Goal: Transaction & Acquisition: Purchase product/service

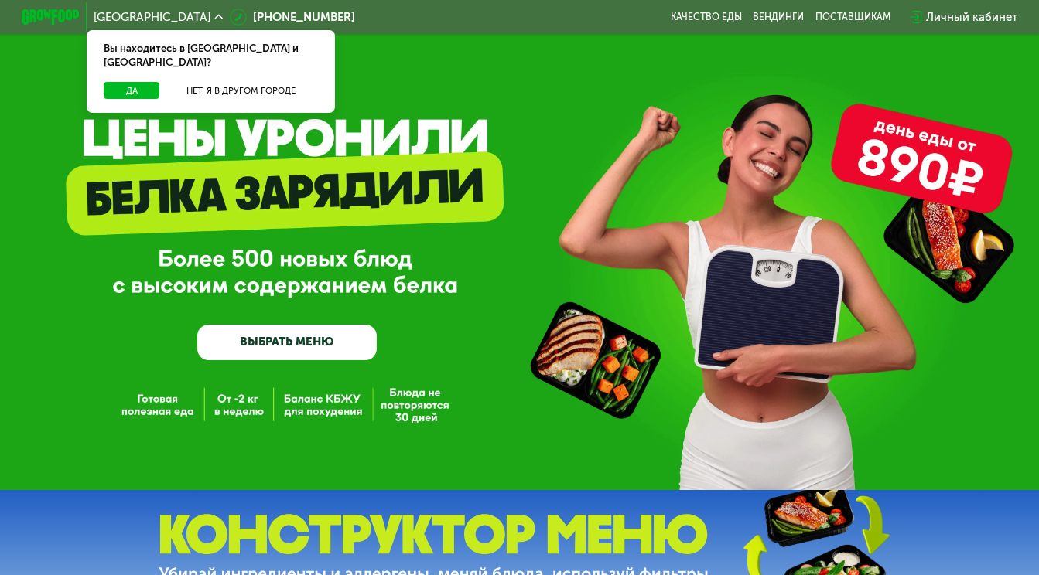
click at [402, 137] on div "GrowFood — доставка правильного питания ВЫБРАТЬ МЕНЮ" at bounding box center [519, 245] width 1039 height 490
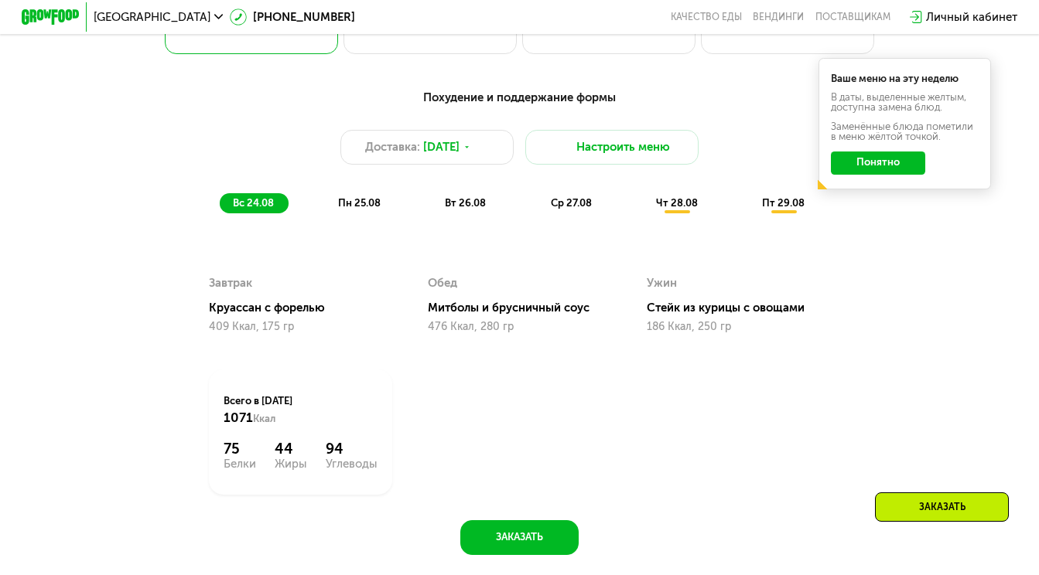
scroll to position [732, 0]
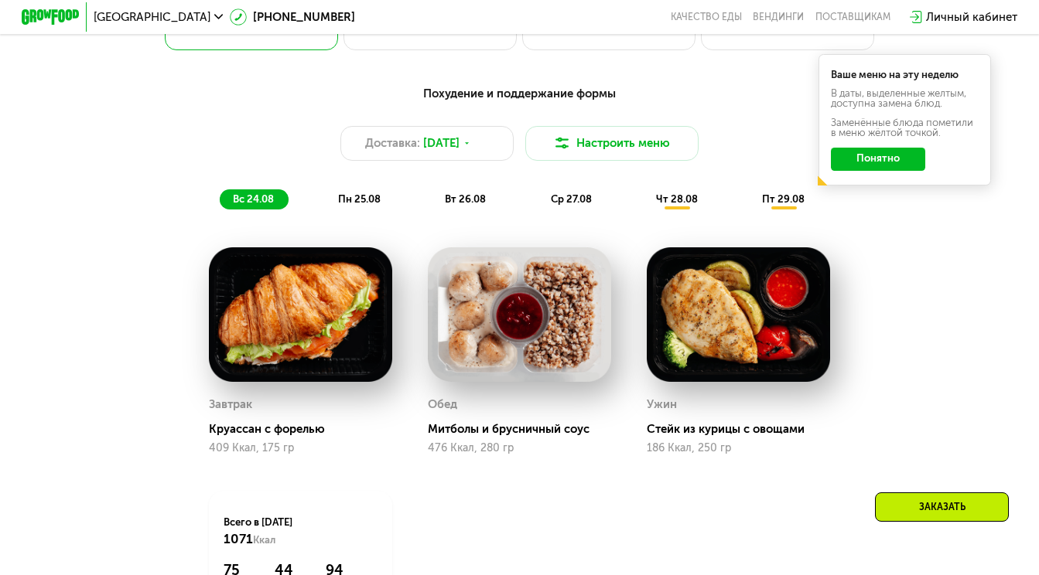
click at [855, 158] on button "Понятно" at bounding box center [878, 159] width 94 height 23
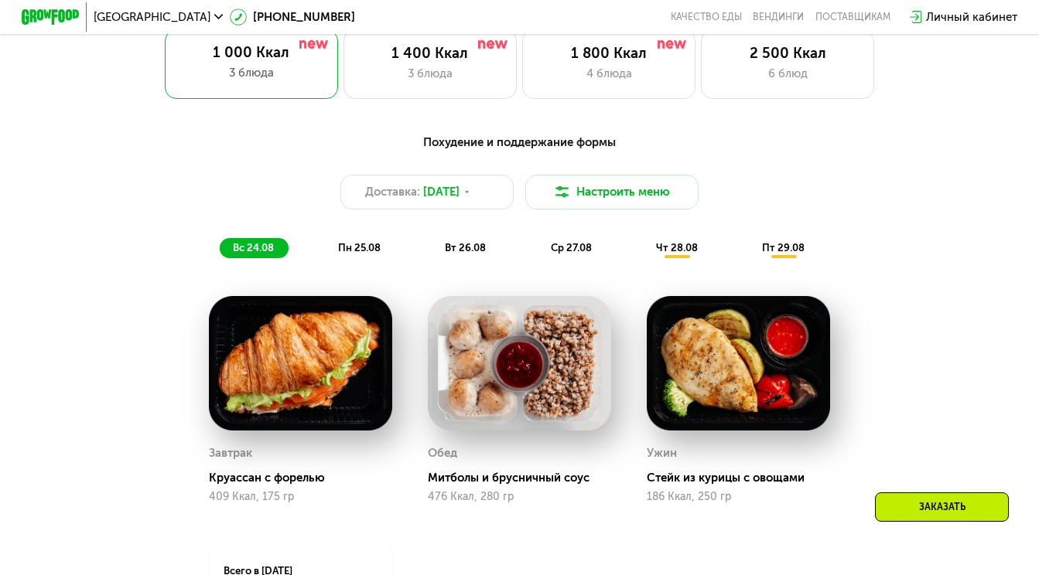
scroll to position [674, 0]
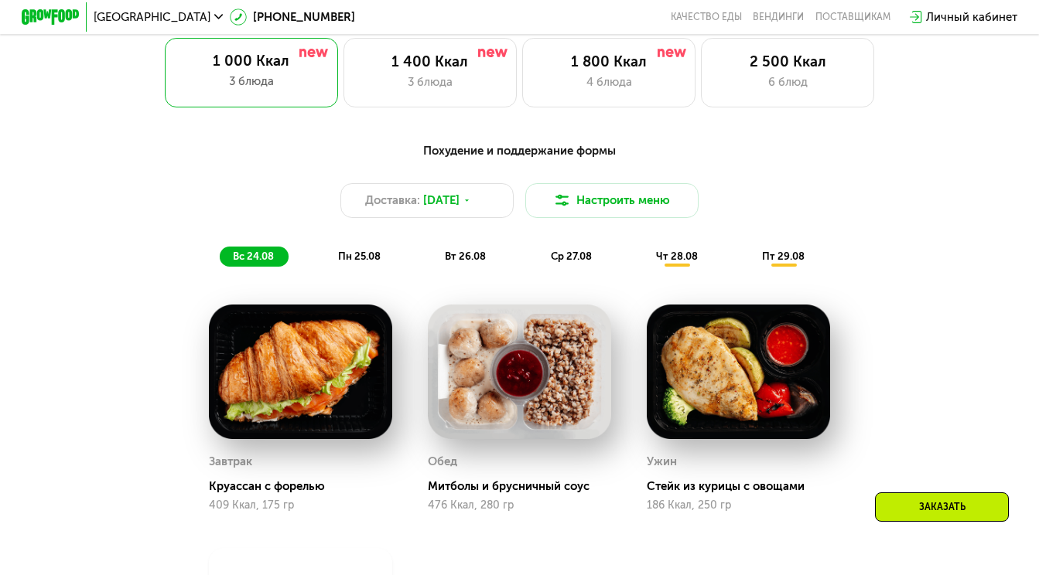
click at [364, 251] on span "пн 25.08" at bounding box center [359, 257] width 43 height 12
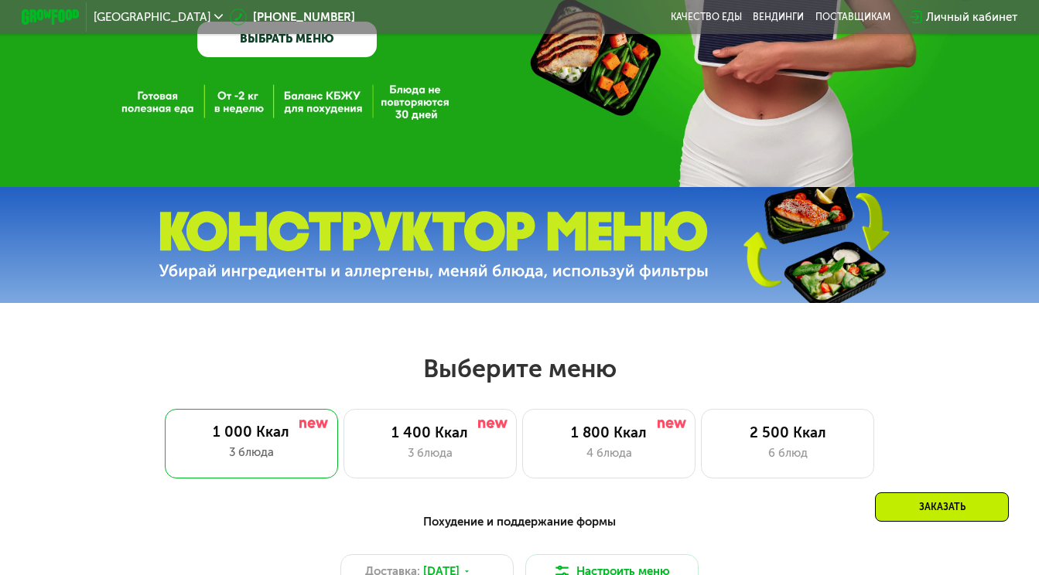
scroll to position [418, 0]
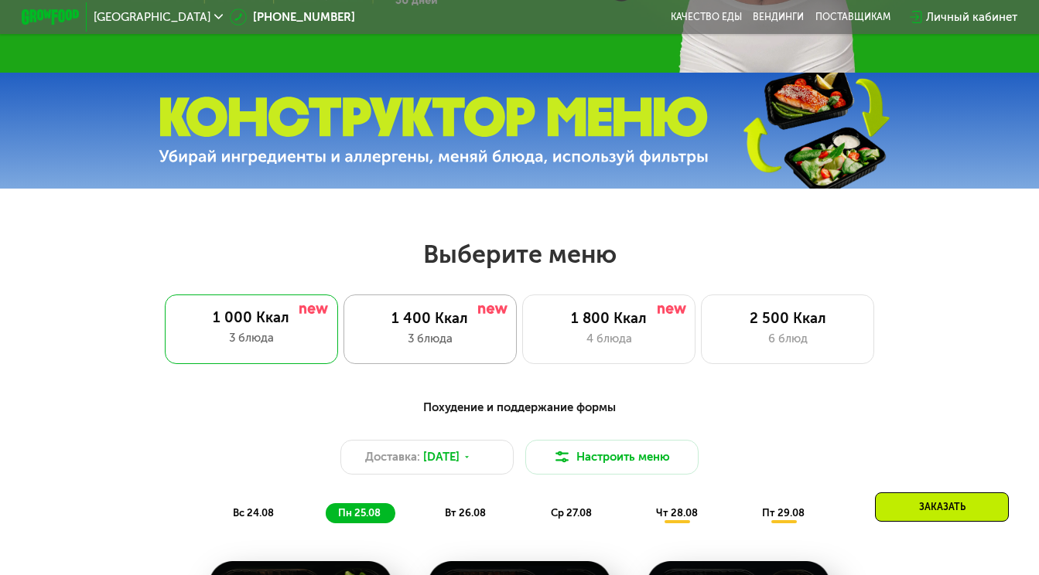
click at [471, 323] on div "1 400 Ккал" at bounding box center [430, 318] width 143 height 17
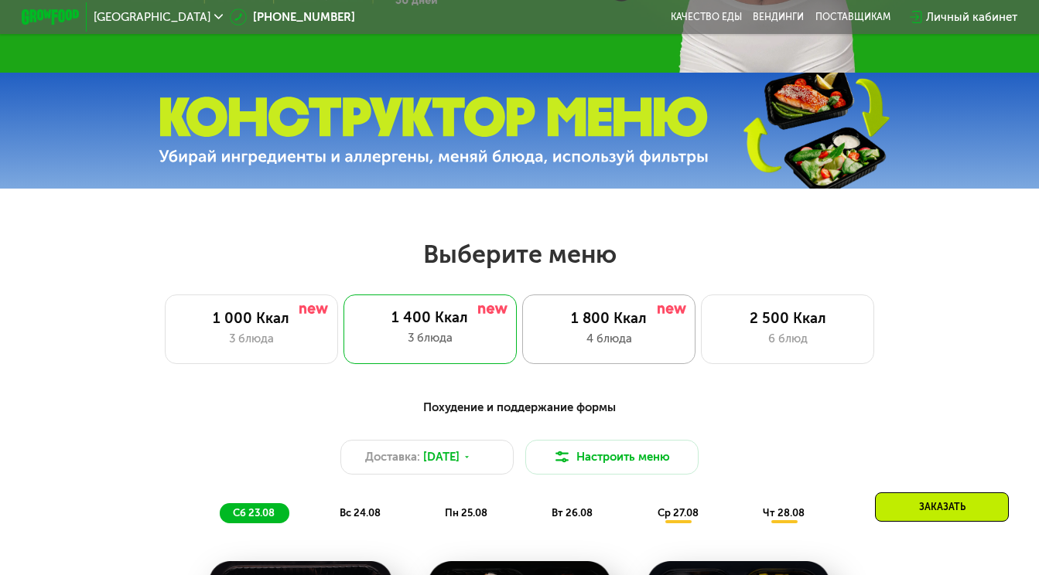
click at [582, 322] on div "1 800 Ккал" at bounding box center [609, 318] width 143 height 17
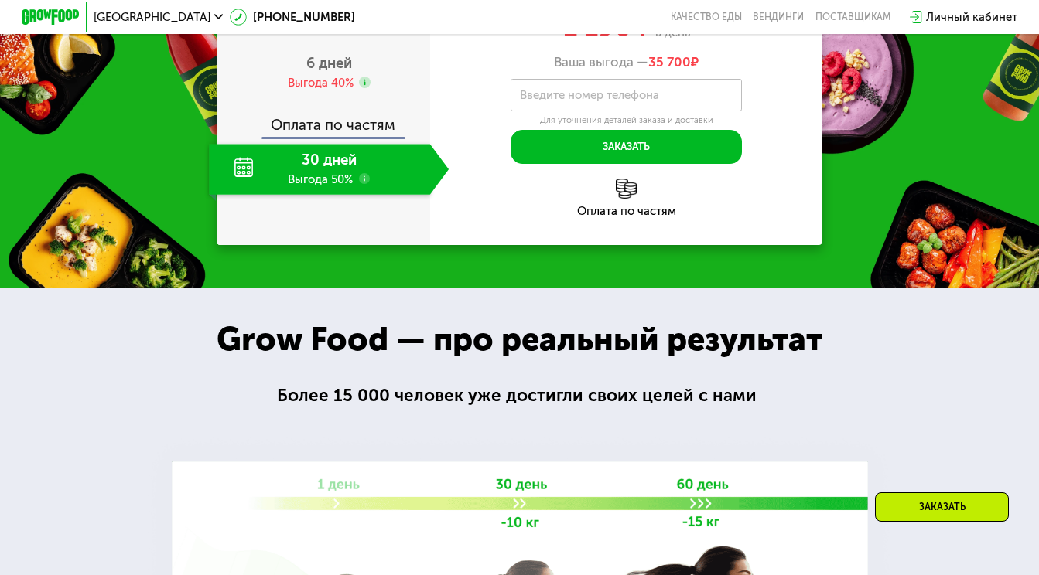
scroll to position [1505, 0]
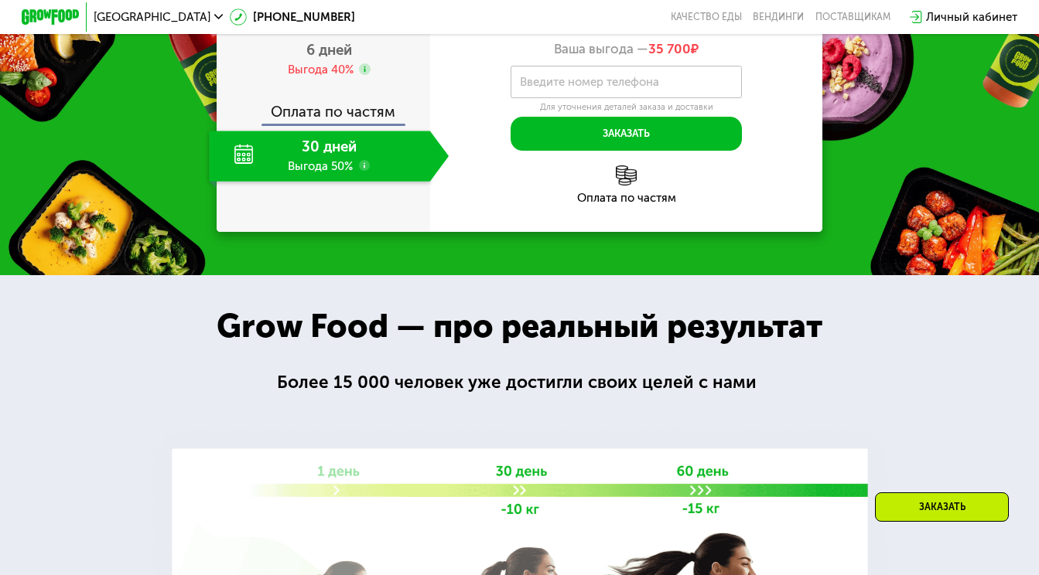
click at [337, 16] on span "2 дня" at bounding box center [328, 7] width 37 height 18
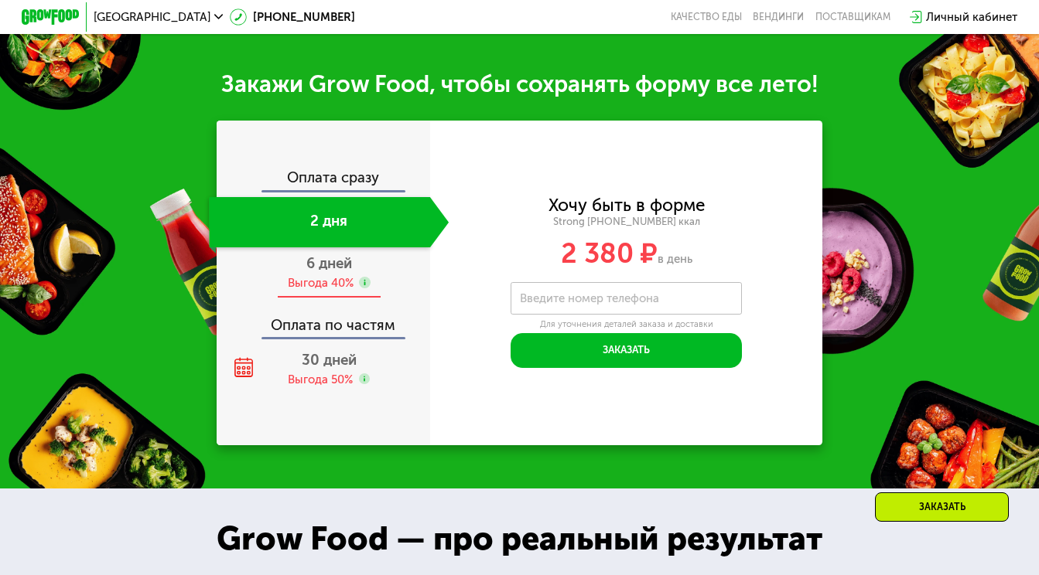
click at [332, 254] on span "6 дней" at bounding box center [329, 263] width 46 height 18
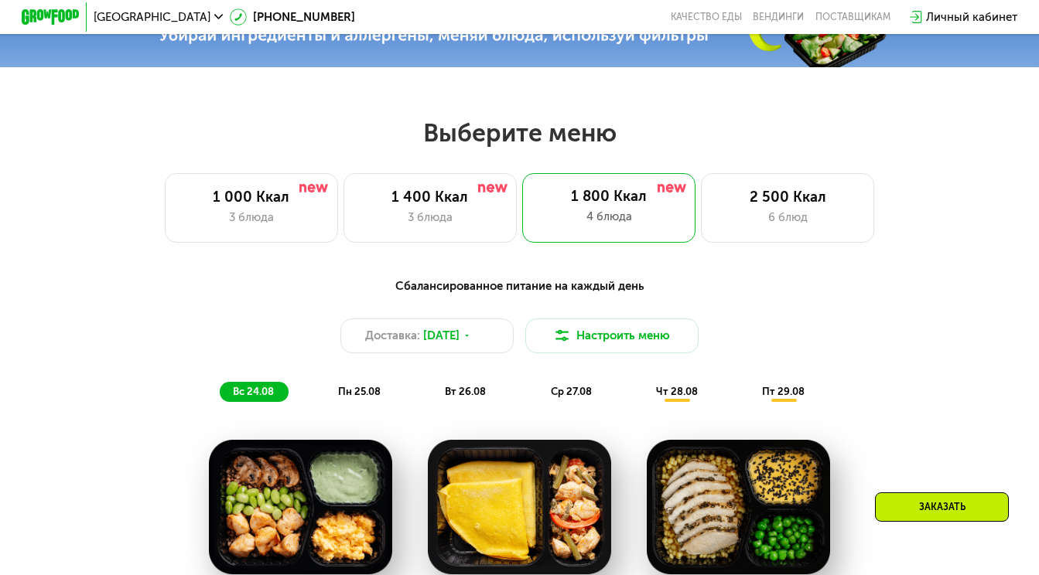
scroll to position [479, 0]
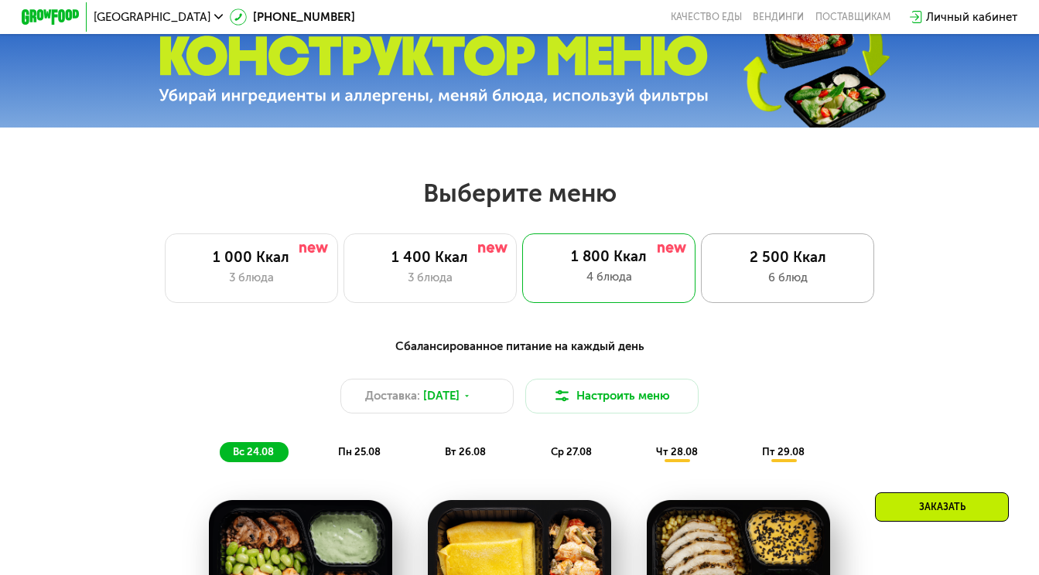
click at [814, 262] on div "2 500 Ккал" at bounding box center [787, 257] width 143 height 17
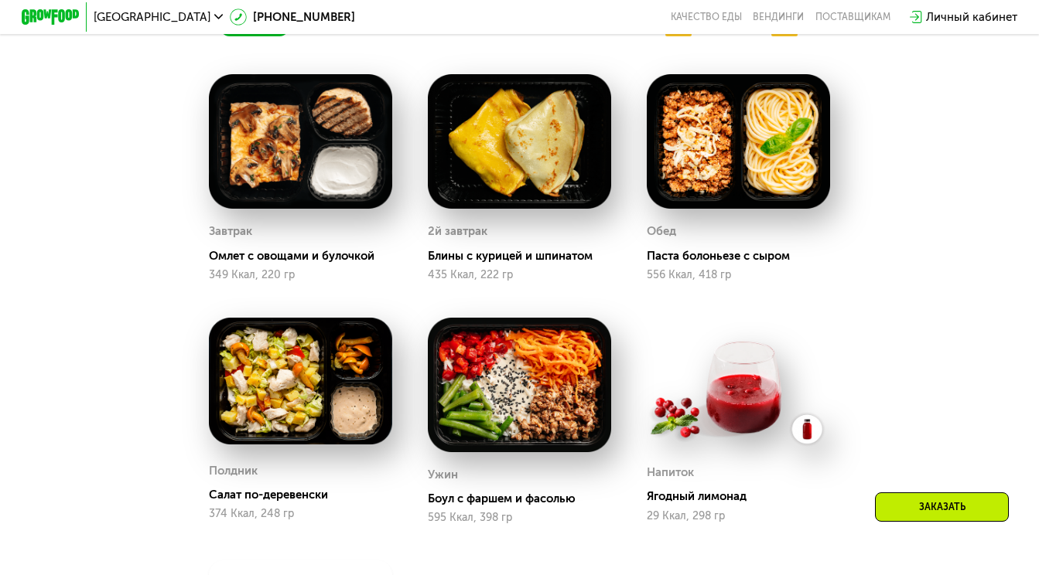
scroll to position [887, 0]
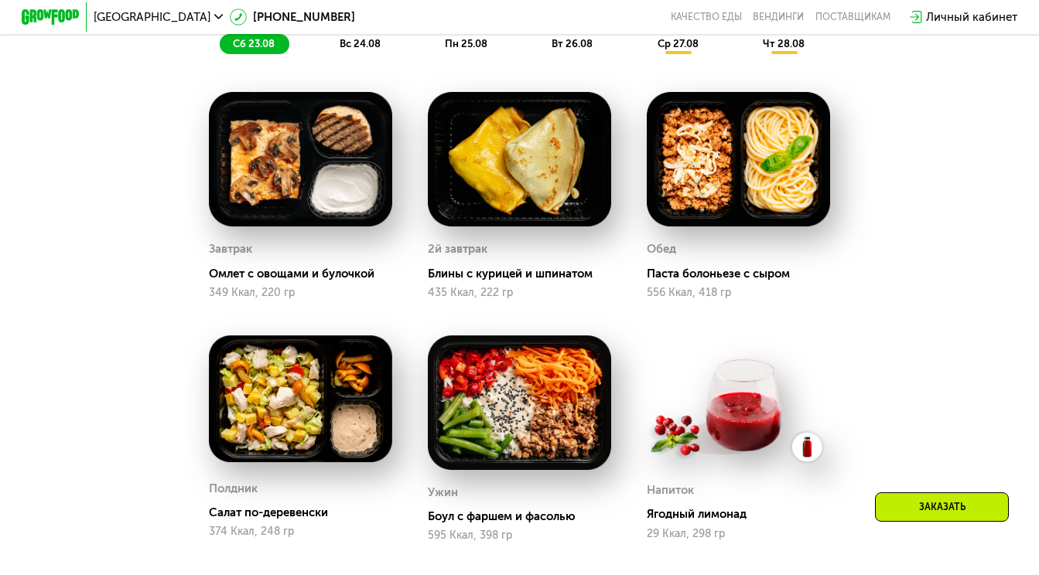
click at [539, 180] on img at bounding box center [519, 159] width 183 height 135
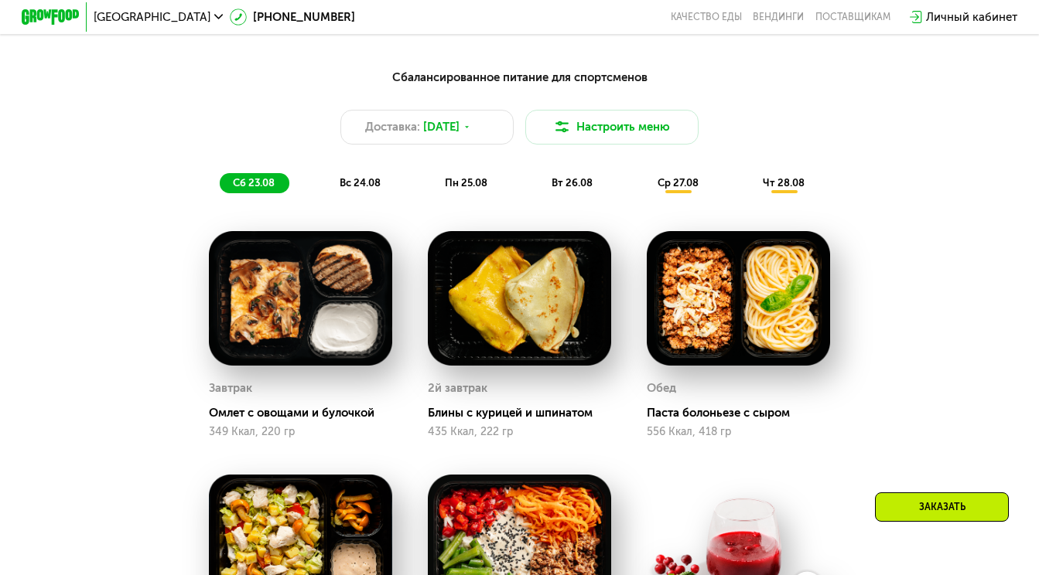
scroll to position [736, 0]
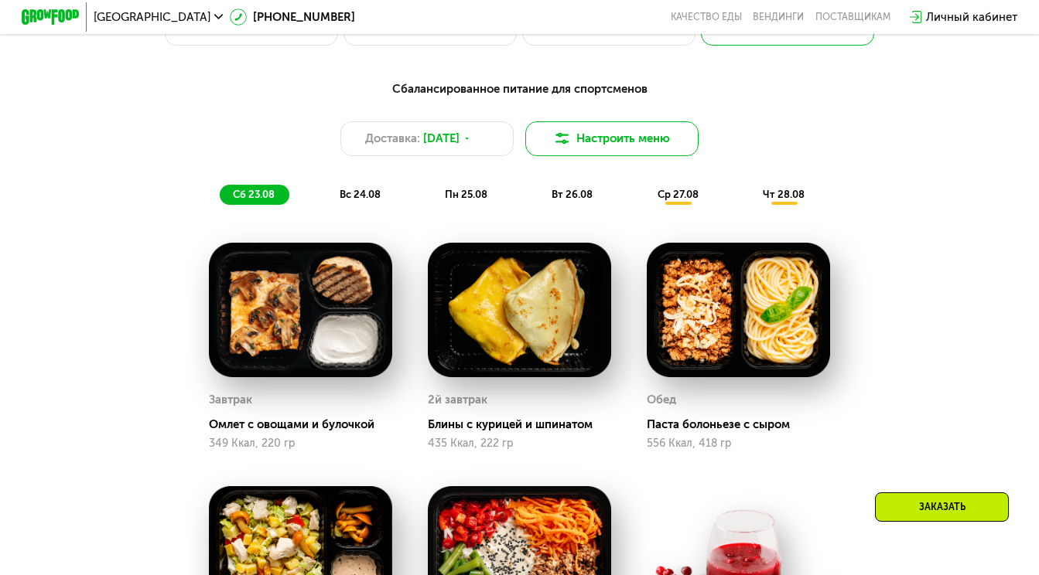
click at [603, 132] on button "Настроить меню" at bounding box center [611, 138] width 173 height 35
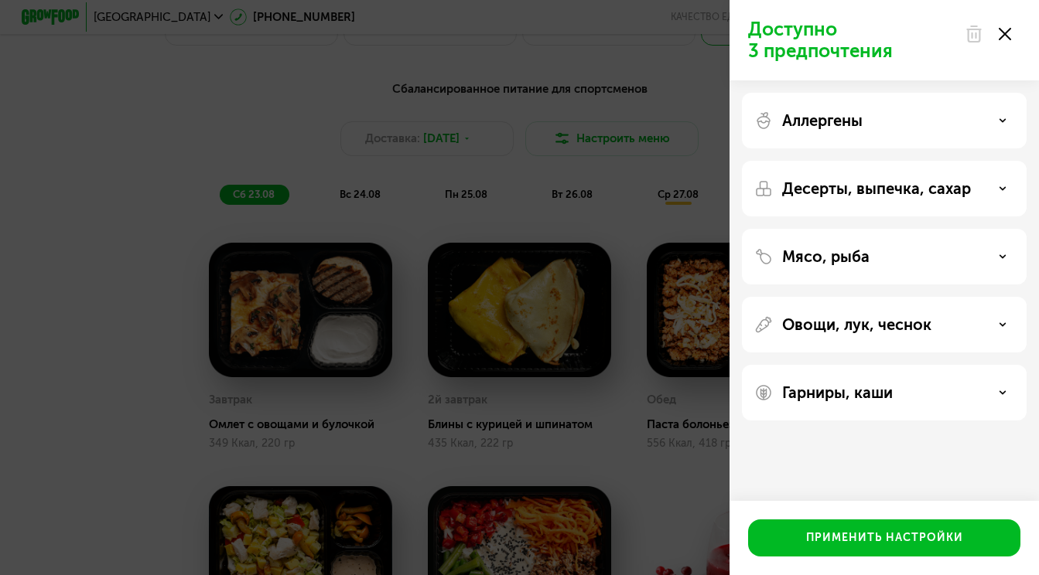
click at [850, 161] on div "Аллергены" at bounding box center [884, 189] width 285 height 56
click at [992, 125] on div "Аллергены" at bounding box center [884, 120] width 260 height 19
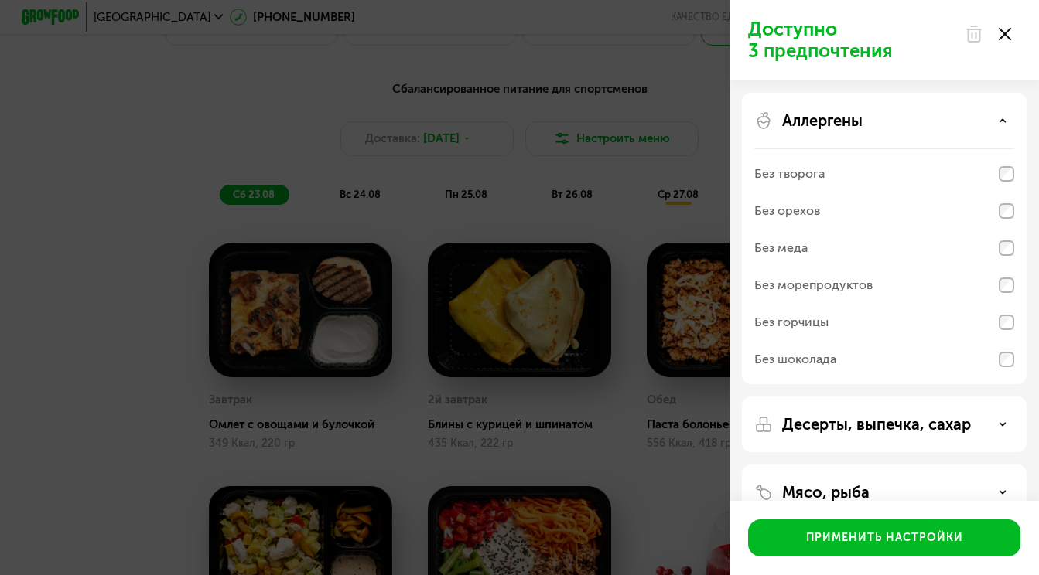
click at [995, 121] on div "Аллергены" at bounding box center [884, 120] width 260 height 19
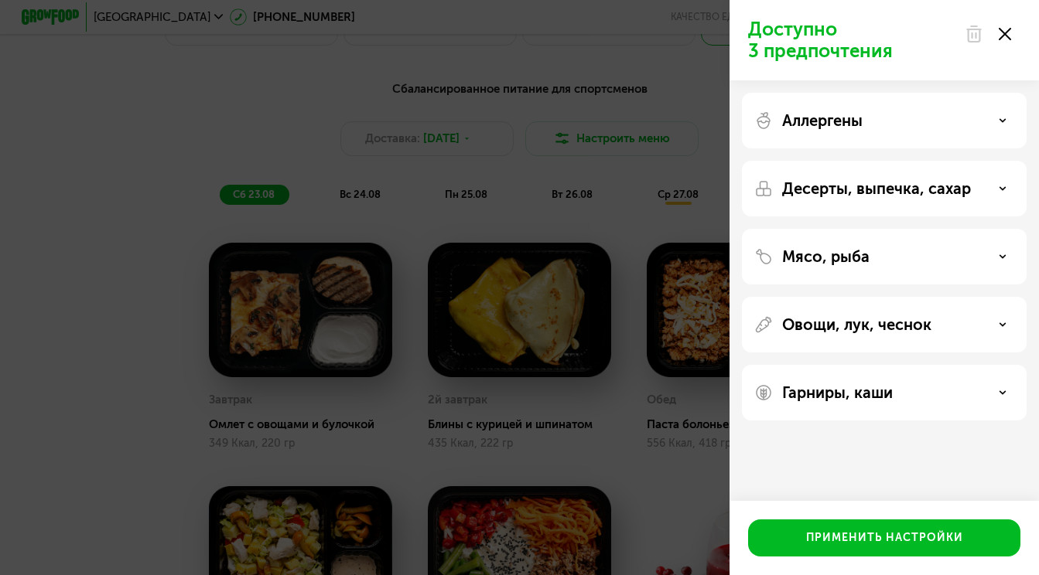
click at [947, 180] on p "Десерты, выпечка, сахар" at bounding box center [876, 188] width 189 height 19
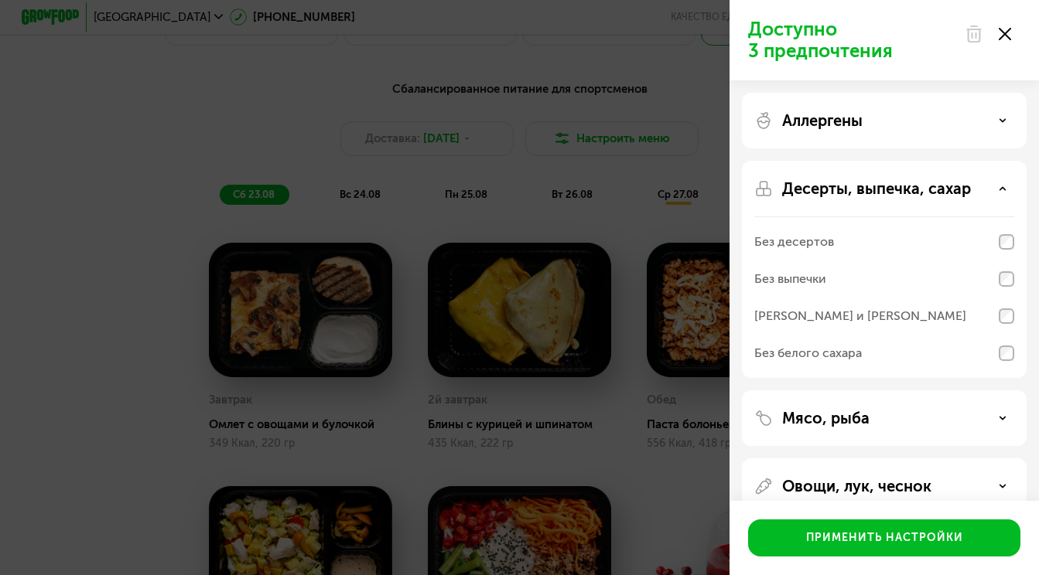
click at [947, 180] on p "Десерты, выпечка, сахар" at bounding box center [876, 188] width 189 height 19
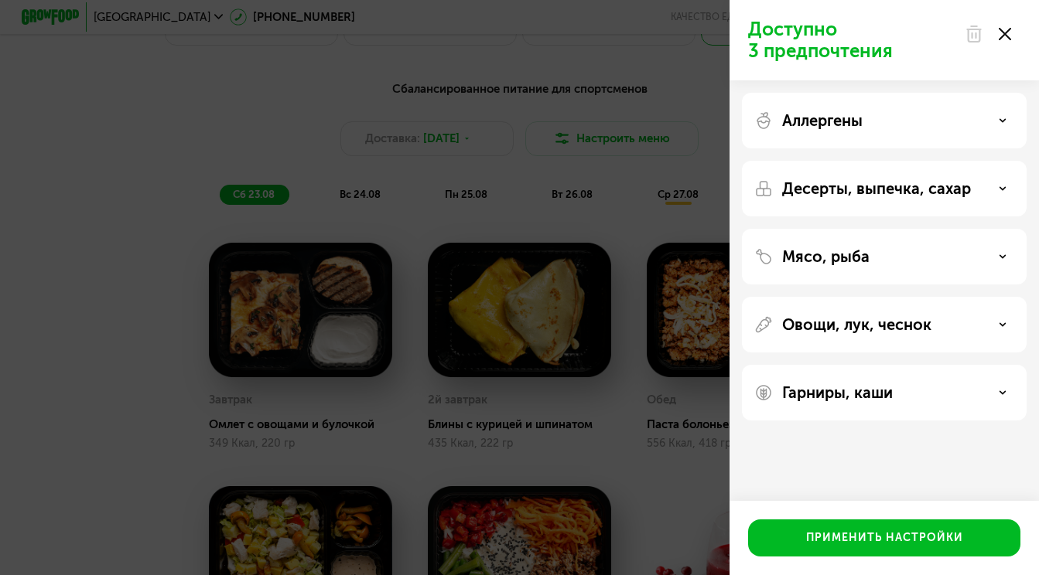
click at [915, 262] on div "Мясо, рыба" at bounding box center [884, 257] width 260 height 19
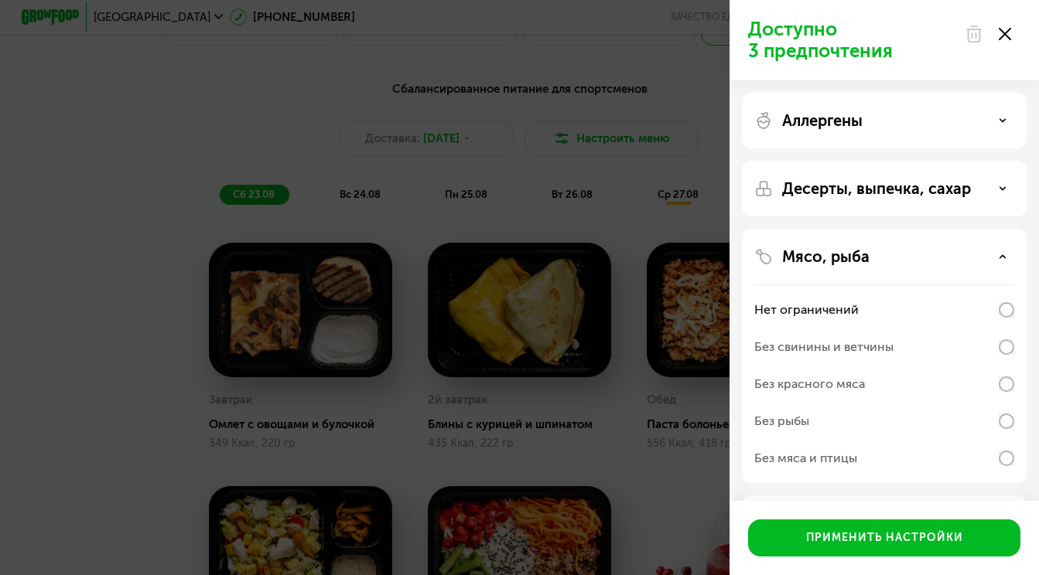
click at [915, 262] on div "Мясо, рыба" at bounding box center [884, 257] width 260 height 19
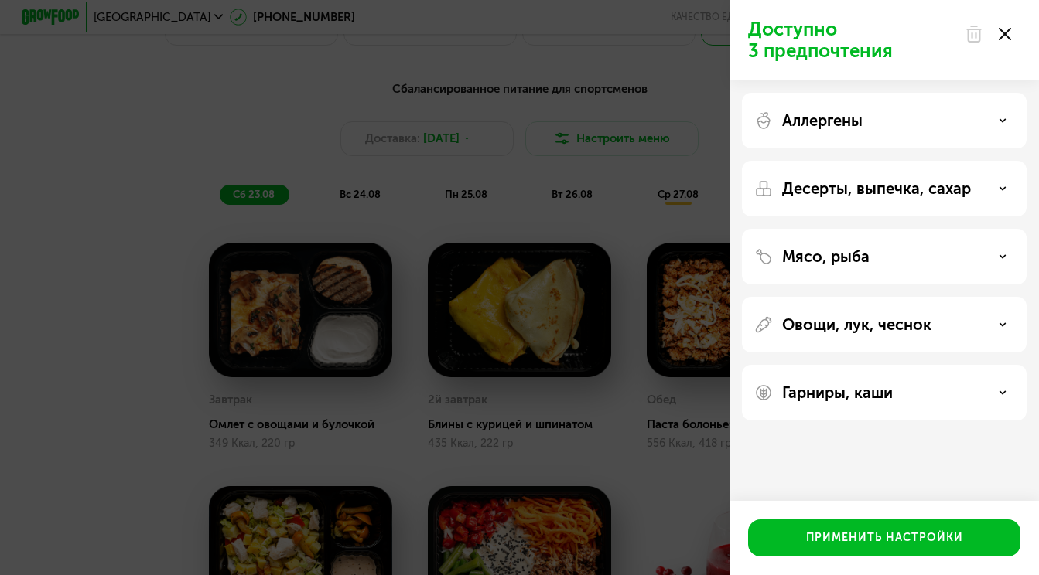
click at [911, 365] on div "Овощи, лук, чеснок" at bounding box center [884, 393] width 285 height 56
click at [915, 327] on p "Овощи, лук, чеснок" at bounding box center [856, 325] width 149 height 19
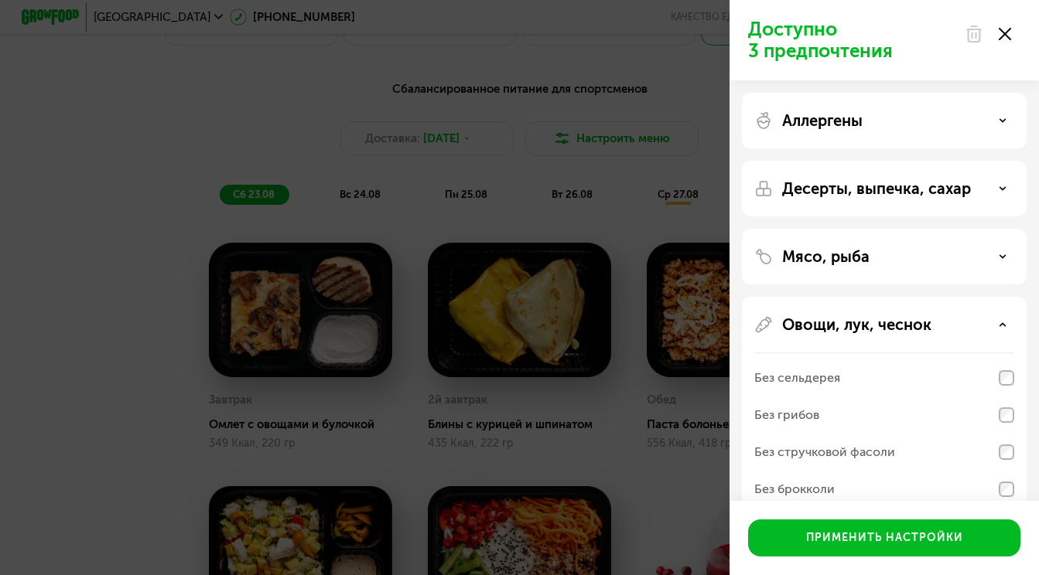
click at [915, 327] on p "Овощи, лук, чеснок" at bounding box center [856, 325] width 149 height 19
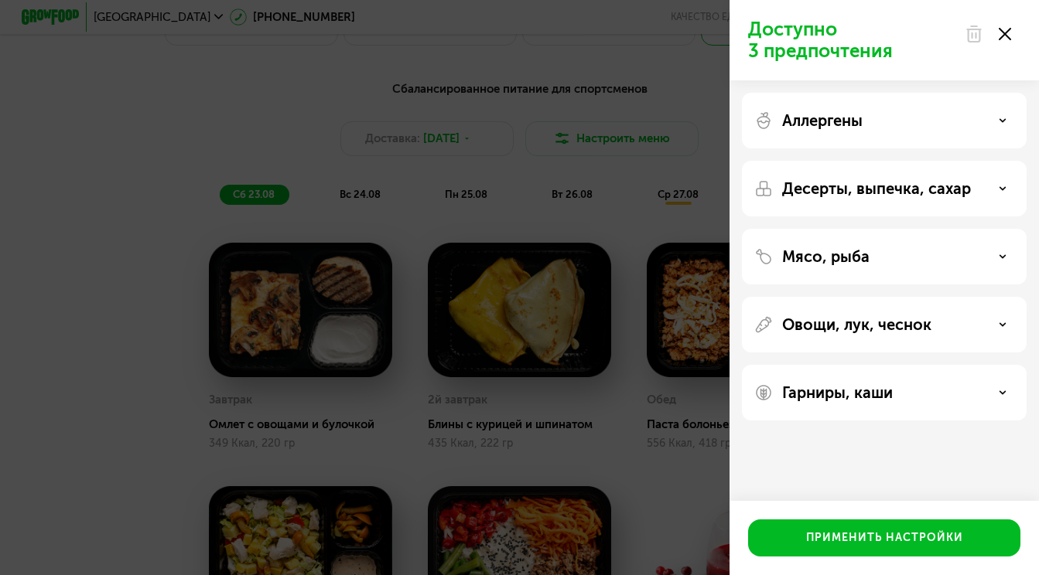
click at [909, 394] on div "Гарниры, каши" at bounding box center [884, 393] width 260 height 19
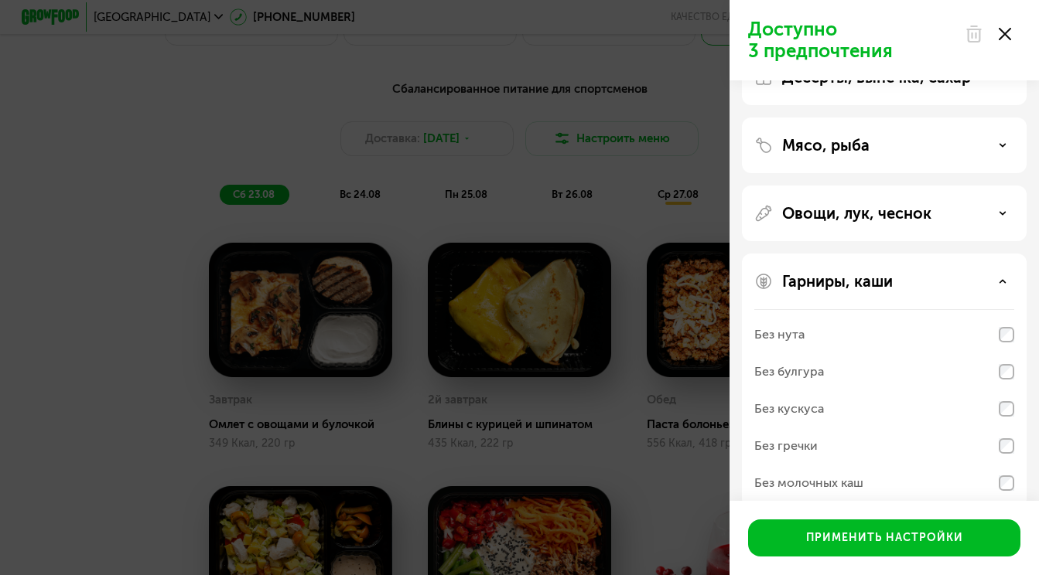
scroll to position [134, 0]
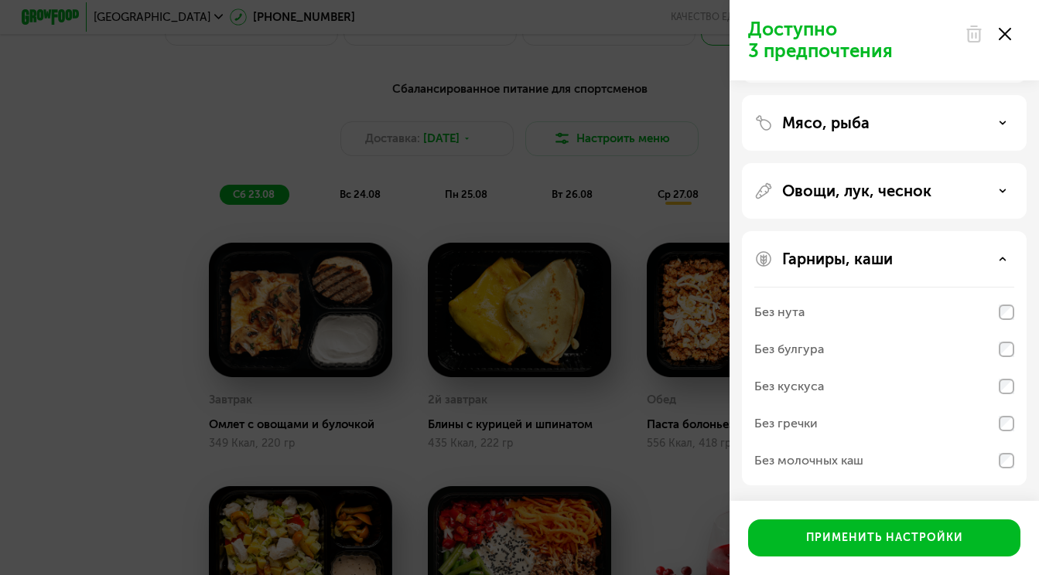
click at [917, 271] on div "Гарниры, каши Без нута Без булгура Без кускуса Без гречки Без молочных каш" at bounding box center [884, 358] width 285 height 254
click at [862, 248] on div "Гарниры, каши Без нута Без булгура Без кускуса Без гречки Без молочных каш" at bounding box center [884, 358] width 285 height 254
click at [874, 258] on p "Гарниры, каши" at bounding box center [837, 259] width 111 height 19
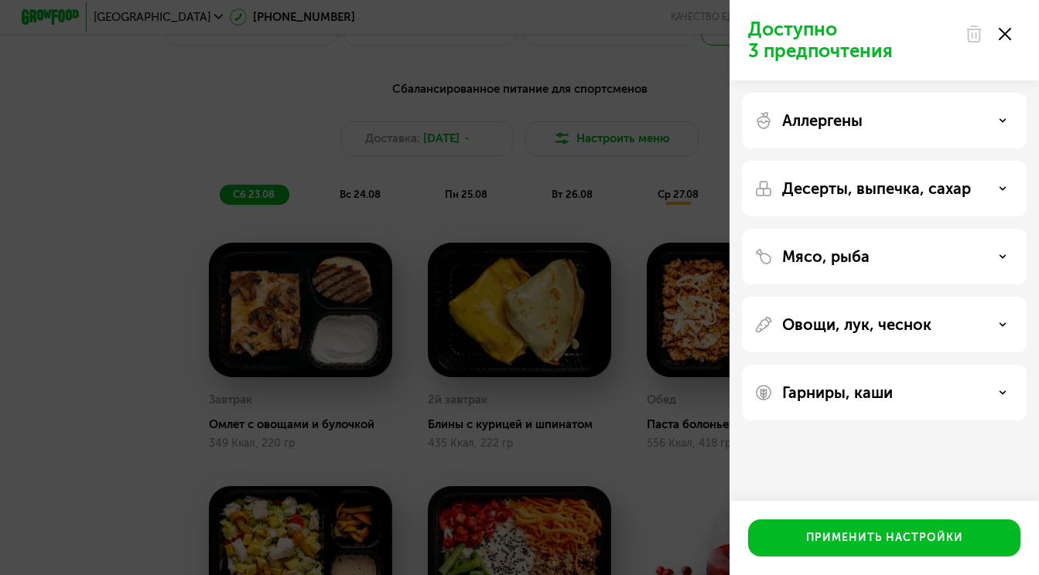
click at [1009, 35] on icon at bounding box center [1005, 34] width 12 height 12
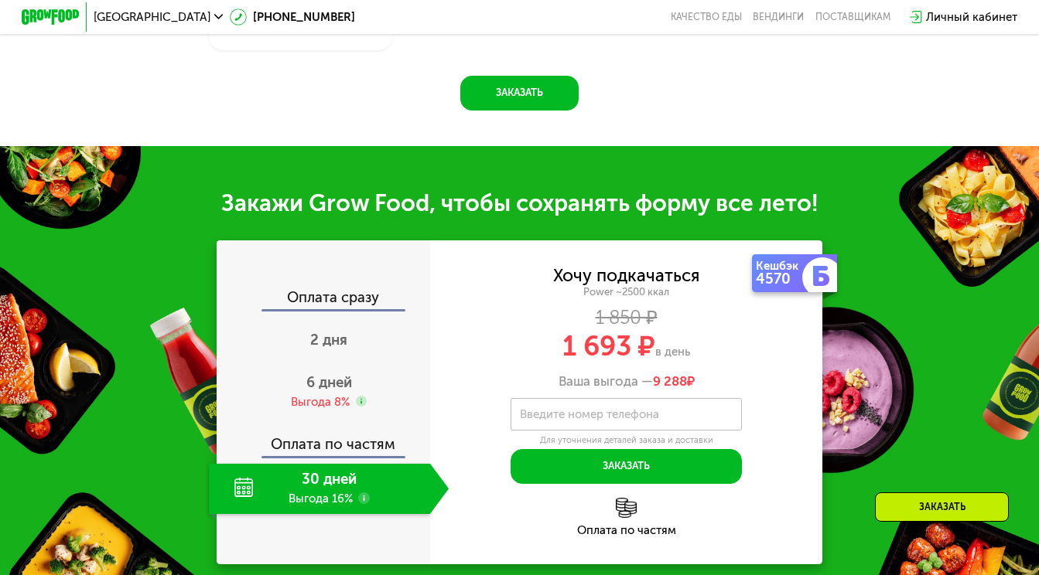
scroll to position [1543, 0]
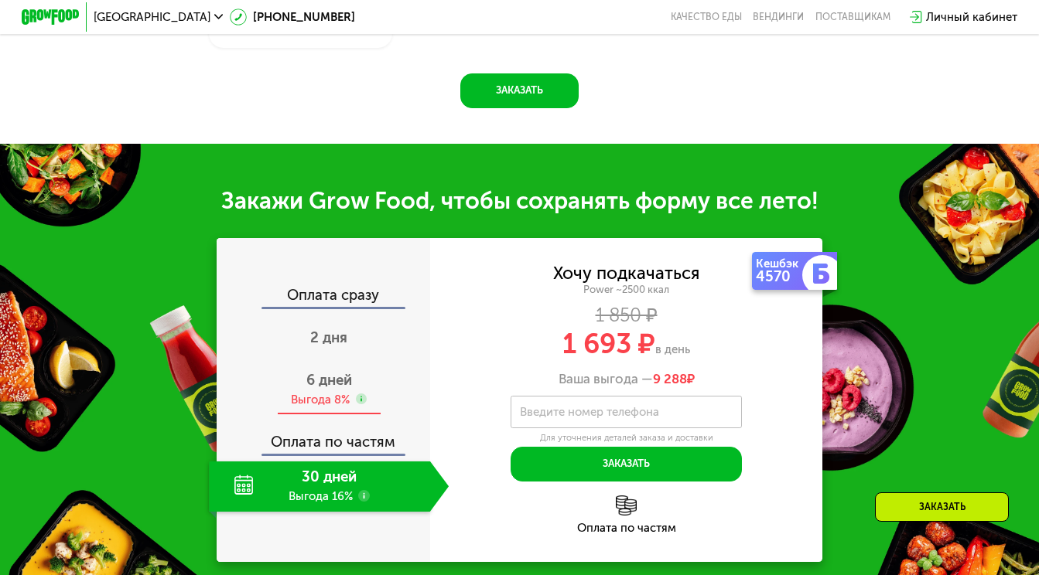
click at [347, 384] on span "6 дней" at bounding box center [329, 380] width 46 height 18
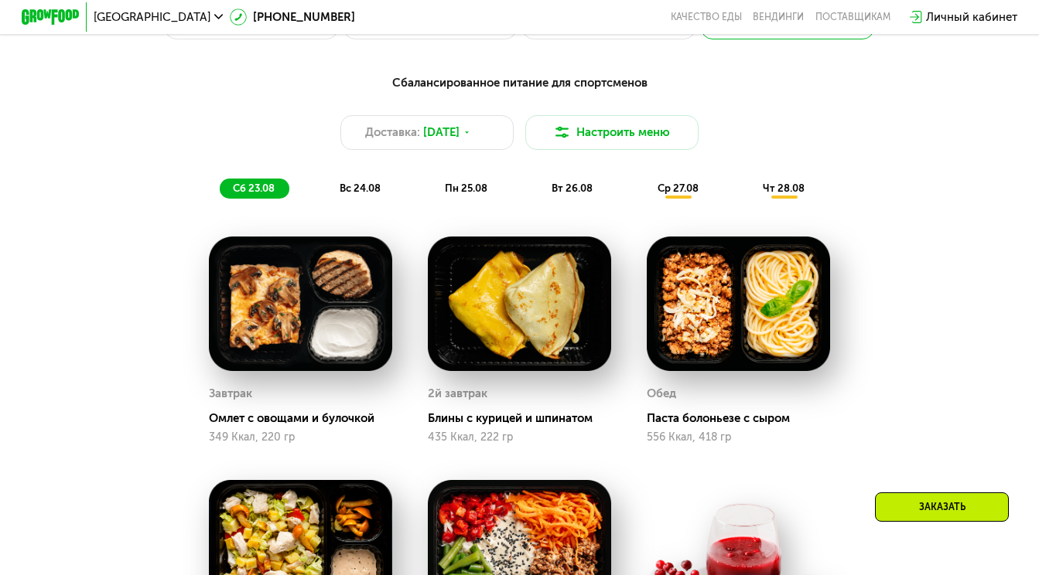
scroll to position [739, 0]
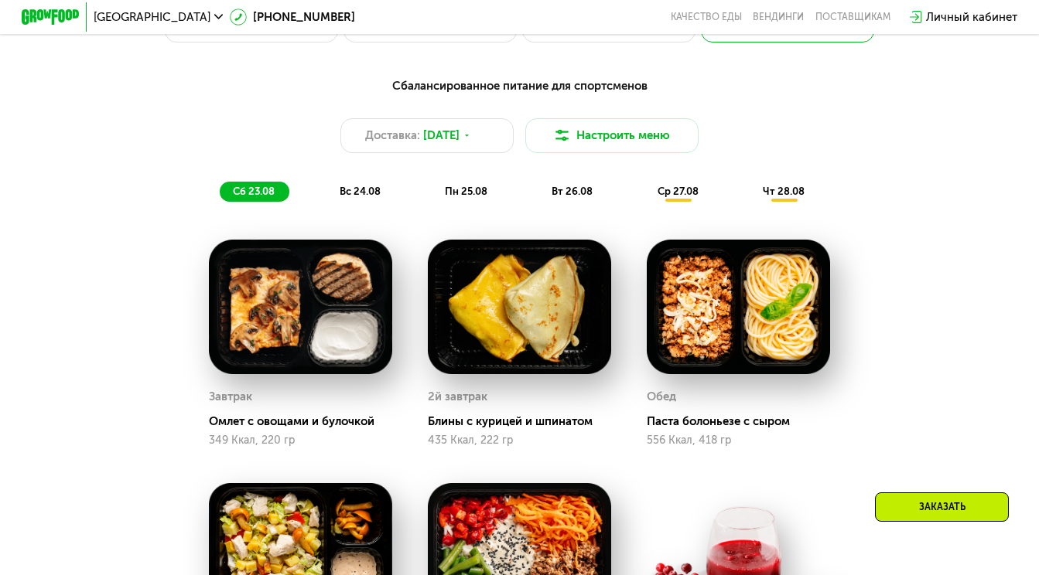
click at [432, 199] on div "вс 24.08" at bounding box center [467, 192] width 70 height 20
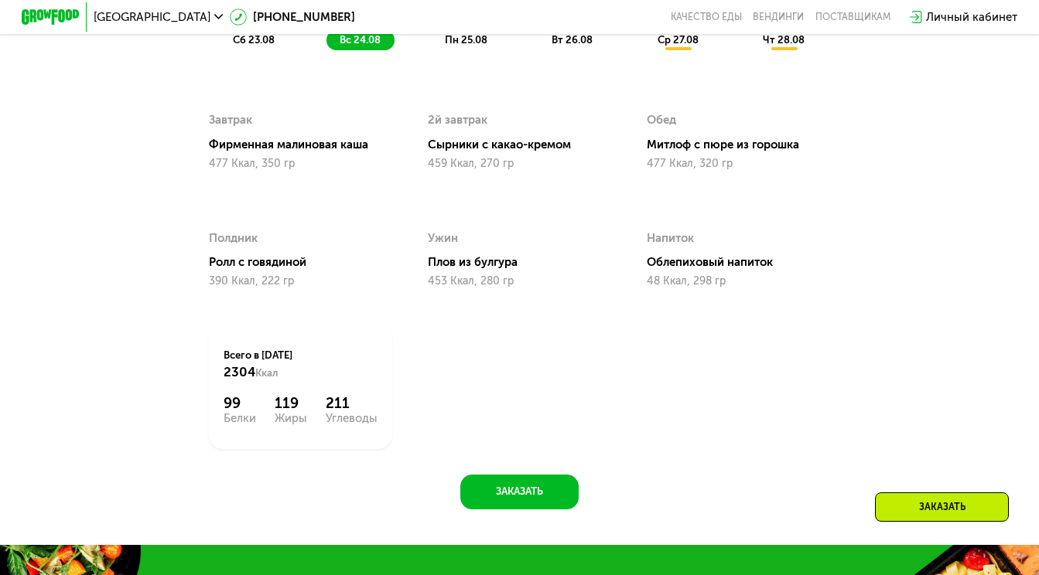
scroll to position [890, 0]
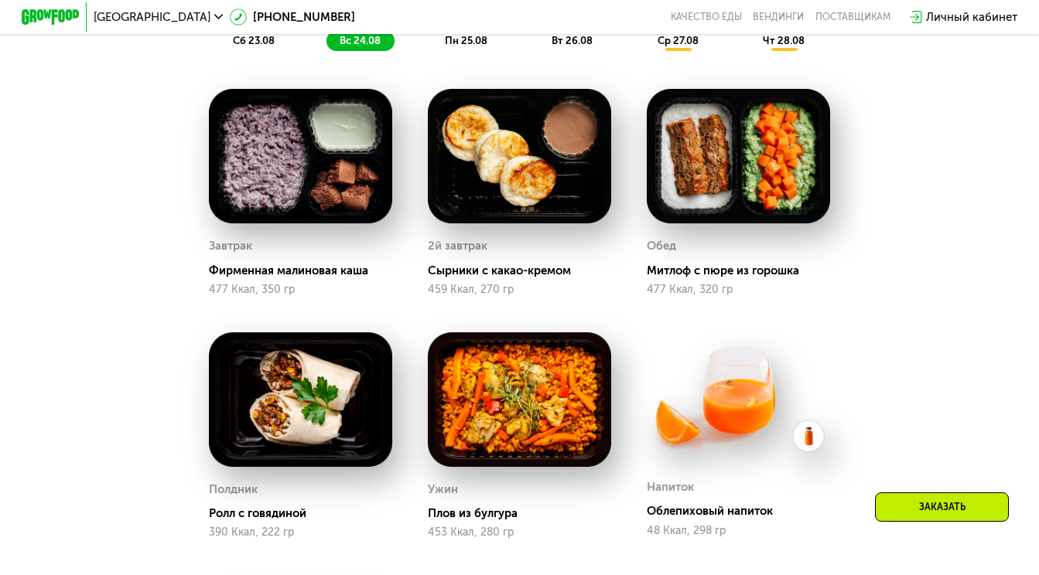
click at [470, 39] on span "пн 25.08" at bounding box center [466, 41] width 43 height 12
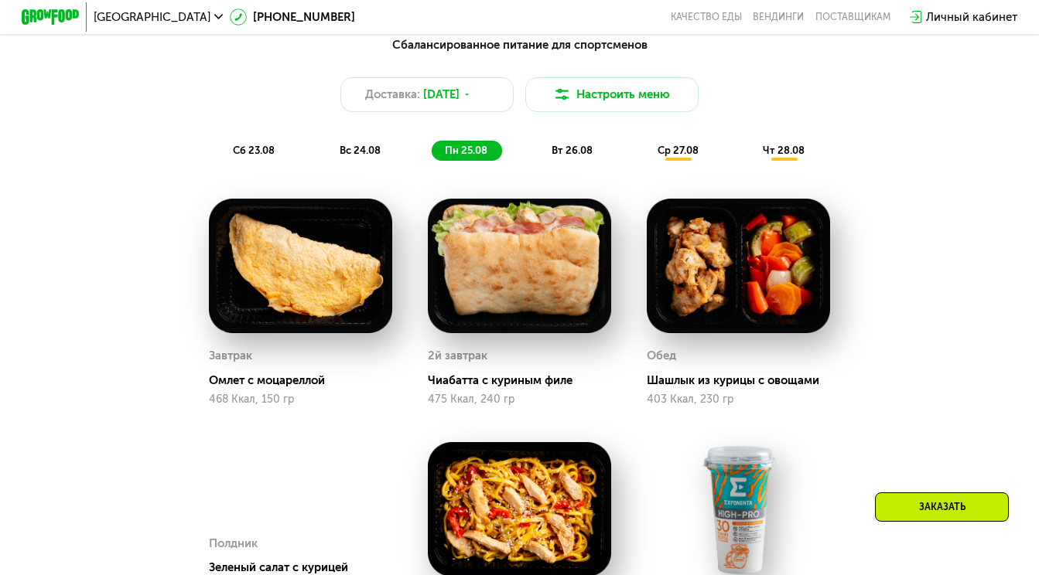
scroll to position [777, 0]
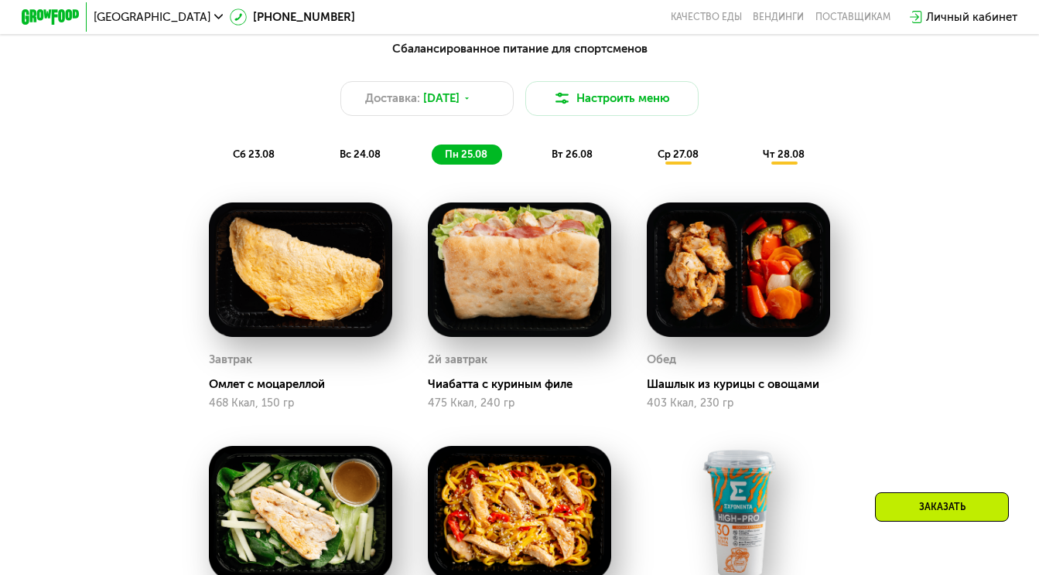
click at [575, 156] on span "вт 26.08" at bounding box center [571, 155] width 41 height 12
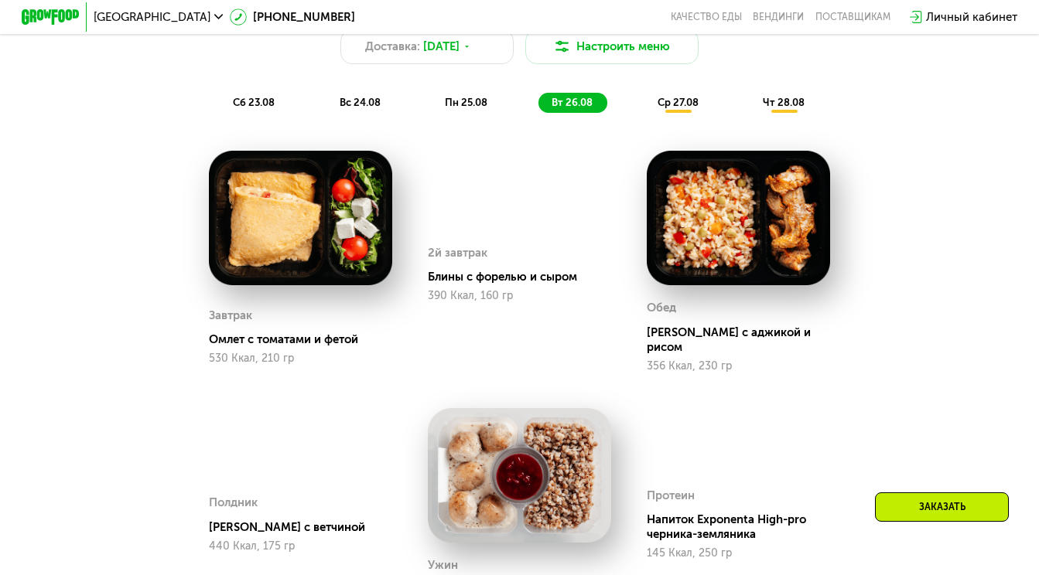
scroll to position [809, 0]
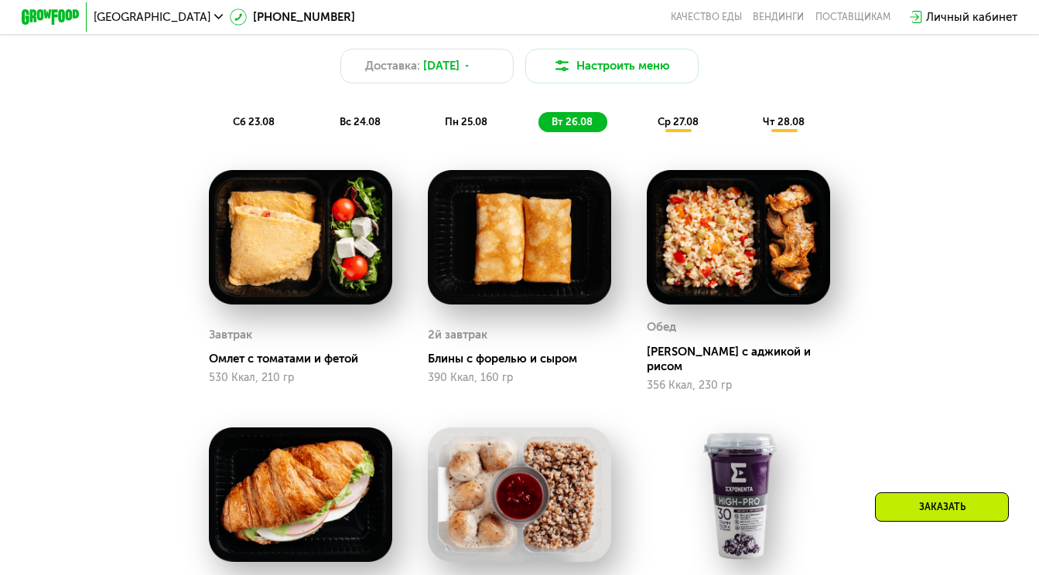
click at [682, 120] on span "ср 27.08" at bounding box center [677, 122] width 41 height 12
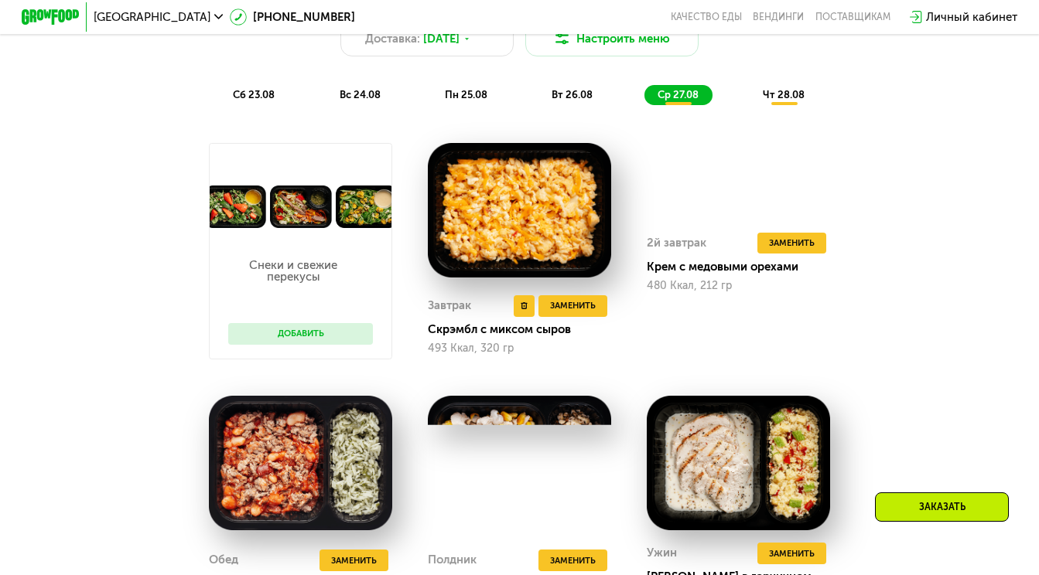
scroll to position [837, 0]
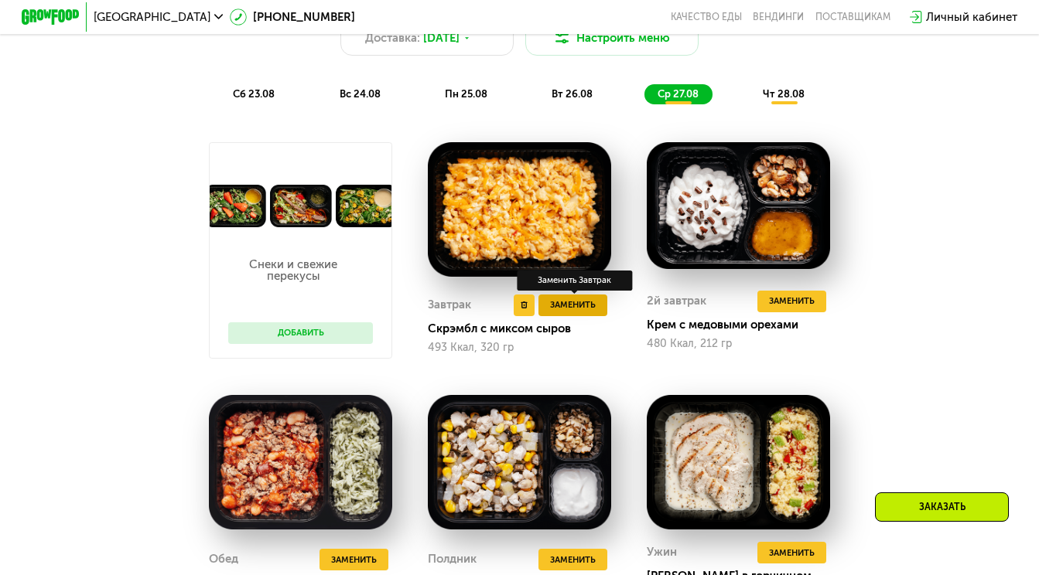
click at [571, 306] on span "Заменить" at bounding box center [573, 305] width 46 height 15
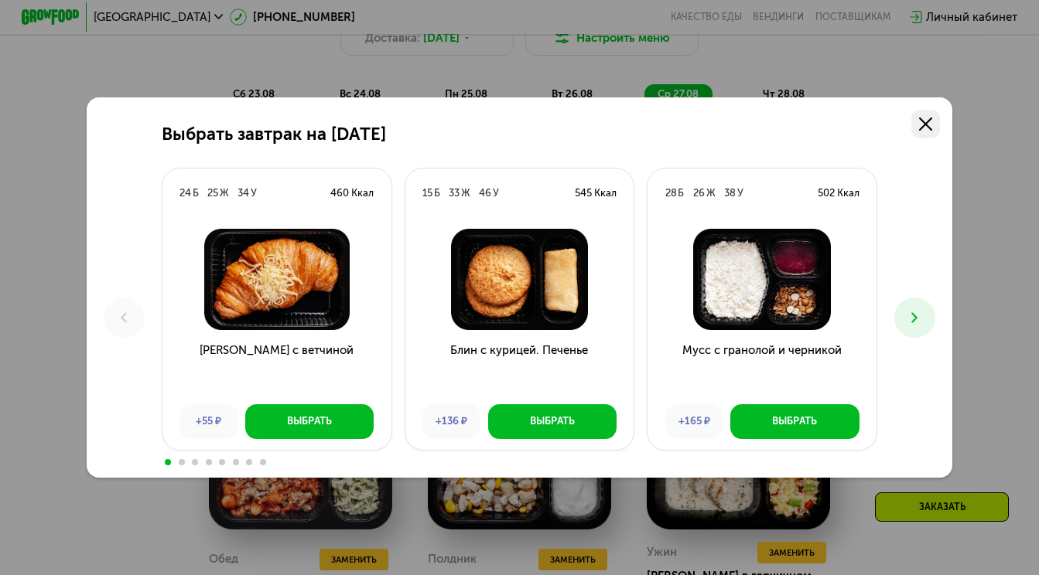
click at [924, 125] on use at bounding box center [925, 124] width 13 height 13
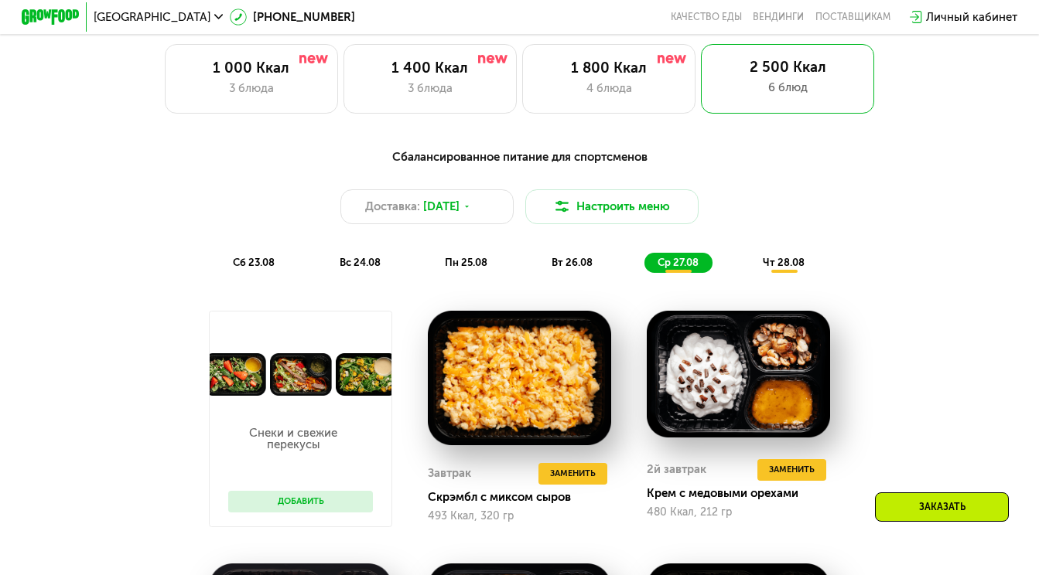
scroll to position [666, 0]
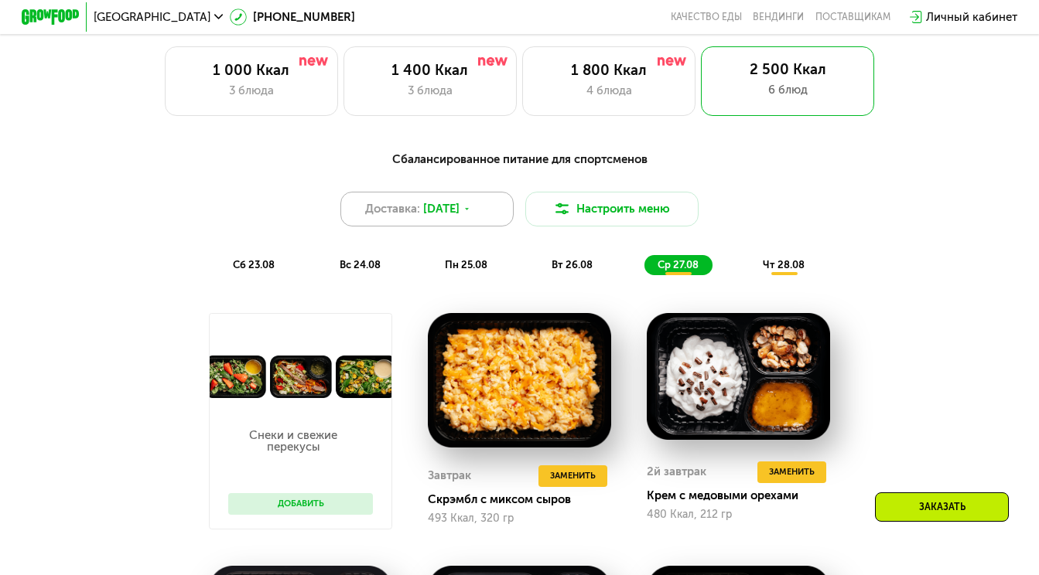
click at [459, 214] on span "23 авг, сб" at bounding box center [441, 208] width 36 height 17
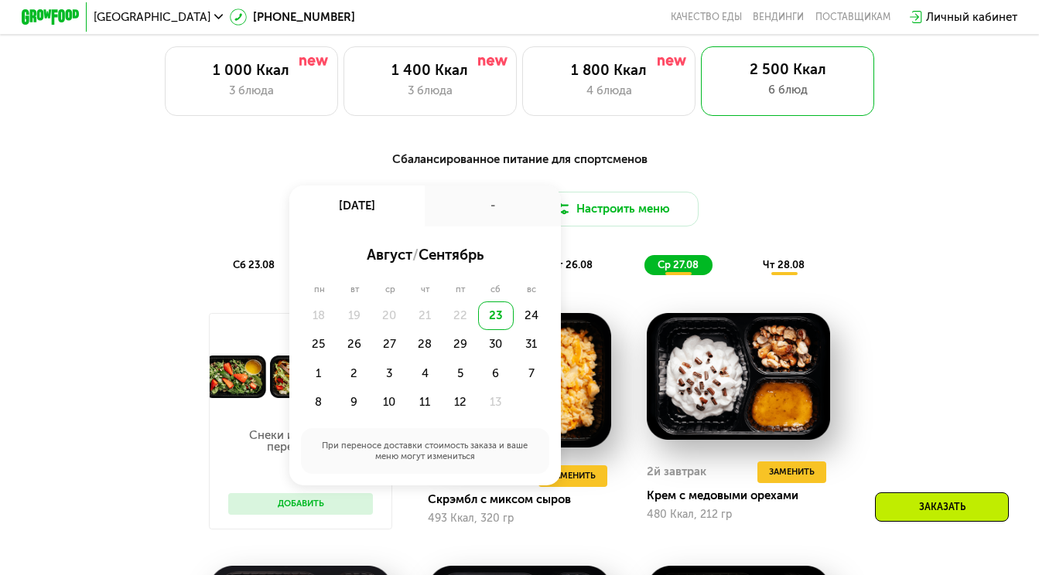
click at [469, 214] on div "-" at bounding box center [492, 206] width 135 height 40
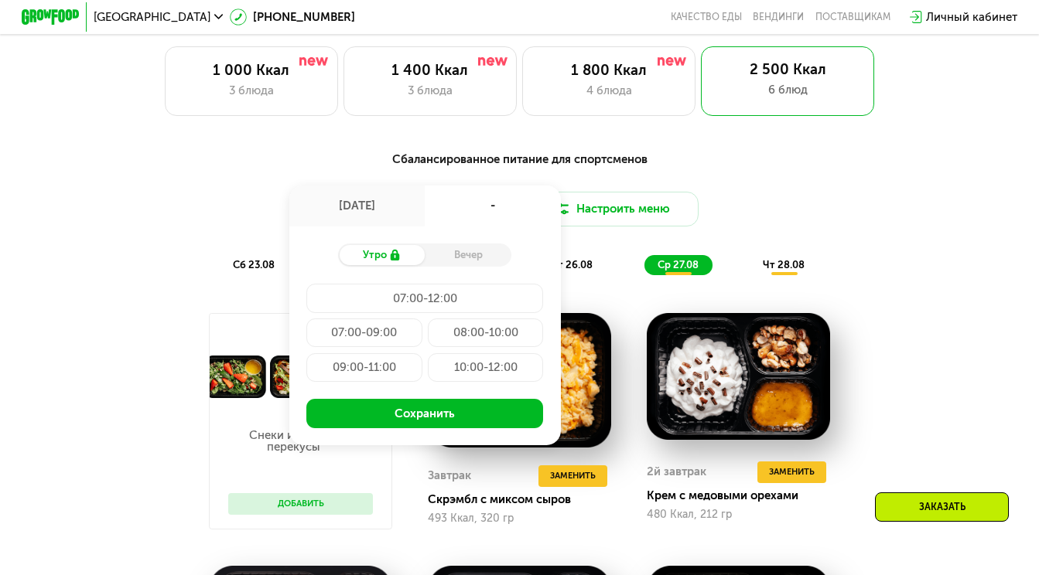
click at [758, 223] on div "Доставка: 23 авг, сб 23 авг, сб - Утро Вечер 07:00-12:00 07:00-09:00 08:00-10:0…" at bounding box center [519, 209] width 854 height 35
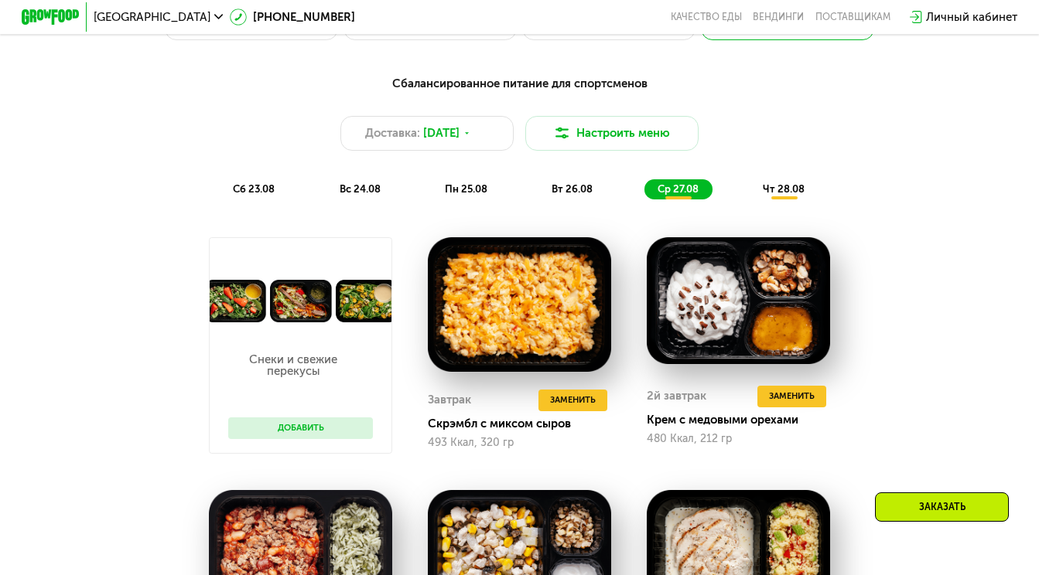
scroll to position [746, 0]
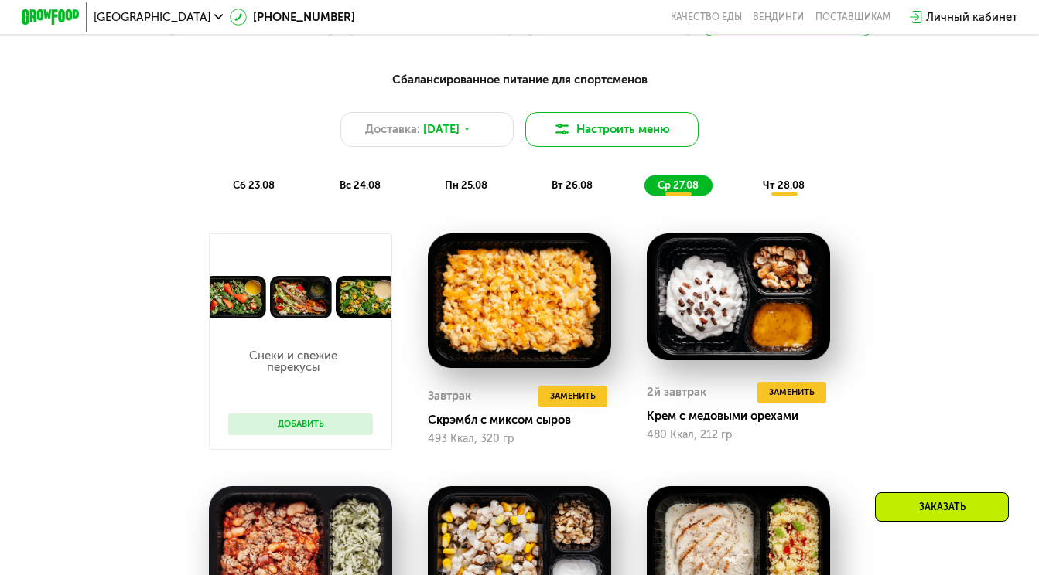
click at [649, 135] on button "Настроить меню" at bounding box center [611, 129] width 173 height 35
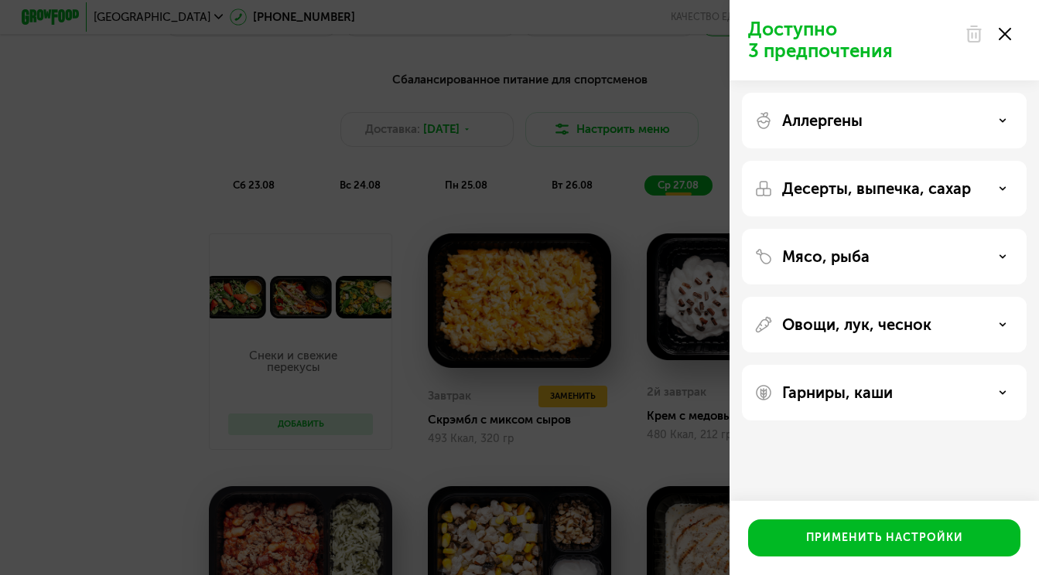
click at [1005, 29] on icon at bounding box center [1005, 34] width 12 height 12
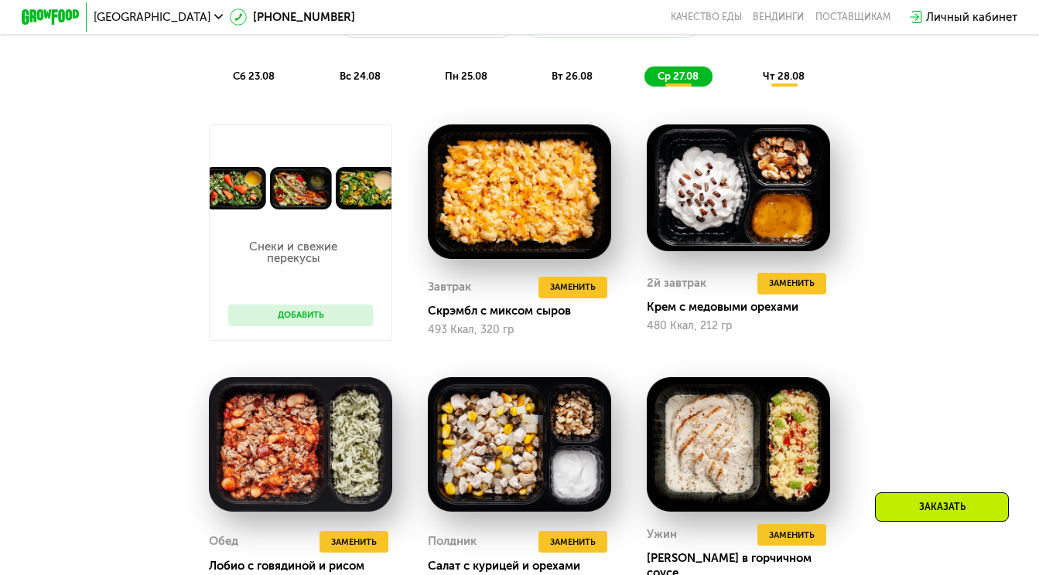
scroll to position [857, 0]
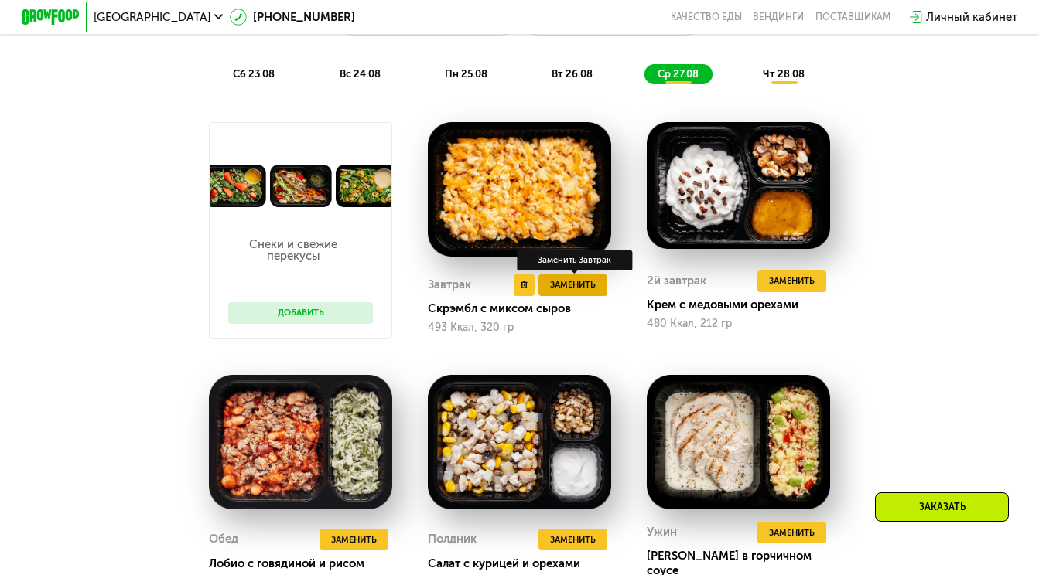
click at [588, 295] on button "Заменить" at bounding box center [572, 286] width 69 height 22
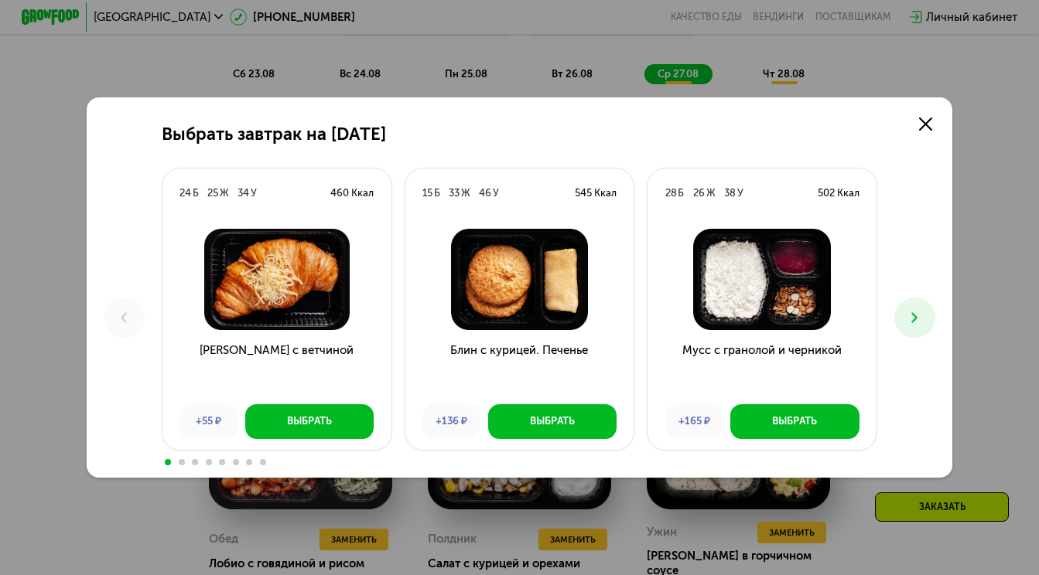
click at [921, 310] on icon at bounding box center [914, 317] width 17 height 17
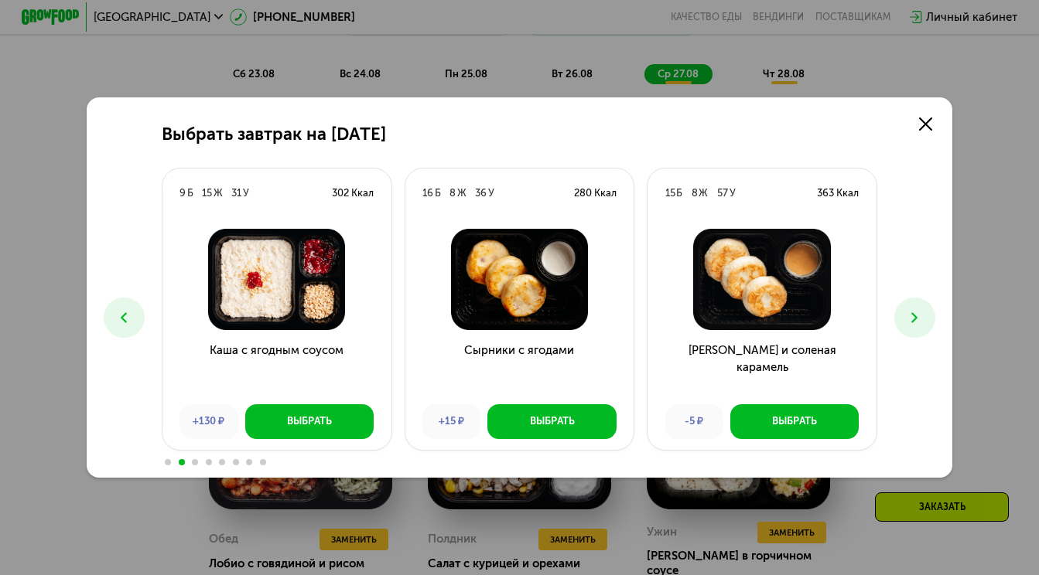
click at [921, 310] on icon at bounding box center [914, 317] width 17 height 17
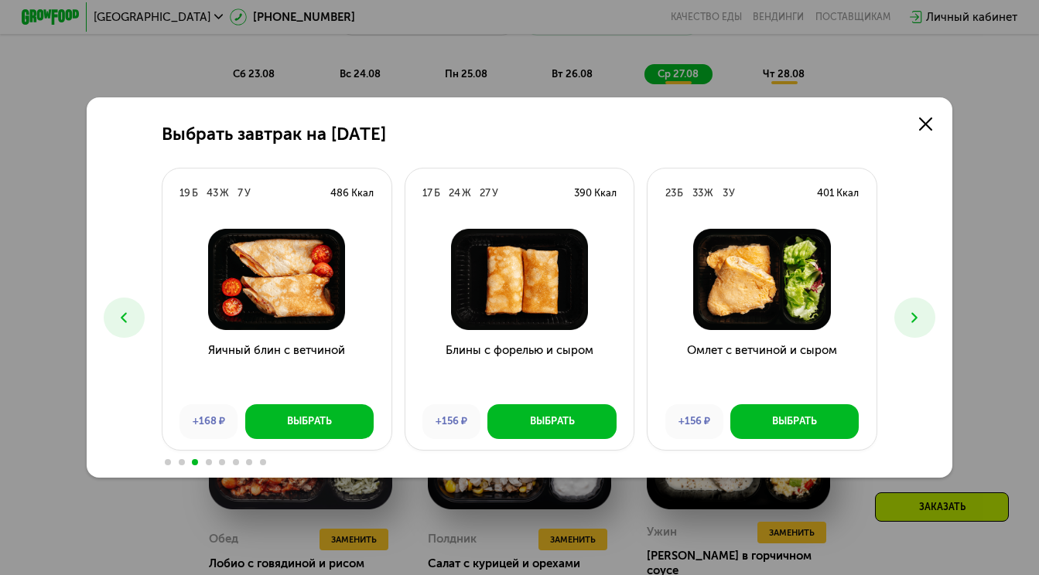
click at [921, 310] on icon at bounding box center [914, 317] width 17 height 17
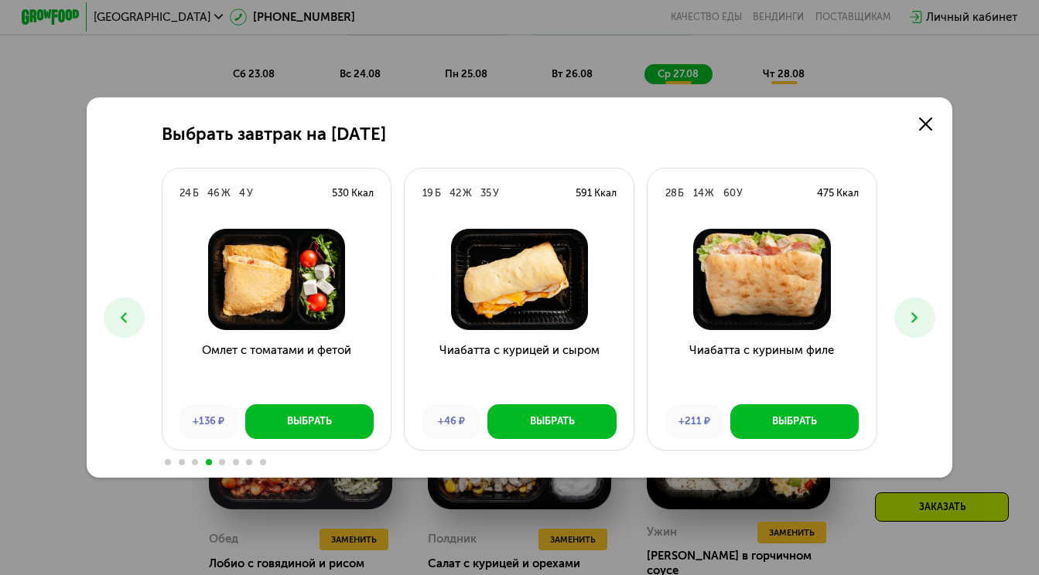
click at [921, 310] on icon at bounding box center [914, 317] width 17 height 17
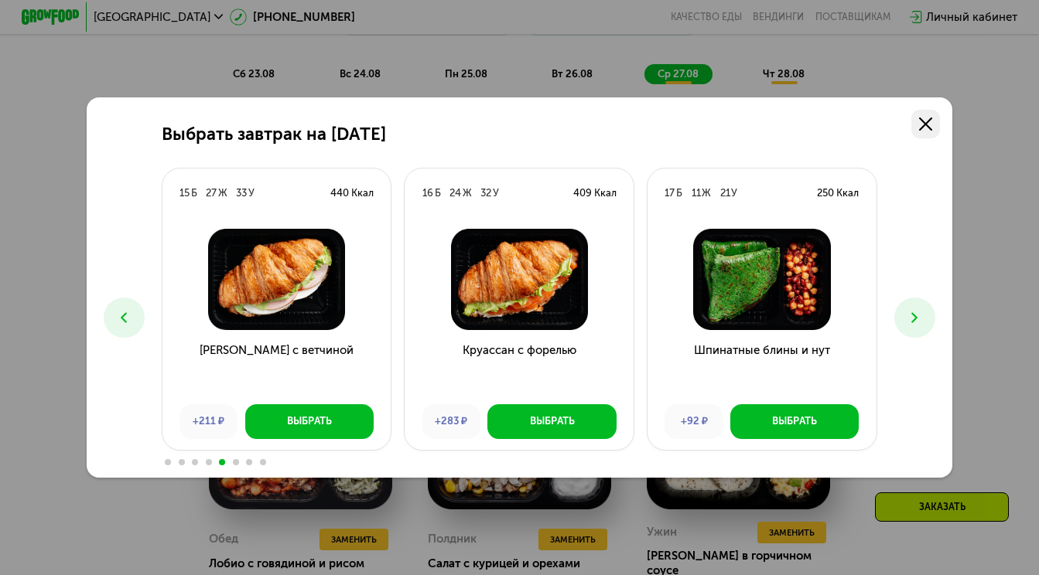
click at [923, 116] on link at bounding box center [925, 124] width 29 height 29
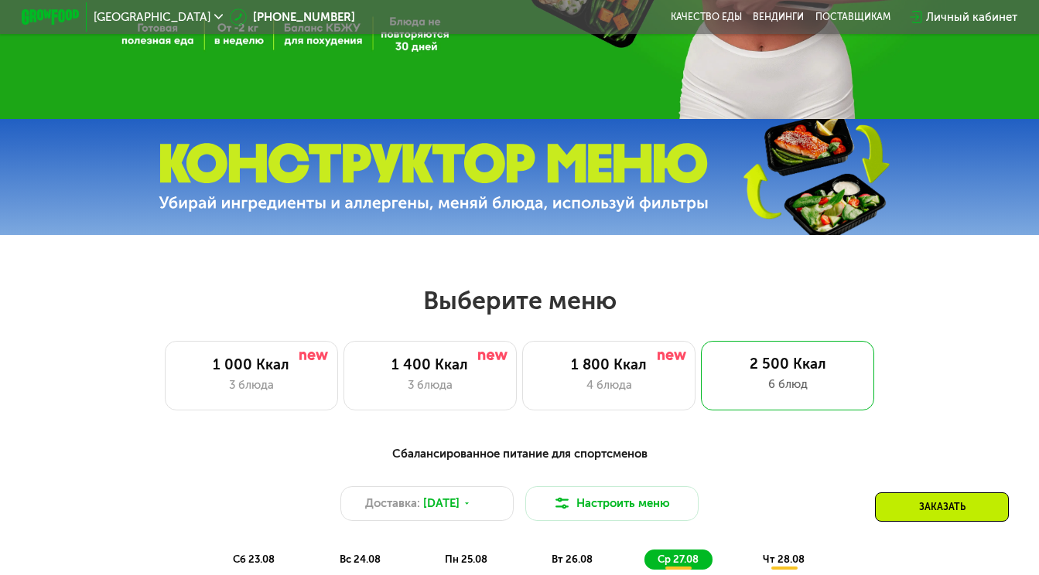
scroll to position [369, 0]
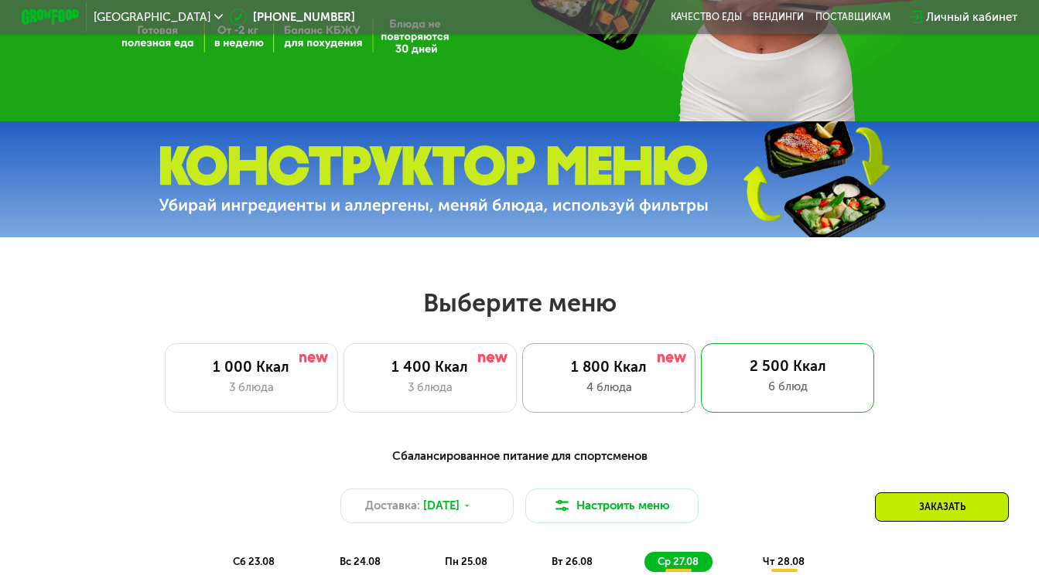
click at [620, 382] on div "4 блюда" at bounding box center [609, 387] width 143 height 17
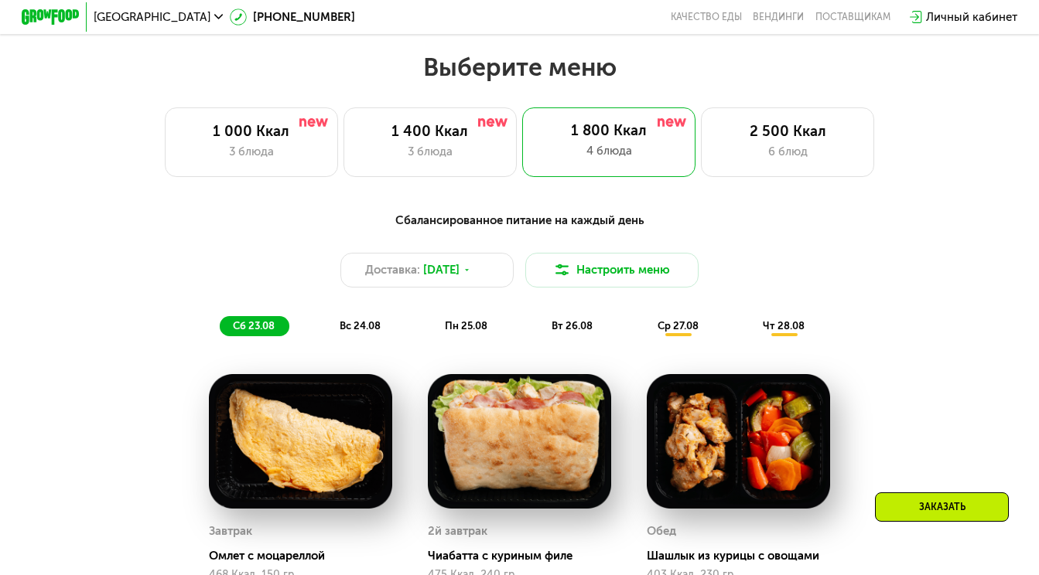
scroll to position [598, 0]
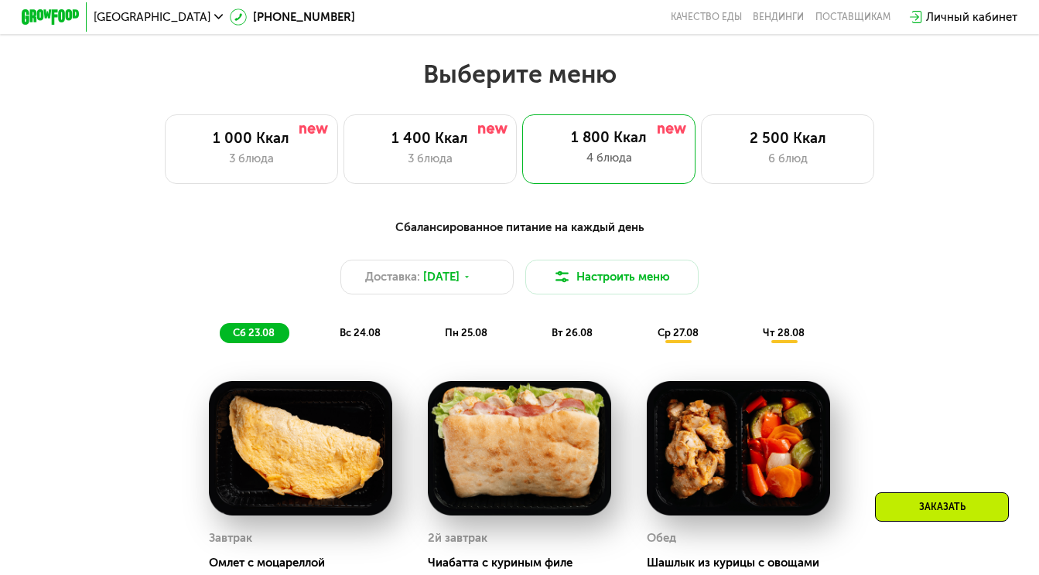
click at [750, 341] on div "ср 27.08" at bounding box center [784, 333] width 69 height 20
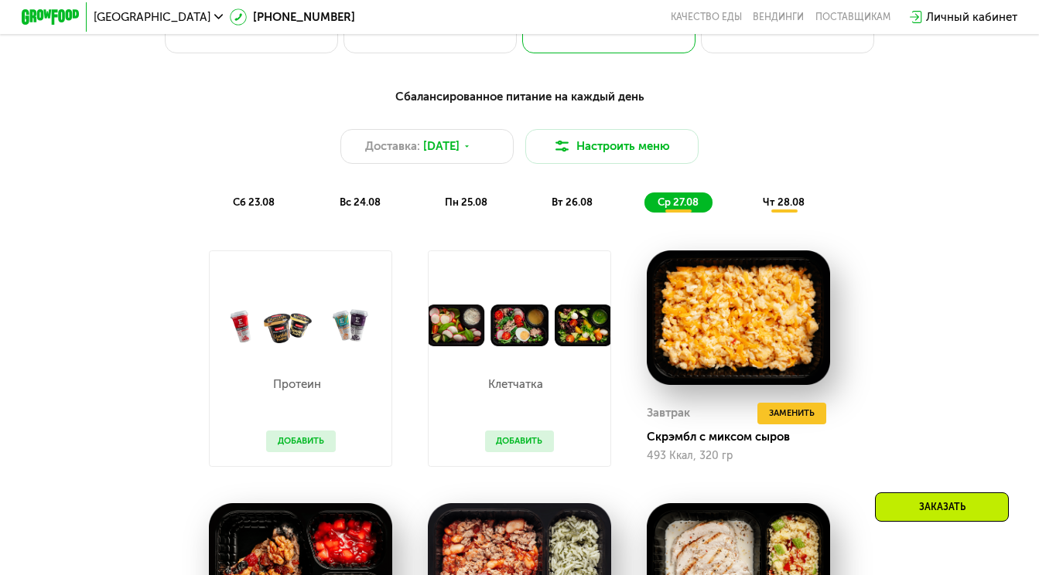
scroll to position [760, 0]
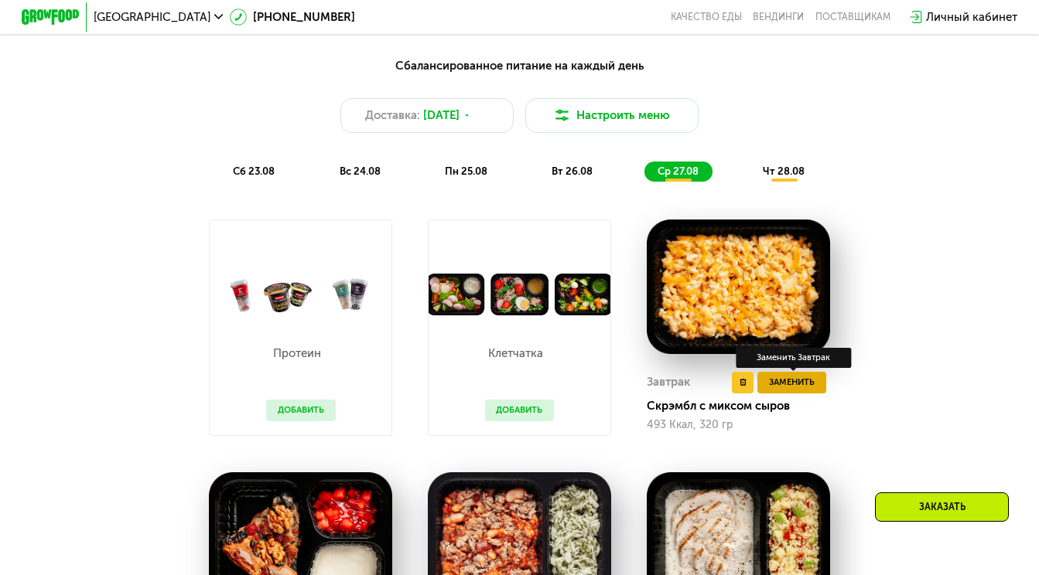
click at [801, 383] on span "Заменить" at bounding box center [792, 382] width 46 height 15
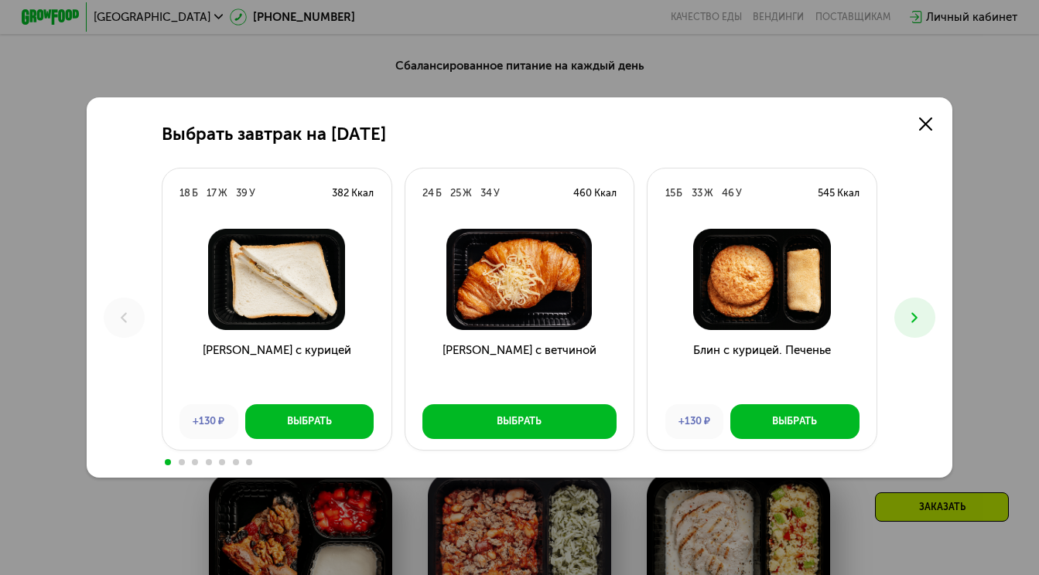
click at [919, 313] on icon at bounding box center [914, 317] width 17 height 17
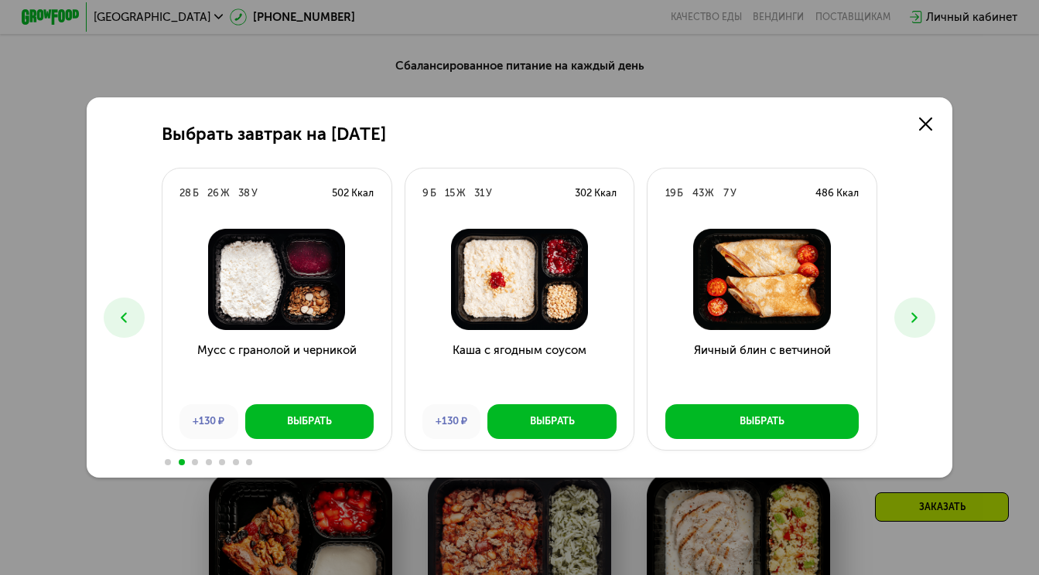
click at [919, 313] on icon at bounding box center [914, 317] width 17 height 17
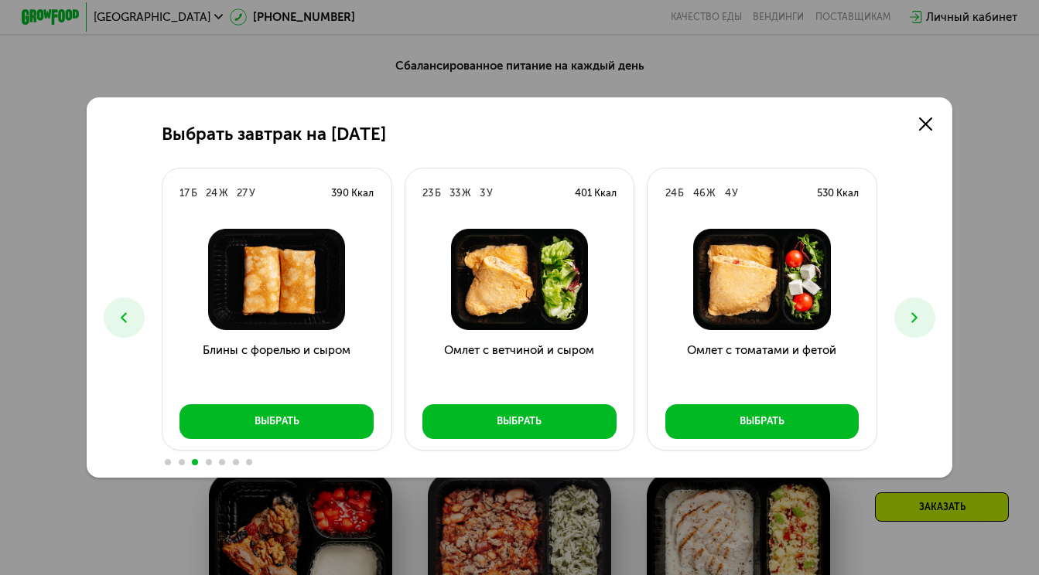
click at [919, 313] on icon at bounding box center [914, 317] width 17 height 17
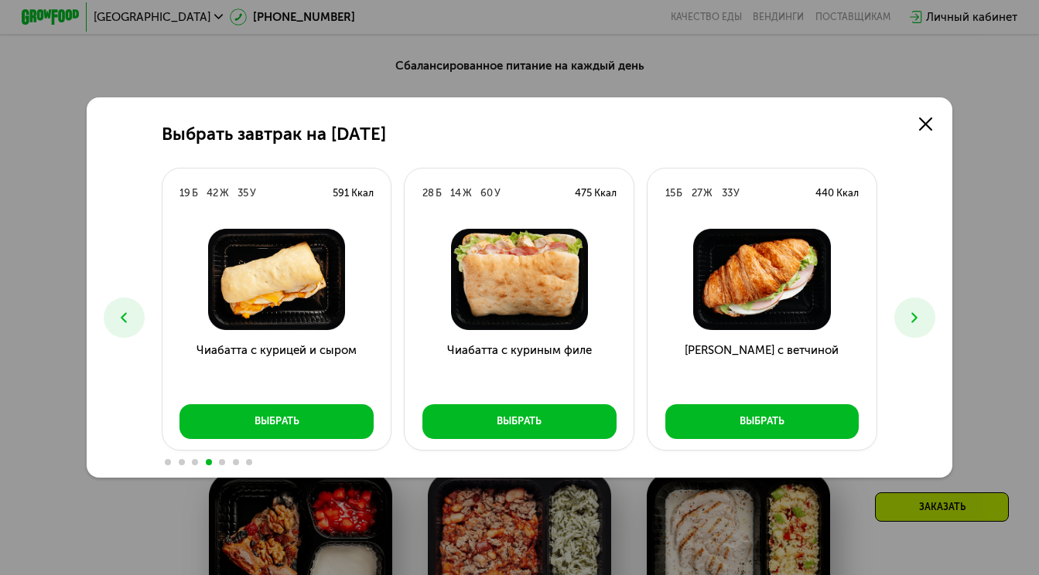
click at [919, 313] on icon at bounding box center [914, 317] width 17 height 17
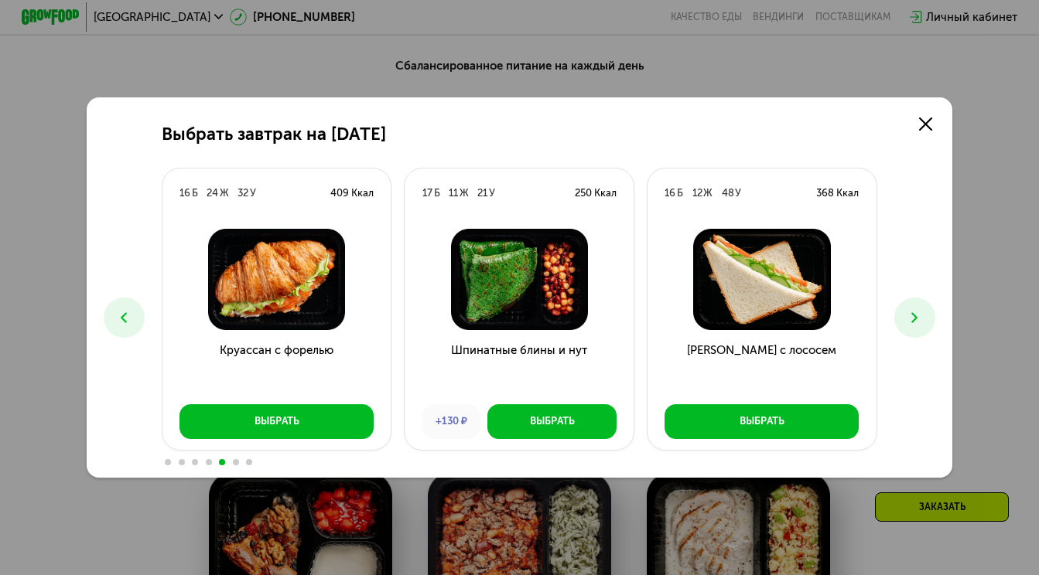
click at [919, 313] on icon at bounding box center [914, 317] width 17 height 17
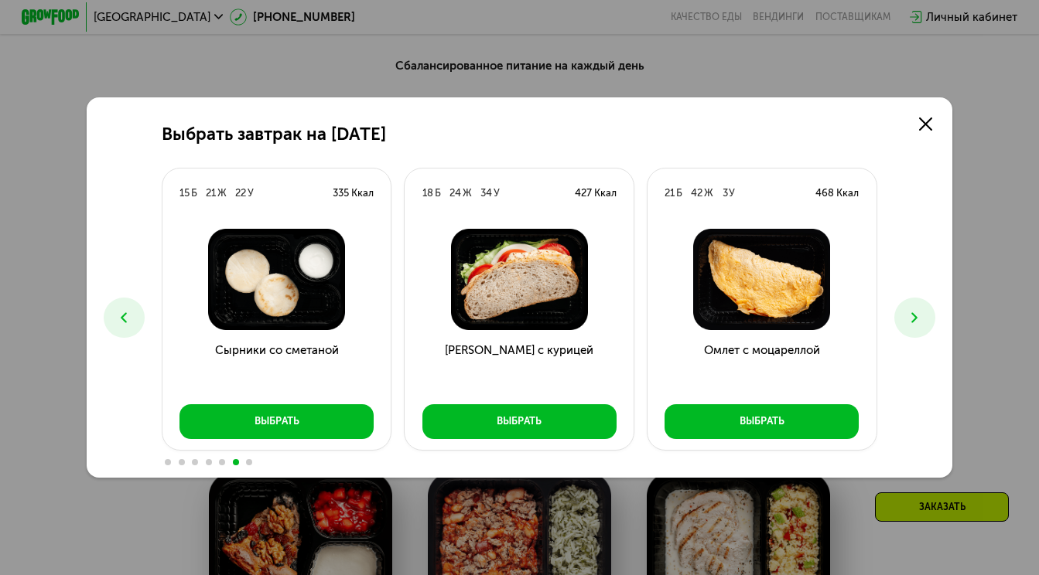
click at [919, 313] on icon at bounding box center [914, 317] width 17 height 17
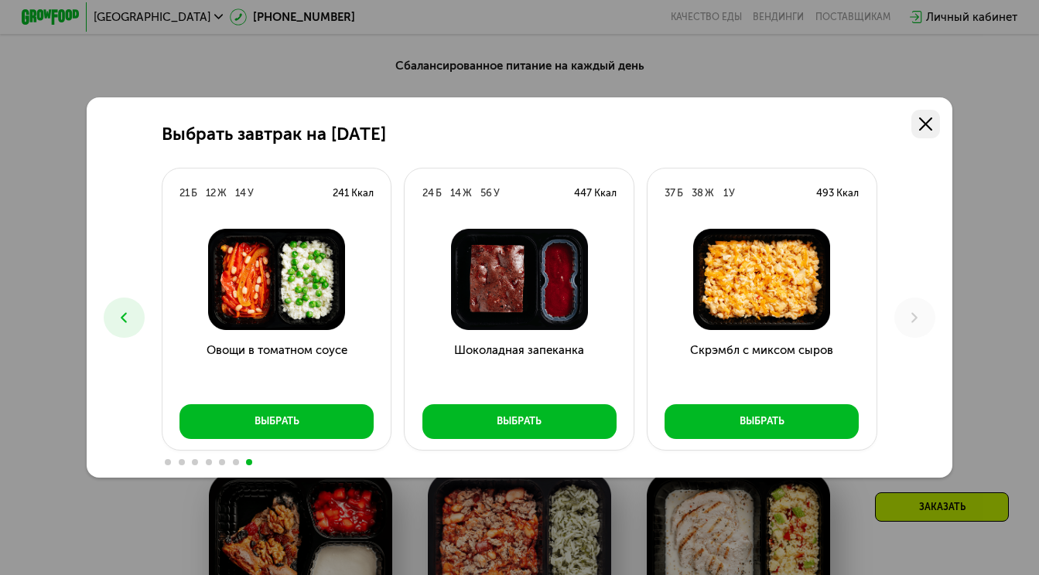
click at [920, 125] on icon at bounding box center [925, 124] width 13 height 13
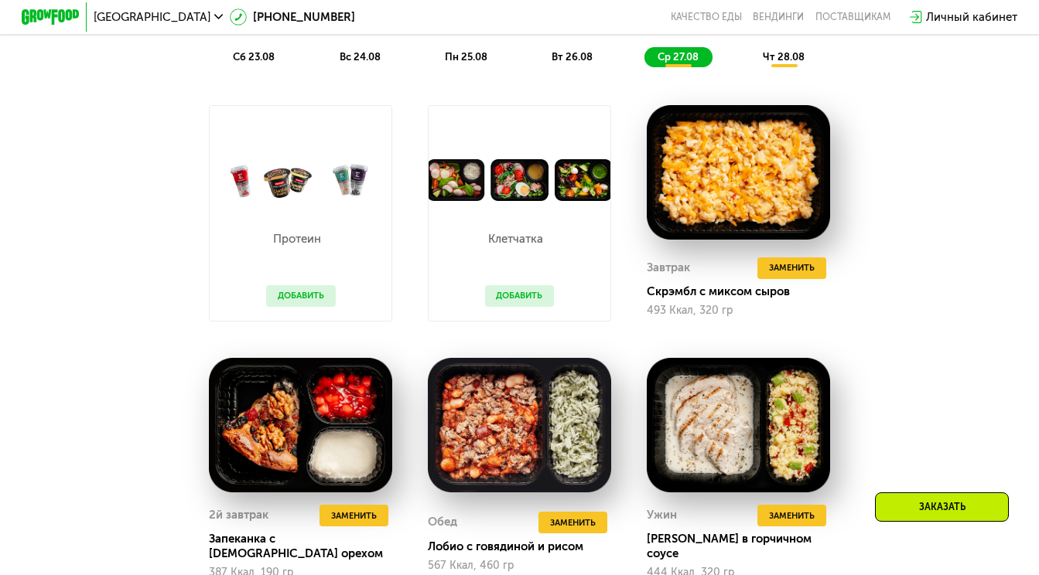
scroll to position [872, 0]
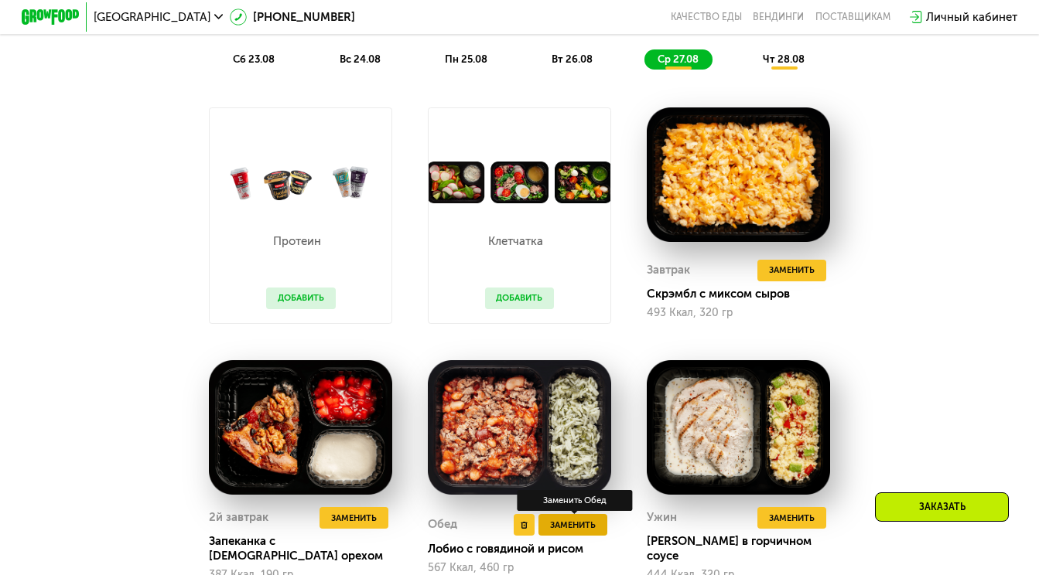
click at [564, 518] on span "Заменить" at bounding box center [573, 525] width 46 height 15
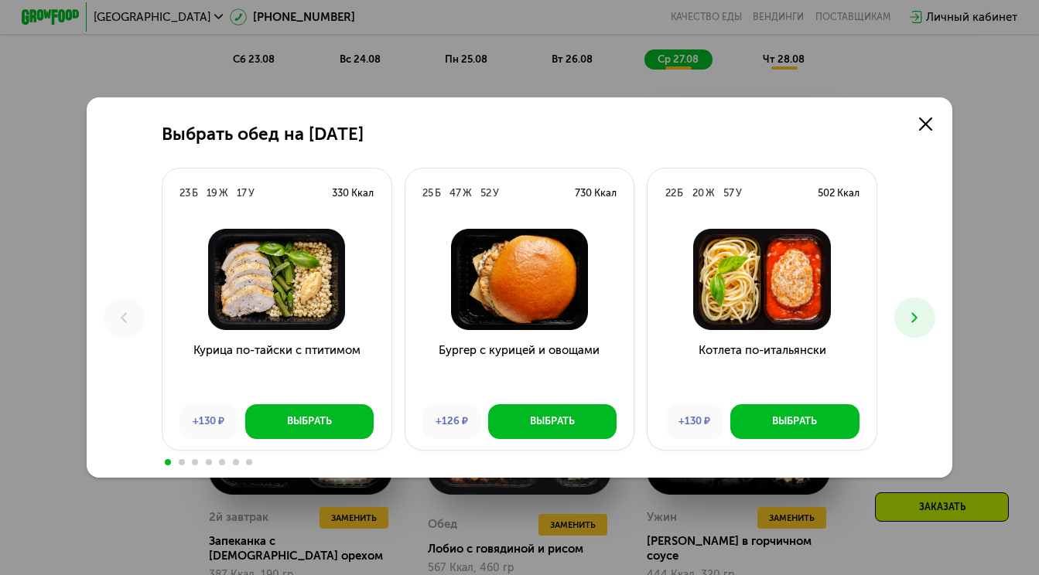
click at [917, 312] on icon at bounding box center [914, 317] width 17 height 17
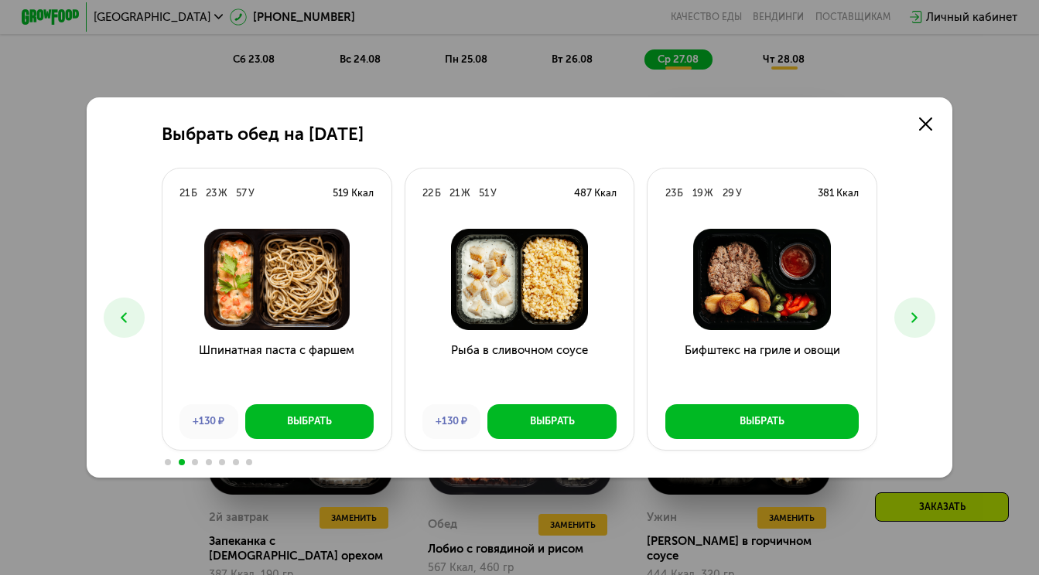
click at [917, 312] on icon at bounding box center [914, 317] width 17 height 17
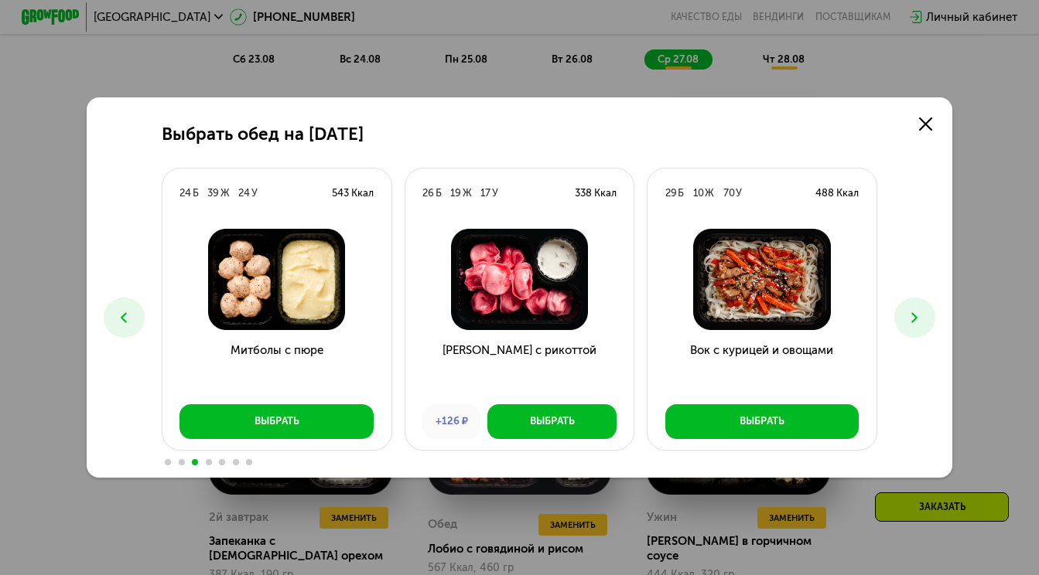
click at [907, 310] on icon at bounding box center [914, 317] width 17 height 17
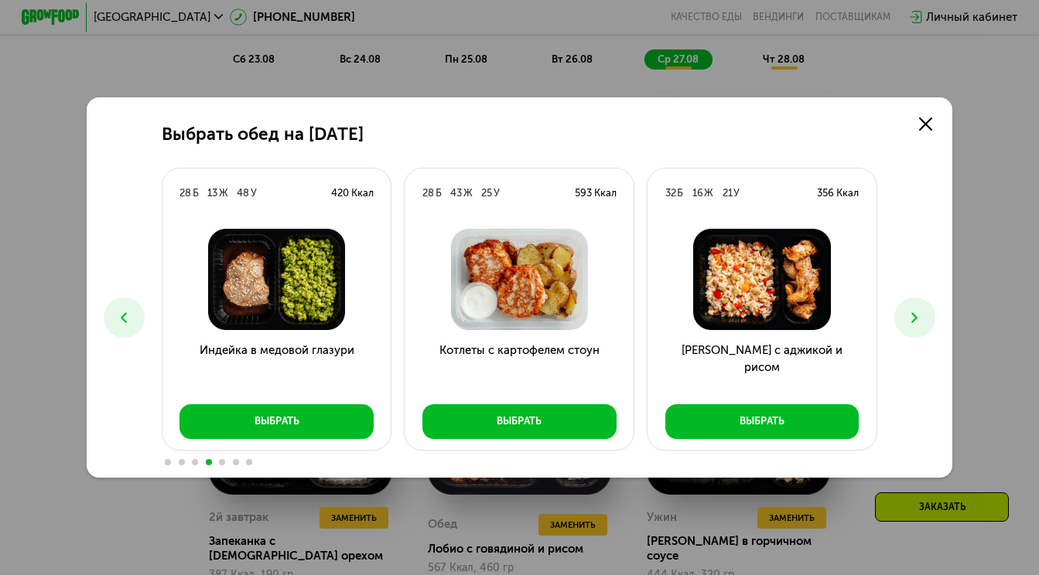
click at [907, 310] on icon at bounding box center [914, 317] width 17 height 17
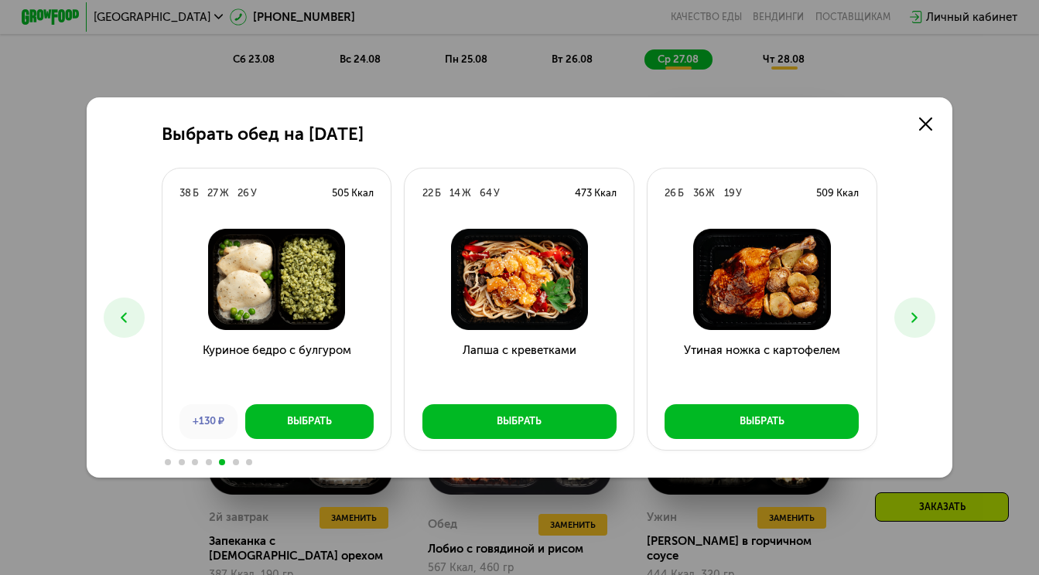
click at [899, 320] on button at bounding box center [914, 318] width 40 height 40
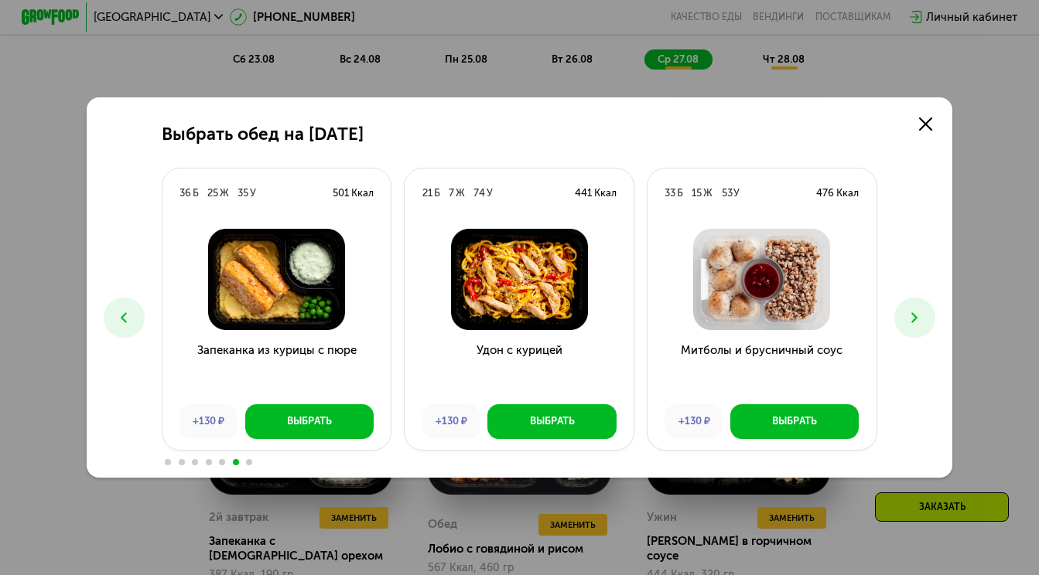
click at [912, 316] on icon at bounding box center [914, 317] width 17 height 17
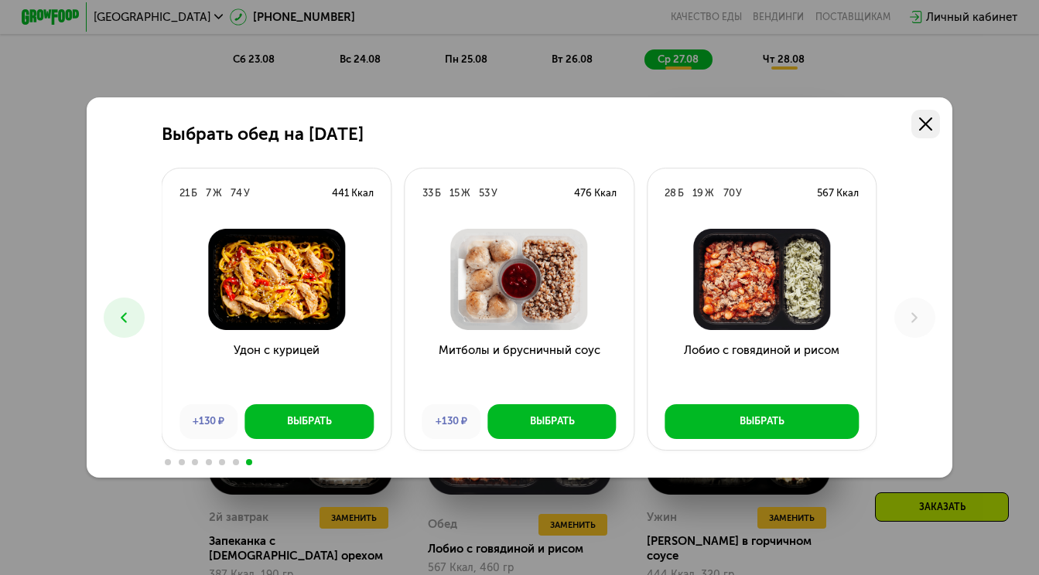
click at [937, 127] on link at bounding box center [925, 124] width 29 height 29
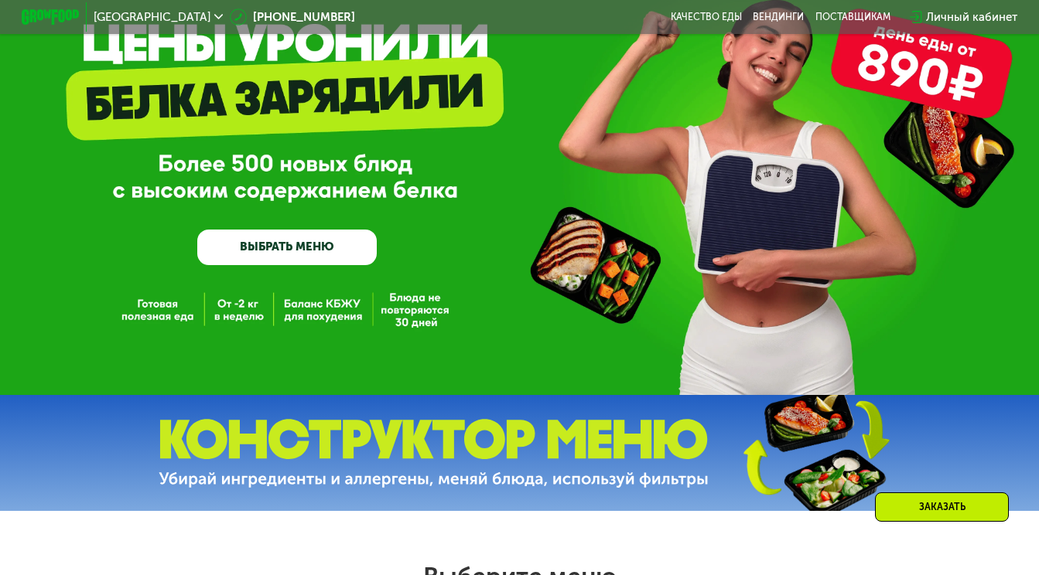
scroll to position [103, 0]
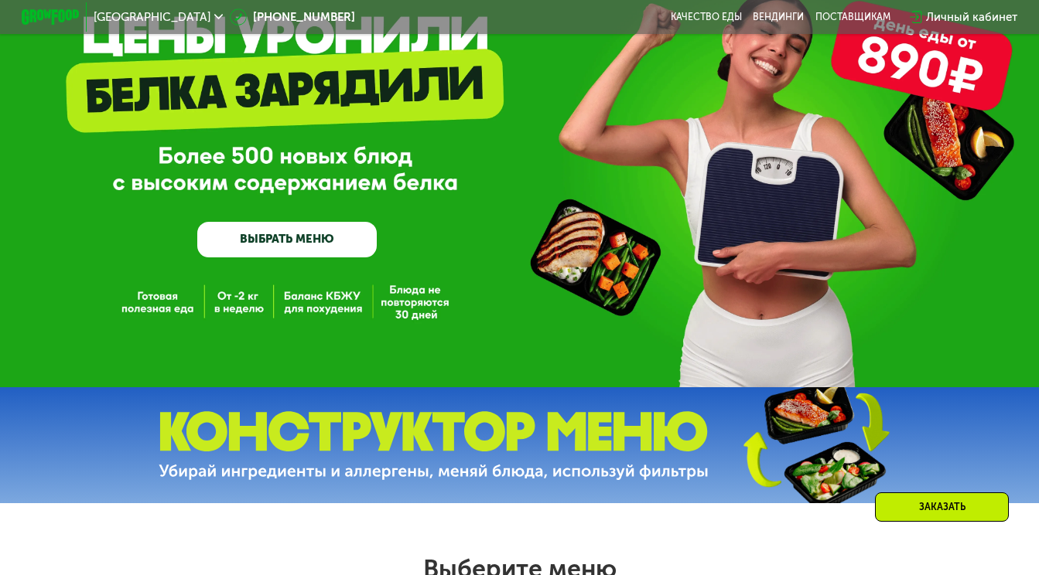
click at [304, 245] on link "ВЫБРАТЬ МЕНЮ" at bounding box center [286, 240] width 179 height 36
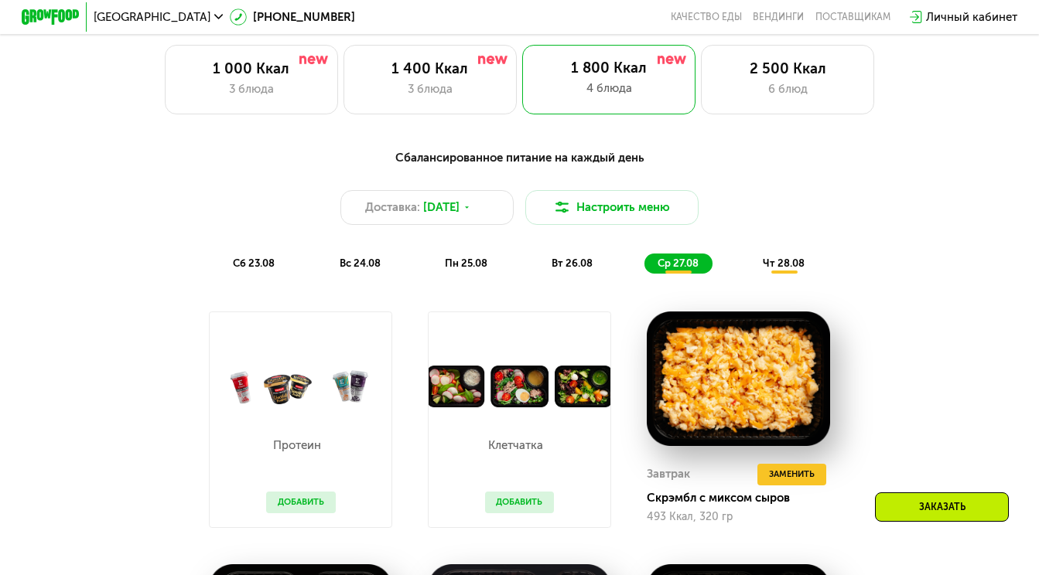
scroll to position [714, 0]
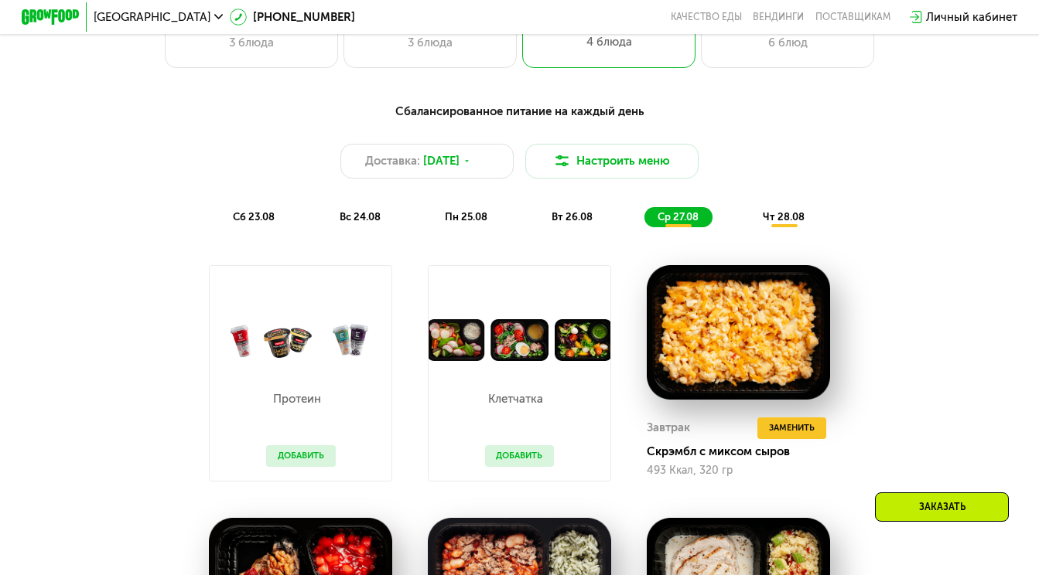
click at [575, 218] on span "вт 26.08" at bounding box center [571, 217] width 41 height 12
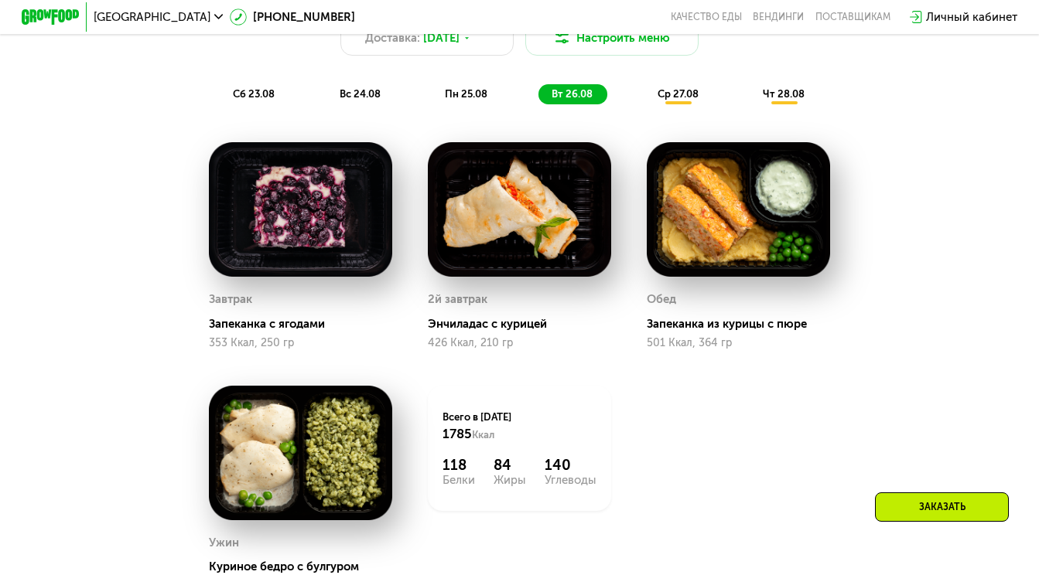
scroll to position [834, 0]
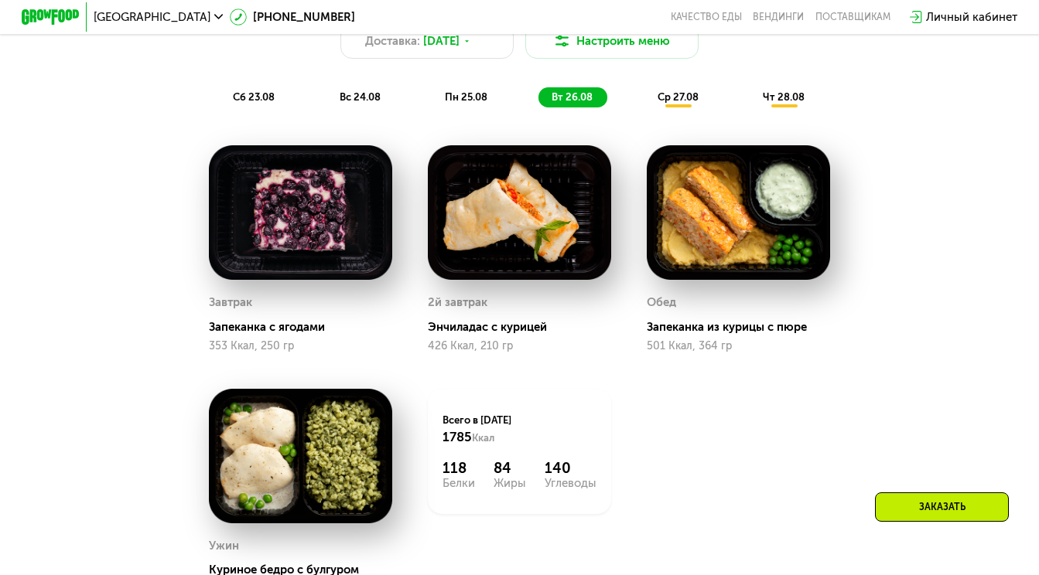
click at [531, 249] on img at bounding box center [519, 212] width 183 height 135
click at [494, 331] on div "Энчиладас с курицей" at bounding box center [525, 327] width 194 height 15
click at [487, 186] on img at bounding box center [519, 212] width 183 height 135
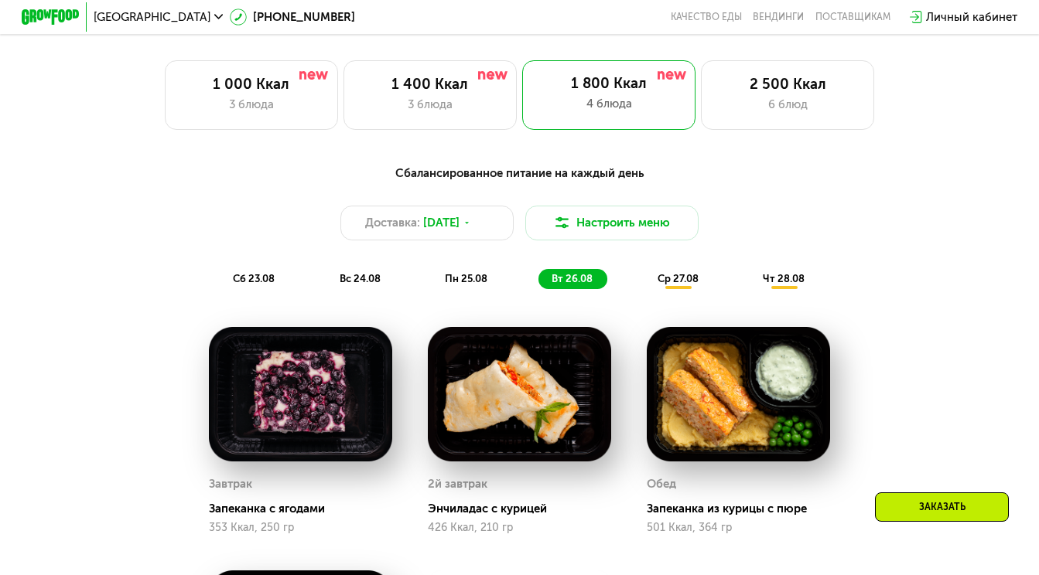
scroll to position [654, 0]
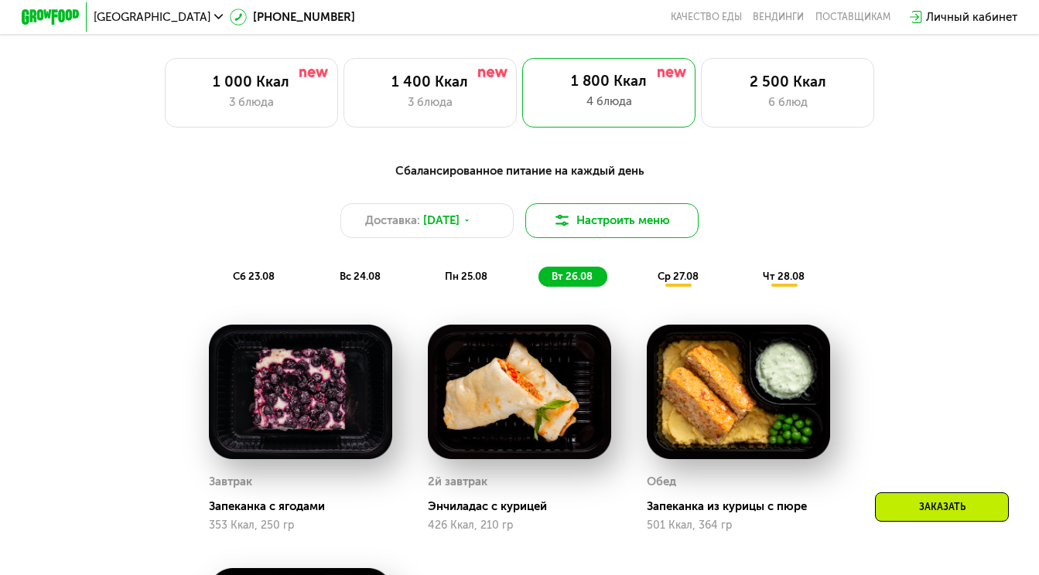
click at [627, 219] on button "Настроить меню" at bounding box center [611, 220] width 173 height 35
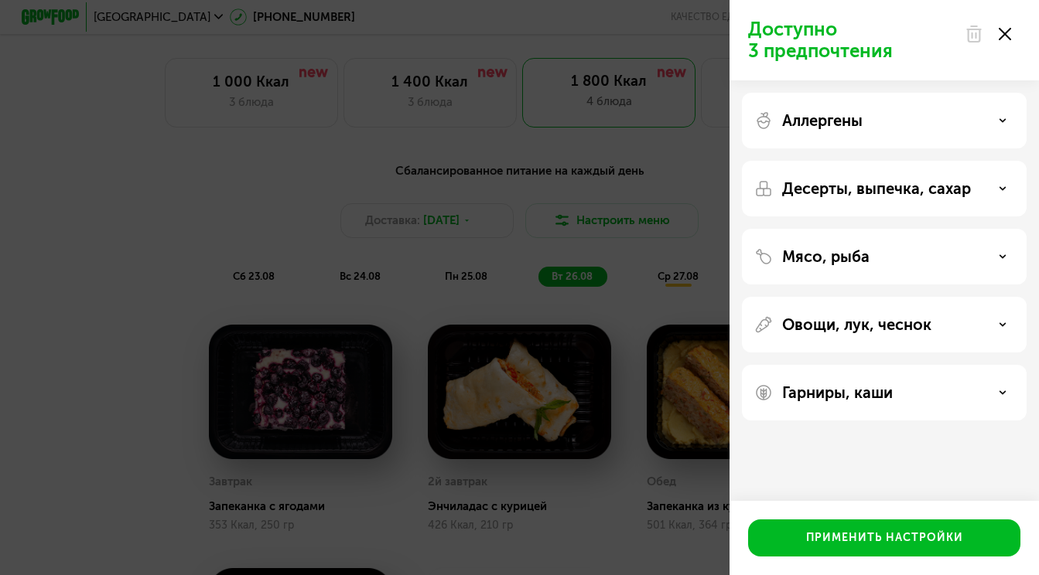
click at [1006, 32] on use at bounding box center [1005, 34] width 12 height 12
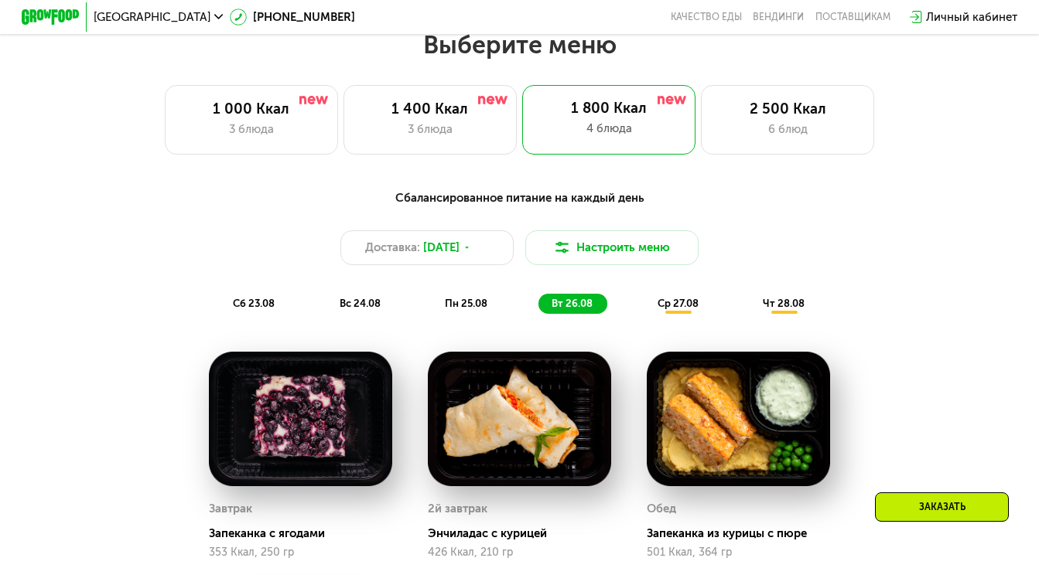
scroll to position [606, 0]
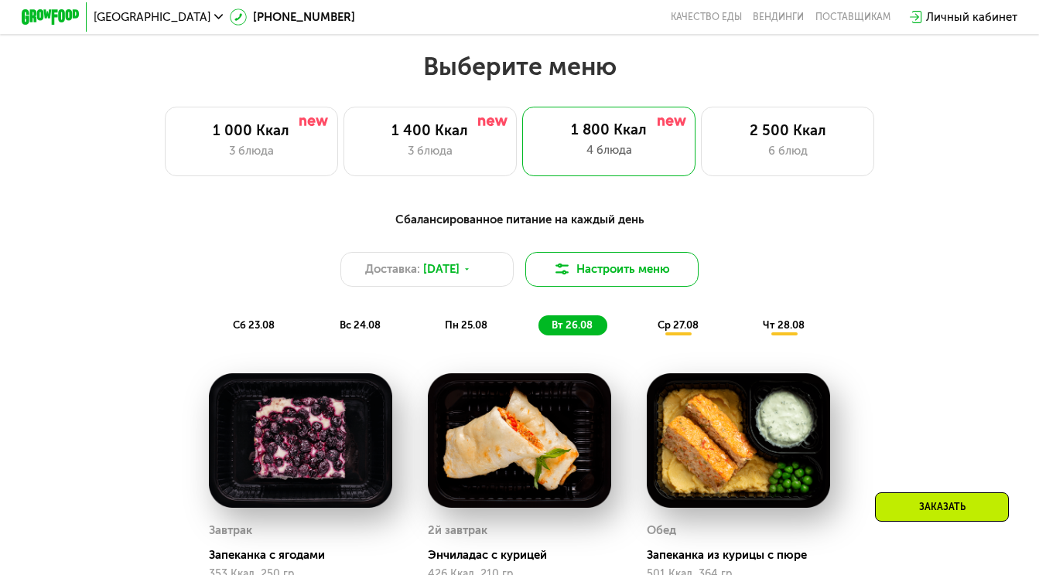
click at [642, 270] on button "Настроить меню" at bounding box center [611, 269] width 173 height 35
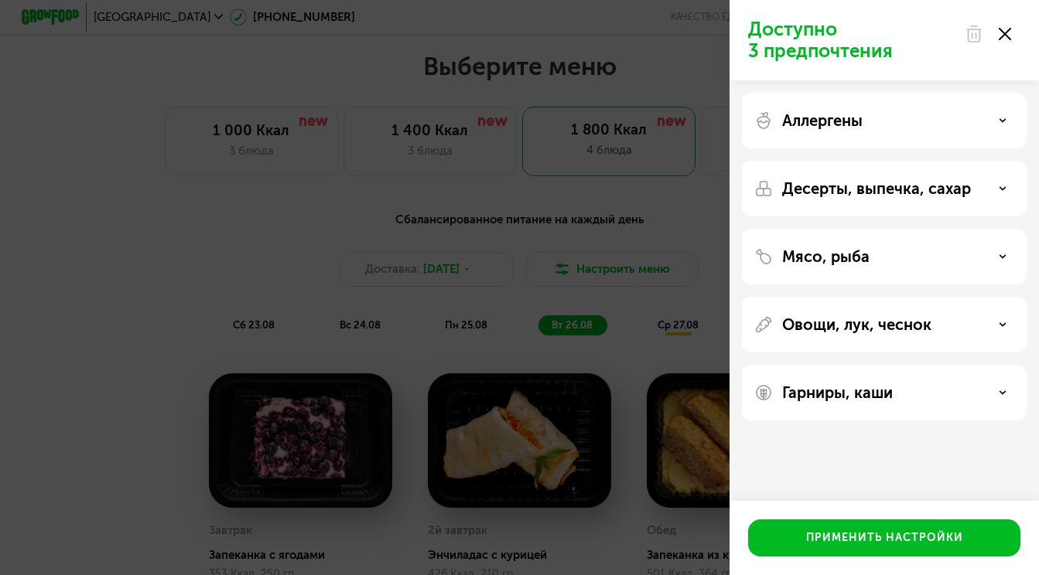
click at [913, 325] on p "Овощи, лук, чеснок" at bounding box center [856, 325] width 149 height 19
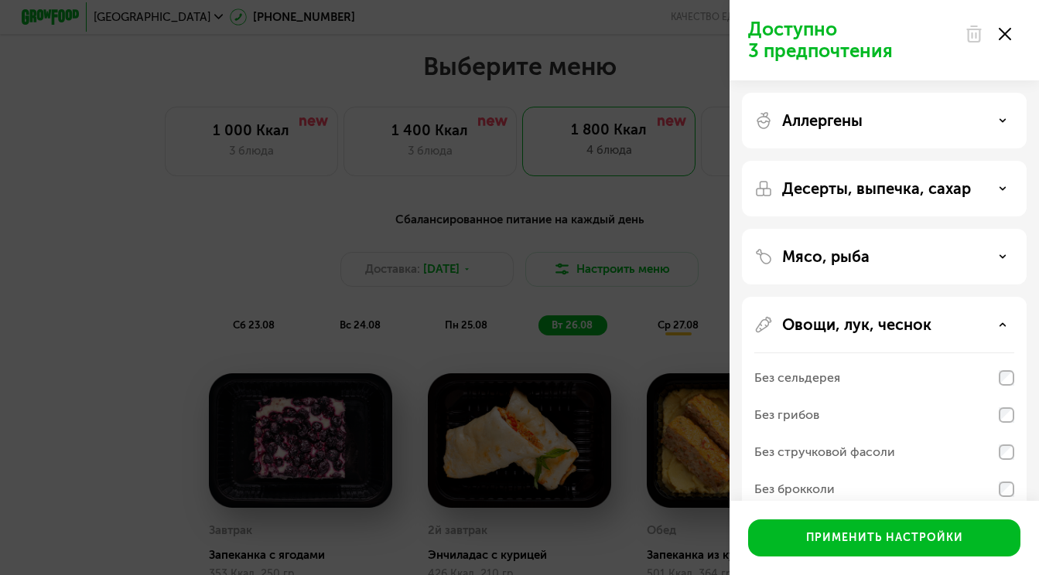
click at [913, 325] on p "Овощи, лук, чеснок" at bounding box center [856, 325] width 149 height 19
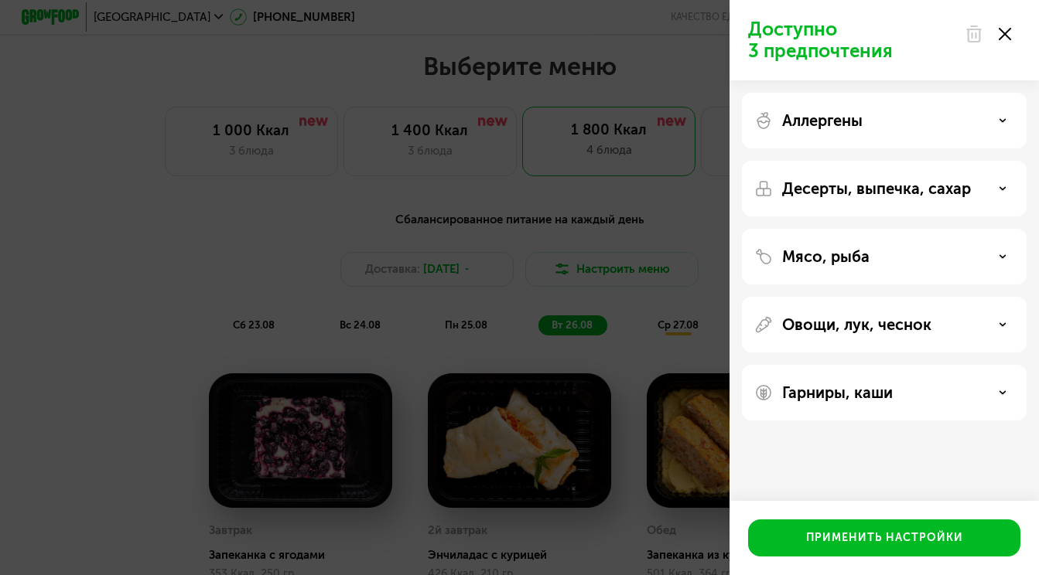
click at [900, 380] on div "Гарниры, каши" at bounding box center [884, 393] width 285 height 56
click at [896, 395] on div "Гарниры, каши" at bounding box center [884, 393] width 260 height 19
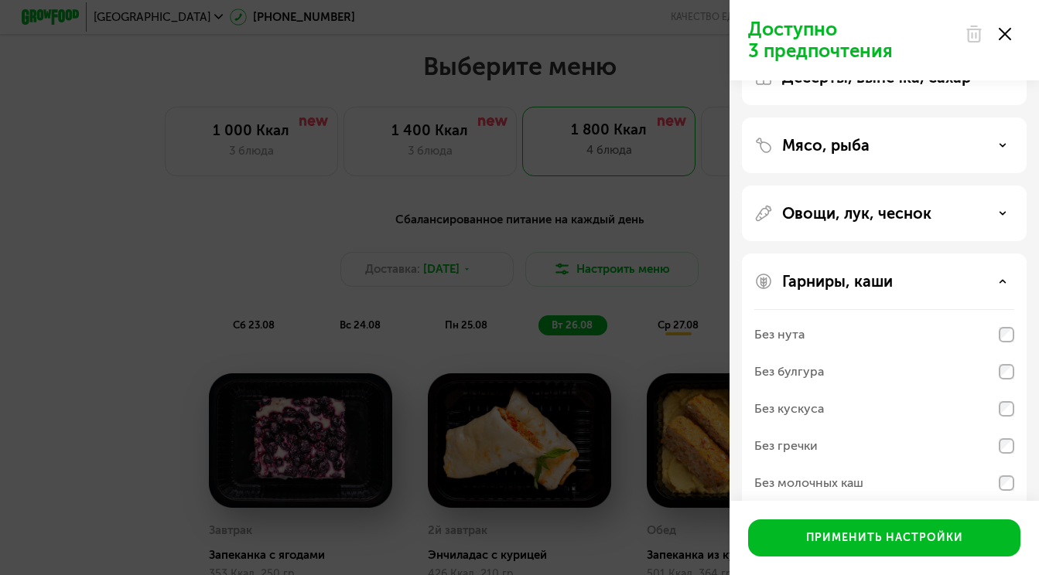
scroll to position [134, 0]
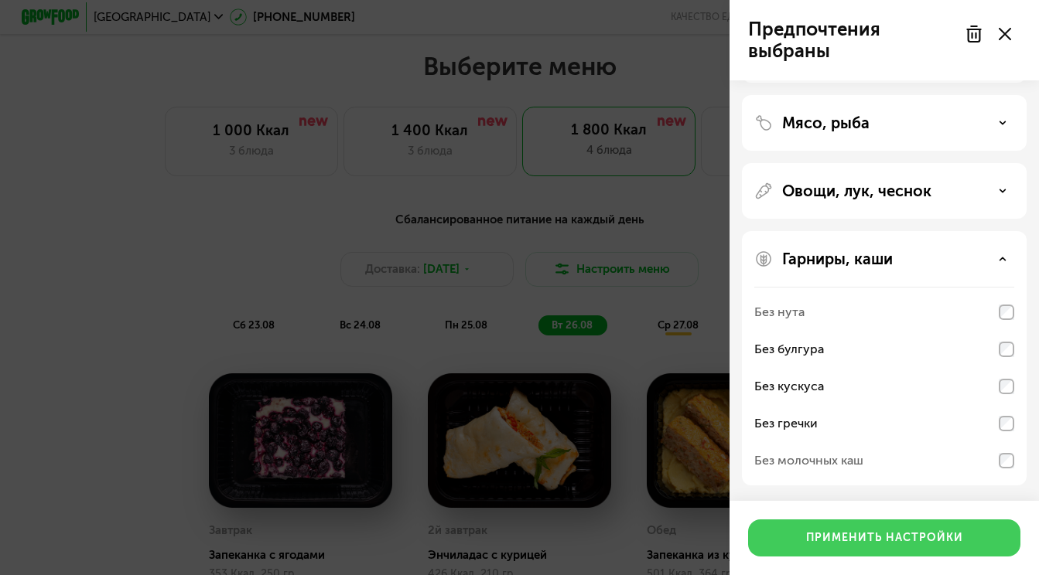
click at [916, 538] on div "Применить настройки" at bounding box center [884, 538] width 157 height 15
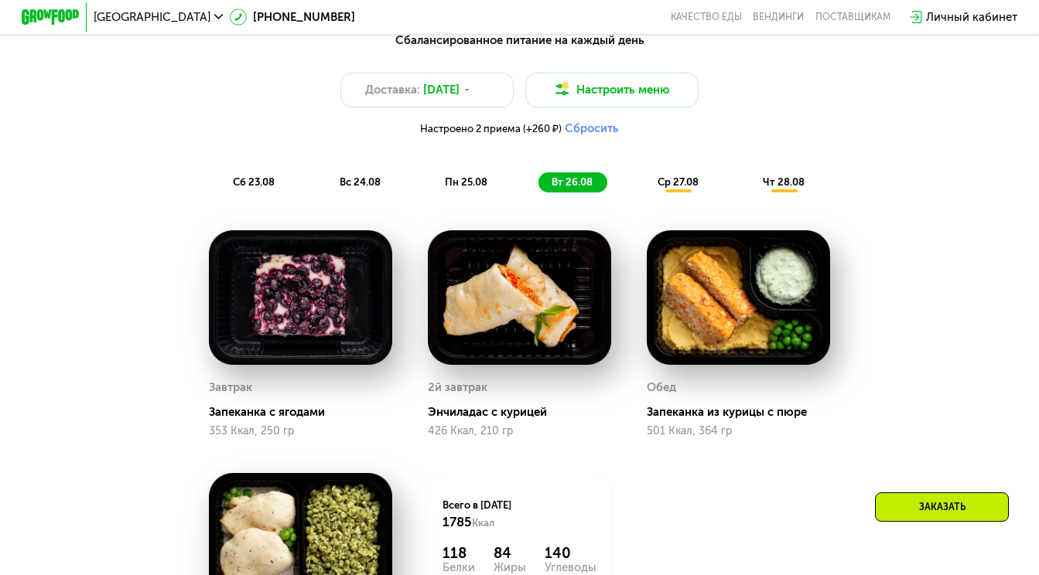
scroll to position [772, 0]
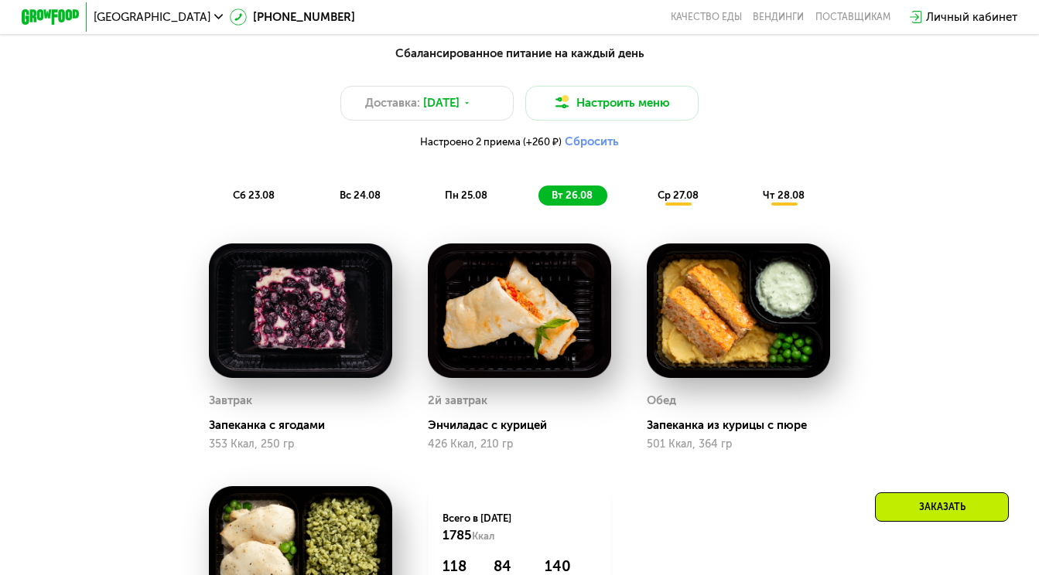
click at [589, 147] on button "Сбросить" at bounding box center [592, 142] width 54 height 15
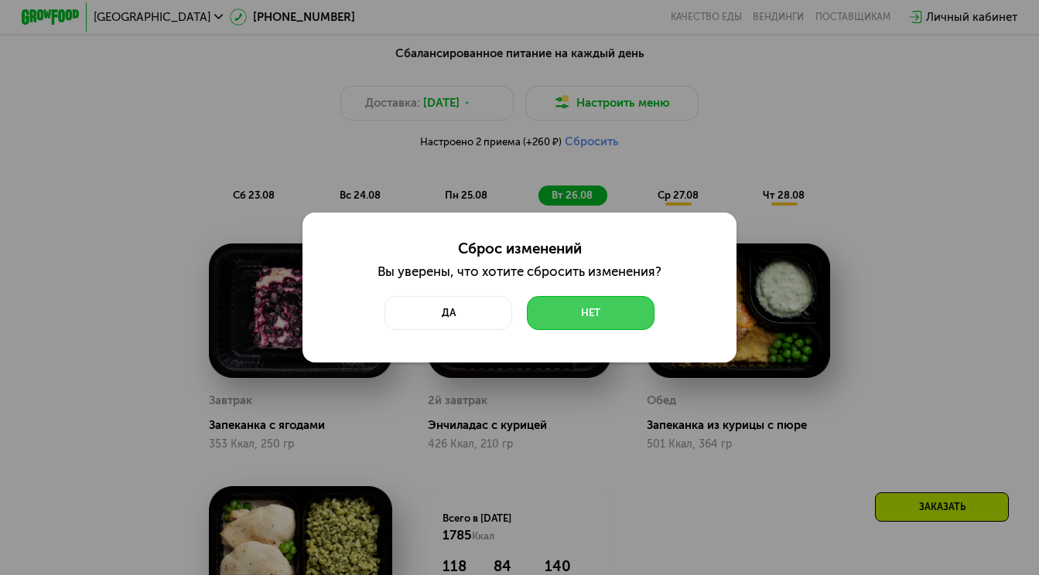
click at [588, 310] on button "Нет" at bounding box center [591, 313] width 128 height 35
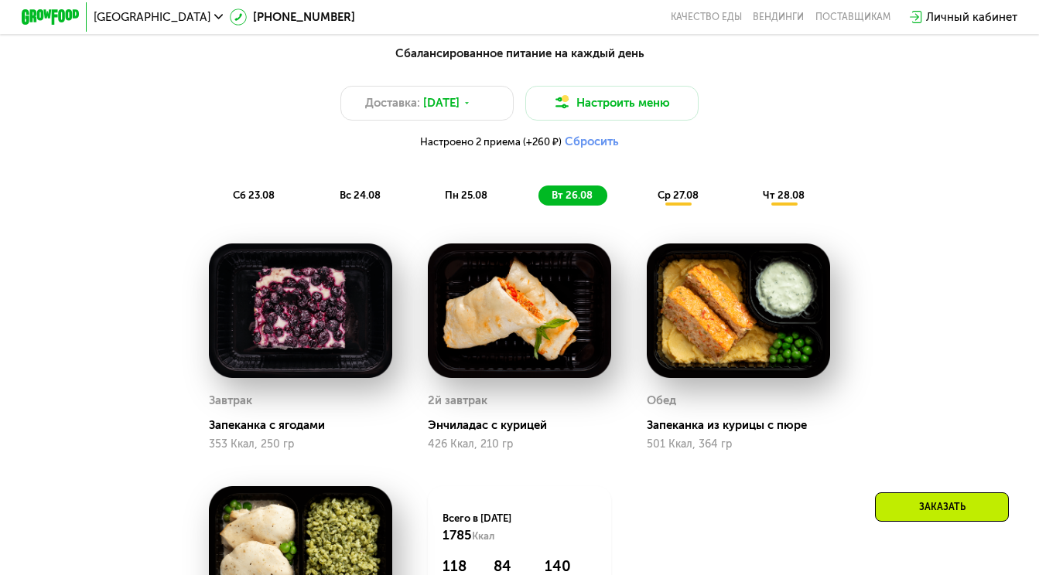
click at [599, 147] on button "Сбросить" at bounding box center [592, 142] width 54 height 15
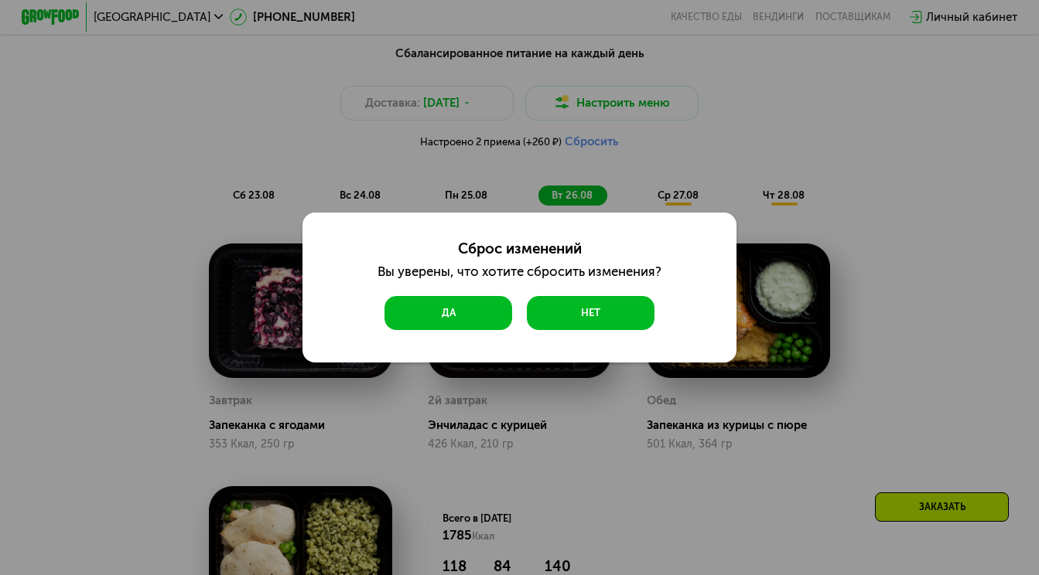
click at [454, 320] on button "Да" at bounding box center [448, 313] width 128 height 35
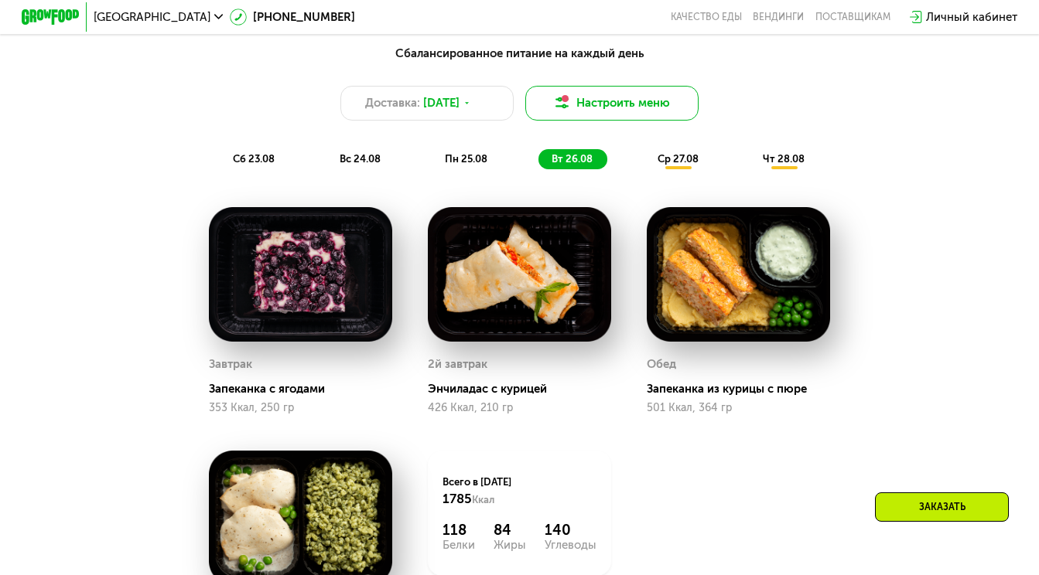
click at [659, 97] on button "Настроить меню" at bounding box center [611, 103] width 173 height 35
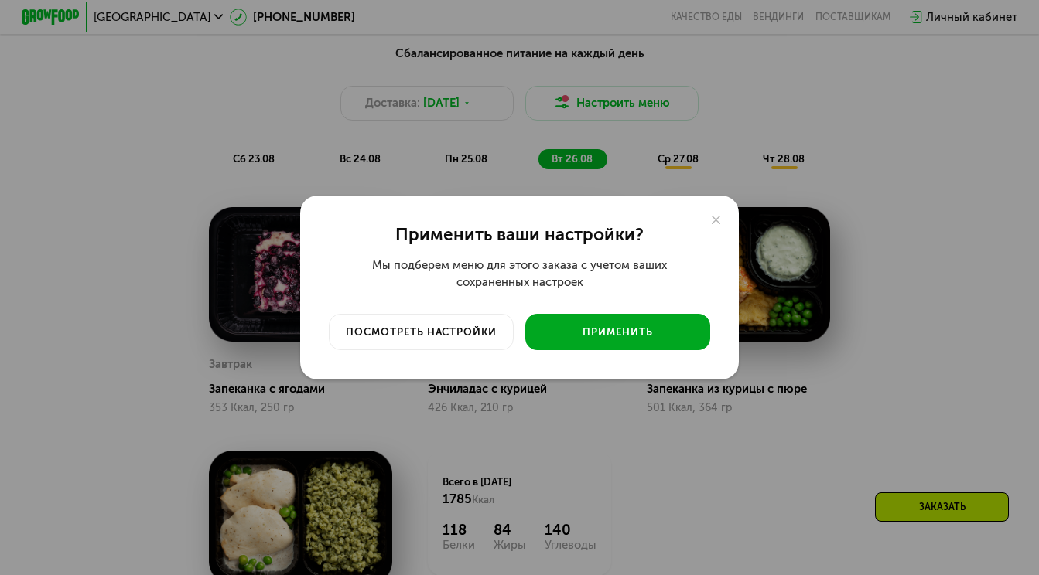
click at [616, 327] on div "Применить" at bounding box center [617, 333] width 163 height 15
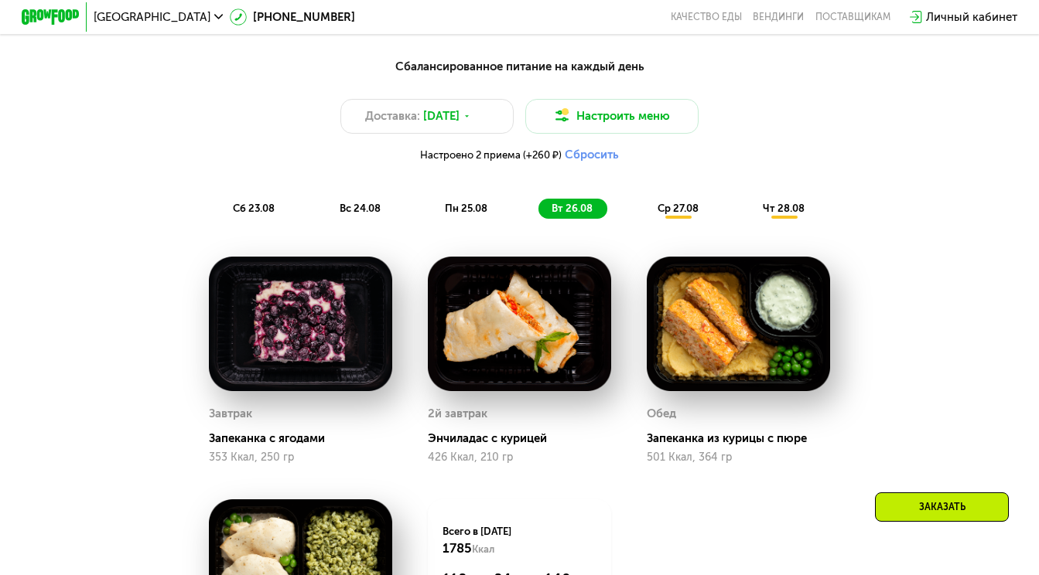
scroll to position [760, 0]
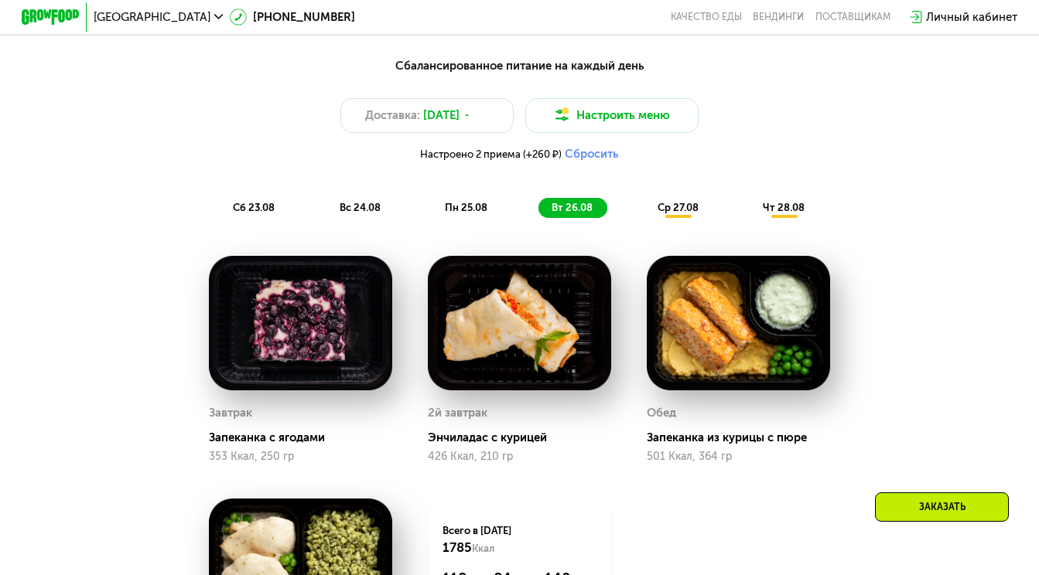
click at [592, 155] on button "Сбросить" at bounding box center [592, 154] width 54 height 15
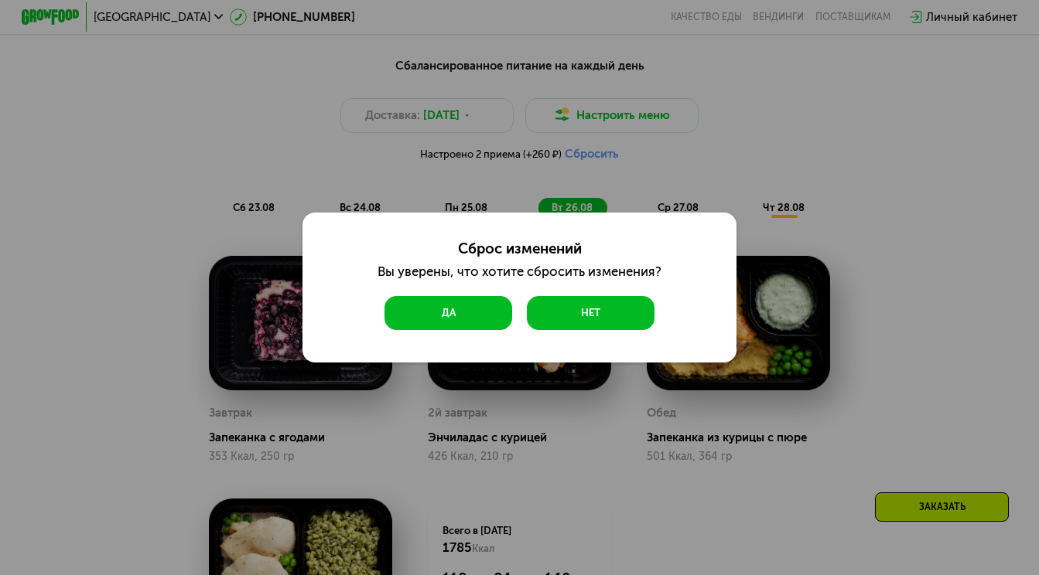
click at [462, 313] on button "Да" at bounding box center [448, 313] width 128 height 35
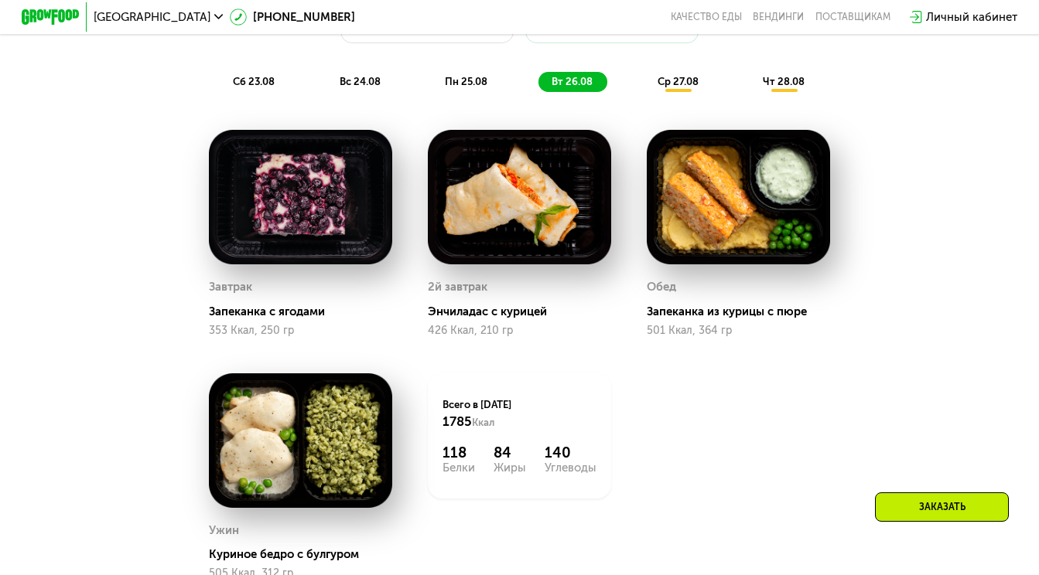
scroll to position [853, 0]
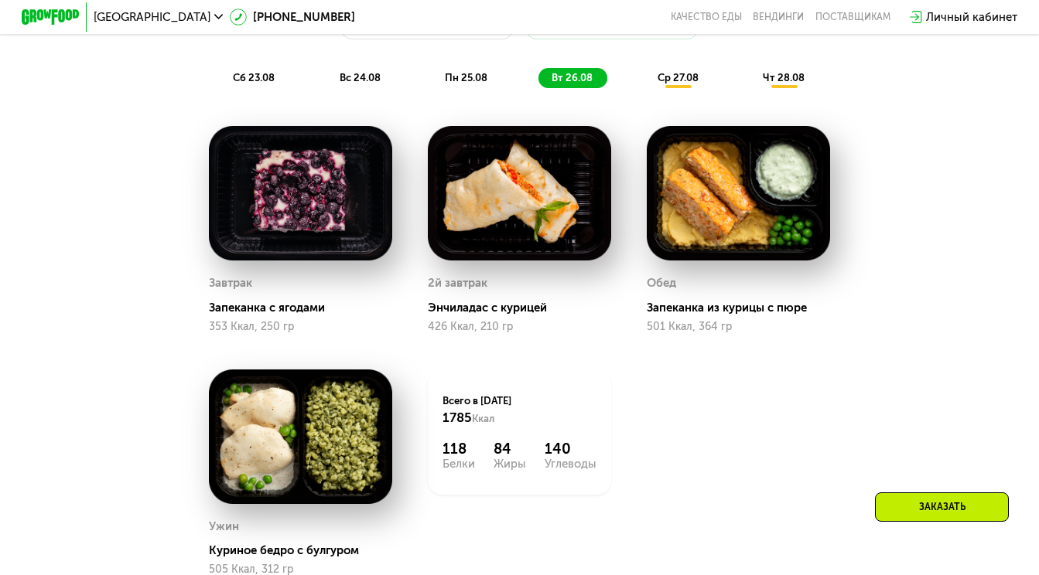
click at [500, 203] on img at bounding box center [519, 193] width 183 height 135
click at [318, 226] on img at bounding box center [300, 193] width 183 height 135
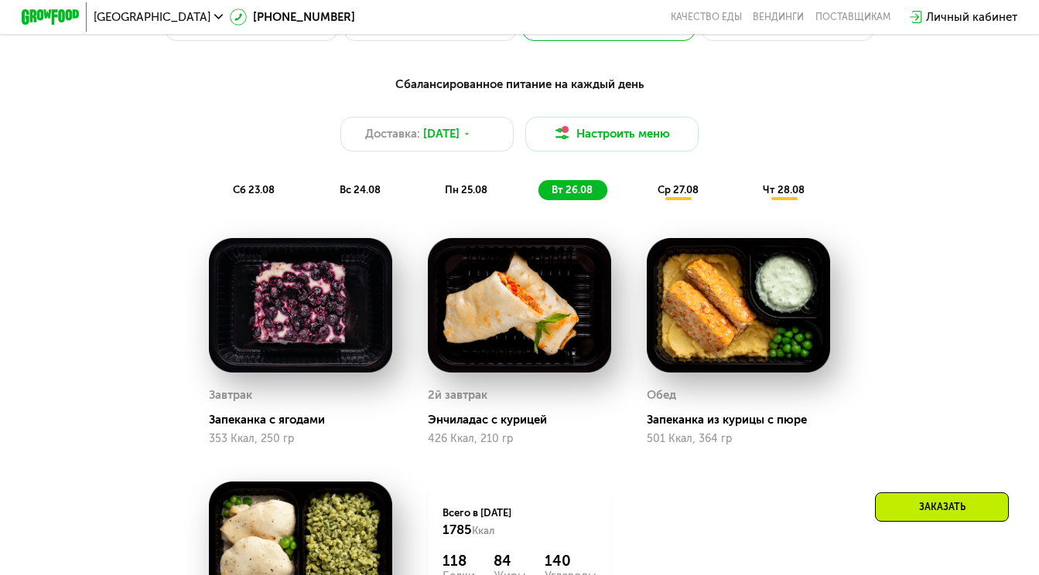
scroll to position [703, 0]
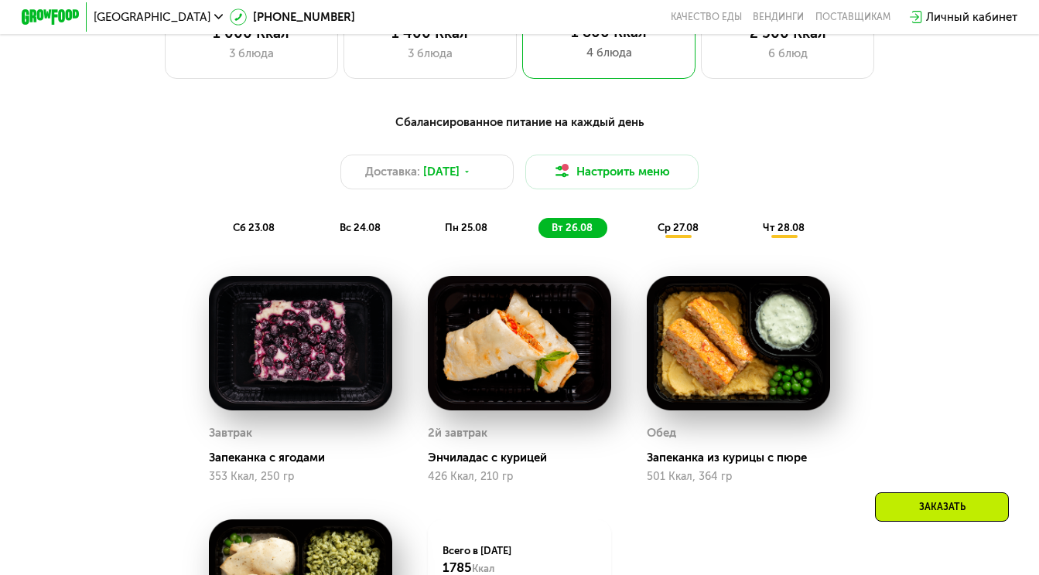
click at [679, 230] on span "ср 27.08" at bounding box center [677, 228] width 41 height 12
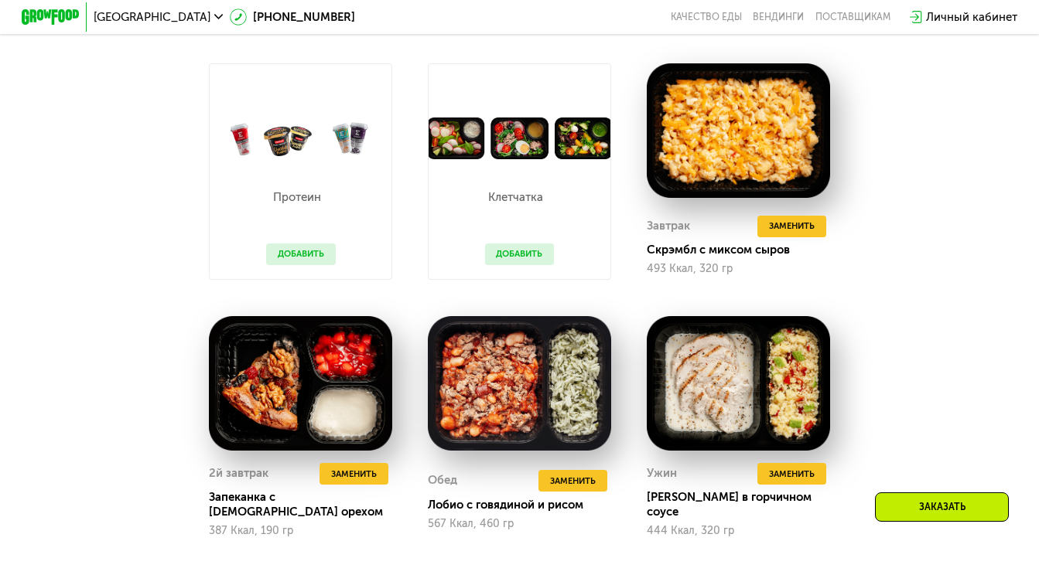
scroll to position [917, 0]
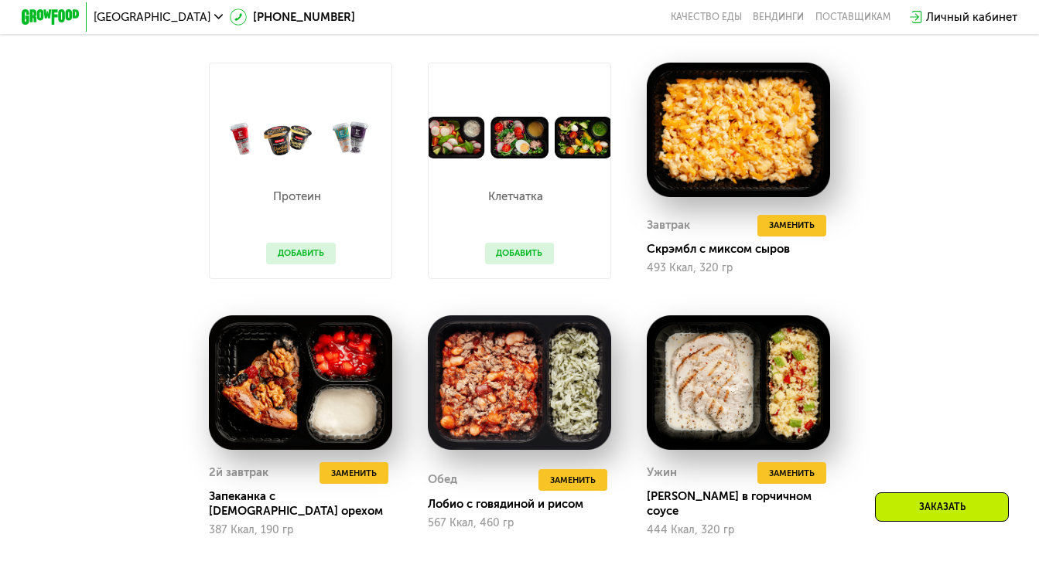
click at [538, 253] on button "Добавить" at bounding box center [520, 254] width 70 height 22
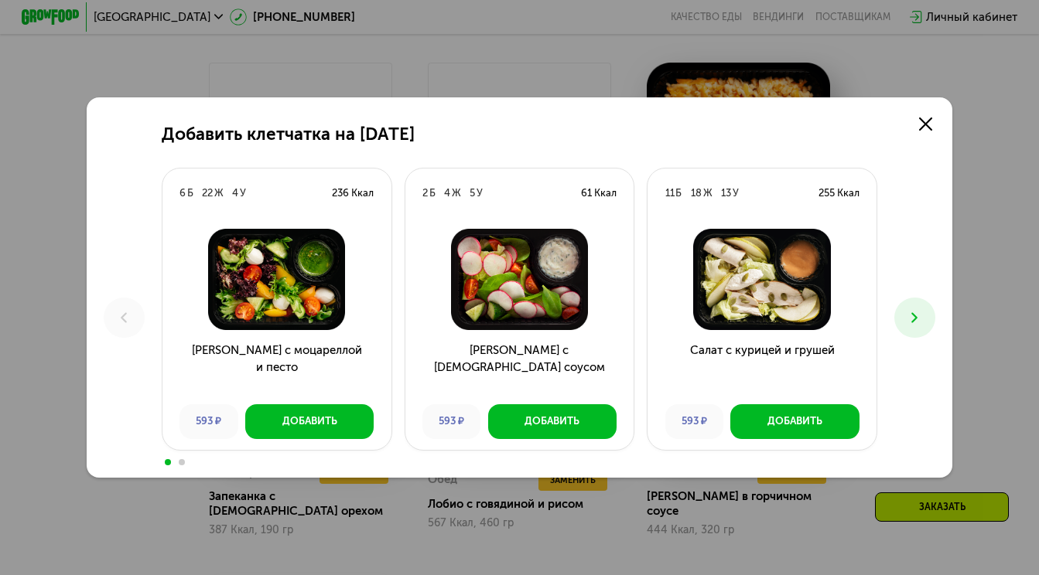
click at [912, 332] on button at bounding box center [914, 318] width 40 height 40
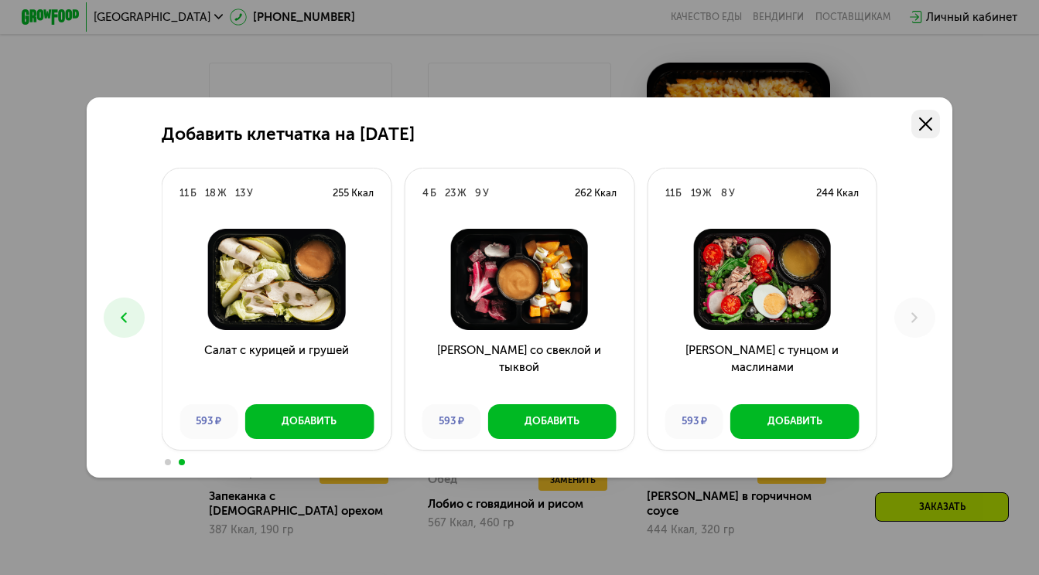
click at [921, 118] on icon at bounding box center [925, 124] width 13 height 13
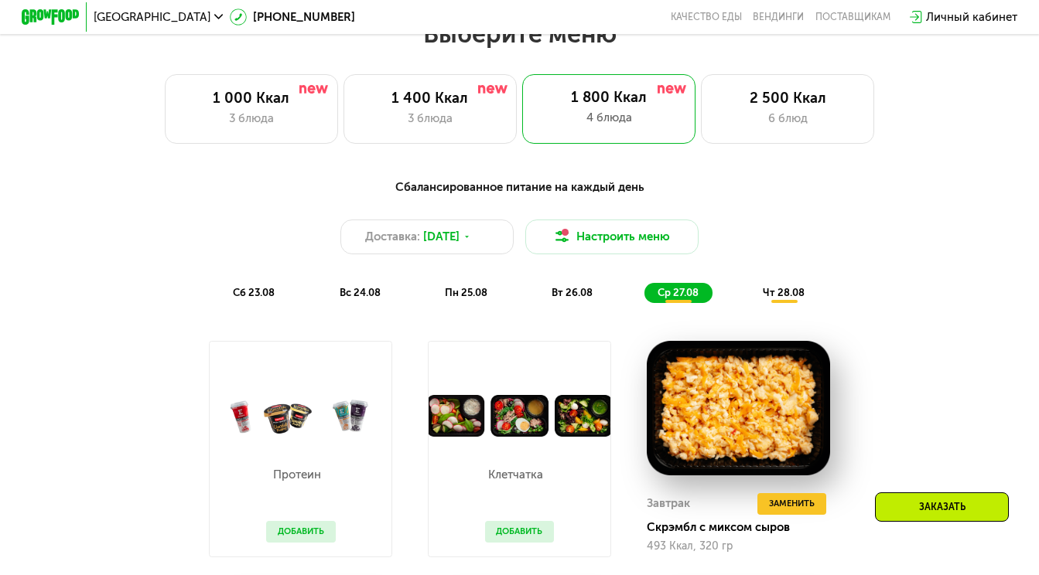
scroll to position [634, 0]
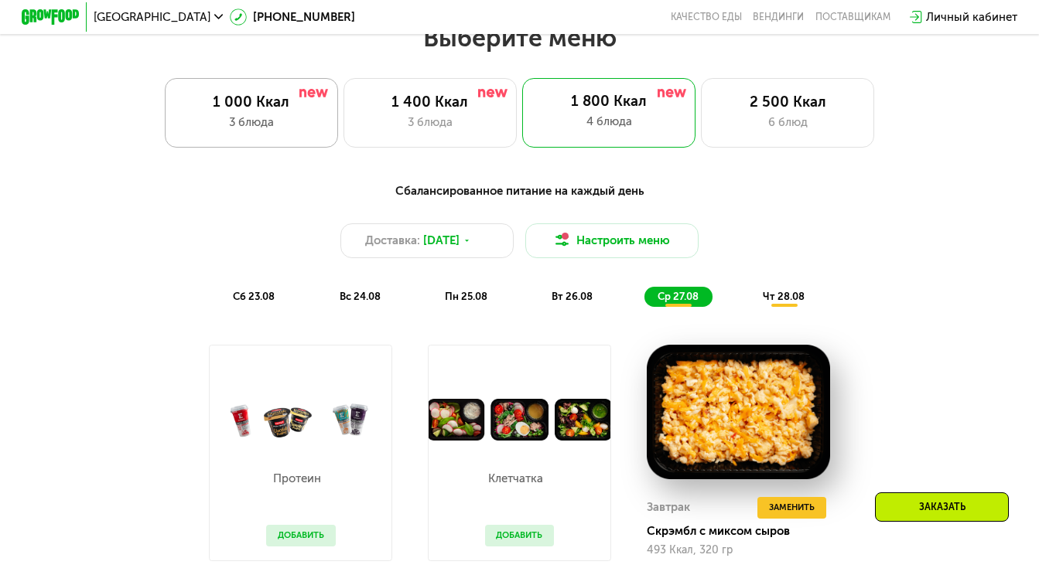
click at [272, 114] on div "3 блюда" at bounding box center [250, 122] width 143 height 17
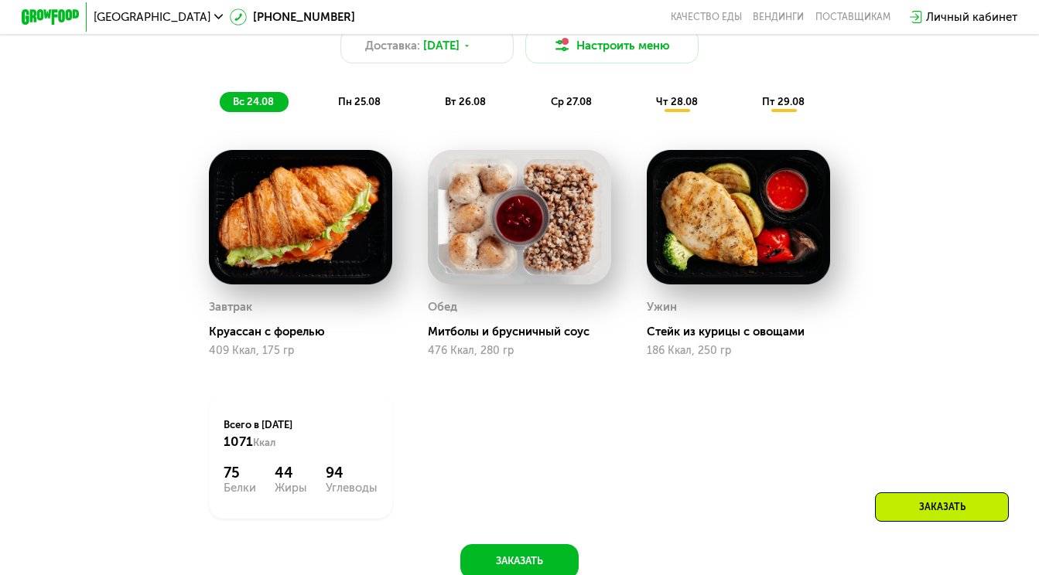
scroll to position [832, 0]
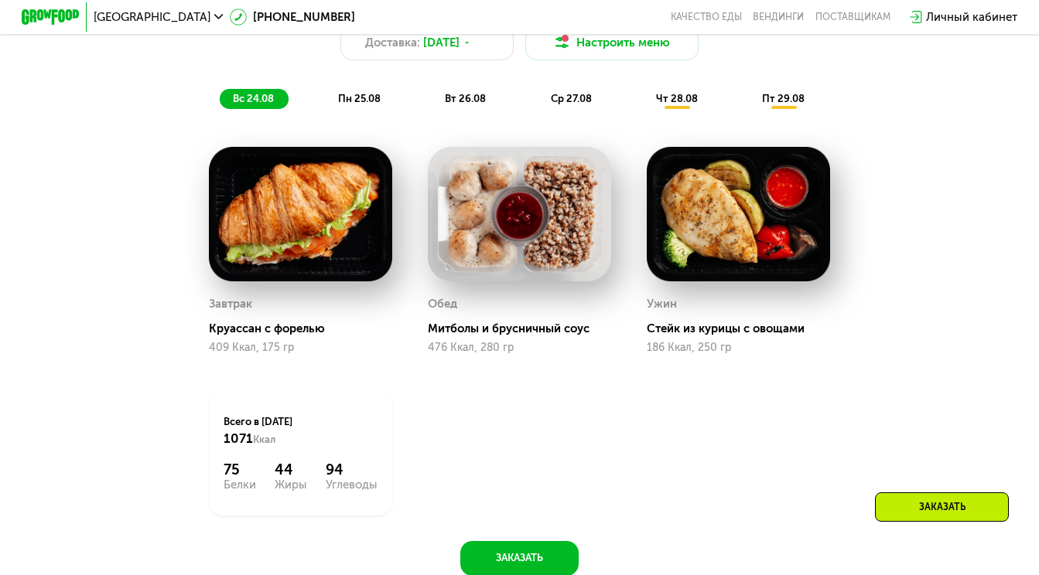
click at [466, 97] on span "вт 26.08" at bounding box center [465, 99] width 41 height 12
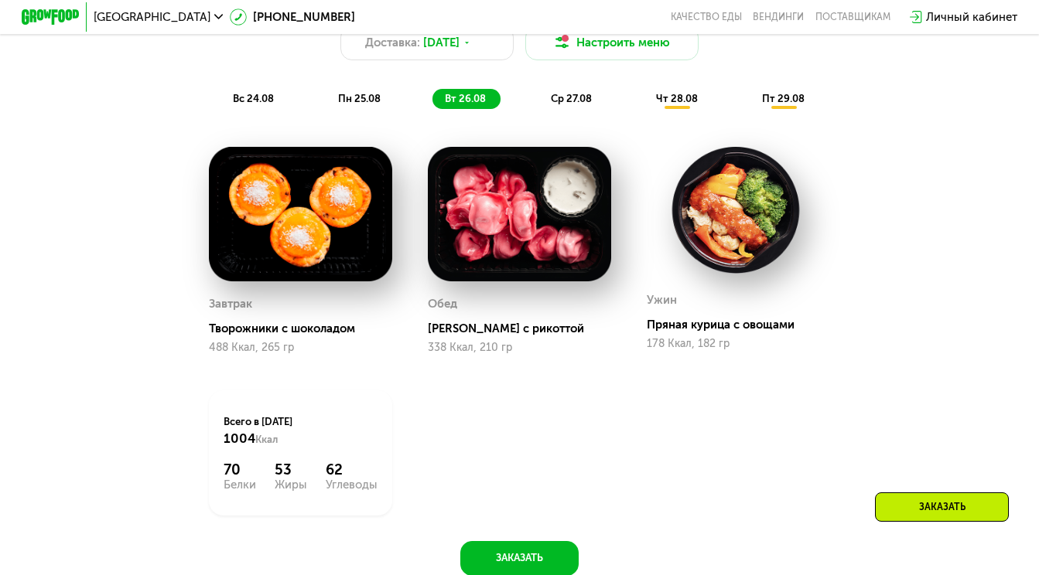
click at [566, 94] on span "ср 27.08" at bounding box center [571, 99] width 41 height 12
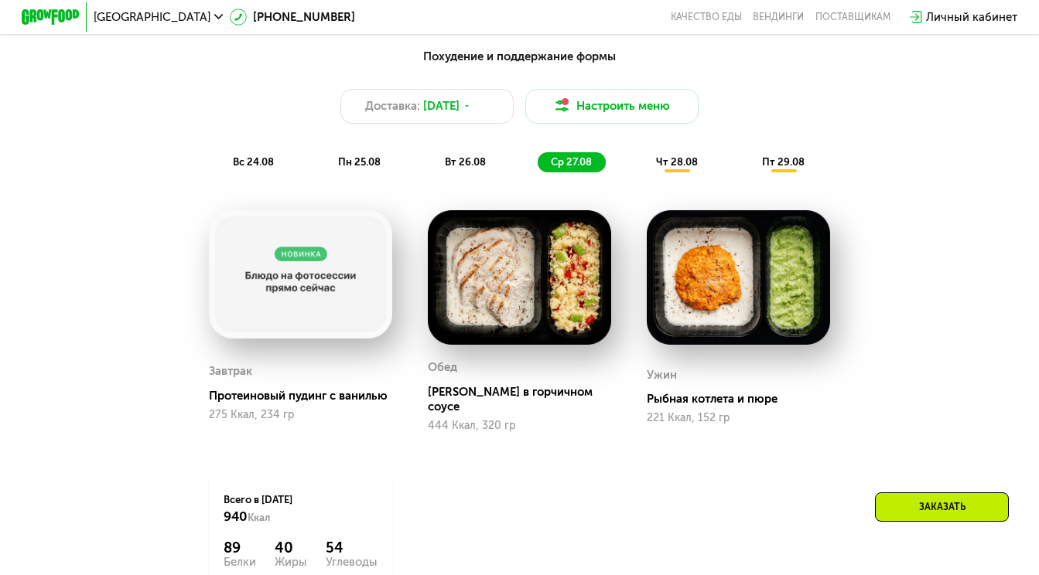
scroll to position [763, 0]
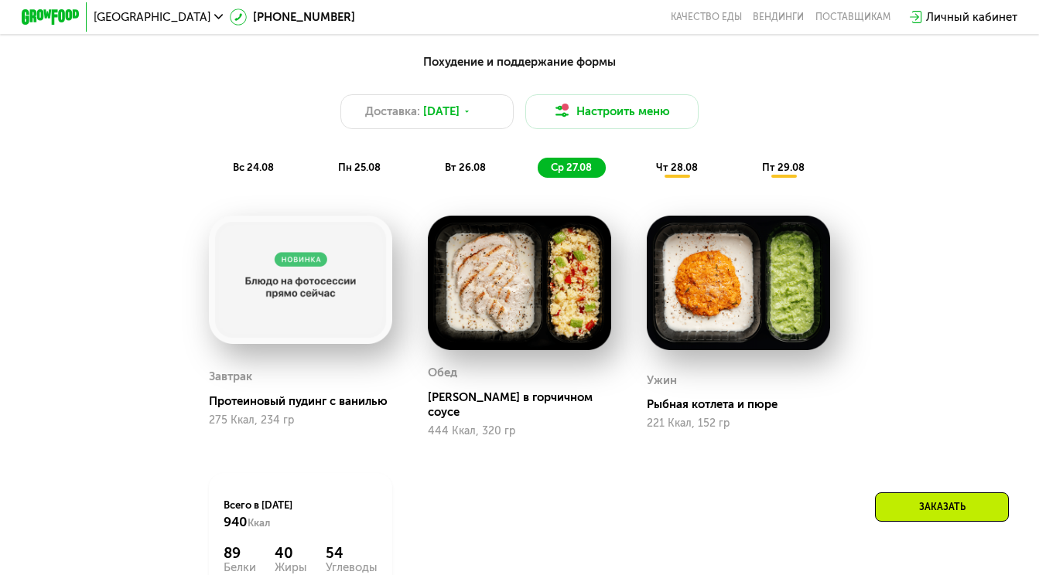
click at [690, 172] on span "чт 28.08" at bounding box center [677, 168] width 42 height 12
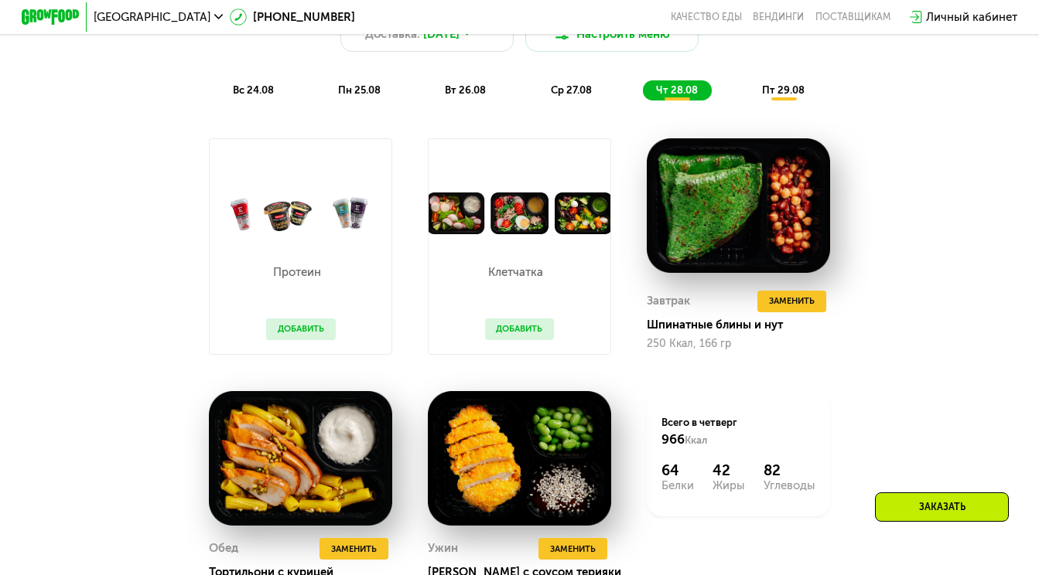
scroll to position [843, 0]
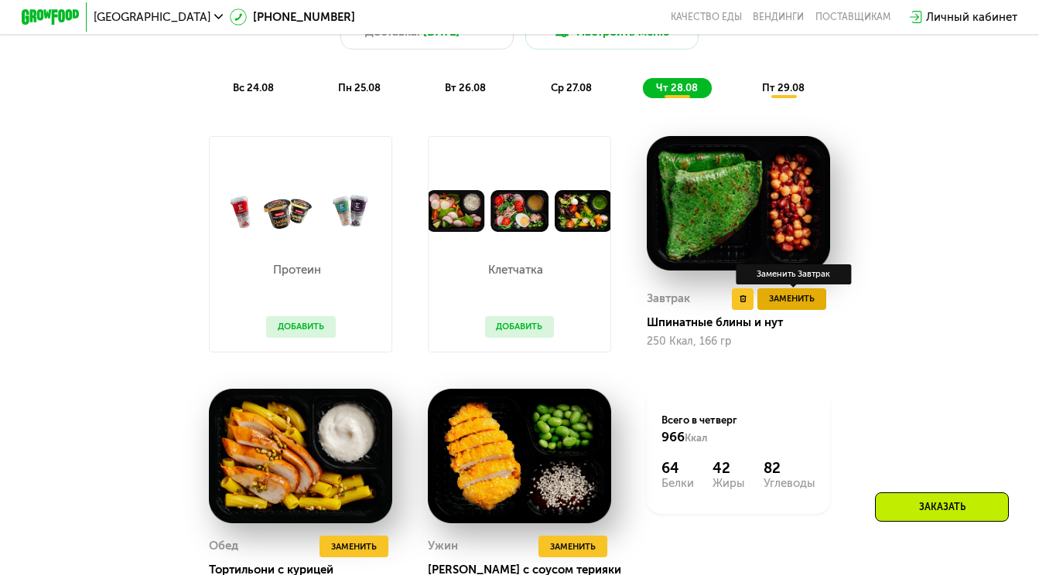
click at [801, 293] on span "Заменить" at bounding box center [792, 299] width 46 height 15
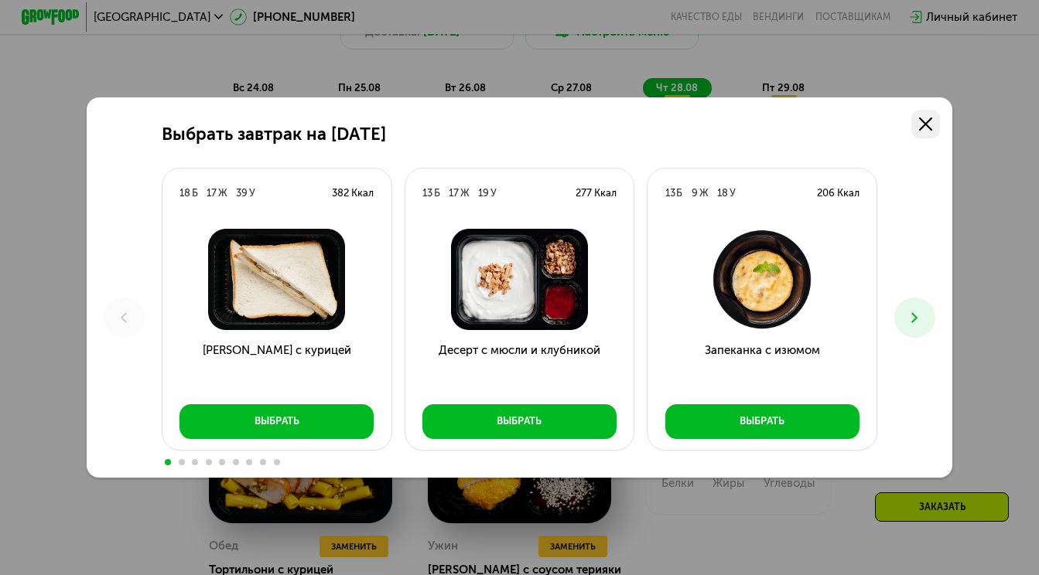
click at [924, 120] on icon at bounding box center [925, 124] width 13 height 13
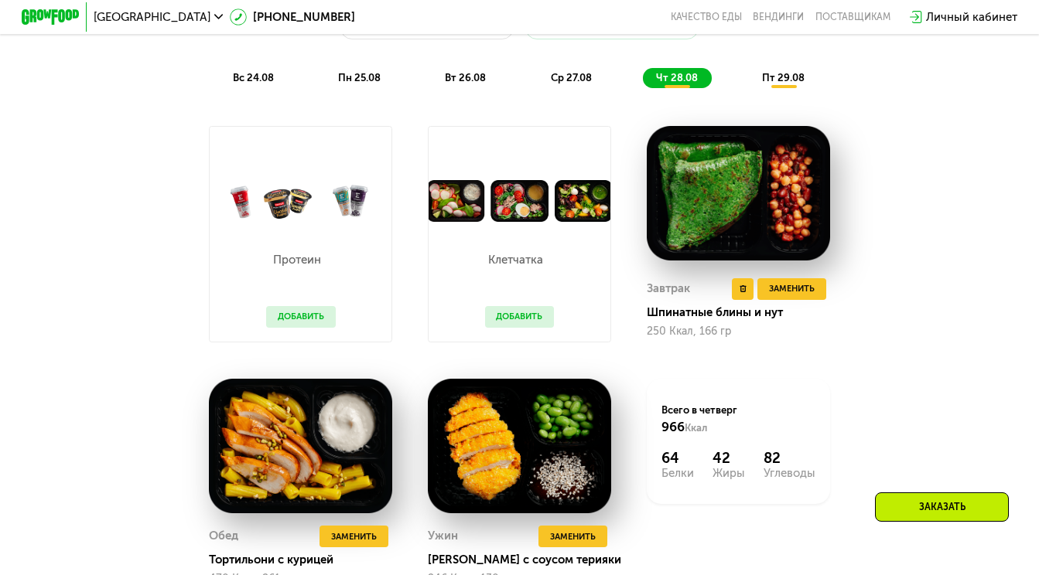
scroll to position [855, 0]
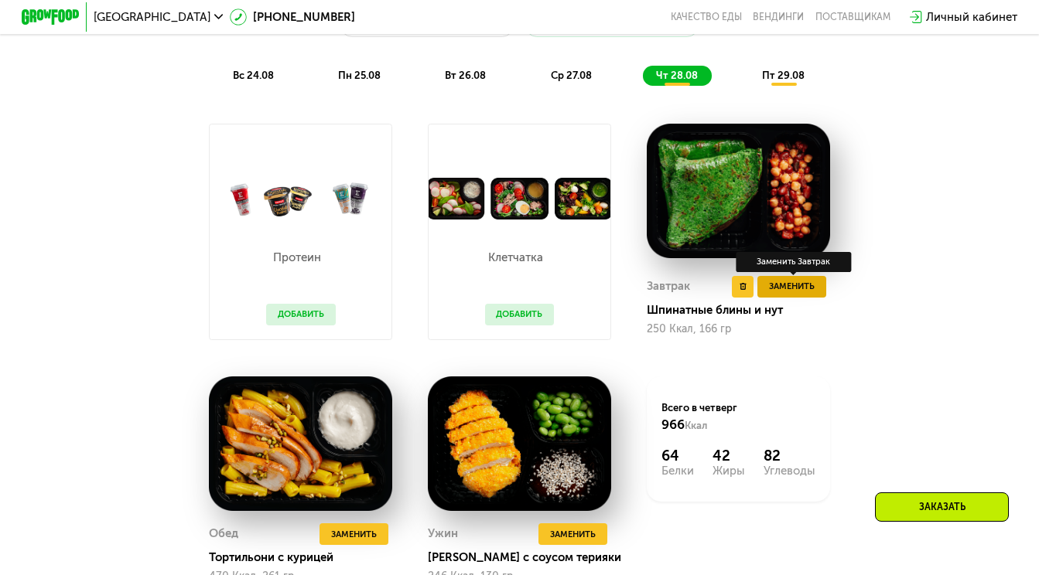
click at [786, 278] on button "Заменить" at bounding box center [791, 287] width 69 height 22
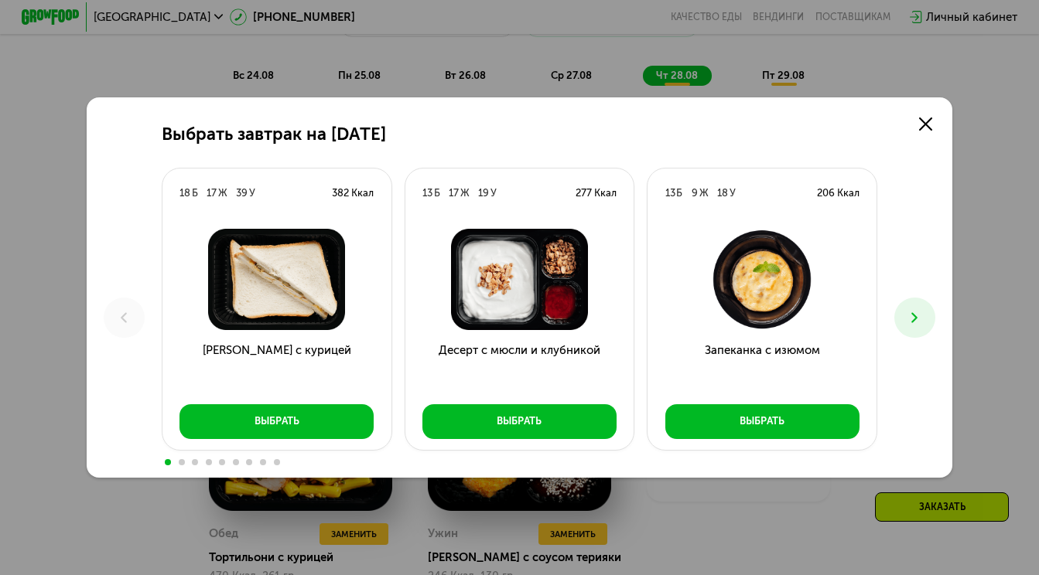
click at [914, 319] on use at bounding box center [915, 317] width 6 height 10
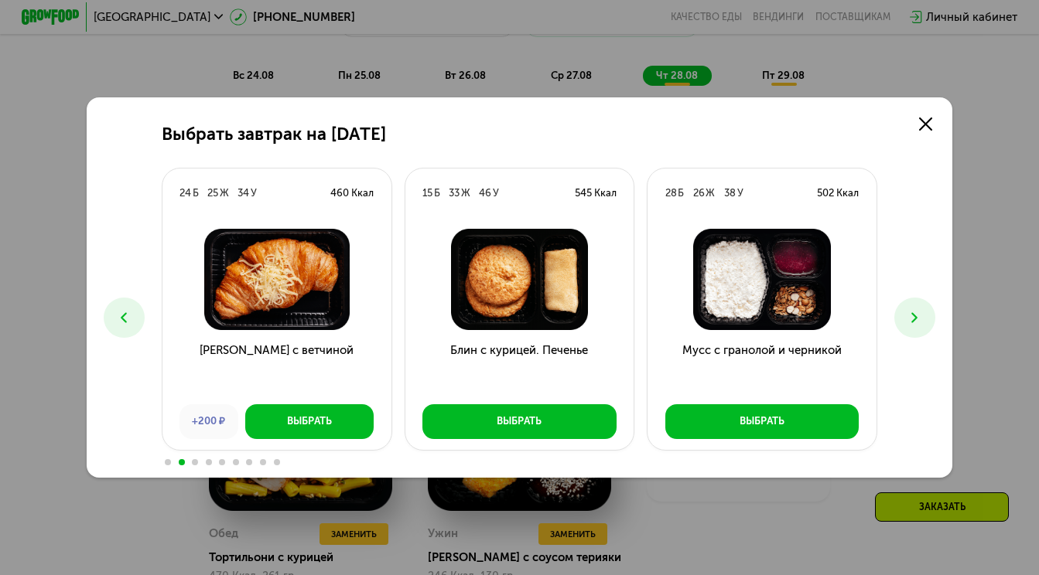
click at [914, 319] on use at bounding box center [915, 317] width 6 height 10
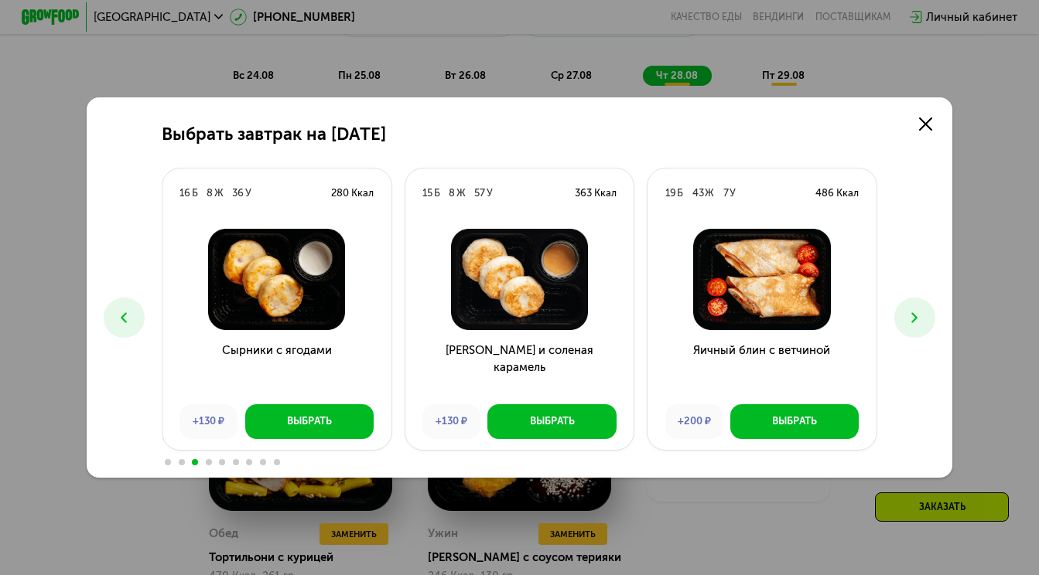
click at [914, 319] on use at bounding box center [915, 317] width 6 height 10
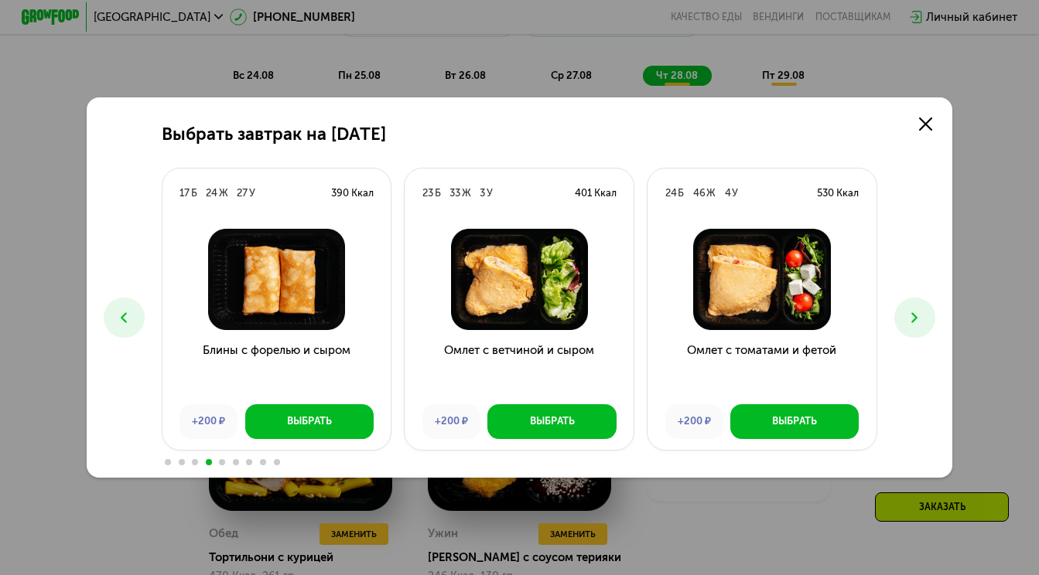
click at [914, 319] on use at bounding box center [915, 317] width 6 height 10
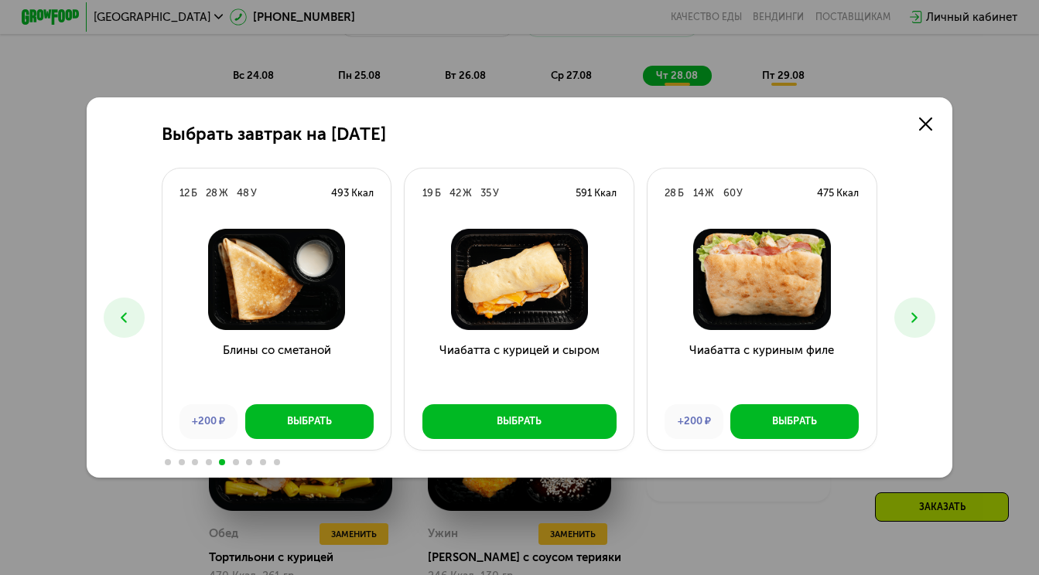
click at [908, 321] on icon at bounding box center [914, 317] width 17 height 17
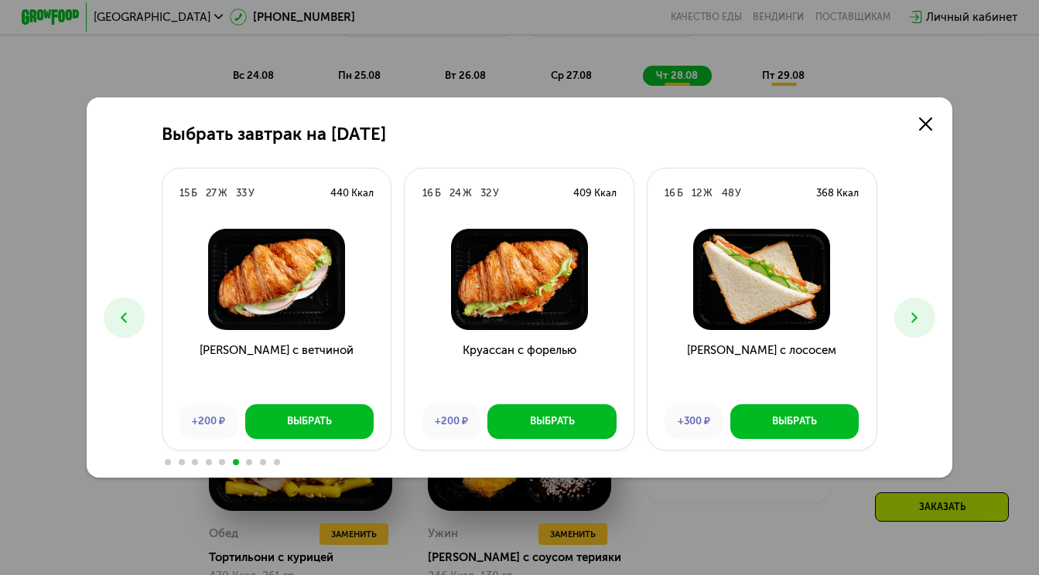
click at [908, 321] on icon at bounding box center [914, 317] width 17 height 17
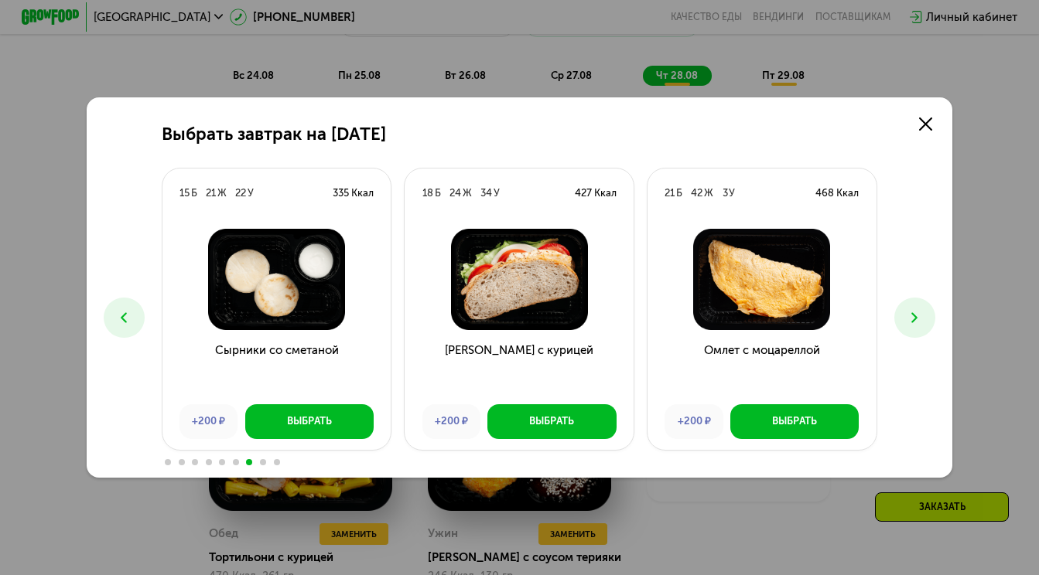
click at [908, 321] on icon at bounding box center [914, 317] width 17 height 17
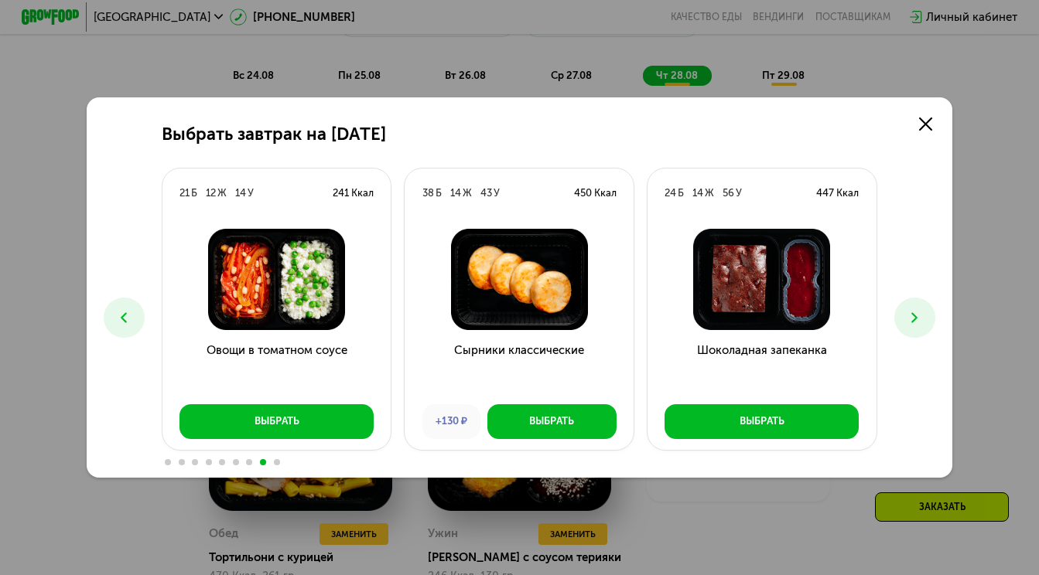
click at [908, 321] on icon at bounding box center [914, 317] width 17 height 17
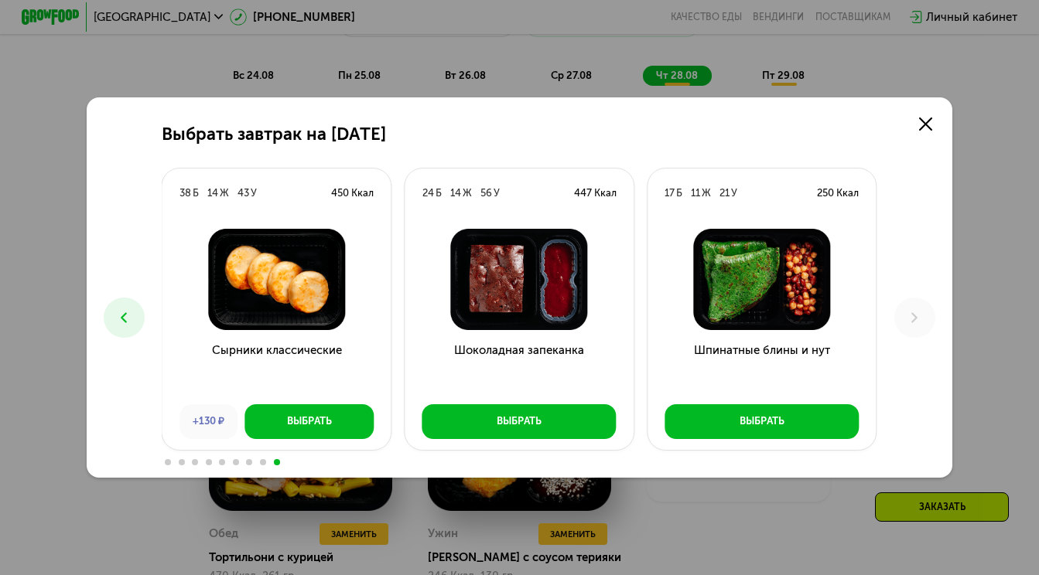
click at [131, 320] on icon at bounding box center [123, 317] width 17 height 17
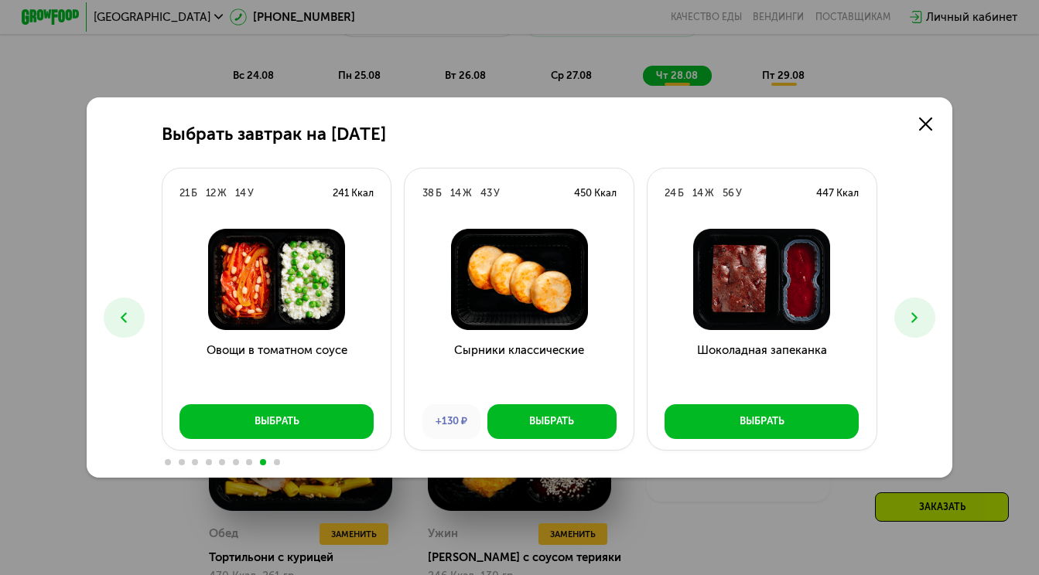
click at [131, 320] on icon at bounding box center [123, 317] width 17 height 17
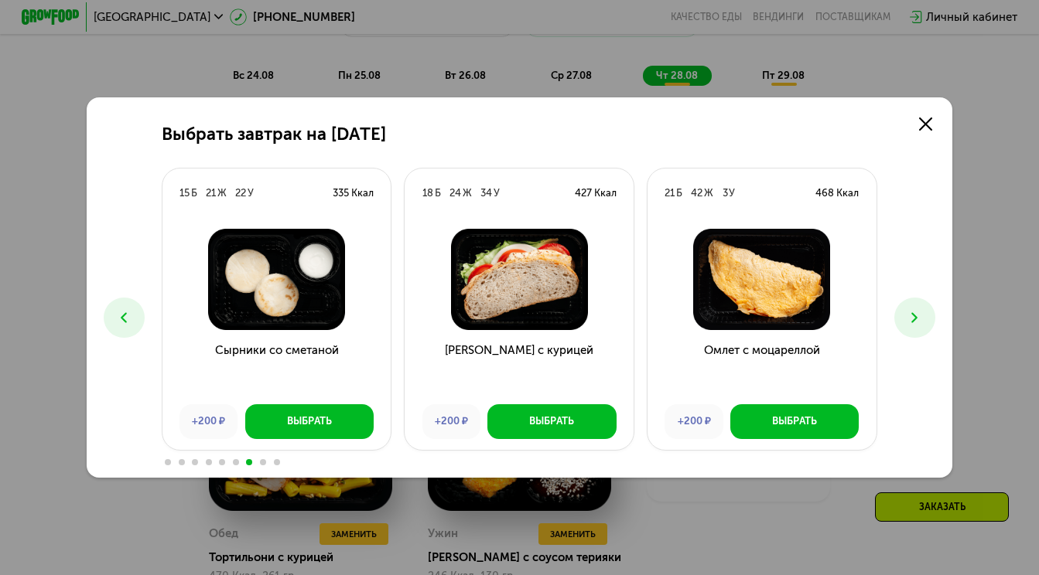
click at [131, 320] on icon at bounding box center [123, 317] width 17 height 17
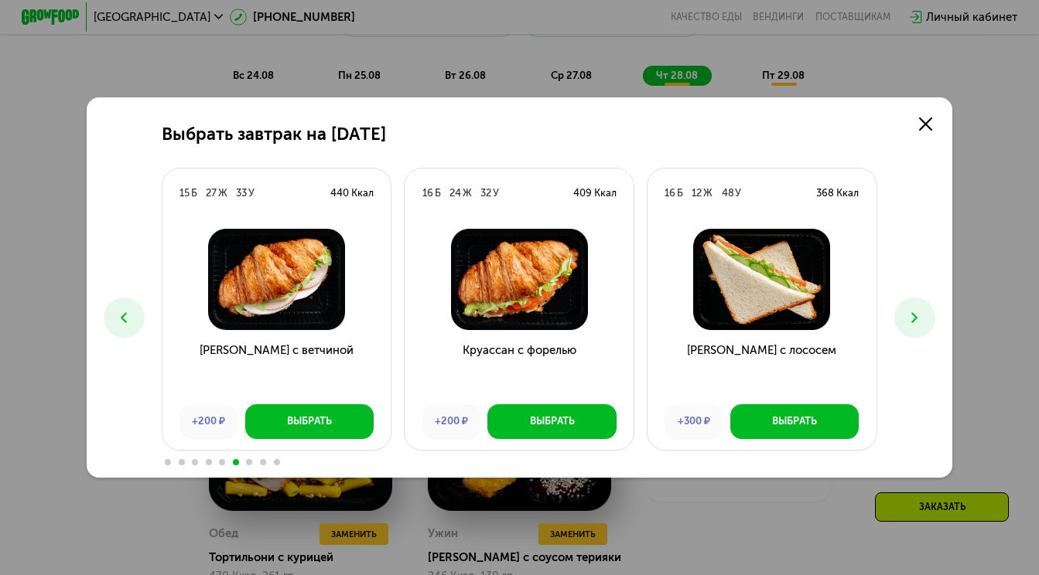
click at [918, 316] on icon at bounding box center [914, 317] width 17 height 17
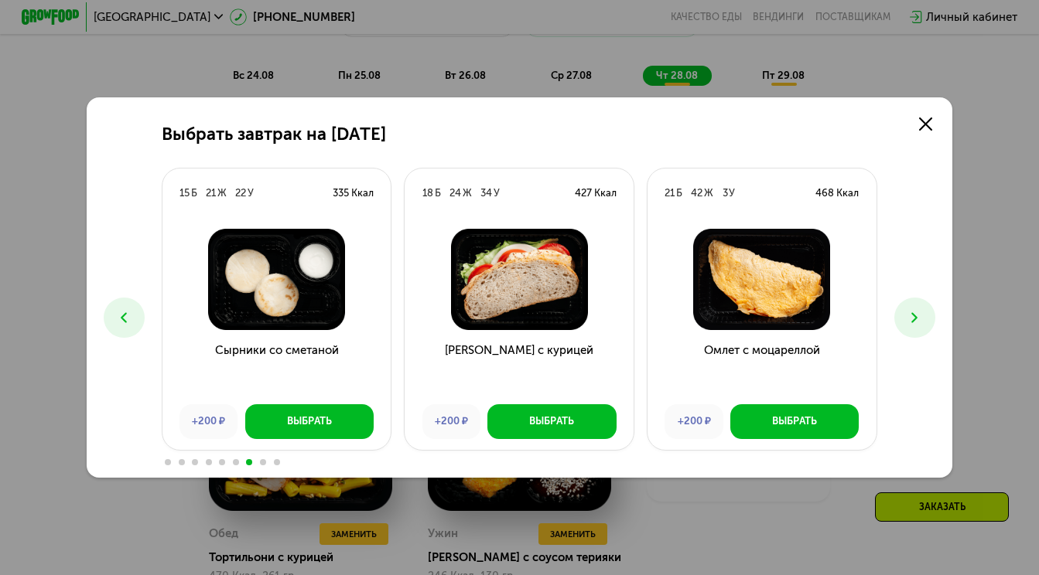
click at [127, 323] on icon at bounding box center [123, 317] width 17 height 17
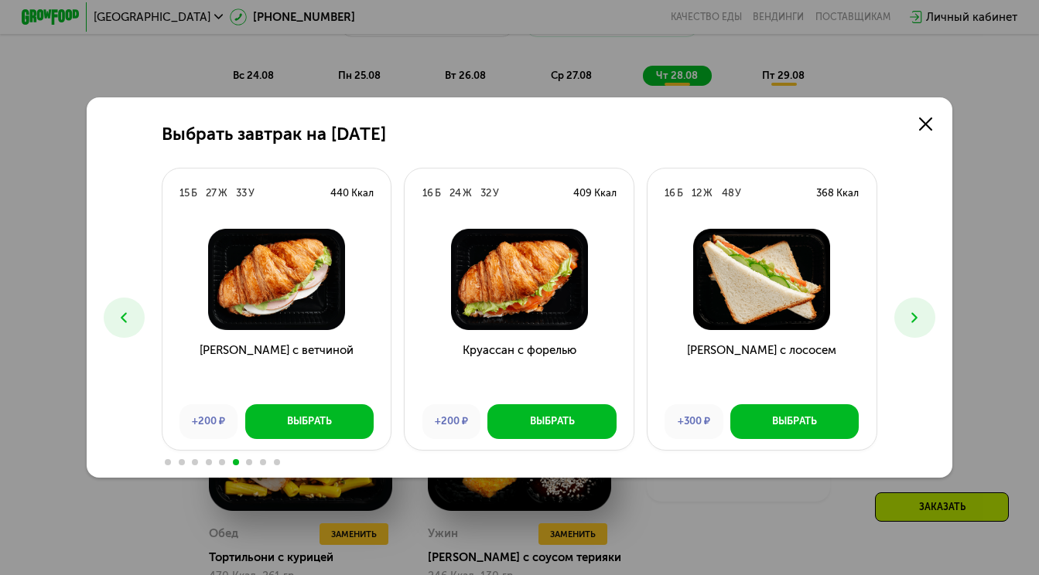
click at [127, 323] on icon at bounding box center [123, 317] width 17 height 17
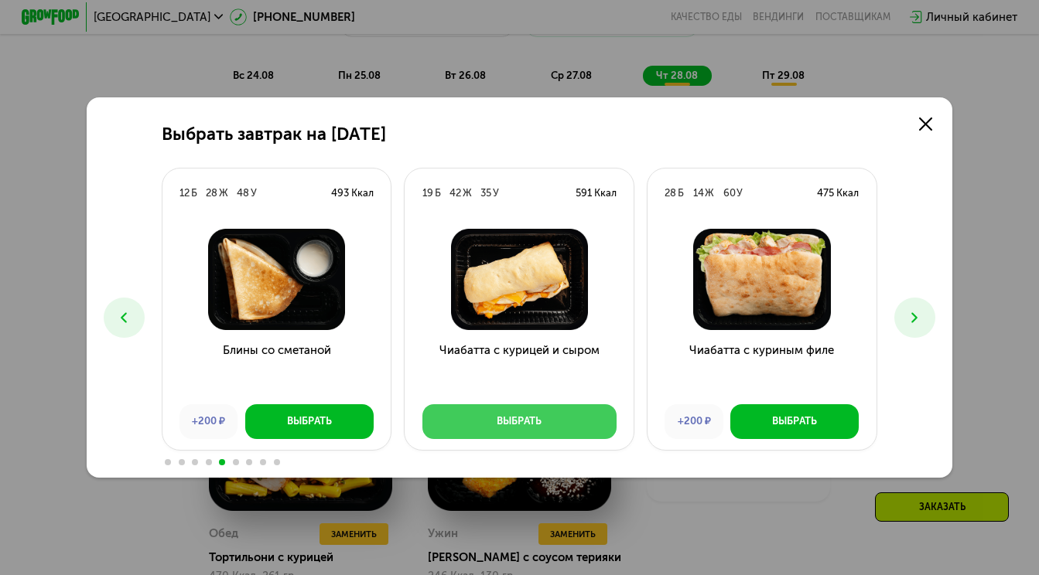
click at [536, 414] on button "Выбрать" at bounding box center [519, 422] width 194 height 35
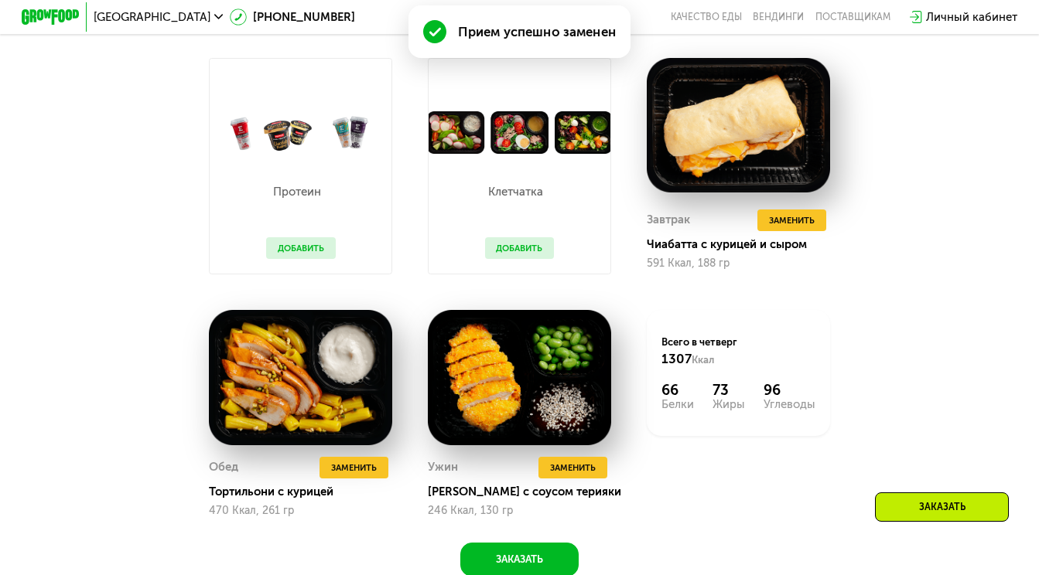
scroll to position [999, 0]
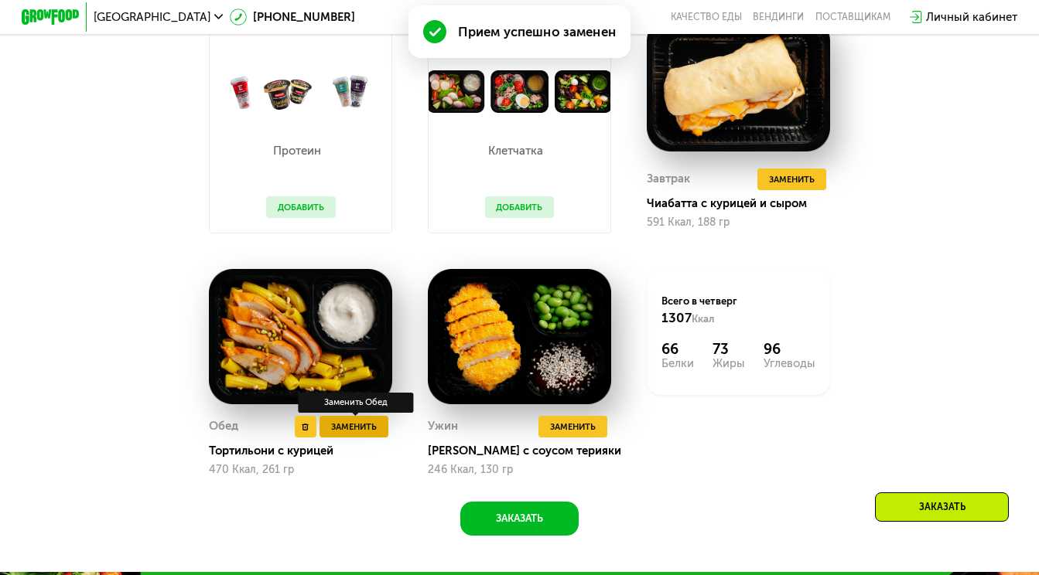
click at [373, 435] on button "Заменить" at bounding box center [353, 427] width 69 height 22
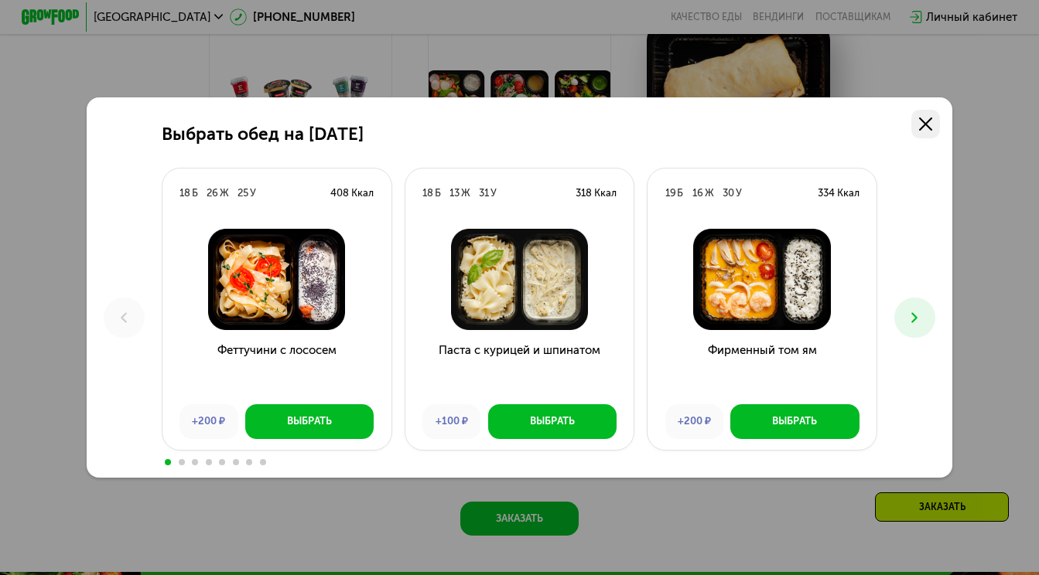
click at [930, 118] on icon at bounding box center [925, 124] width 13 height 13
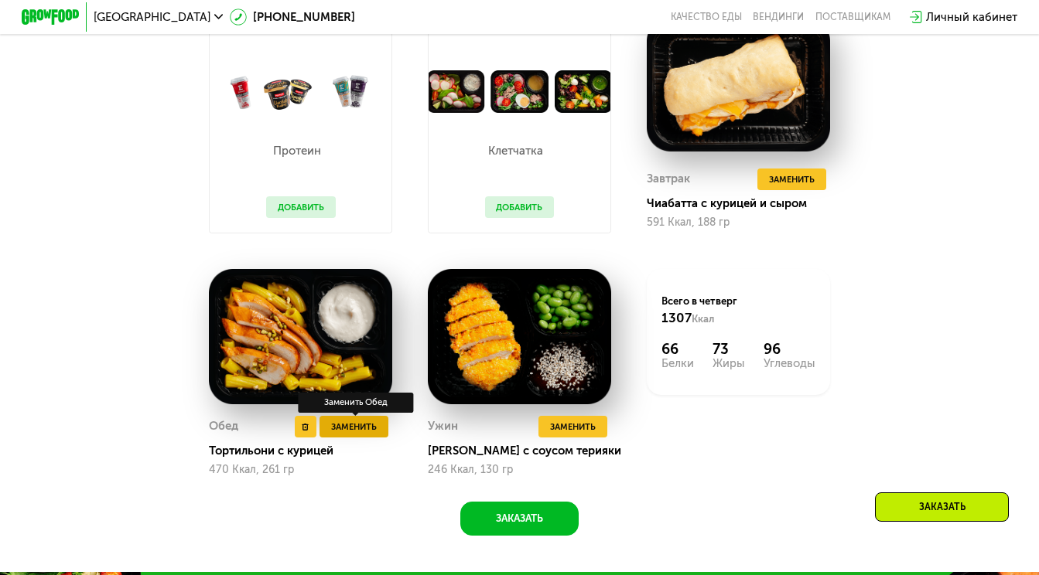
click at [354, 423] on span "Заменить" at bounding box center [354, 427] width 46 height 15
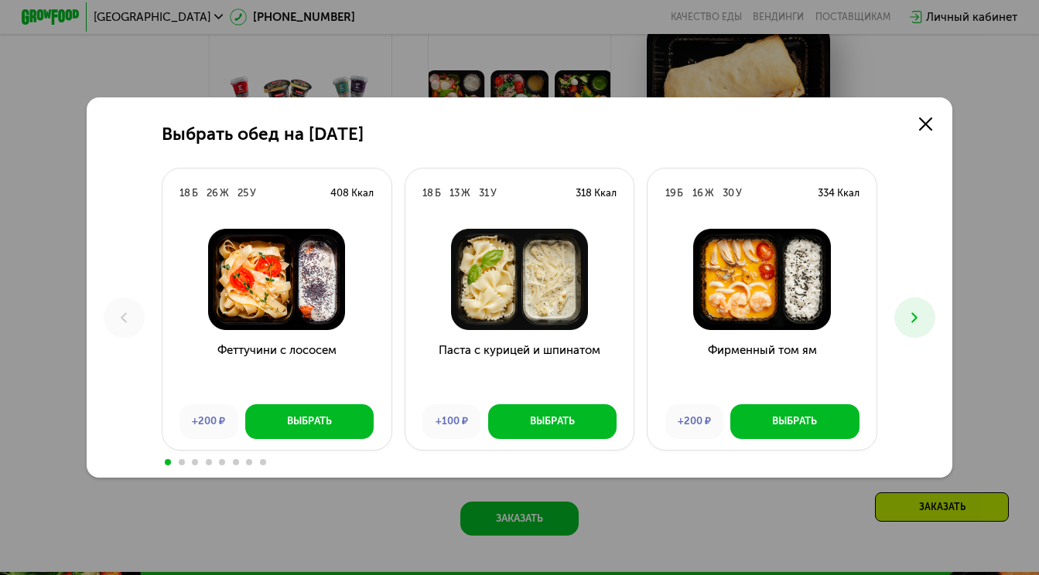
click at [907, 316] on icon at bounding box center [914, 317] width 17 height 17
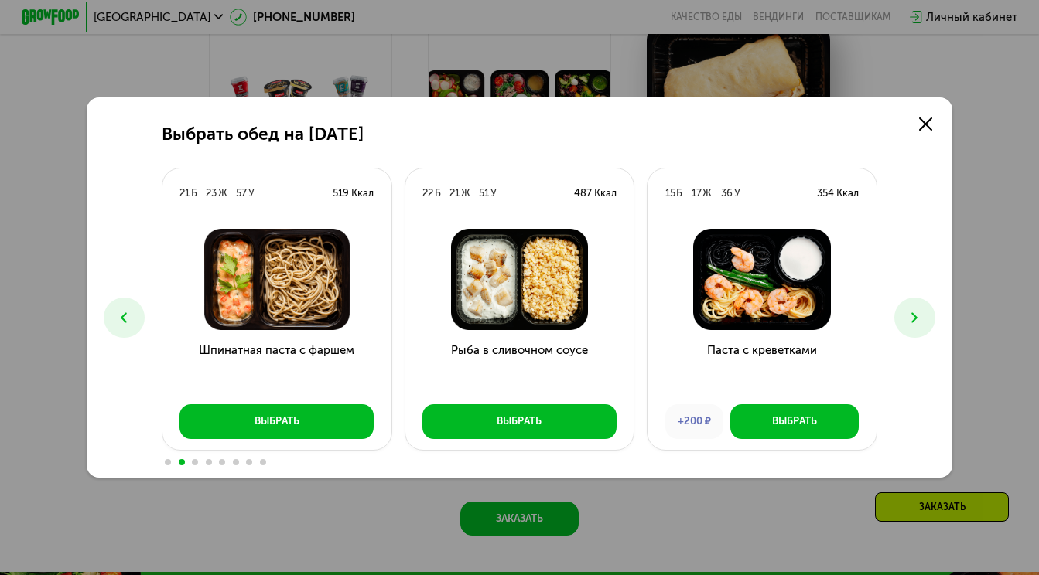
click at [907, 316] on icon at bounding box center [914, 317] width 17 height 17
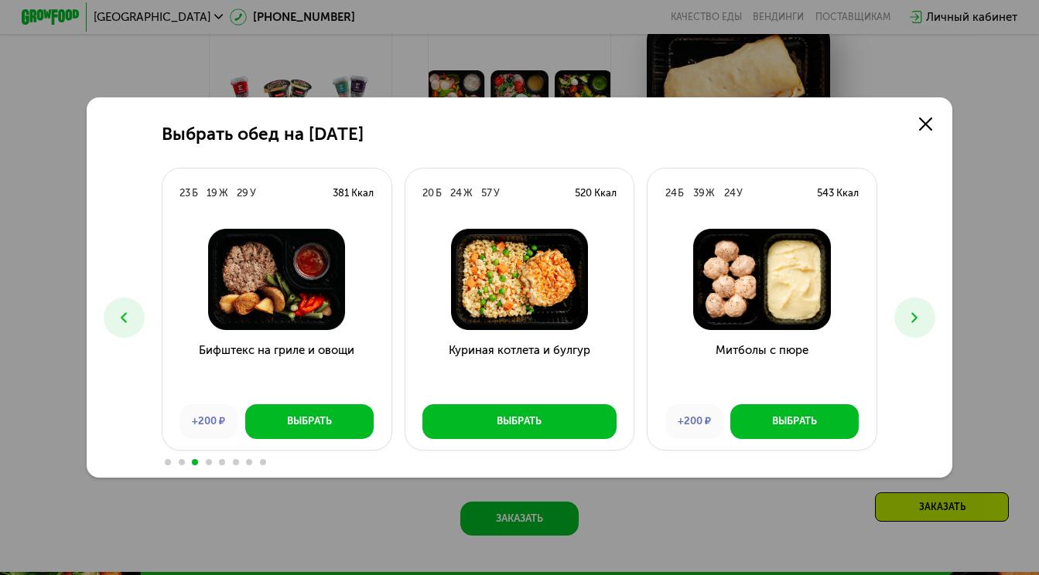
click at [907, 316] on icon at bounding box center [914, 317] width 17 height 17
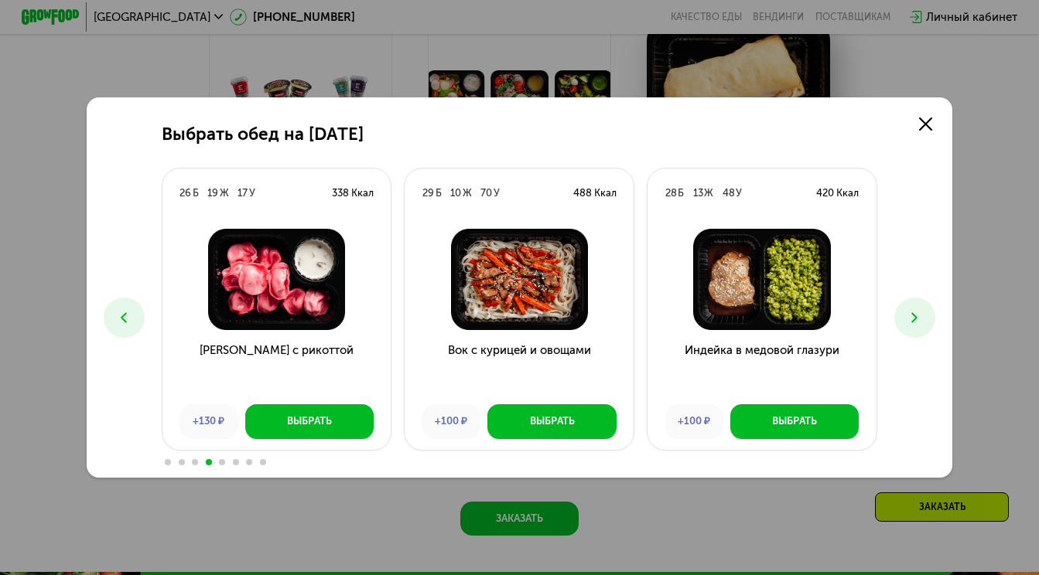
click at [907, 316] on icon at bounding box center [914, 317] width 17 height 17
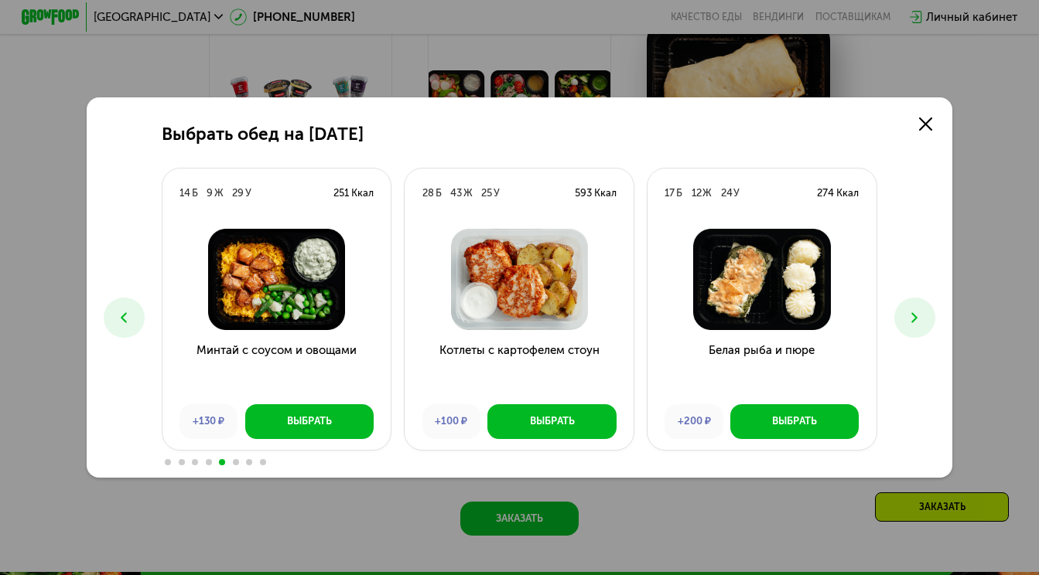
click at [907, 316] on icon at bounding box center [914, 317] width 17 height 17
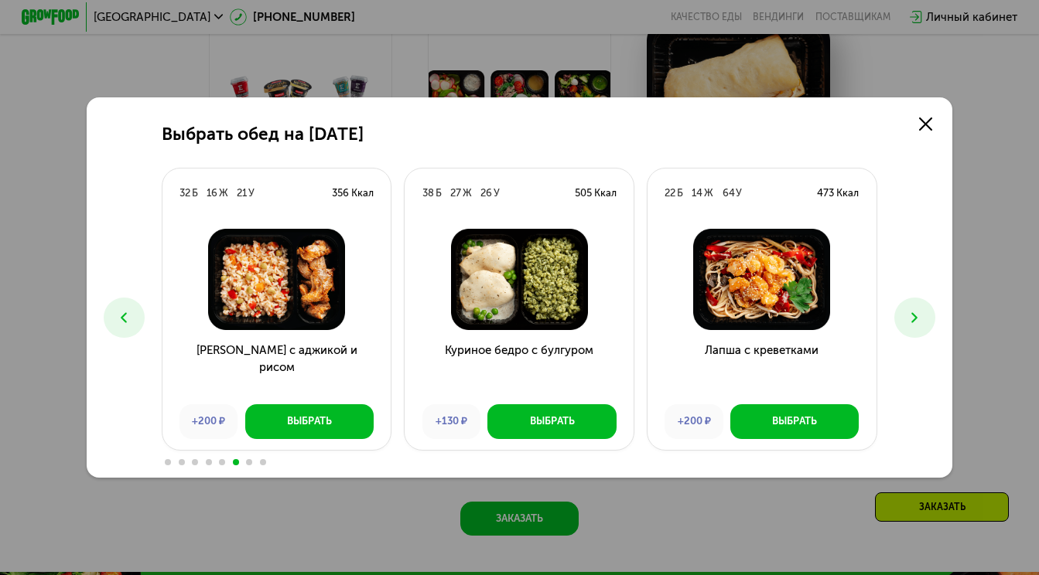
click at [907, 316] on icon at bounding box center [914, 317] width 17 height 17
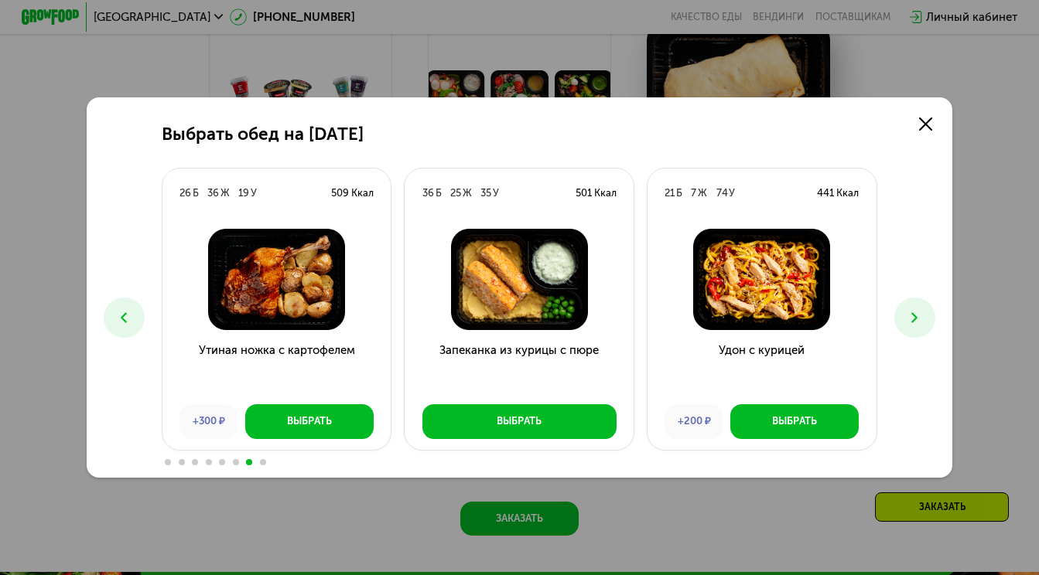
click at [907, 316] on icon at bounding box center [914, 317] width 17 height 17
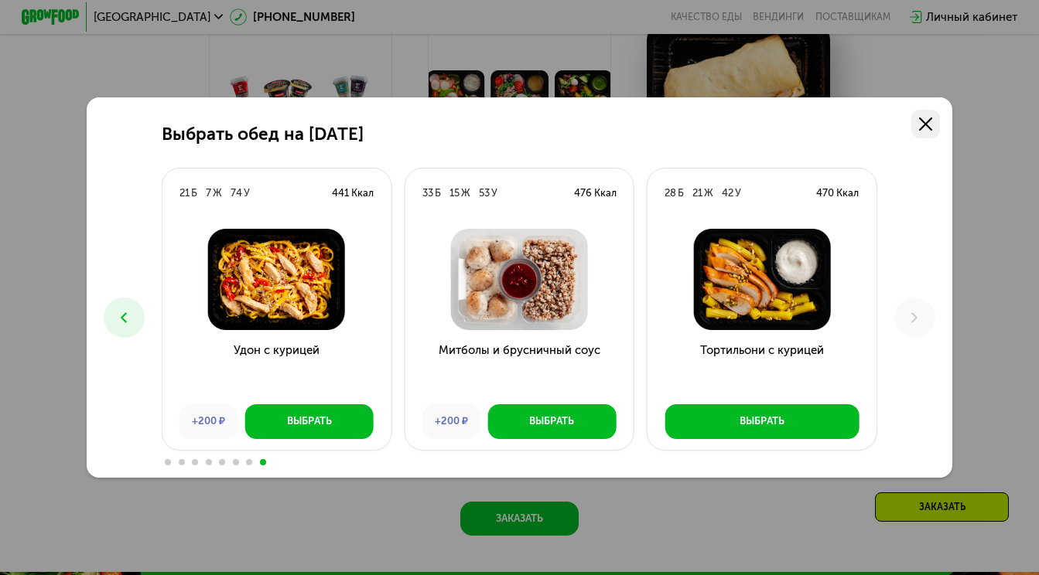
click at [923, 119] on icon at bounding box center [925, 124] width 13 height 13
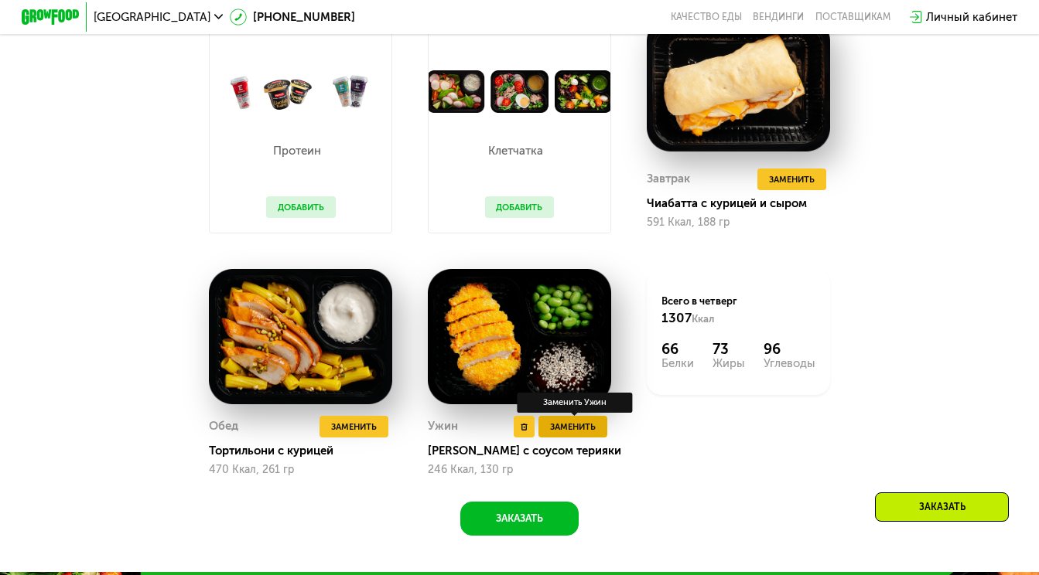
click at [570, 423] on span "Заменить" at bounding box center [573, 427] width 46 height 15
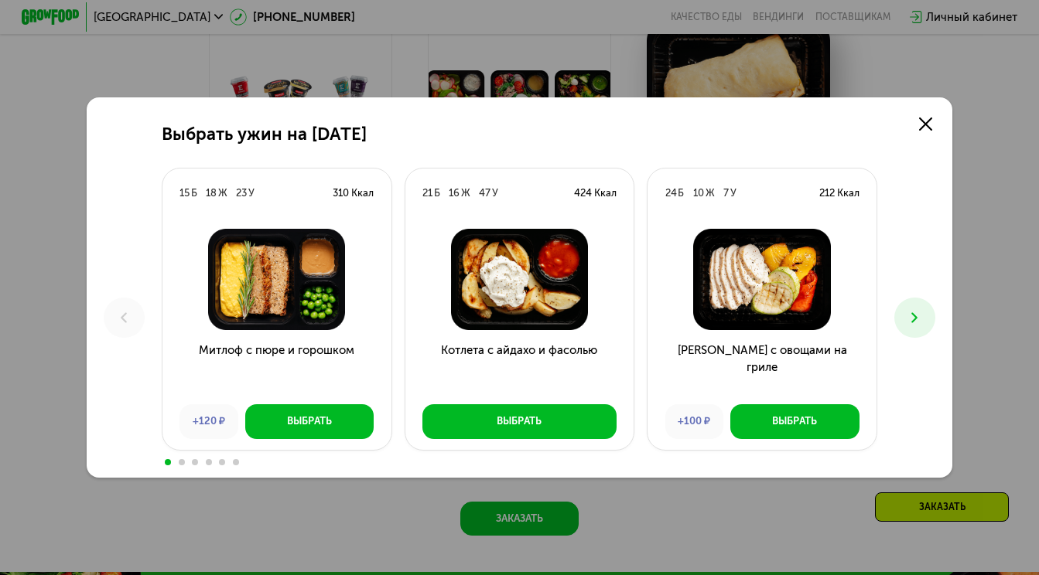
click at [917, 312] on icon at bounding box center [914, 317] width 17 height 17
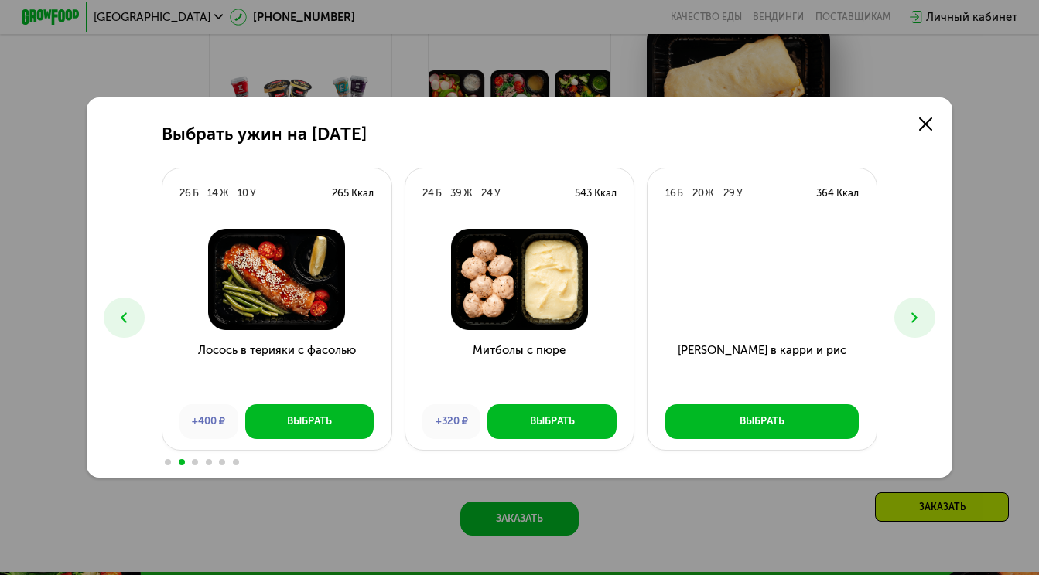
click at [917, 313] on icon at bounding box center [914, 317] width 17 height 17
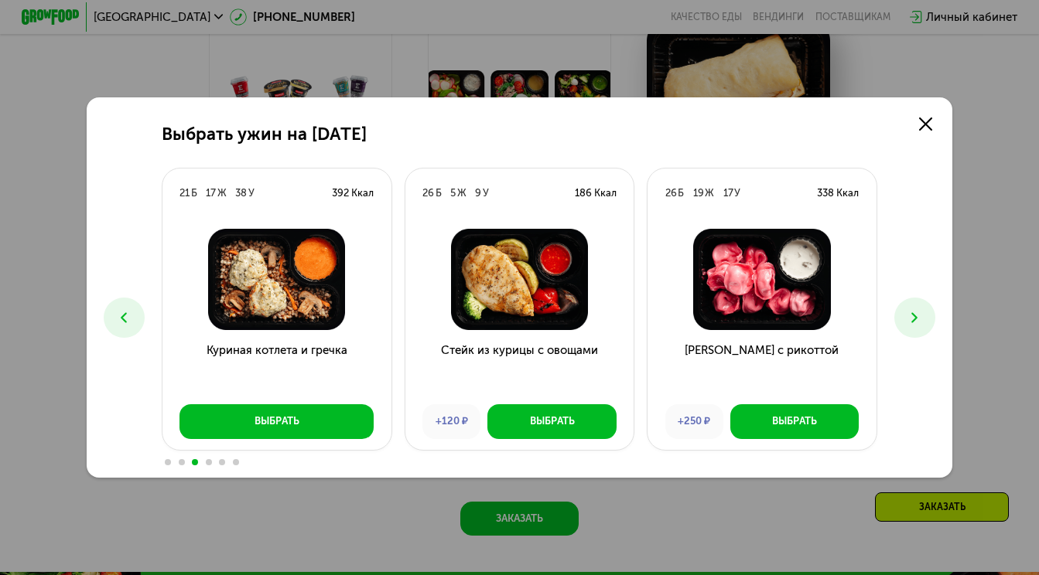
click at [917, 313] on icon at bounding box center [914, 317] width 17 height 17
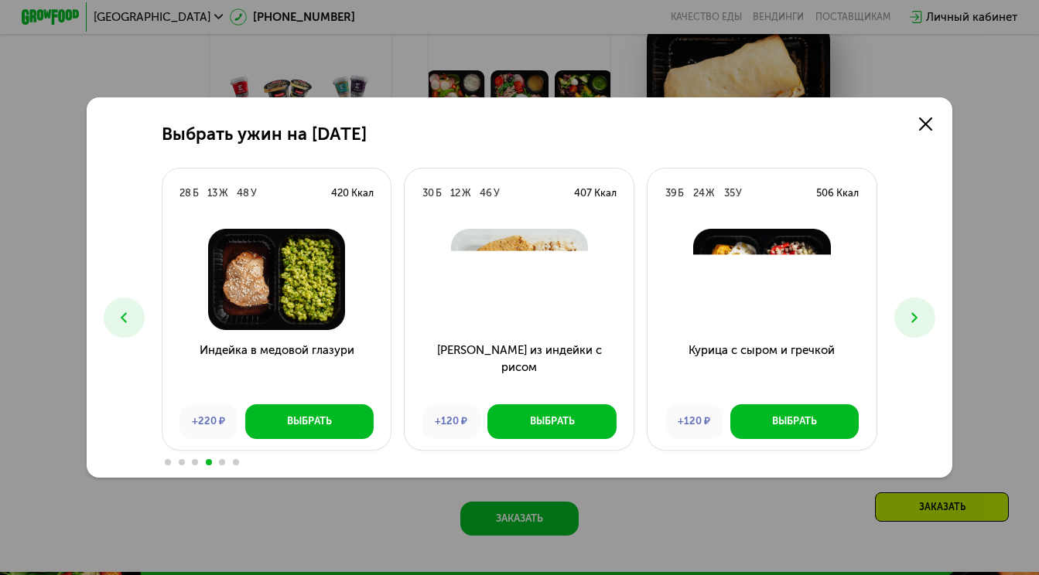
click at [917, 313] on icon at bounding box center [914, 317] width 17 height 17
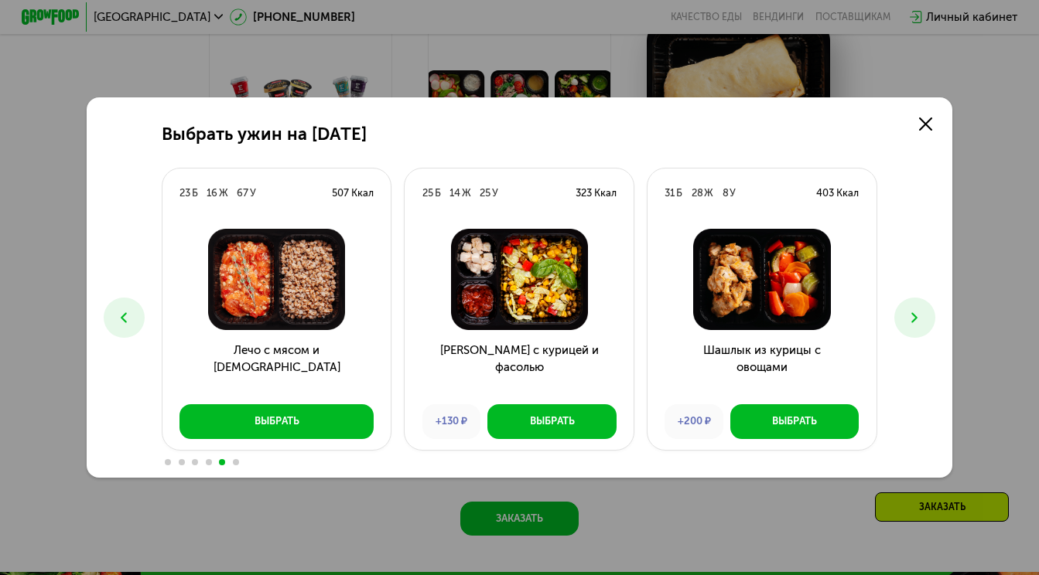
click at [917, 313] on icon at bounding box center [914, 317] width 17 height 17
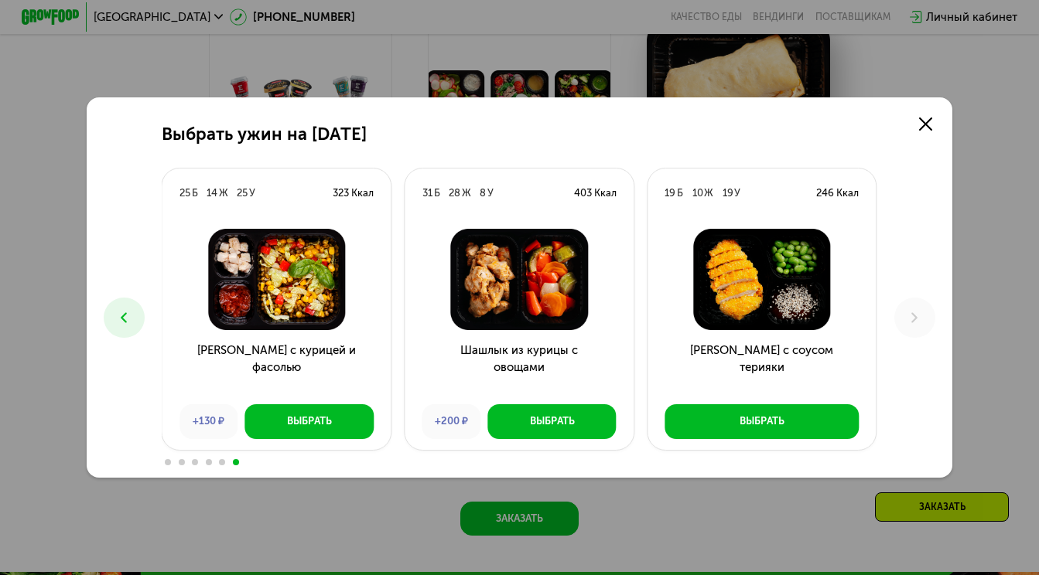
click at [127, 316] on icon at bounding box center [123, 317] width 17 height 17
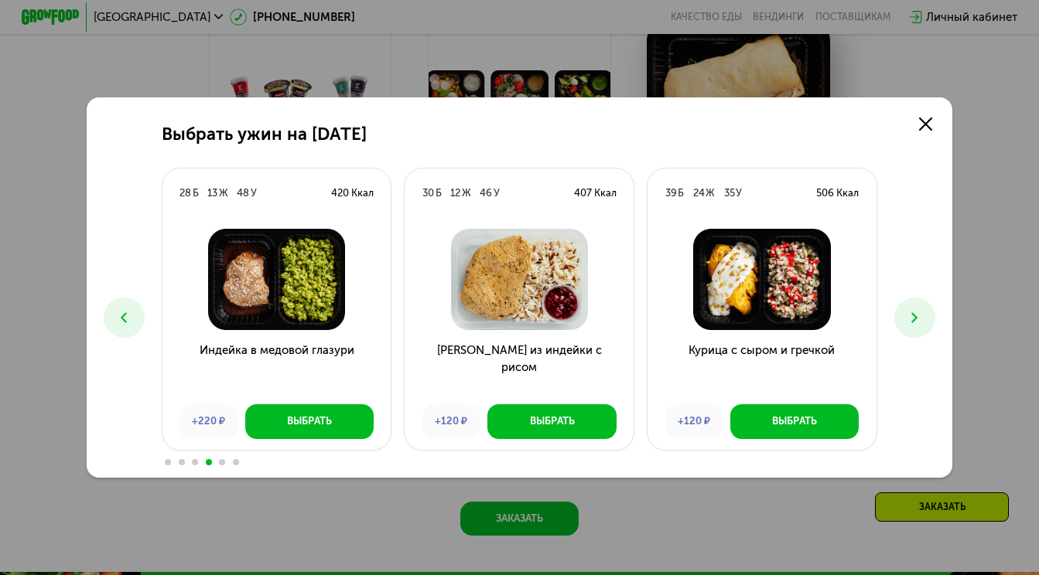
click at [127, 316] on icon at bounding box center [123, 317] width 17 height 17
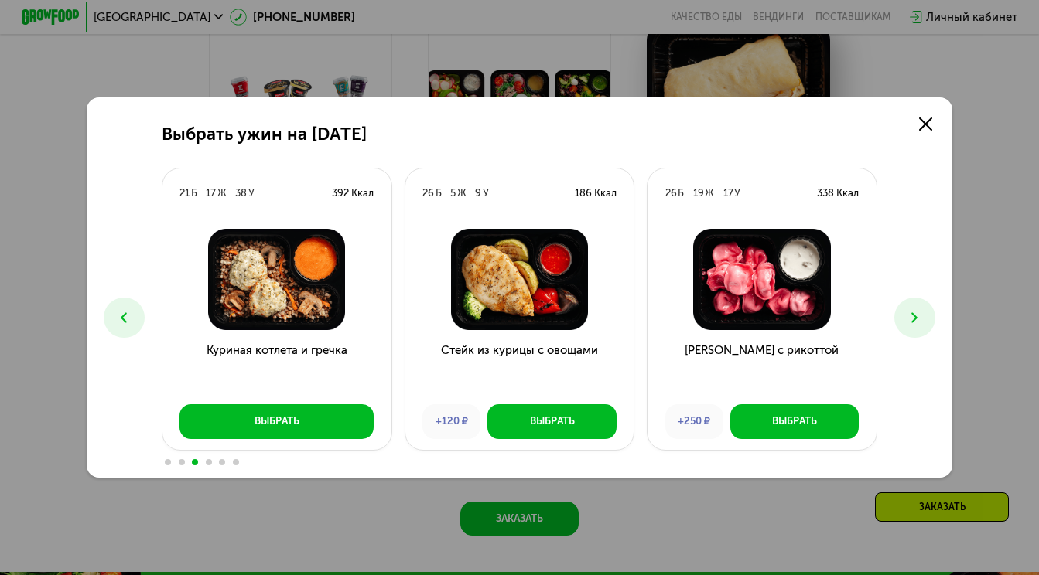
click at [127, 316] on icon at bounding box center [123, 317] width 17 height 17
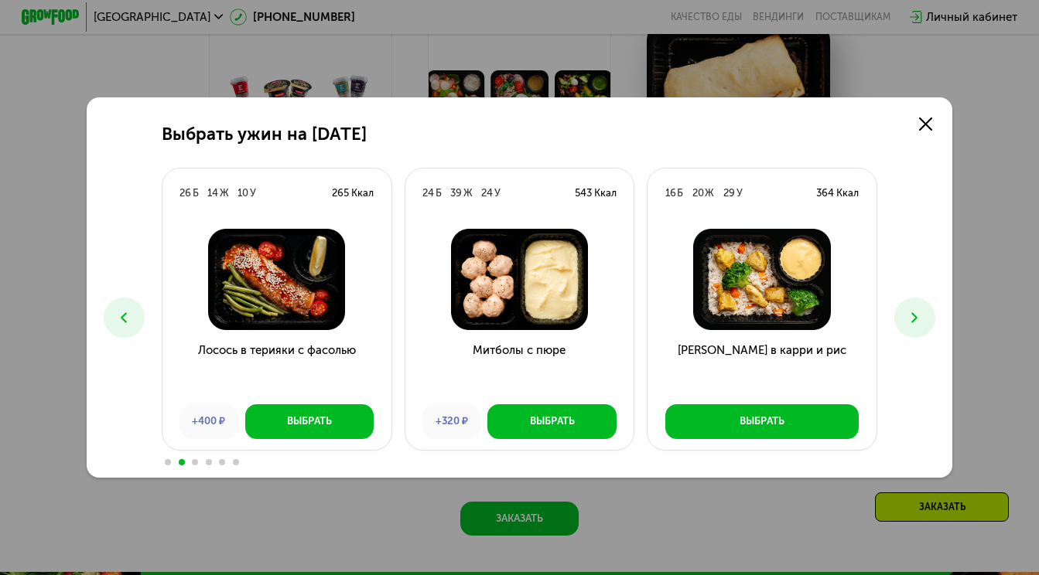
click at [127, 316] on icon at bounding box center [123, 317] width 17 height 17
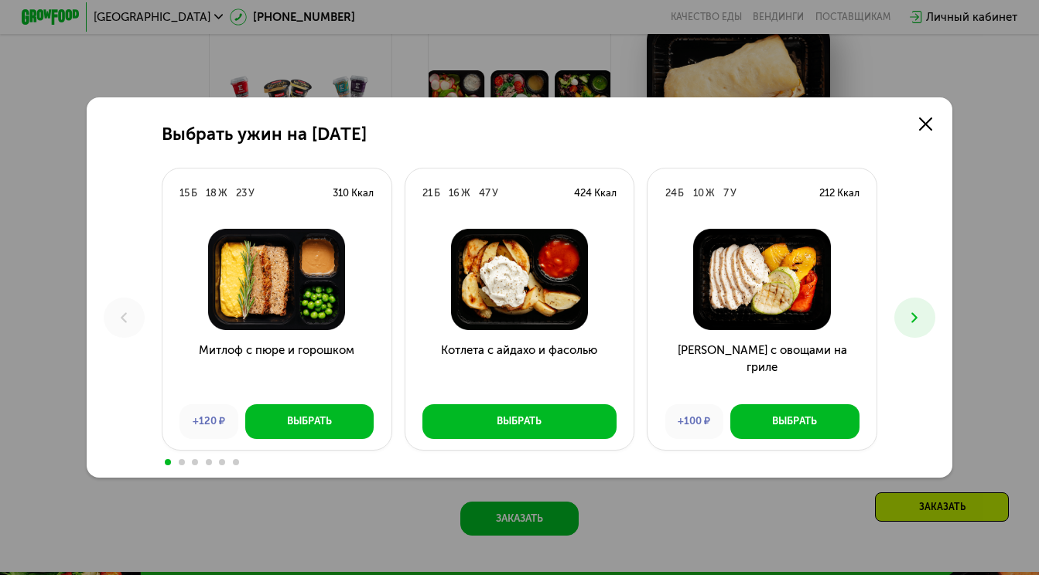
click at [520, 274] on img at bounding box center [519, 279] width 206 height 101
click at [510, 333] on div at bounding box center [519, 280] width 229 height 124
click at [524, 290] on img at bounding box center [519, 279] width 206 height 101
click at [536, 422] on div "Выбрать" at bounding box center [519, 422] width 45 height 15
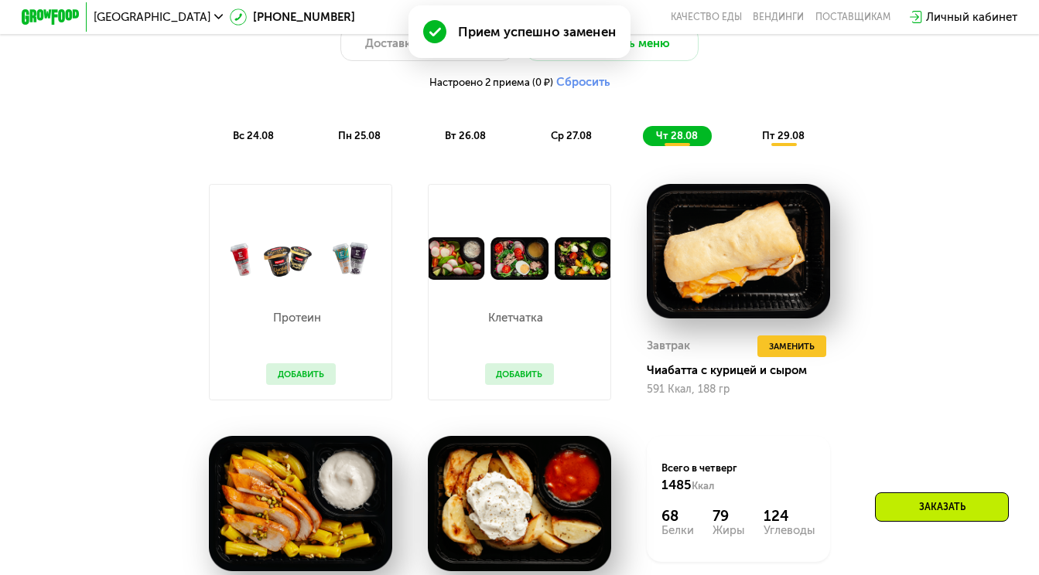
scroll to position [834, 0]
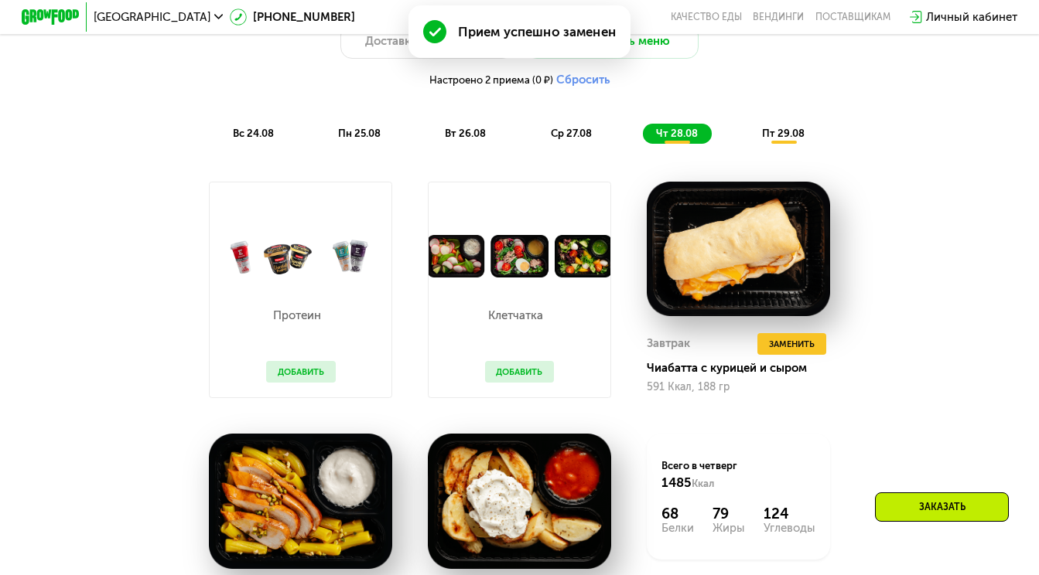
click at [780, 124] on div "пт 29.08" at bounding box center [784, 134] width 70 height 20
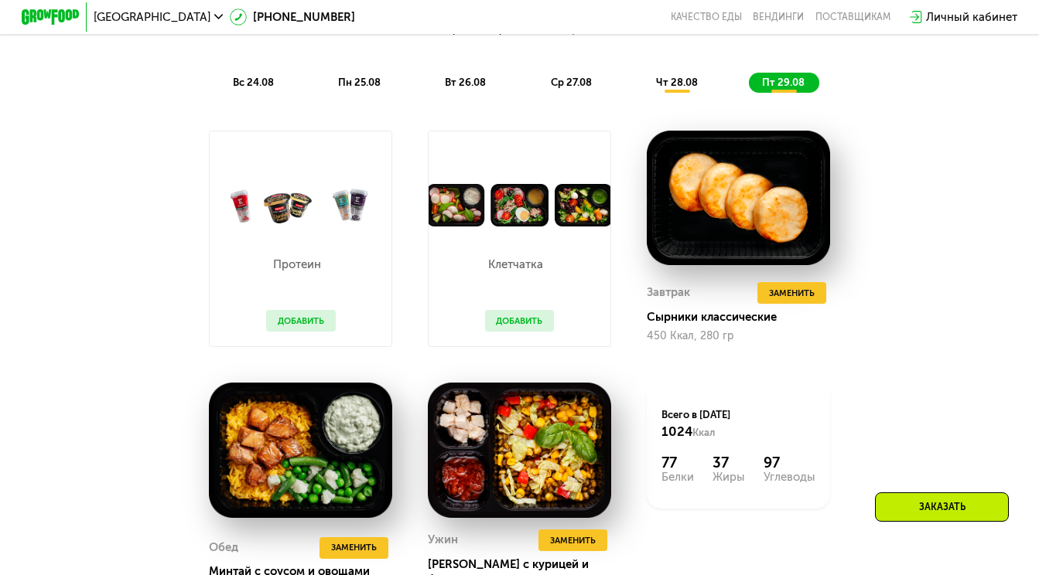
scroll to position [889, 0]
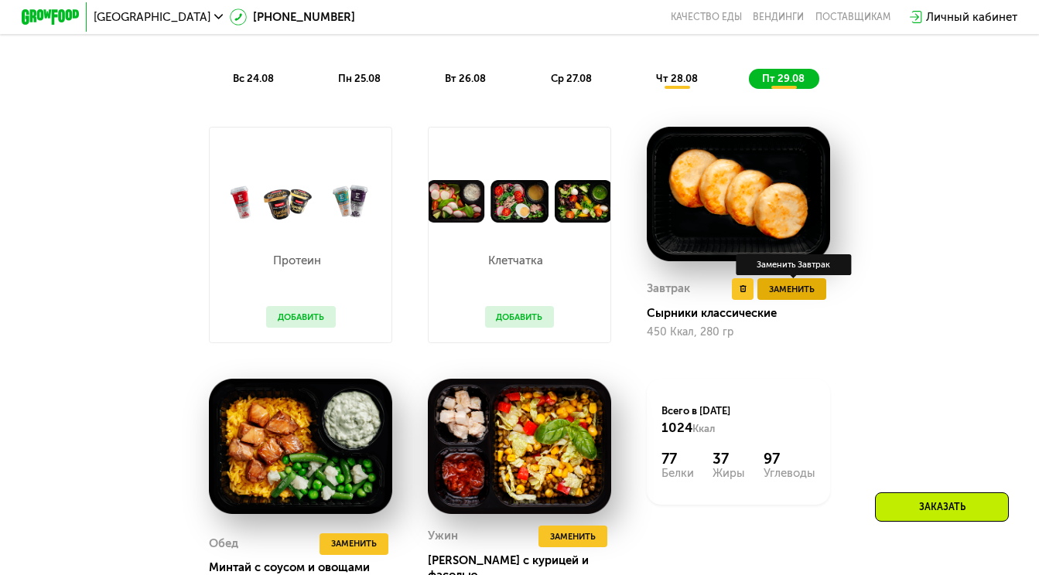
click at [784, 286] on span "Заменить" at bounding box center [792, 289] width 46 height 15
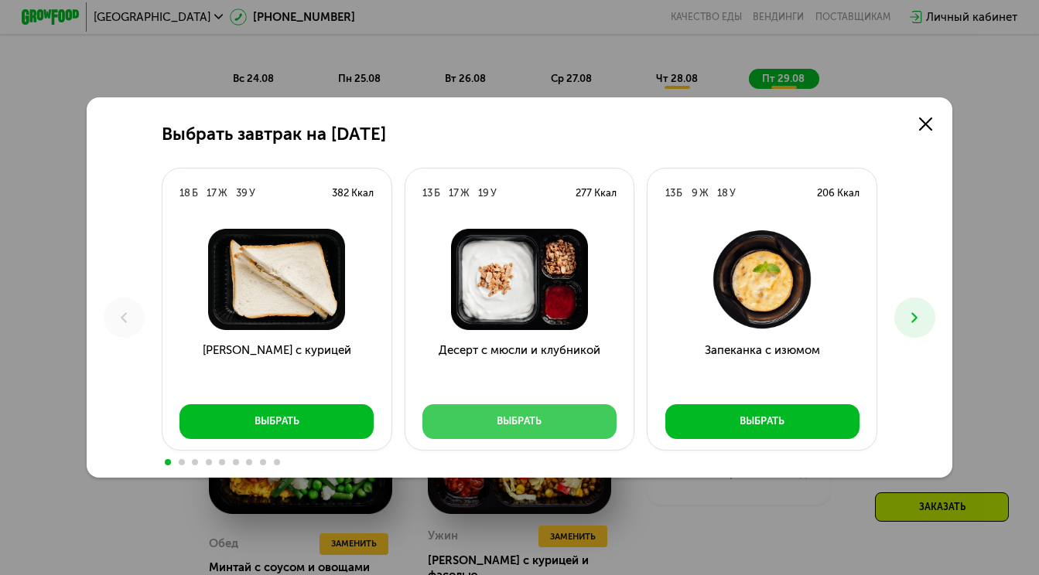
click at [535, 413] on button "Выбрать" at bounding box center [519, 422] width 194 height 35
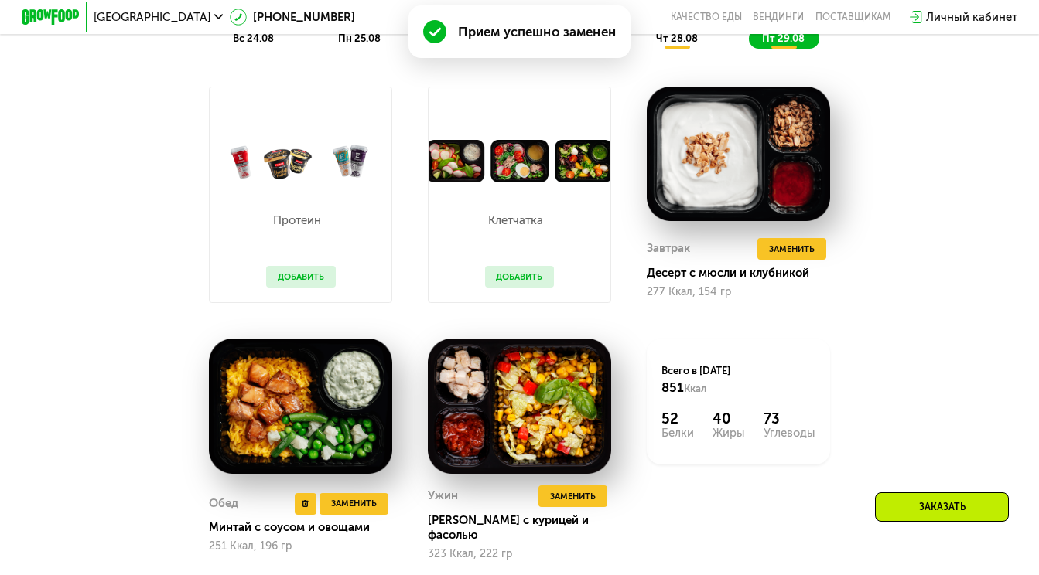
scroll to position [998, 0]
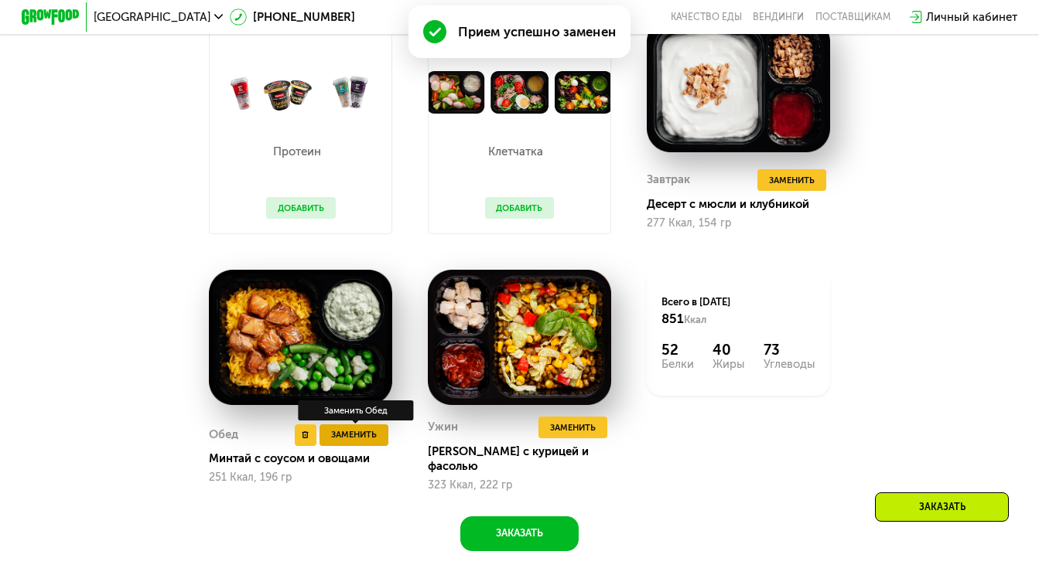
click at [357, 435] on span "Заменить" at bounding box center [354, 435] width 46 height 15
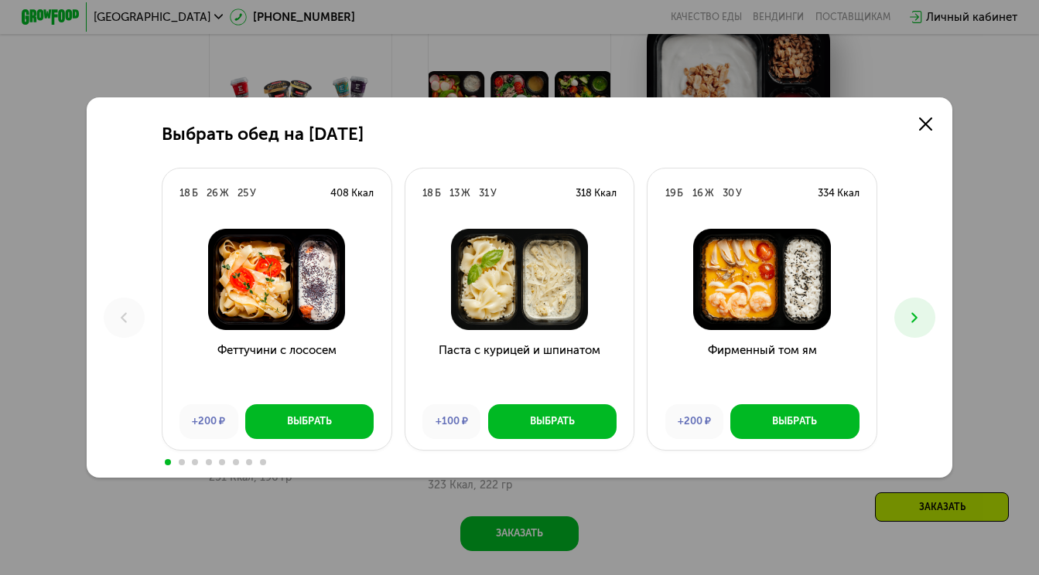
click at [911, 325] on icon at bounding box center [914, 317] width 17 height 17
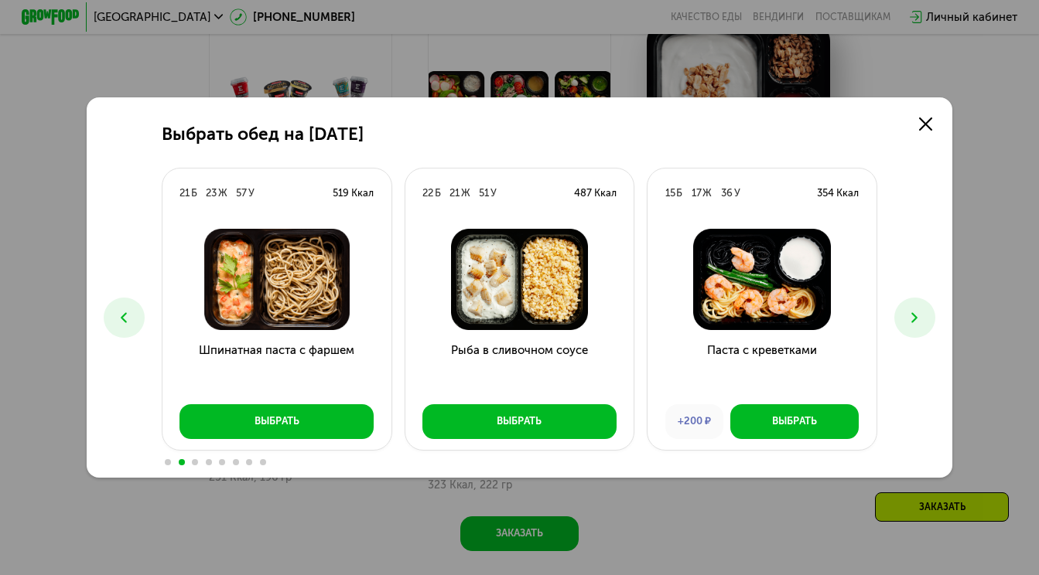
click at [911, 325] on icon at bounding box center [914, 317] width 17 height 17
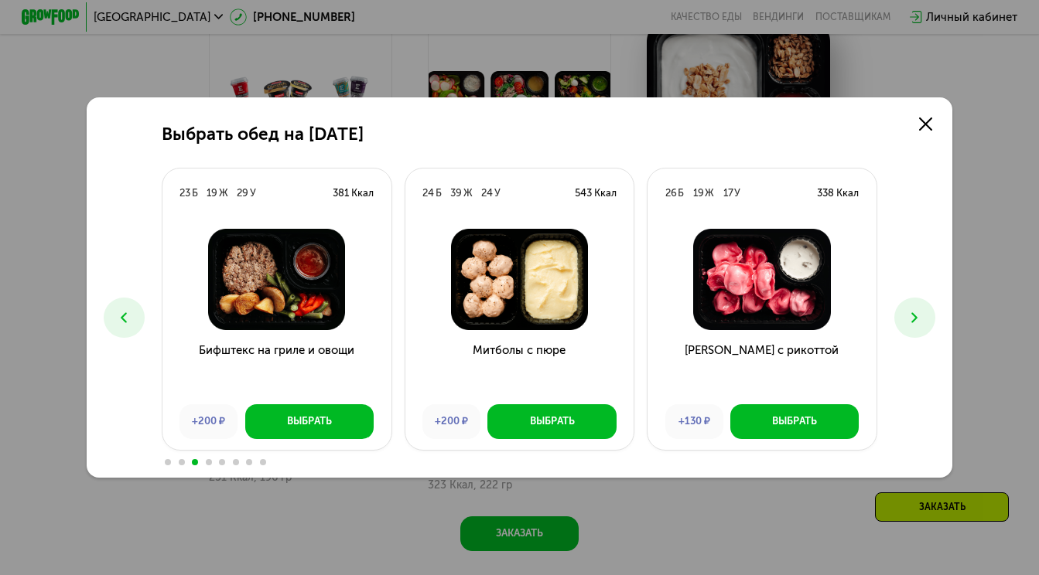
click at [911, 325] on icon at bounding box center [914, 317] width 17 height 17
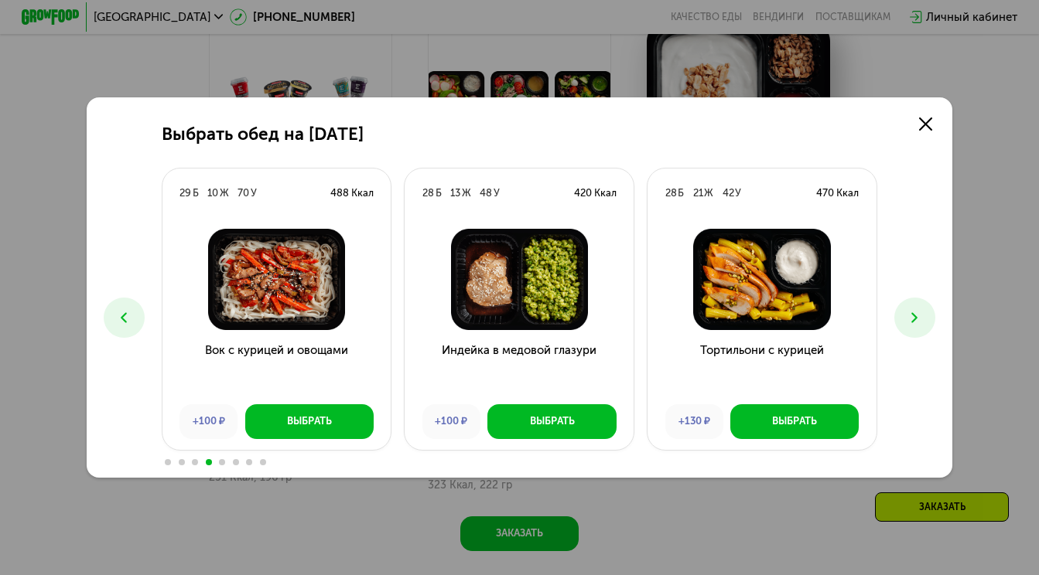
click at [911, 325] on icon at bounding box center [914, 317] width 17 height 17
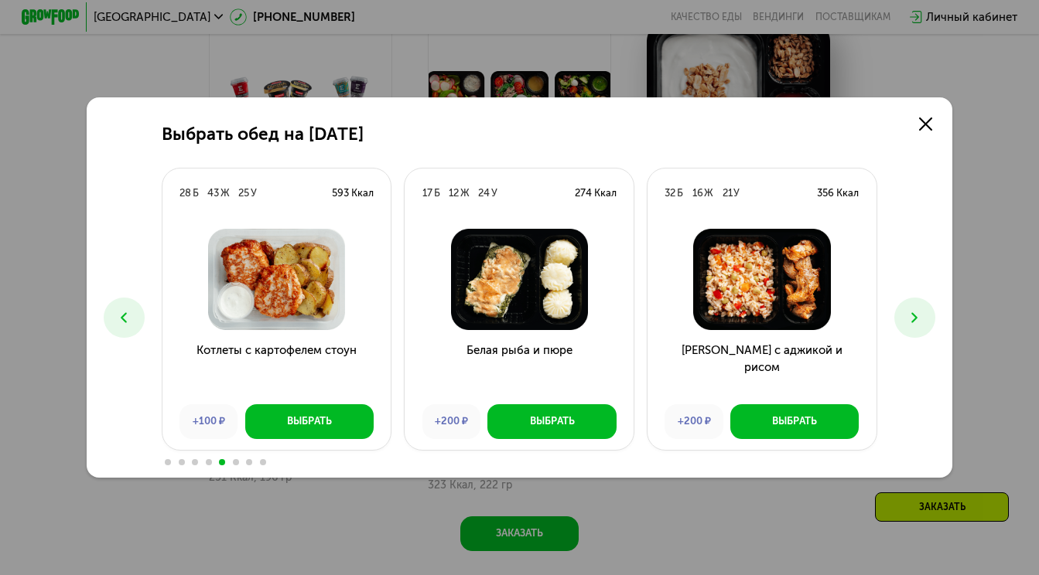
click at [911, 325] on icon at bounding box center [914, 317] width 17 height 17
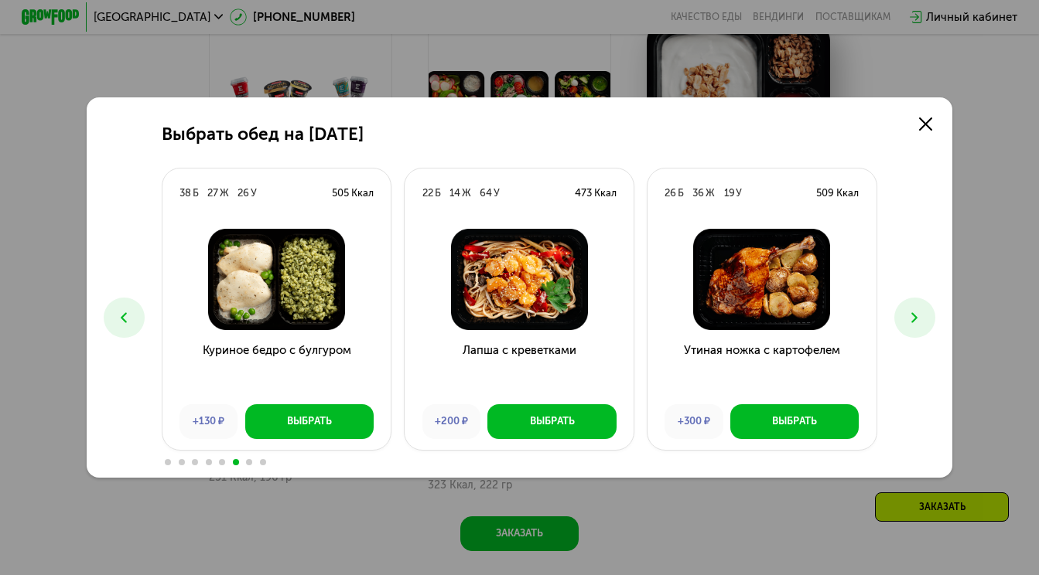
click at [911, 325] on icon at bounding box center [914, 317] width 17 height 17
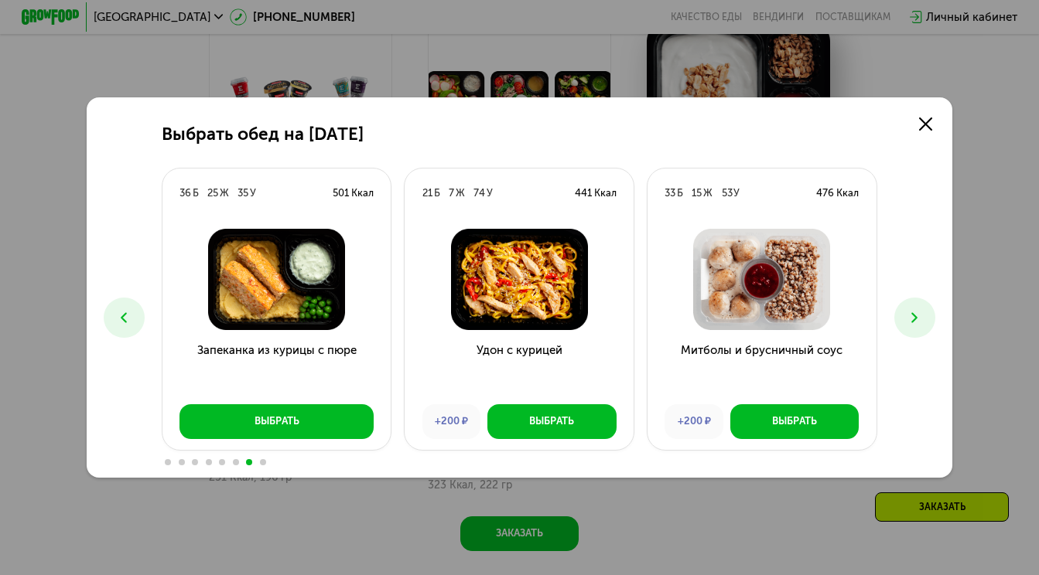
click at [911, 325] on icon at bounding box center [914, 317] width 17 height 17
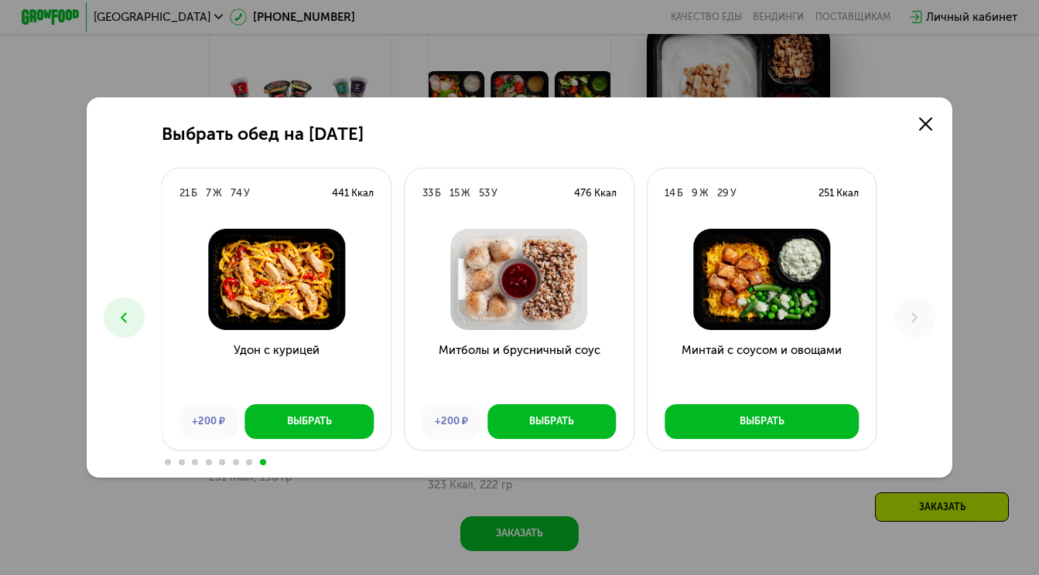
click at [134, 319] on button at bounding box center [124, 318] width 40 height 40
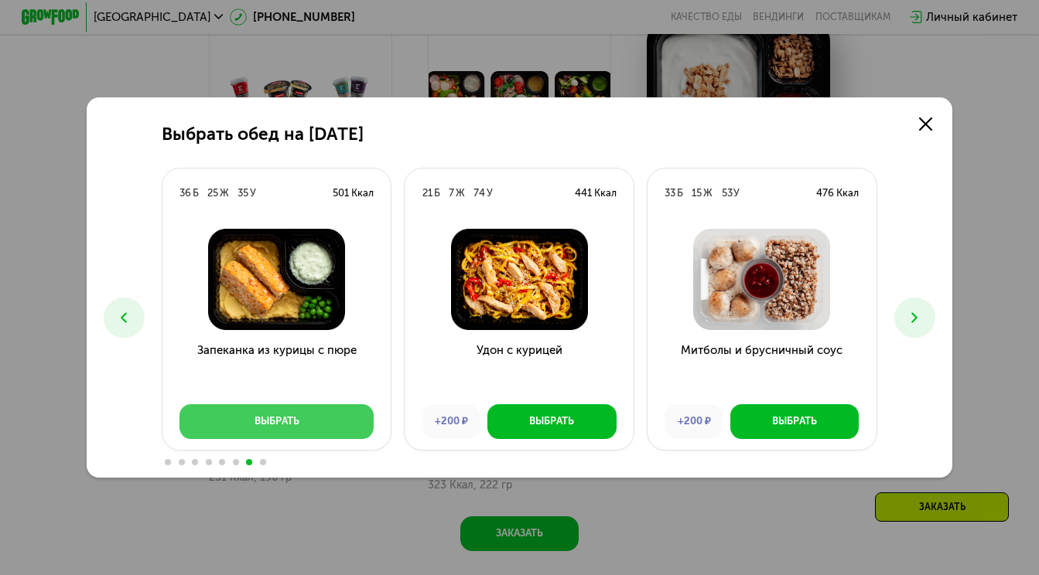
click at [264, 422] on div "Выбрать" at bounding box center [276, 422] width 45 height 15
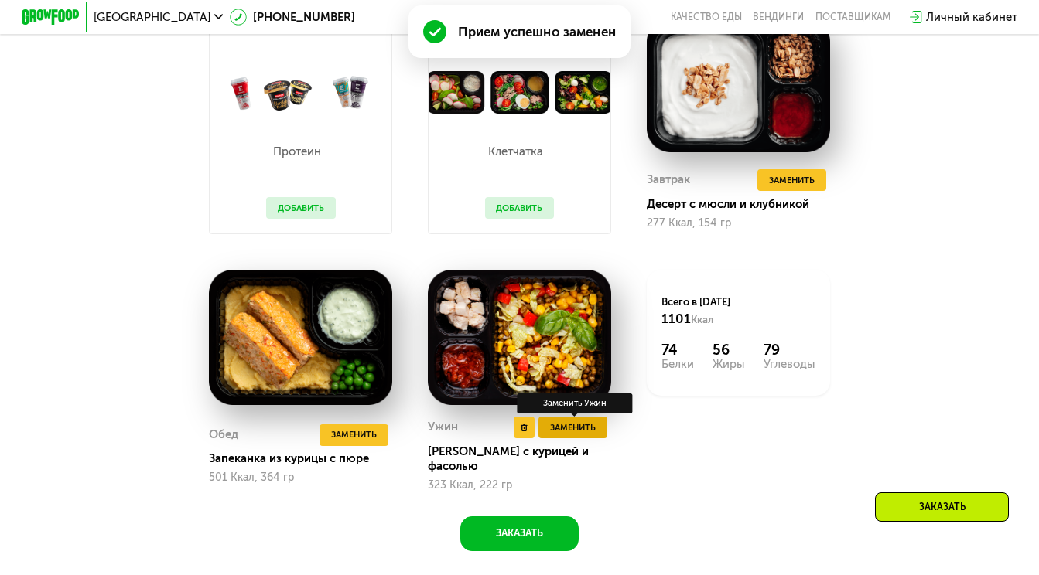
click at [572, 432] on span "Заменить" at bounding box center [573, 428] width 46 height 15
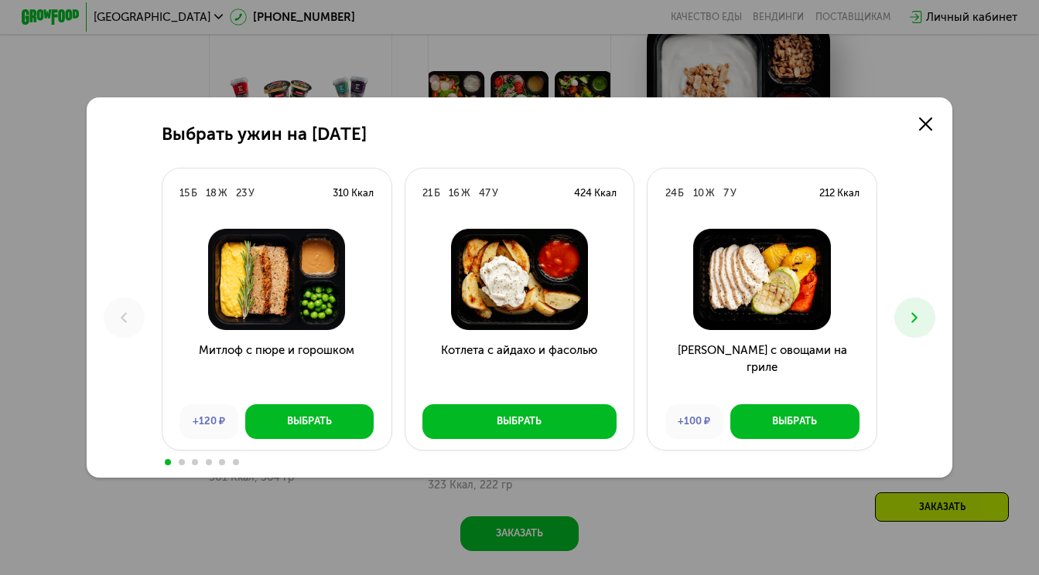
click at [918, 316] on icon at bounding box center [914, 317] width 17 height 17
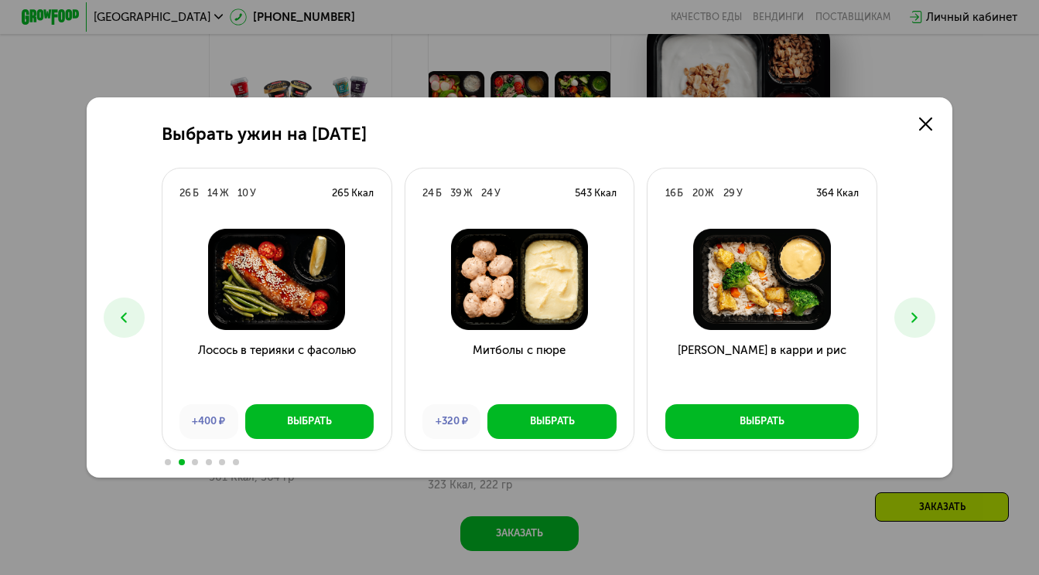
click at [918, 316] on icon at bounding box center [914, 317] width 17 height 17
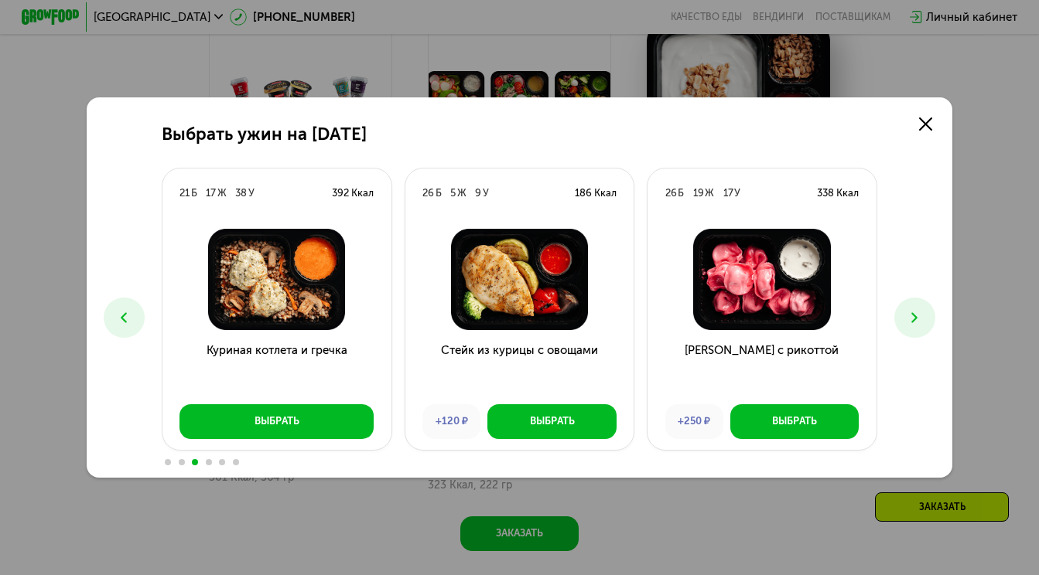
click at [918, 316] on icon at bounding box center [914, 317] width 17 height 17
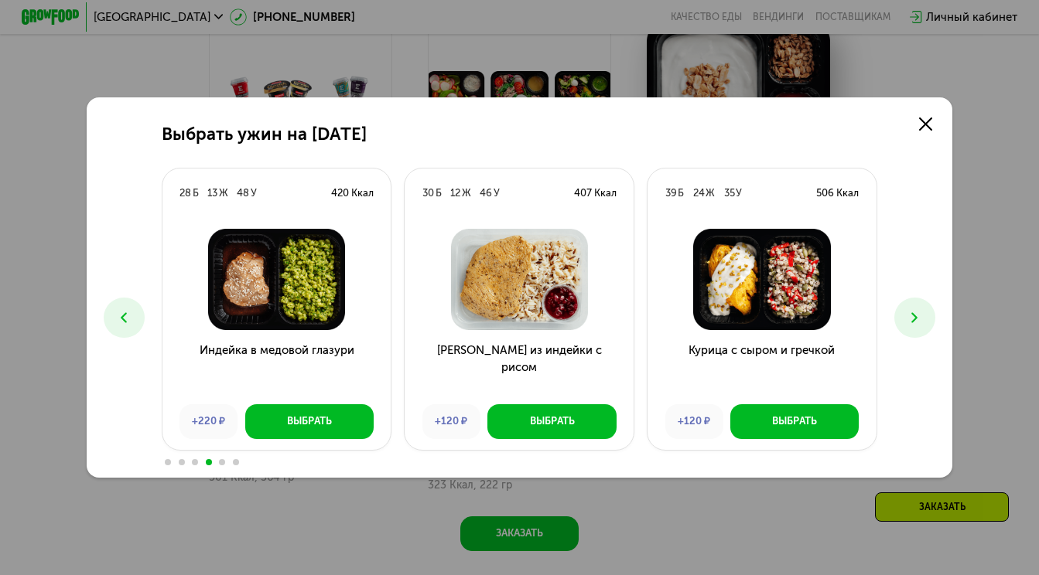
click at [918, 316] on icon at bounding box center [914, 317] width 17 height 17
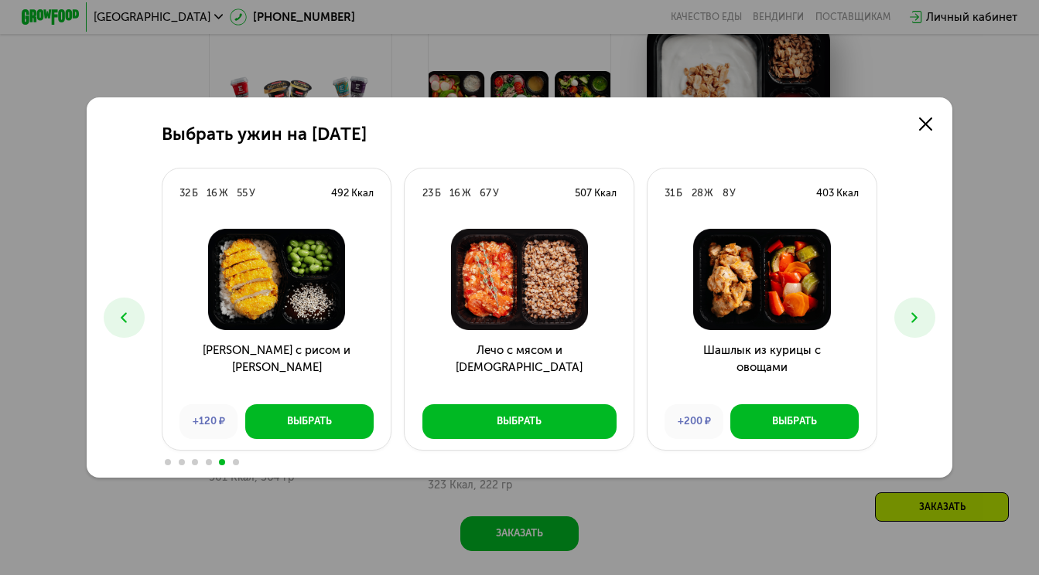
click at [918, 316] on icon at bounding box center [914, 317] width 17 height 17
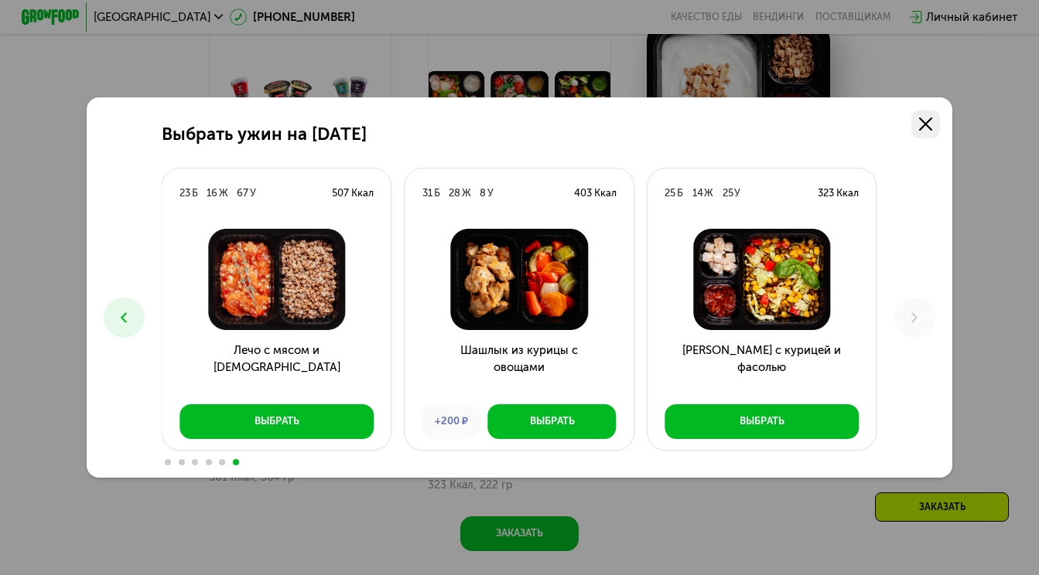
click at [926, 123] on use at bounding box center [925, 124] width 13 height 13
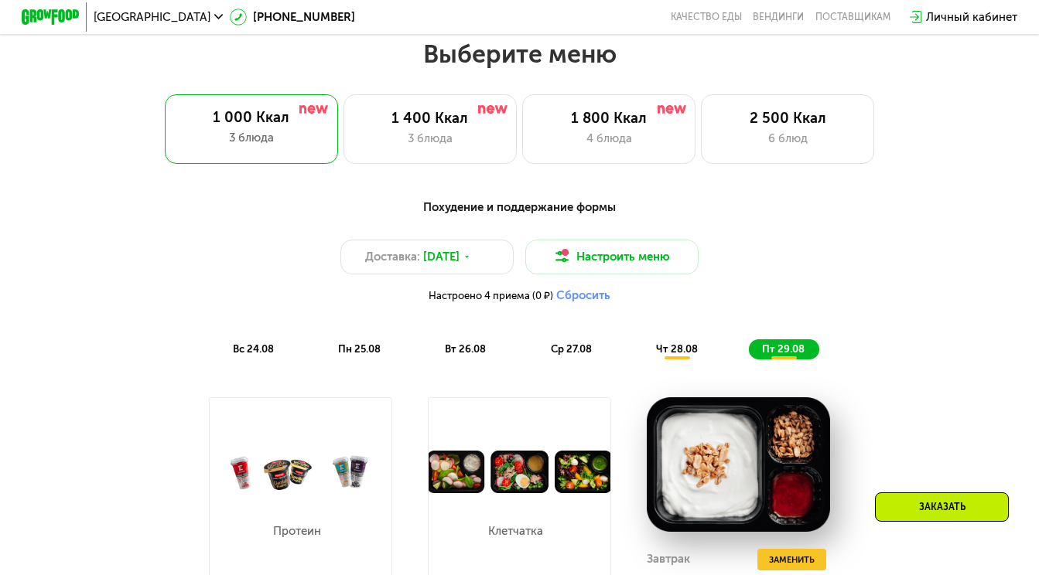
scroll to position [600, 0]
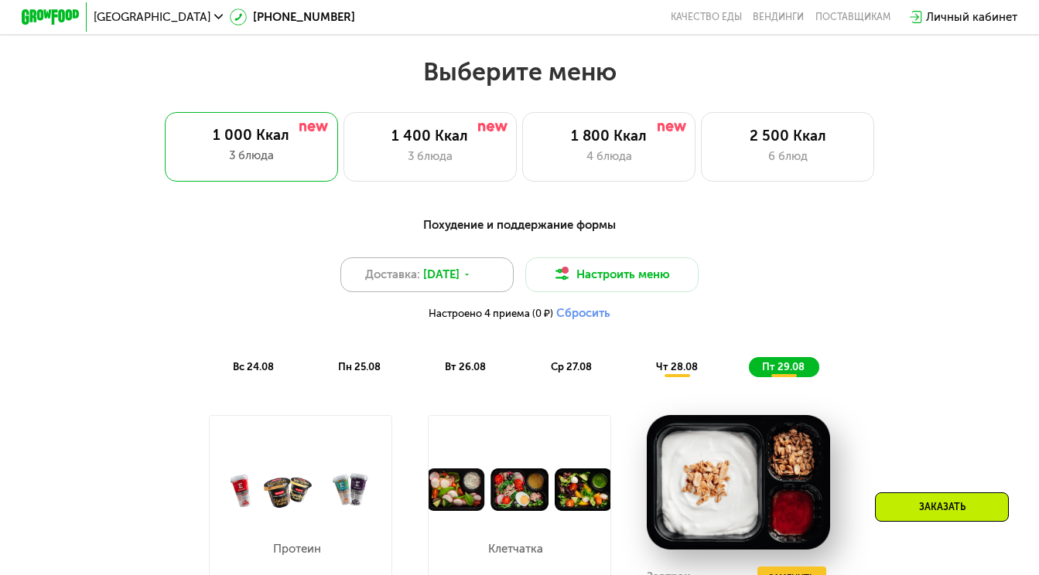
click at [459, 275] on span "23 авг, сб" at bounding box center [441, 274] width 36 height 17
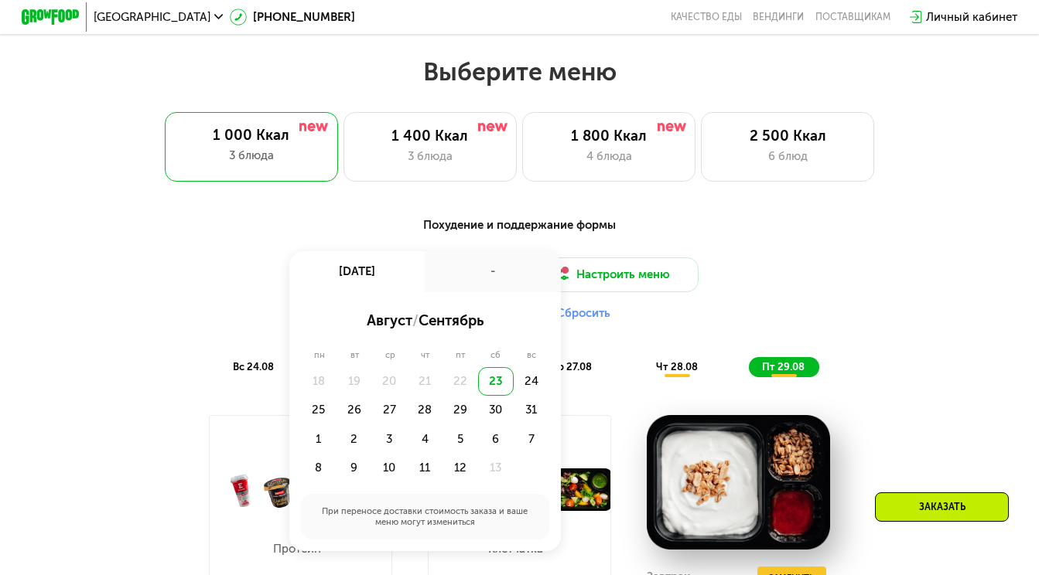
click at [473, 275] on div "-" at bounding box center [492, 271] width 135 height 40
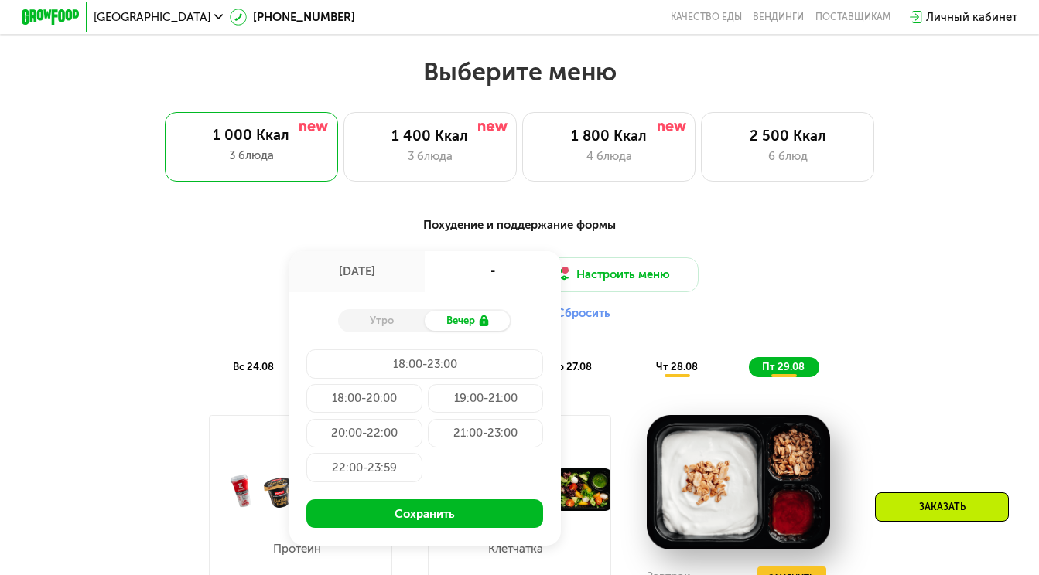
click at [804, 209] on div "Похудение и поддержание формы Доставка: 23 авг, сб 23 авг, сб - Утро Вечер 18:0…" at bounding box center [520, 297] width 872 height 178
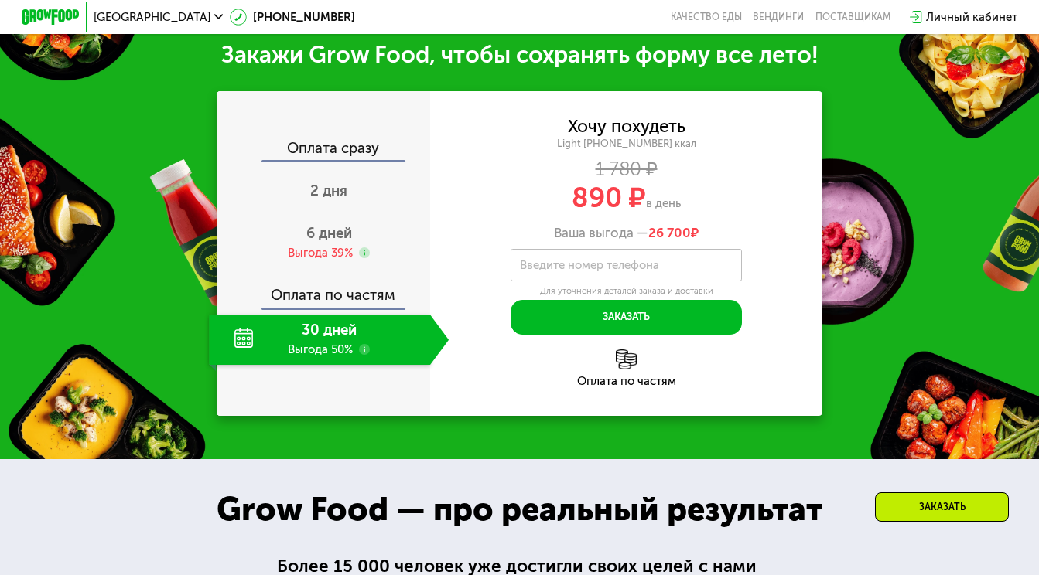
scroll to position [1590, 0]
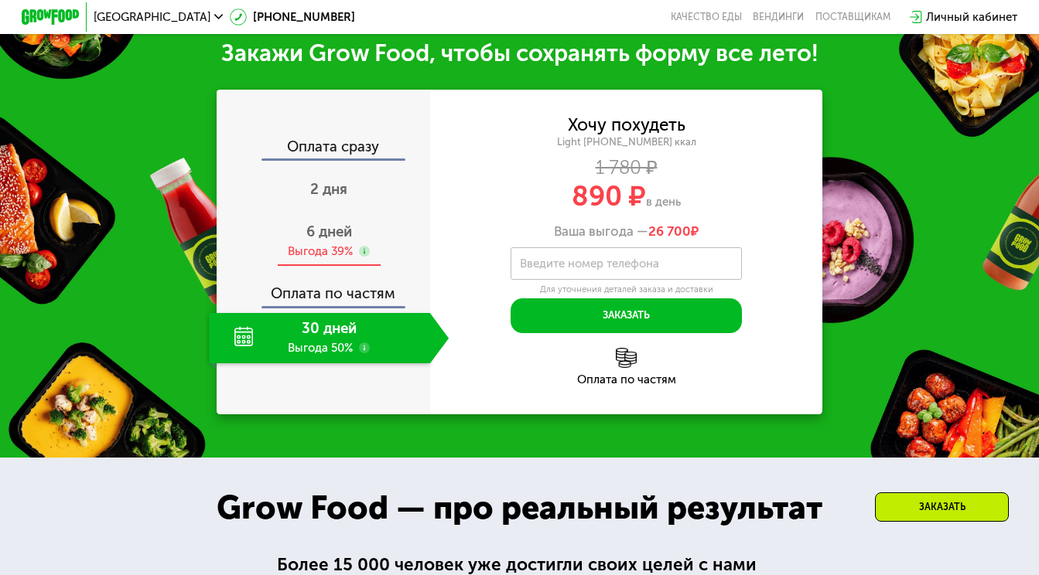
click at [322, 244] on div "Выгода 39%" at bounding box center [320, 252] width 65 height 16
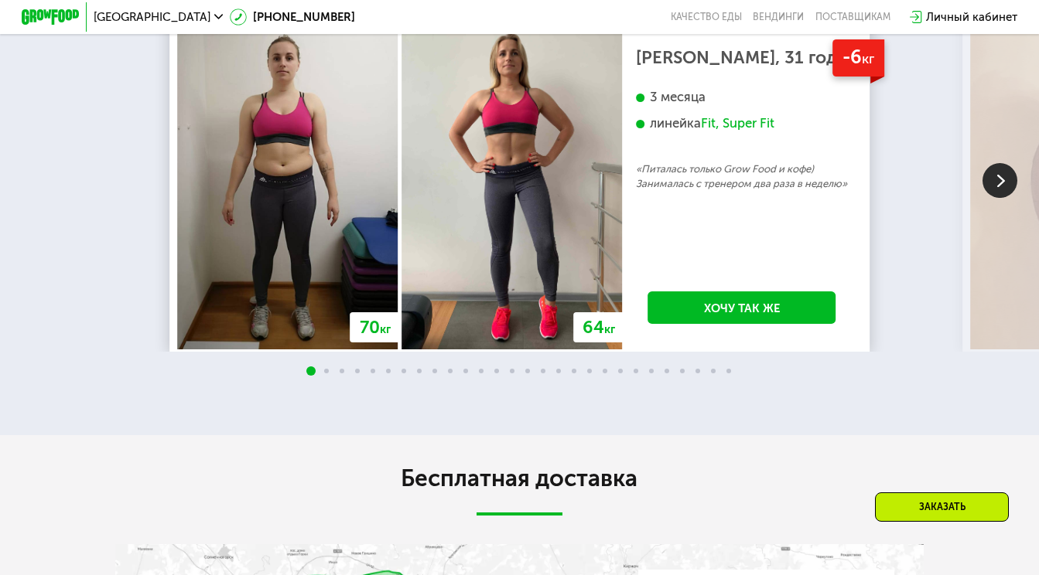
scroll to position [2661, 0]
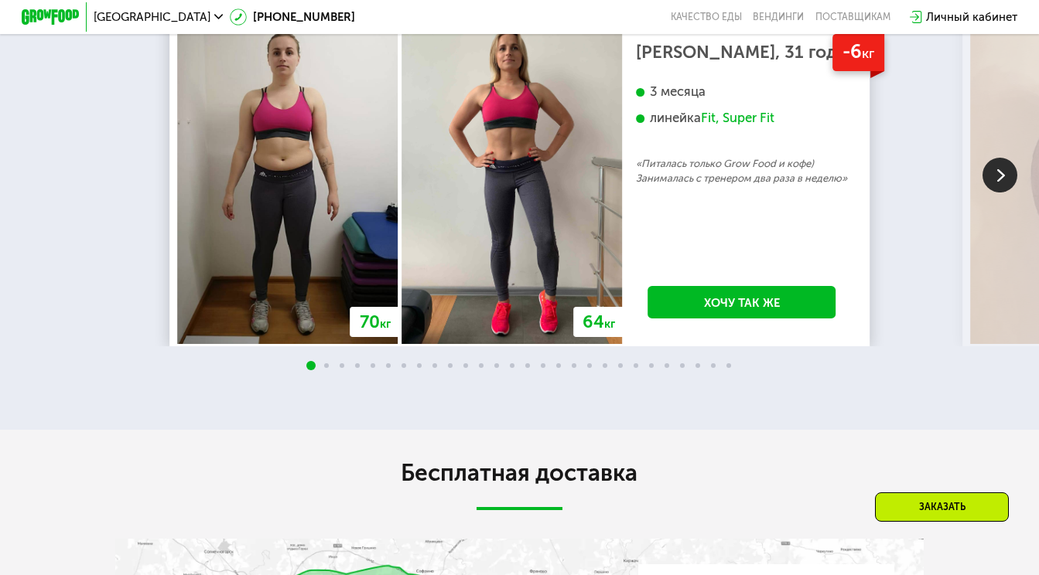
click at [1002, 166] on img at bounding box center [999, 175] width 35 height 35
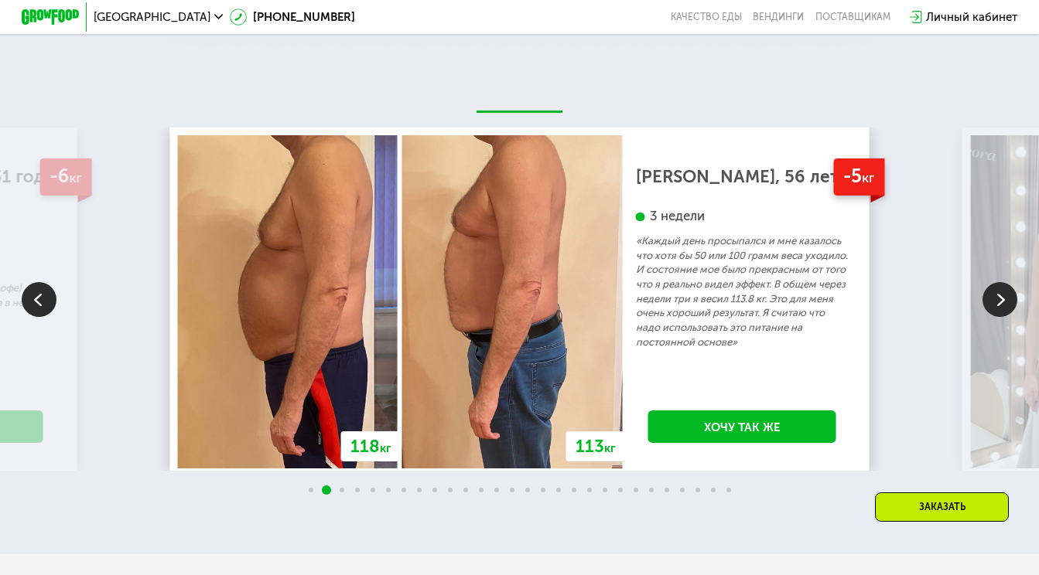
scroll to position [2558, 0]
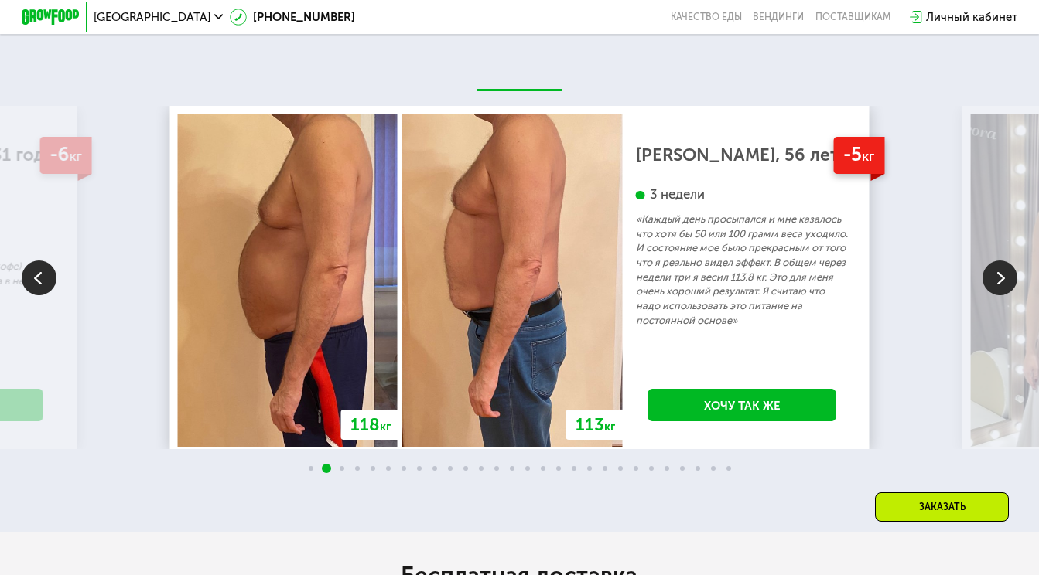
click at [1002, 261] on img at bounding box center [999, 278] width 35 height 35
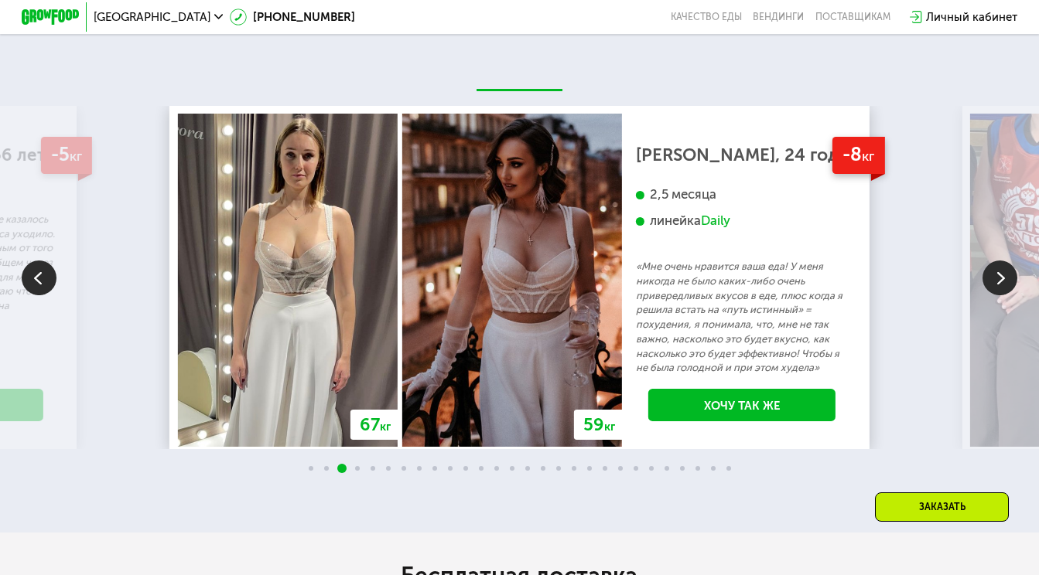
click at [1002, 261] on img at bounding box center [999, 278] width 35 height 35
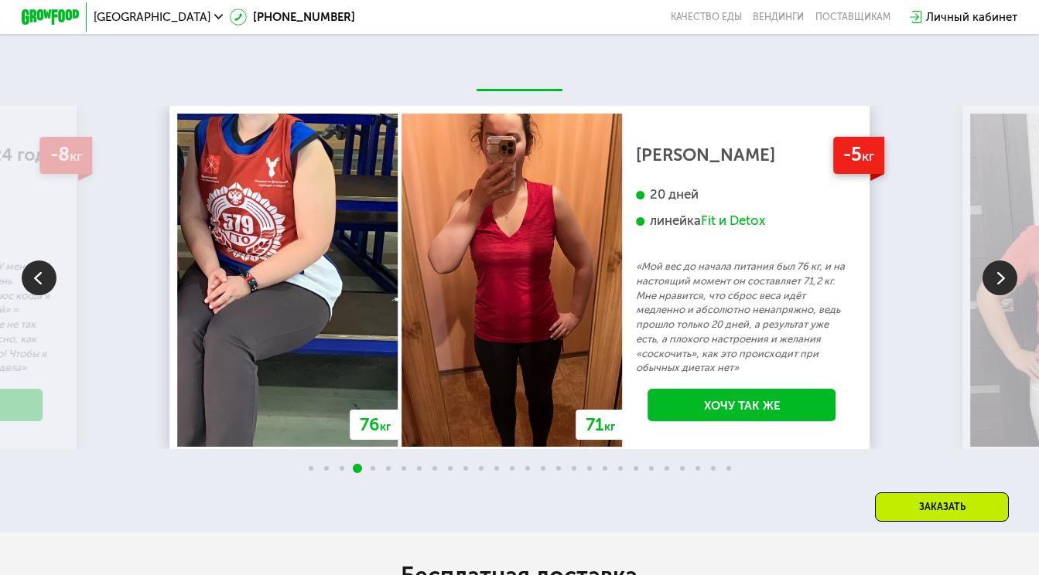
click at [1002, 261] on img at bounding box center [999, 278] width 35 height 35
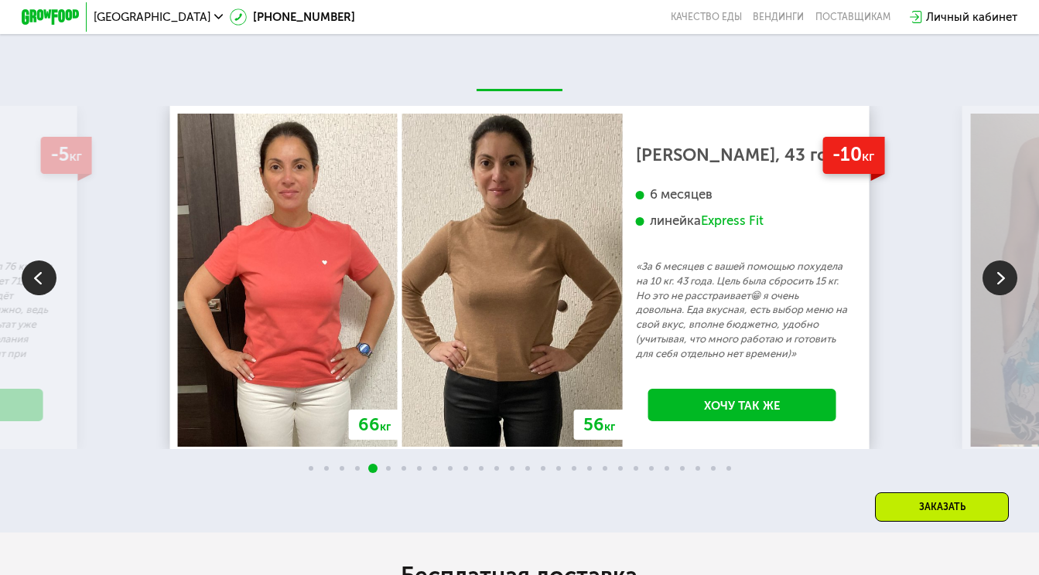
click at [1002, 261] on img at bounding box center [999, 278] width 35 height 35
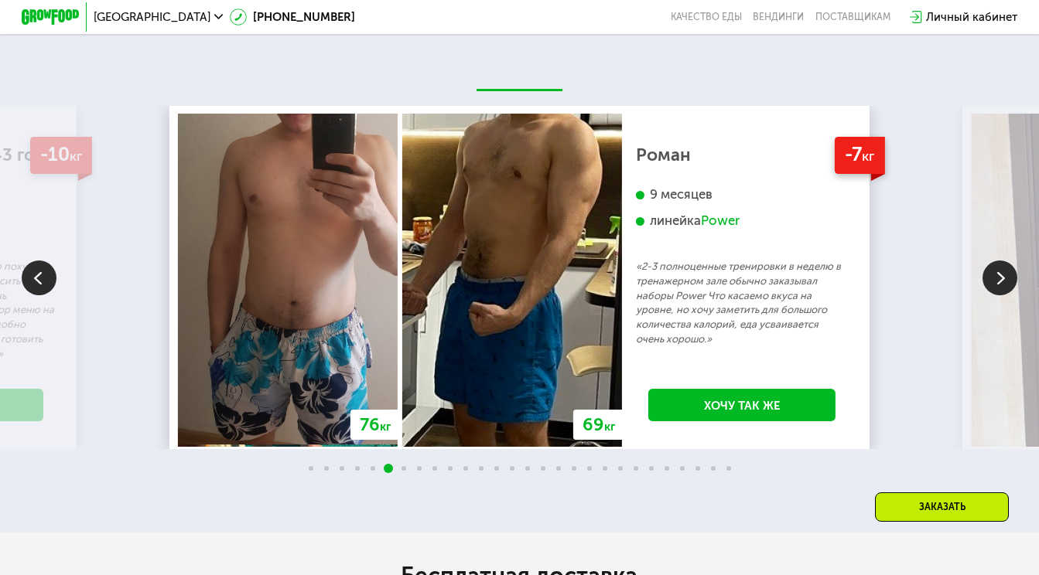
click at [1002, 261] on img at bounding box center [999, 278] width 35 height 35
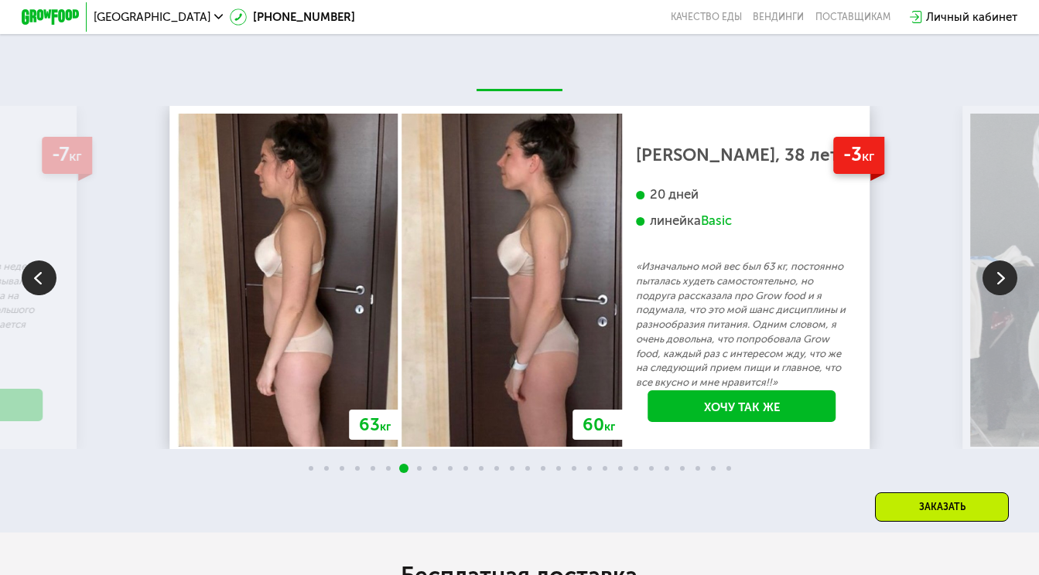
click at [1002, 261] on img at bounding box center [999, 278] width 35 height 35
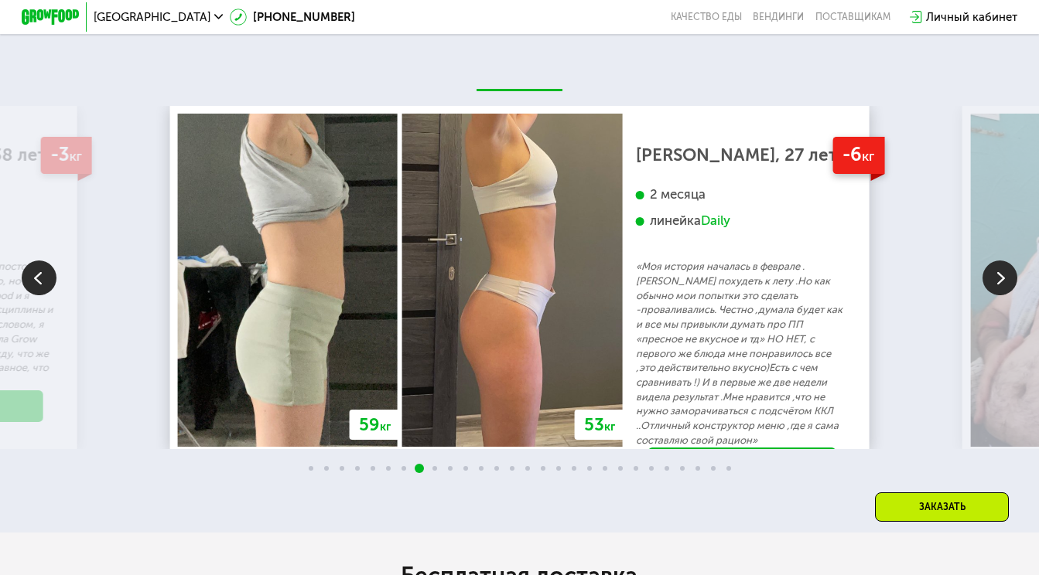
click at [1002, 261] on img at bounding box center [999, 278] width 35 height 35
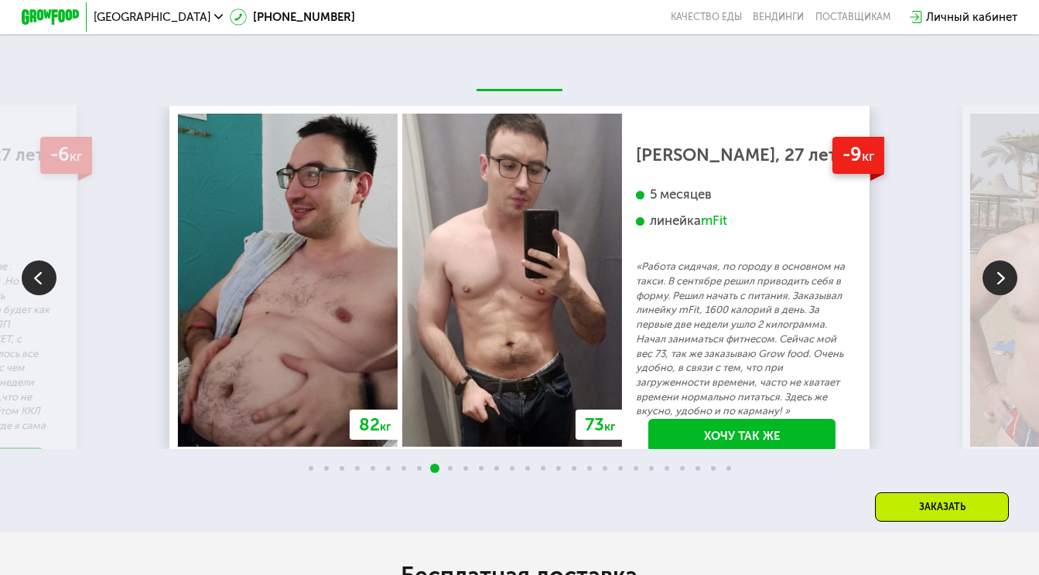
click at [998, 261] on img at bounding box center [999, 278] width 35 height 35
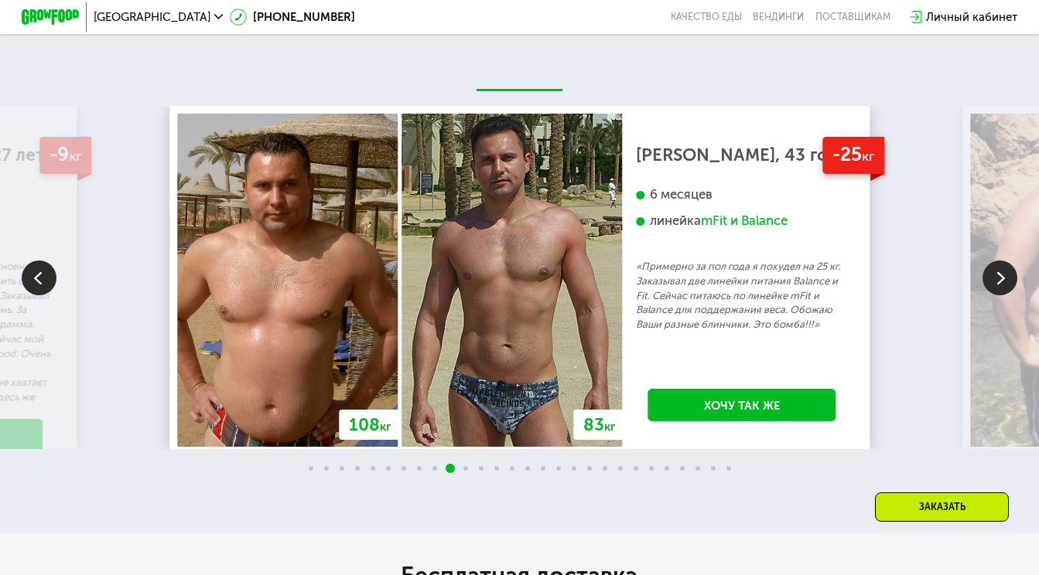
click at [998, 261] on img at bounding box center [999, 278] width 35 height 35
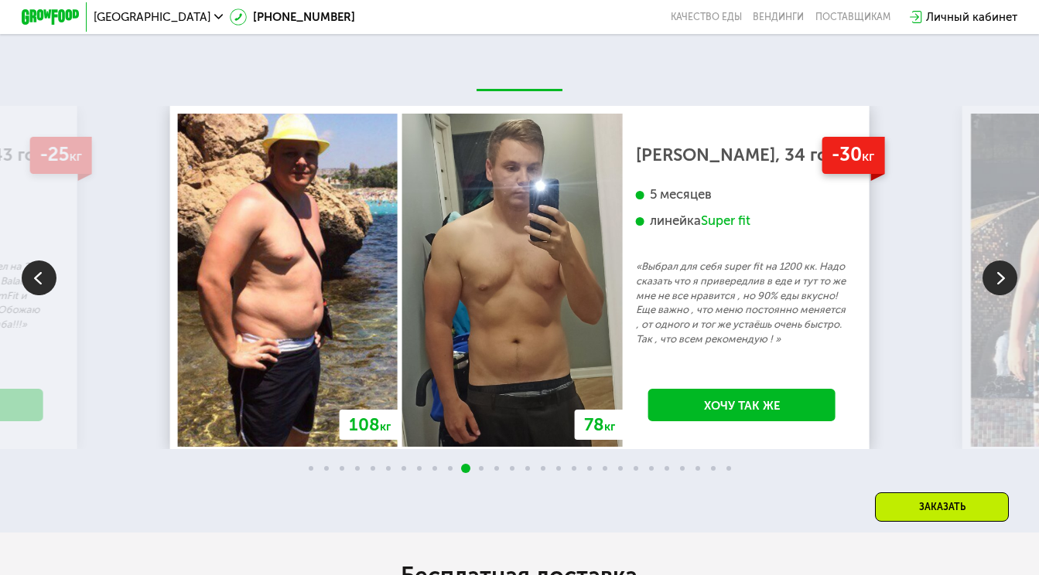
click at [998, 261] on img at bounding box center [999, 278] width 35 height 35
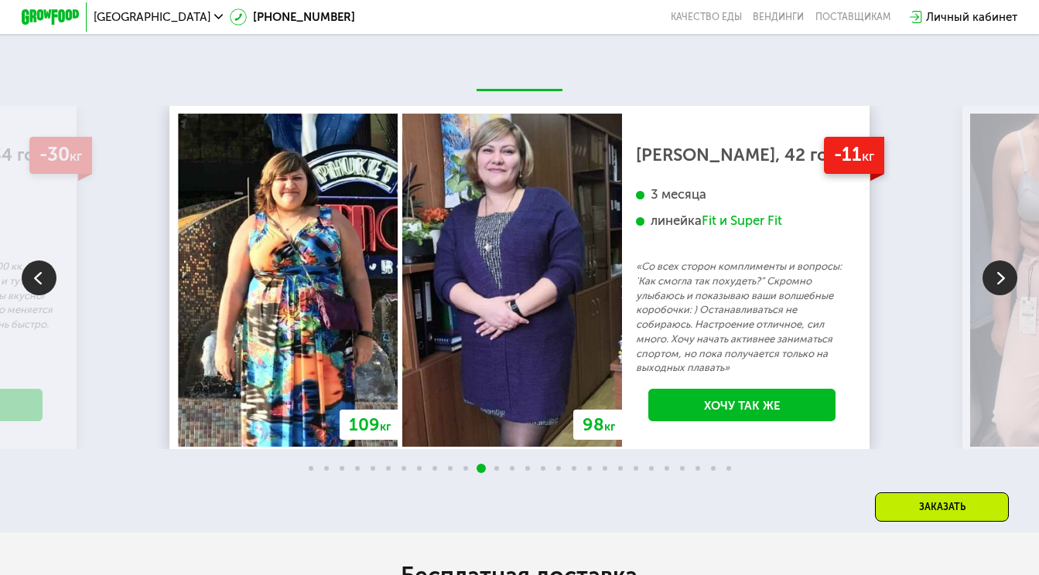
click at [998, 261] on img at bounding box center [999, 278] width 35 height 35
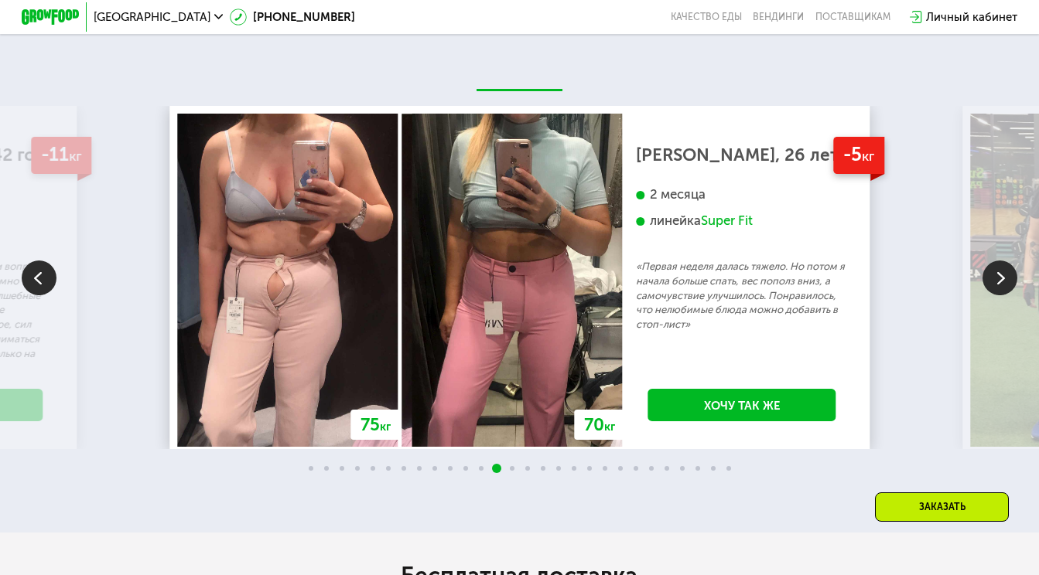
click at [998, 261] on img at bounding box center [999, 278] width 35 height 35
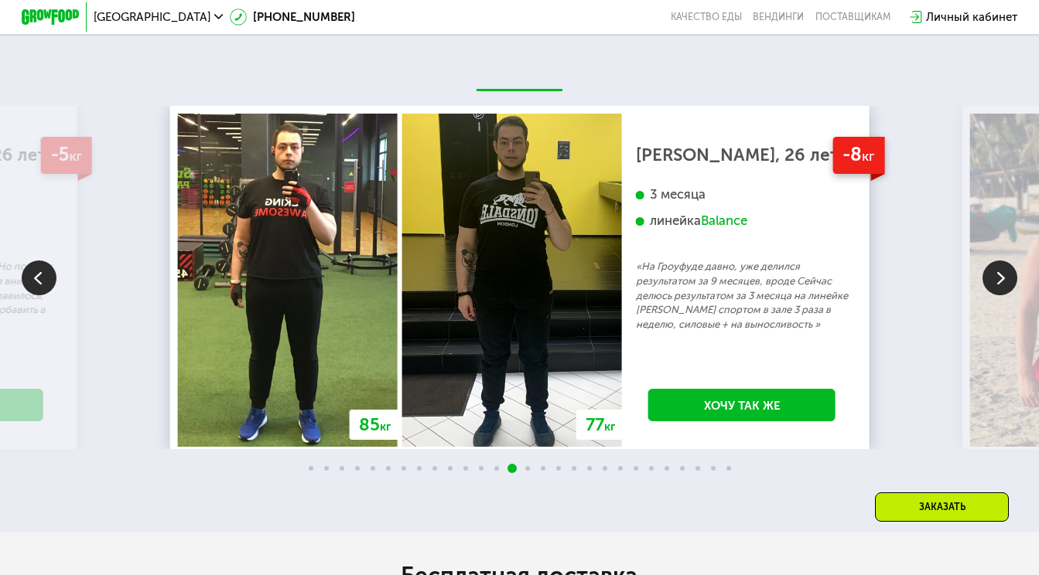
click at [998, 261] on img at bounding box center [999, 278] width 35 height 35
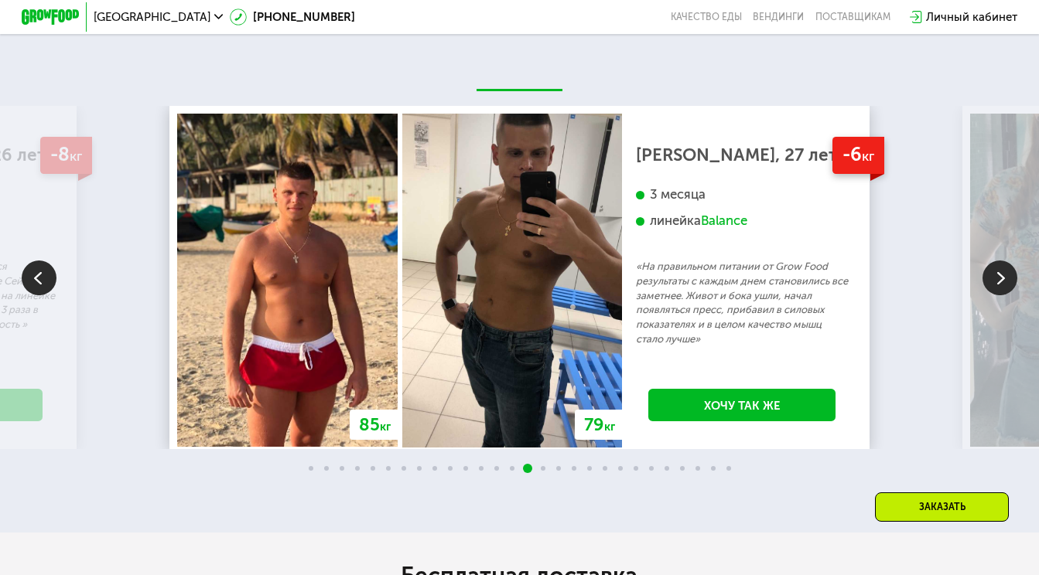
click at [995, 261] on img at bounding box center [999, 278] width 35 height 35
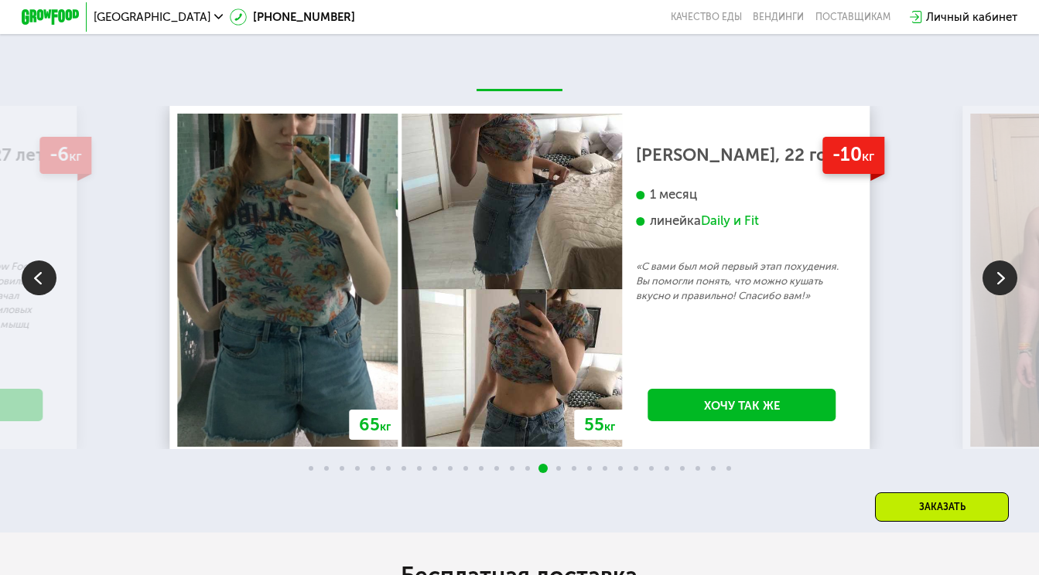
click at [997, 262] on img at bounding box center [999, 278] width 35 height 35
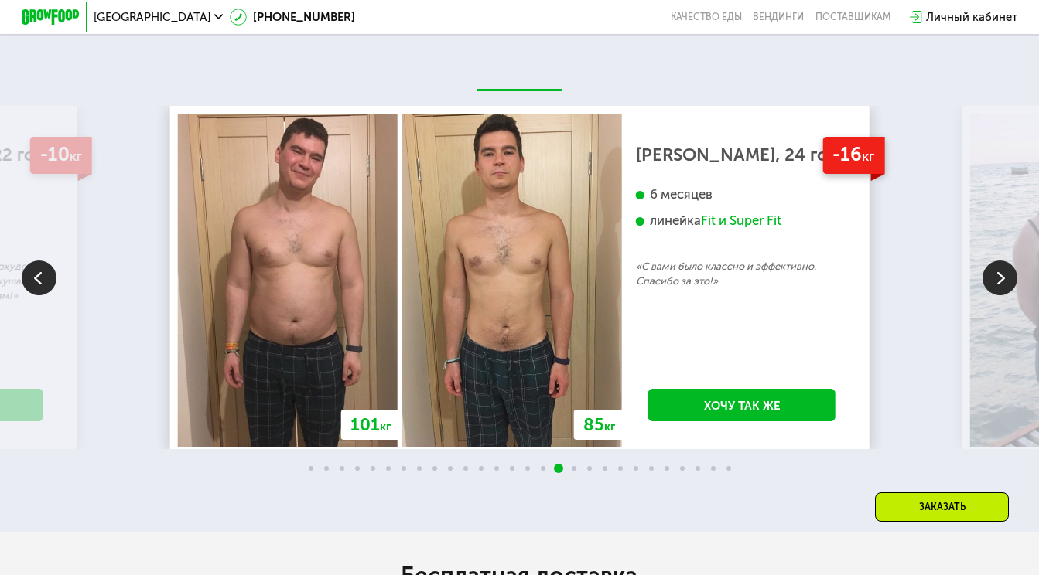
click at [994, 262] on img at bounding box center [999, 278] width 35 height 35
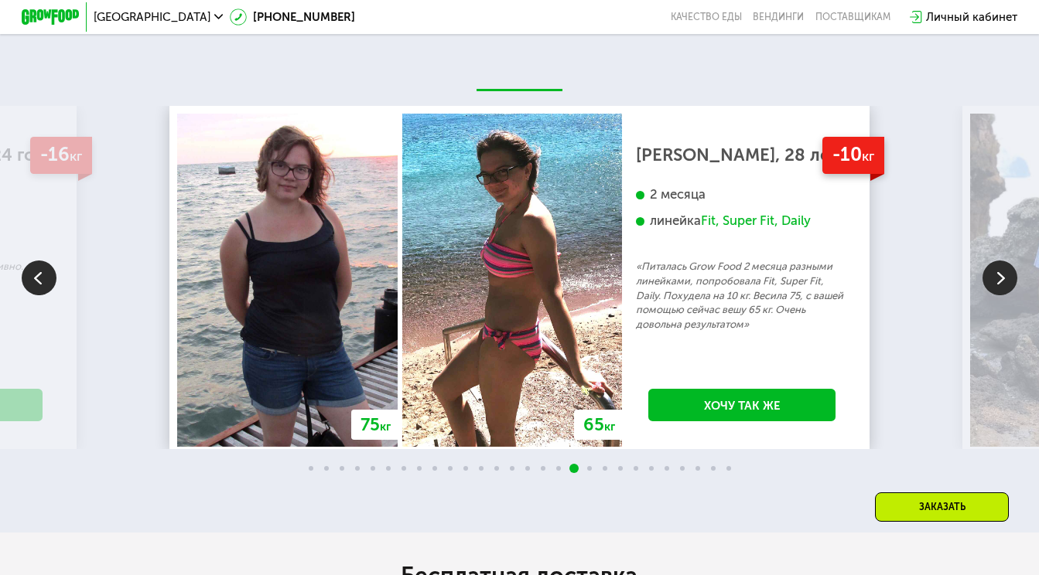
click at [994, 262] on img at bounding box center [999, 278] width 35 height 35
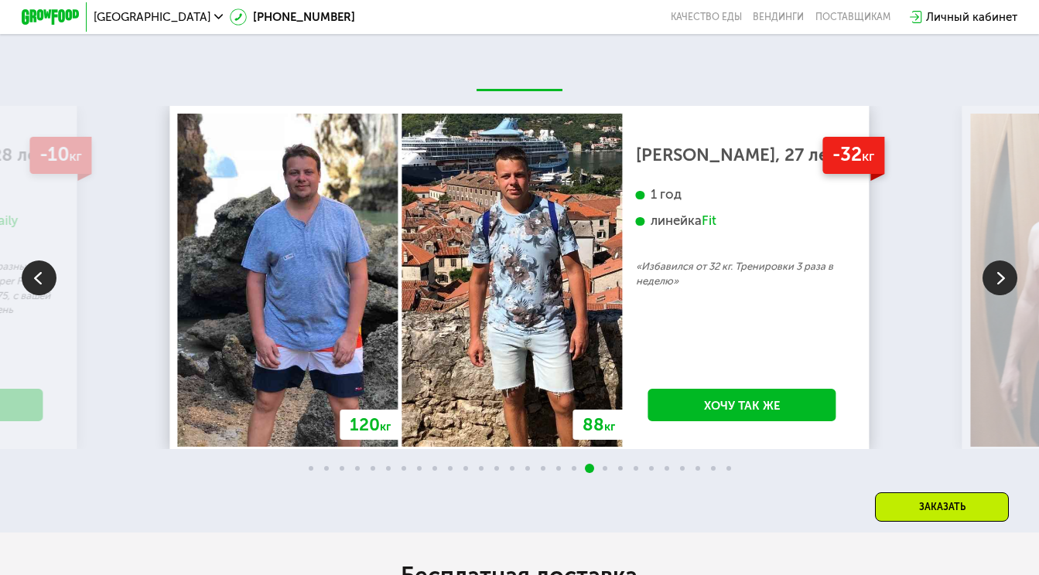
click at [994, 262] on img at bounding box center [999, 278] width 35 height 35
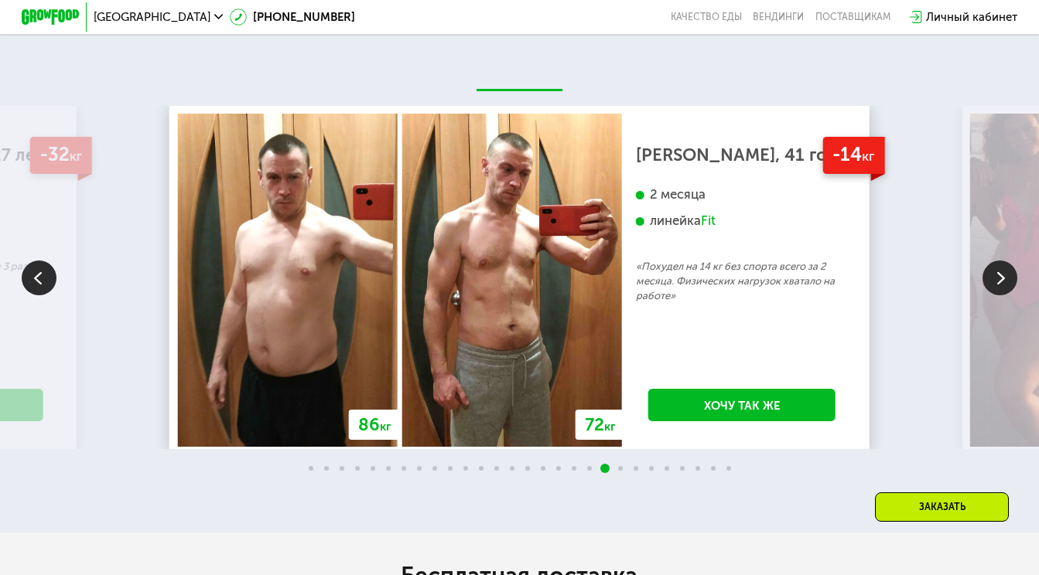
click at [994, 262] on img at bounding box center [999, 278] width 35 height 35
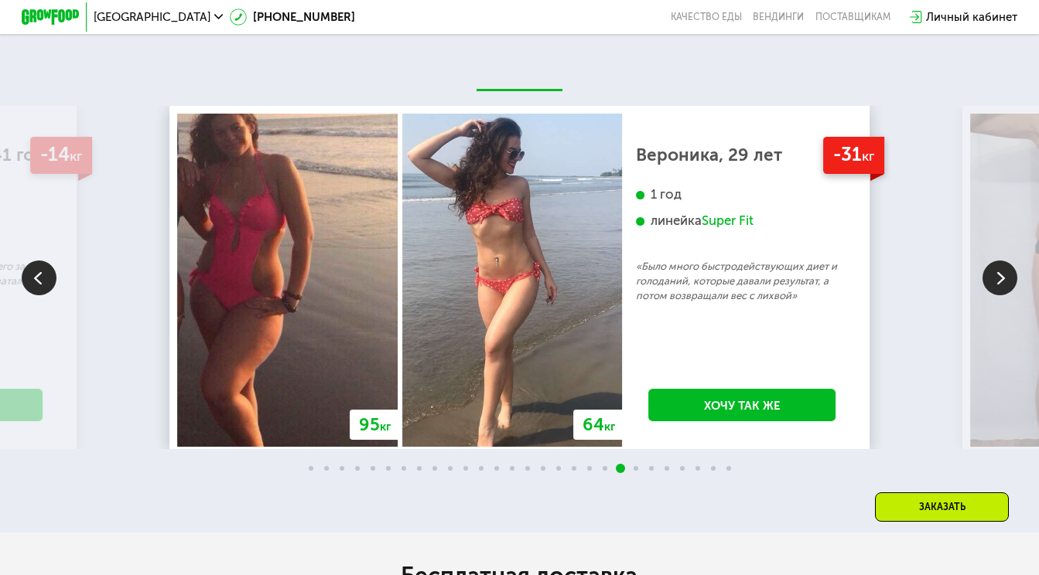
click at [994, 262] on img at bounding box center [999, 278] width 35 height 35
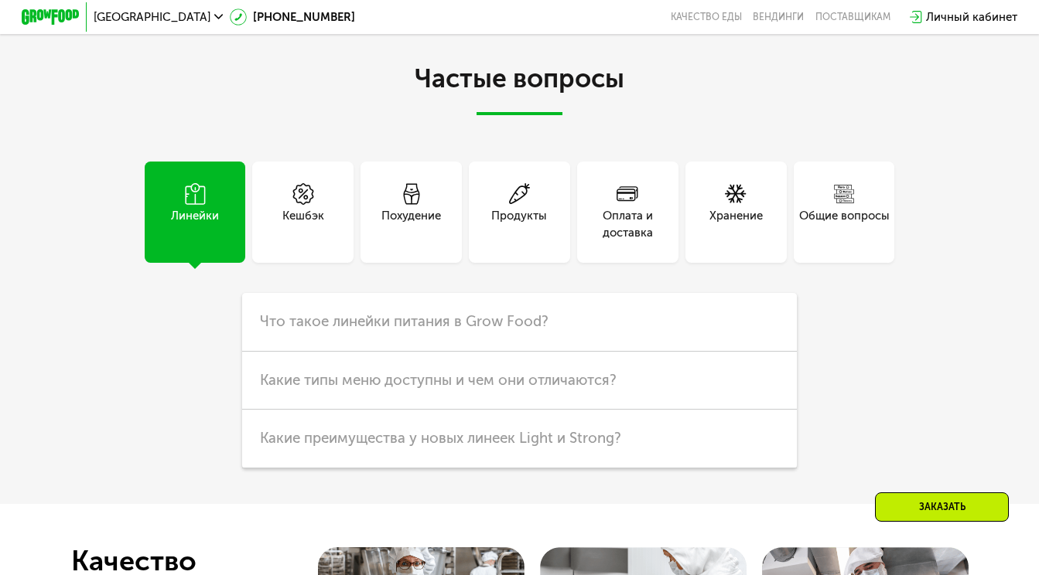
scroll to position [3596, 0]
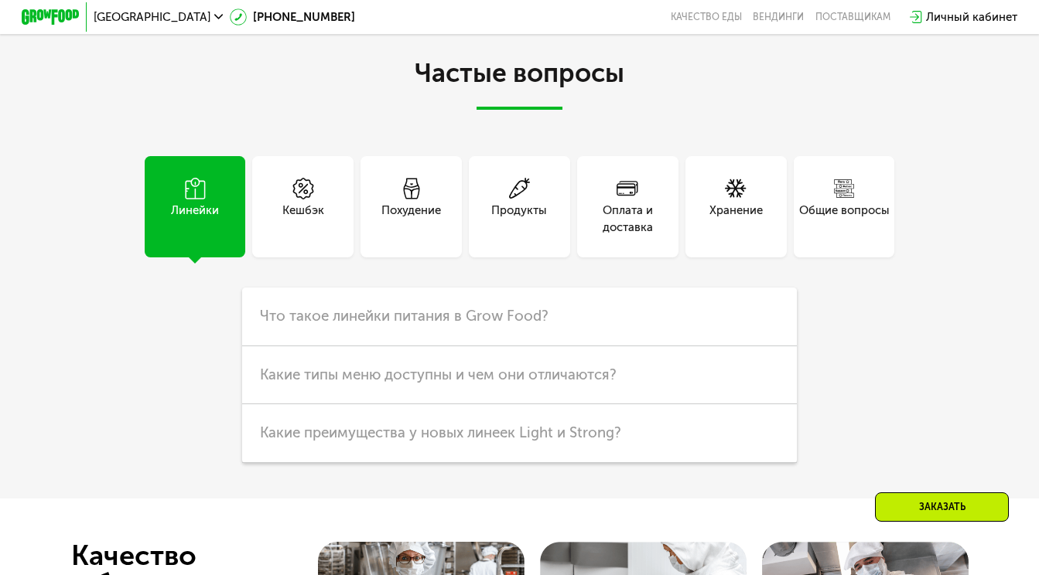
click at [538, 202] on div "Продукты" at bounding box center [519, 219] width 56 height 35
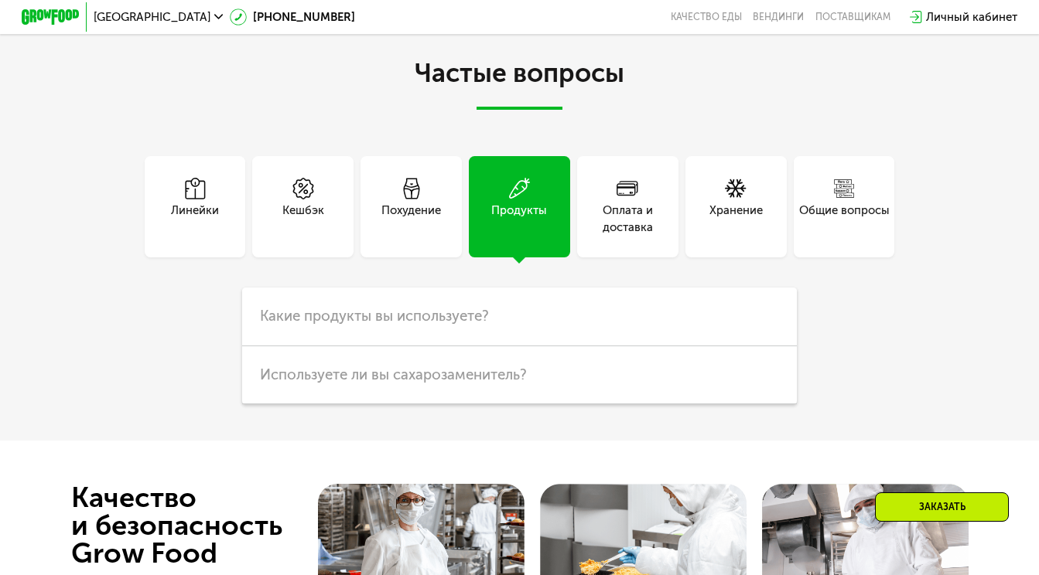
click at [629, 202] on div "Оплата и доставка" at bounding box center [627, 219] width 101 height 35
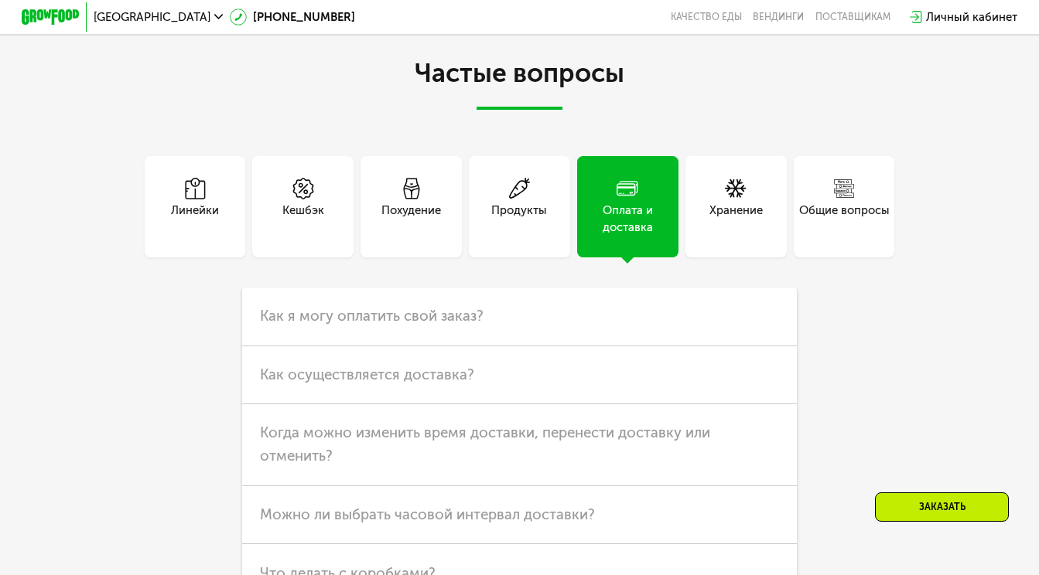
click at [340, 193] on div "Кешбэк" at bounding box center [302, 206] width 101 height 101
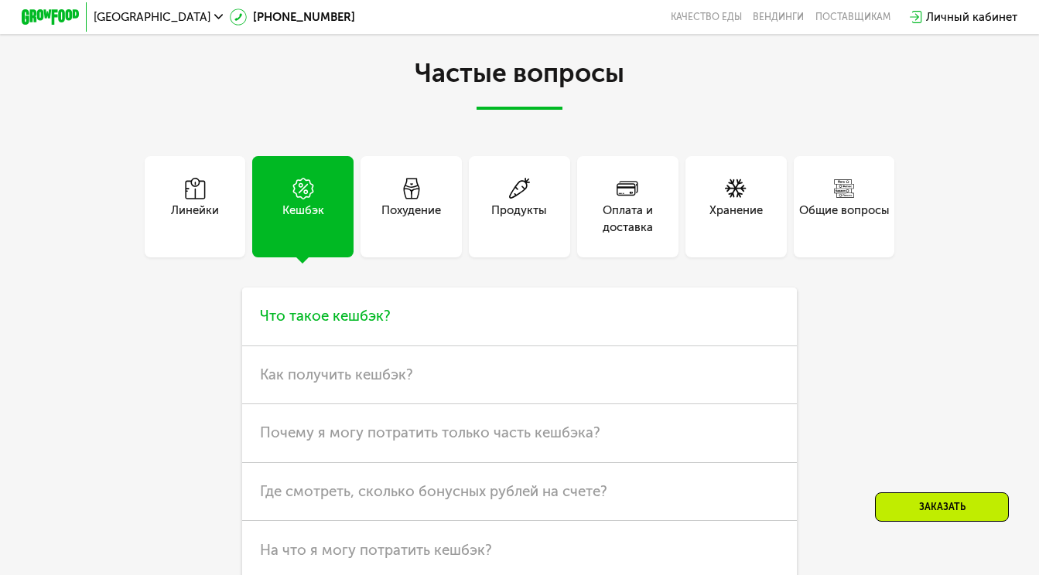
click at [343, 307] on span "Что такое кешбэк?" at bounding box center [325, 316] width 131 height 18
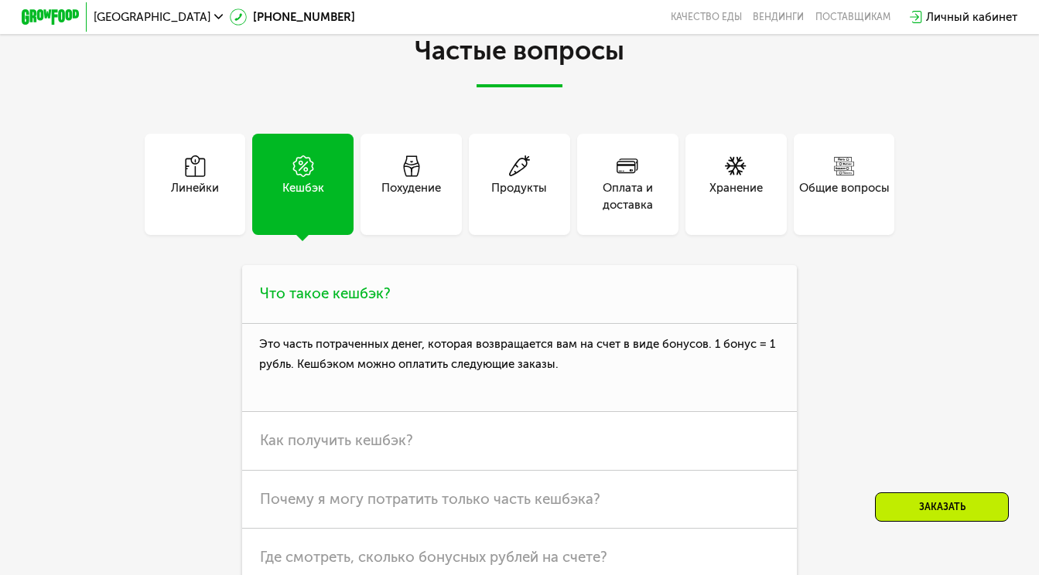
scroll to position [3627, 0]
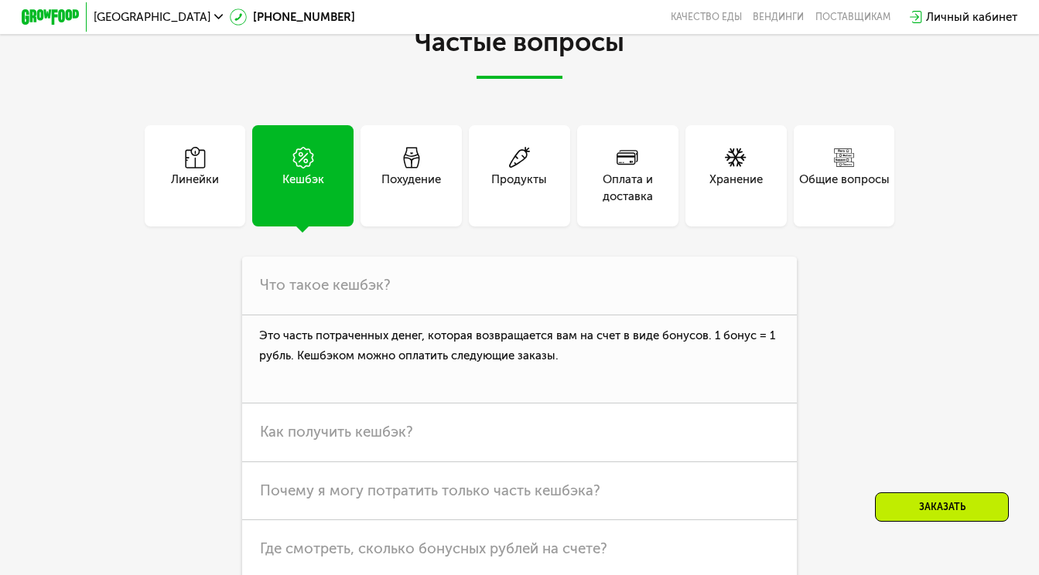
click at [405, 171] on div "Похудение" at bounding box center [411, 188] width 60 height 35
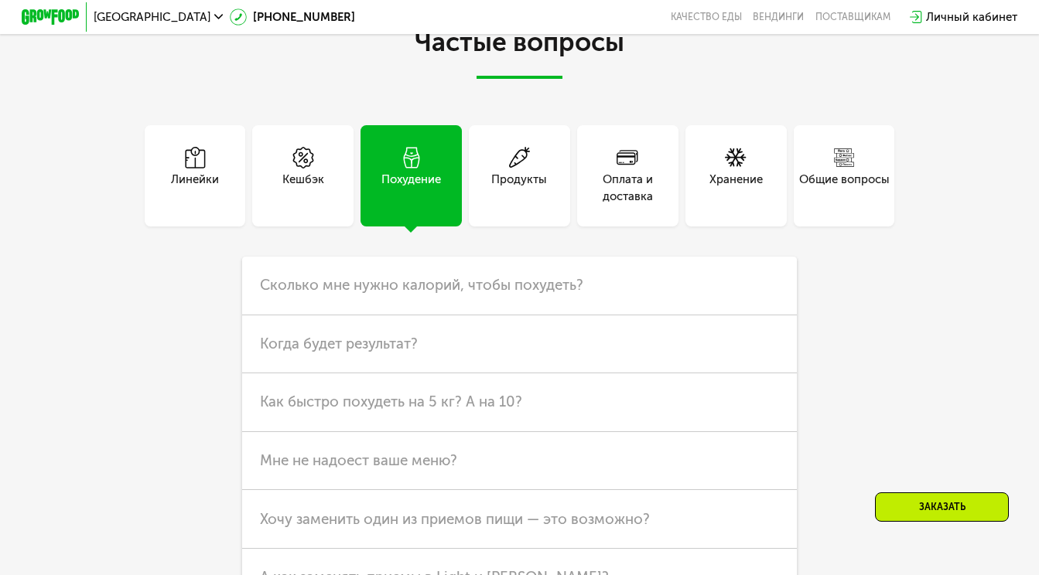
click at [323, 167] on div "Кешбэк" at bounding box center [302, 175] width 101 height 101
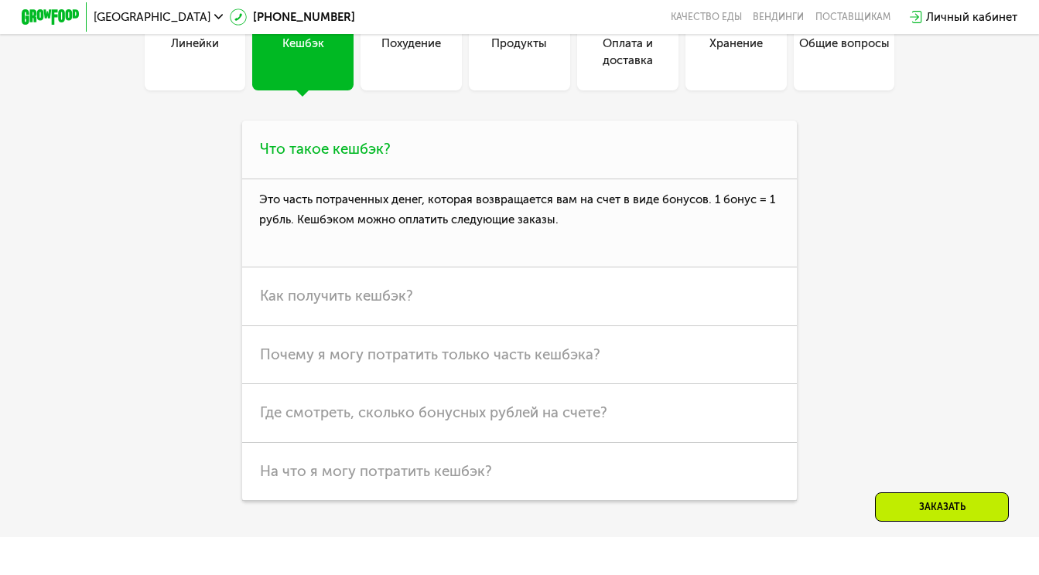
scroll to position [3766, 0]
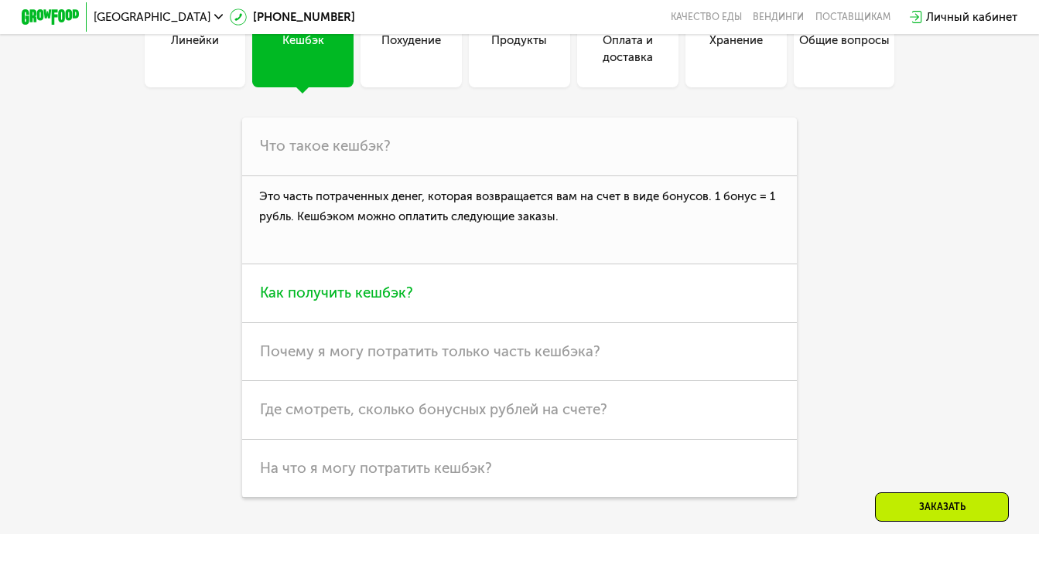
click at [352, 284] on span "Как получить кешбэк?" at bounding box center [336, 293] width 153 height 18
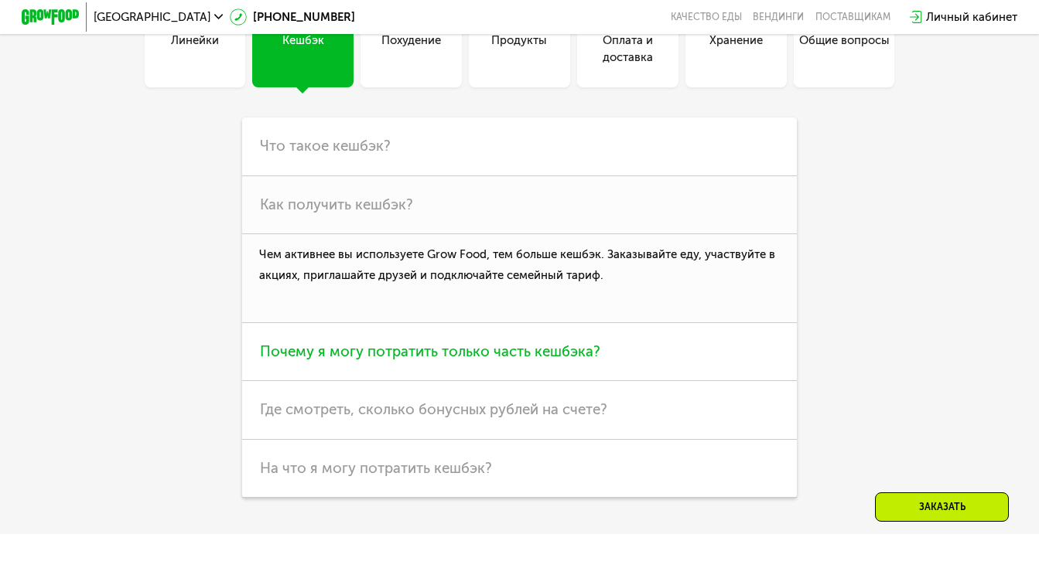
click at [354, 343] on span "Почему я могу потратить только часть кешбэка?" at bounding box center [430, 352] width 340 height 18
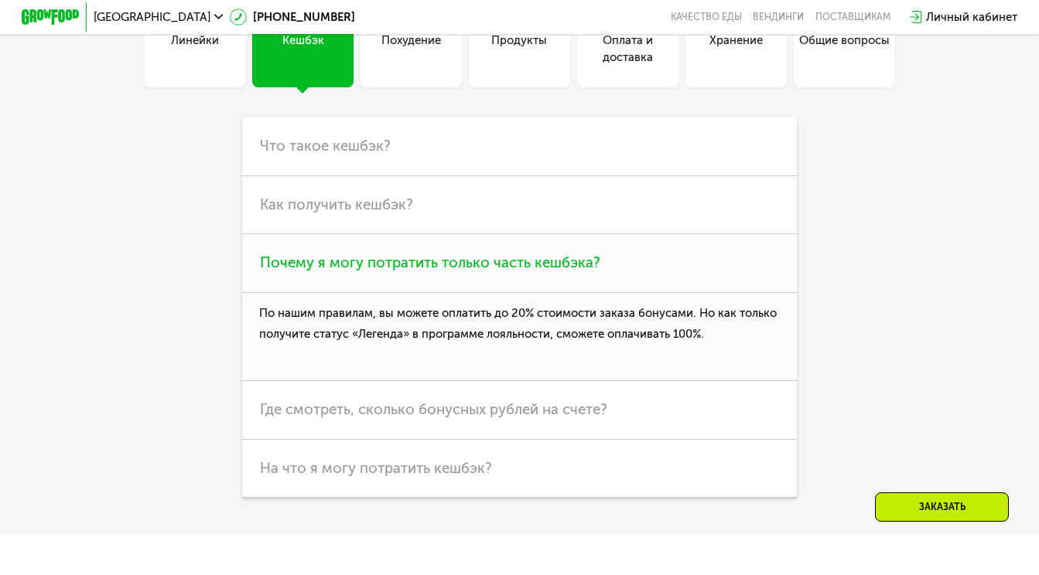
click at [374, 261] on h3 "Почему я могу потратить только часть кешбэка?" at bounding box center [519, 263] width 554 height 59
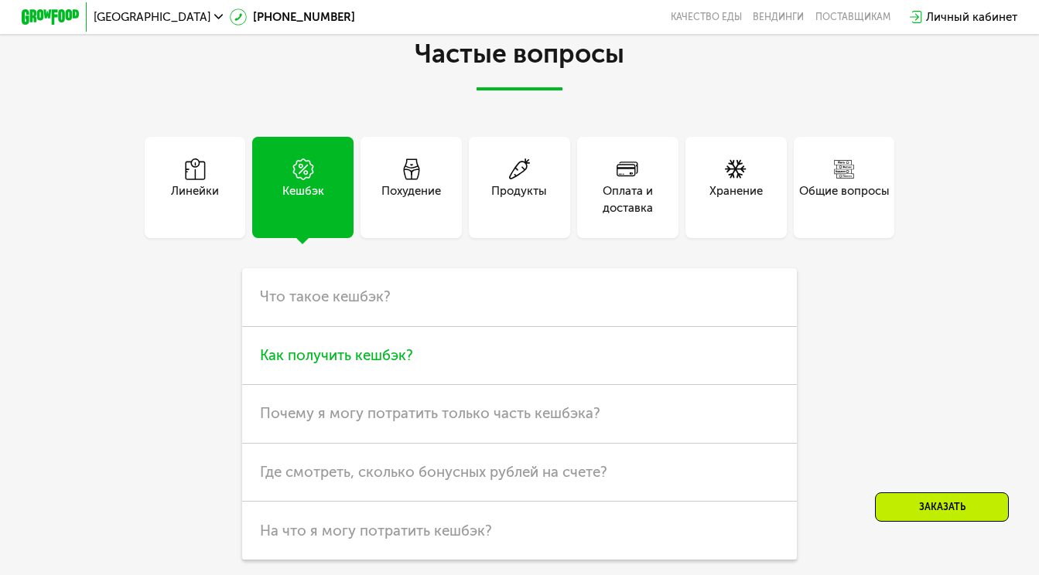
scroll to position [3585, 0]
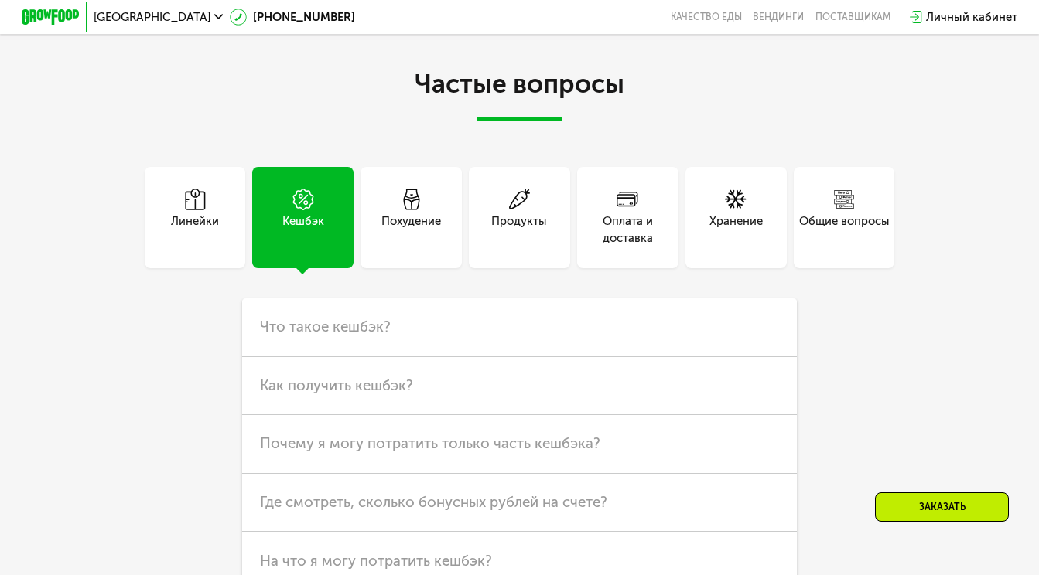
click at [640, 213] on div "Оплата и доставка" at bounding box center [627, 230] width 101 height 35
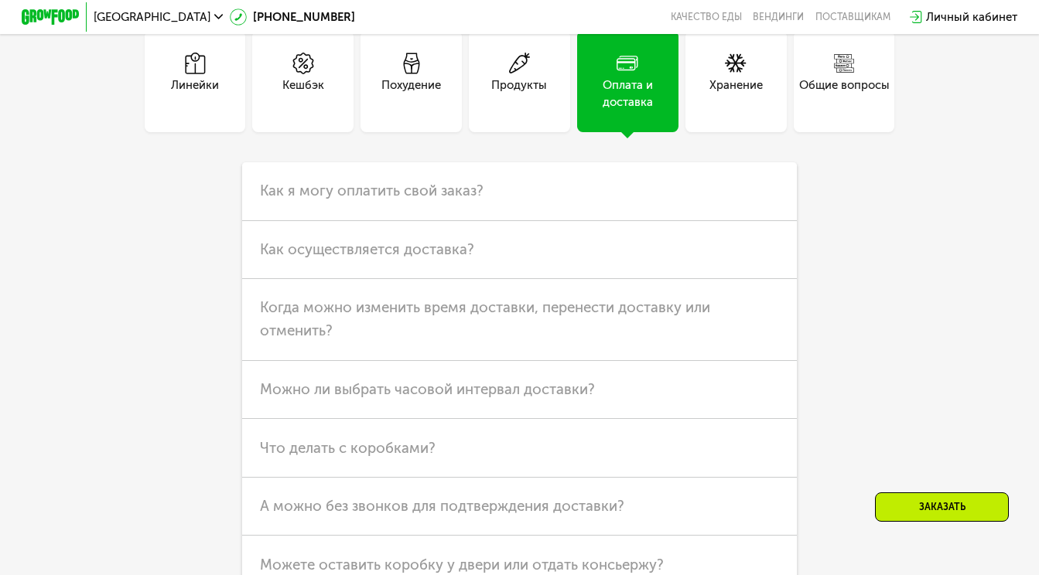
scroll to position [3726, 0]
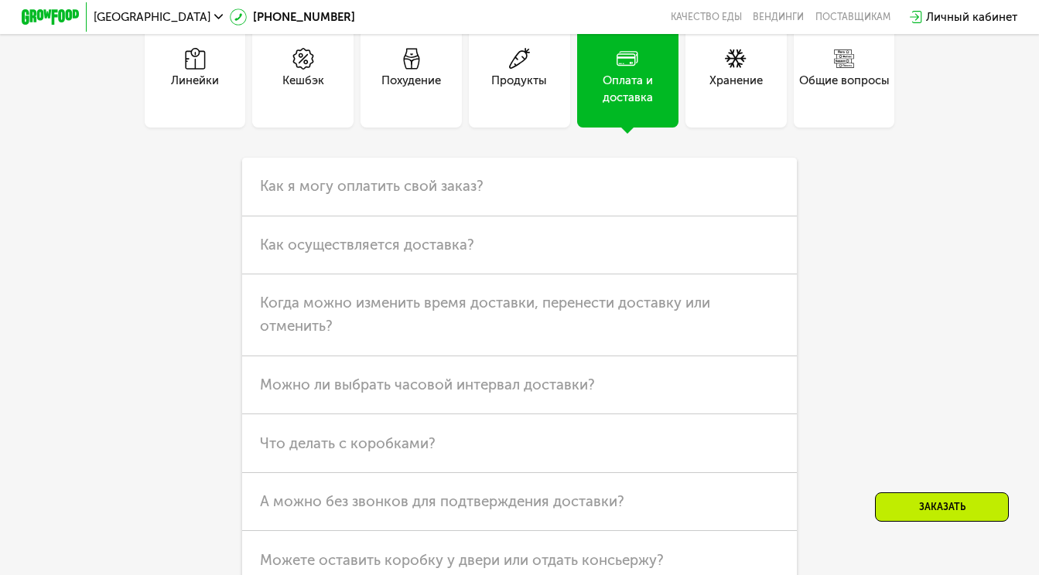
click at [732, 89] on div "Хранение" at bounding box center [735, 76] width 101 height 101
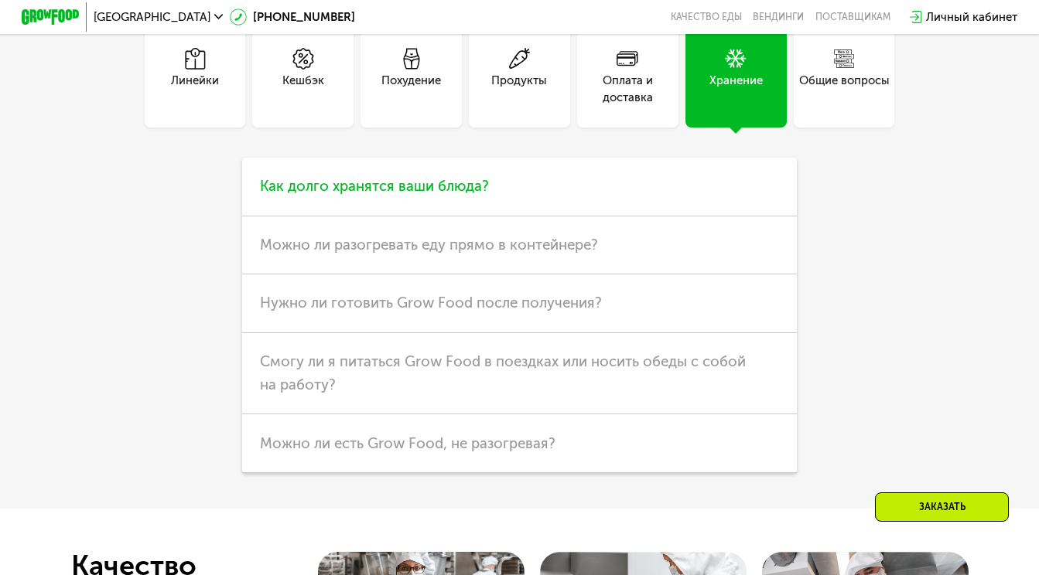
click at [468, 177] on span "Как долго хранятся ваши блюда?" at bounding box center [374, 186] width 229 height 18
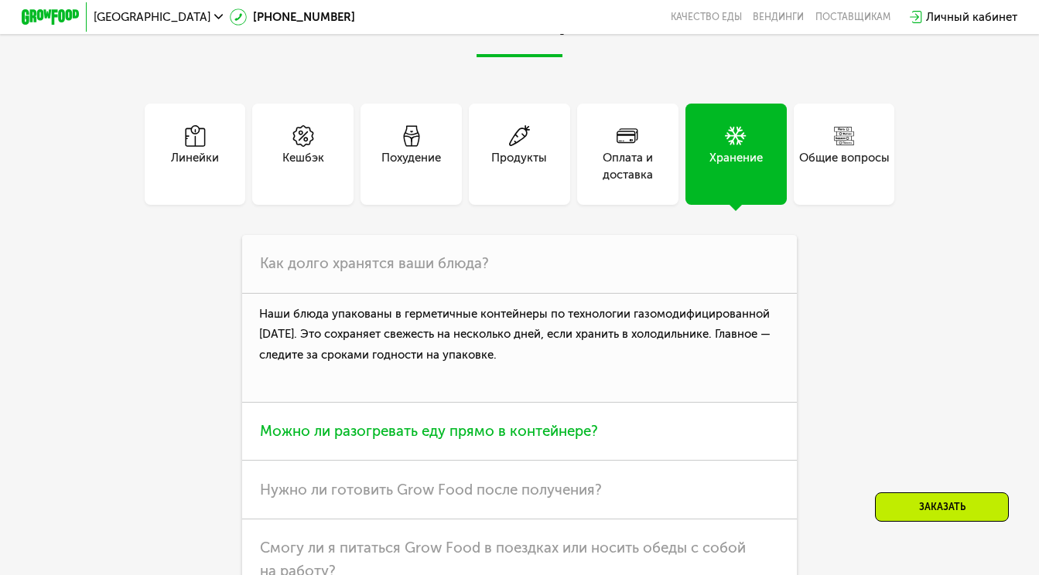
scroll to position [3648, 0]
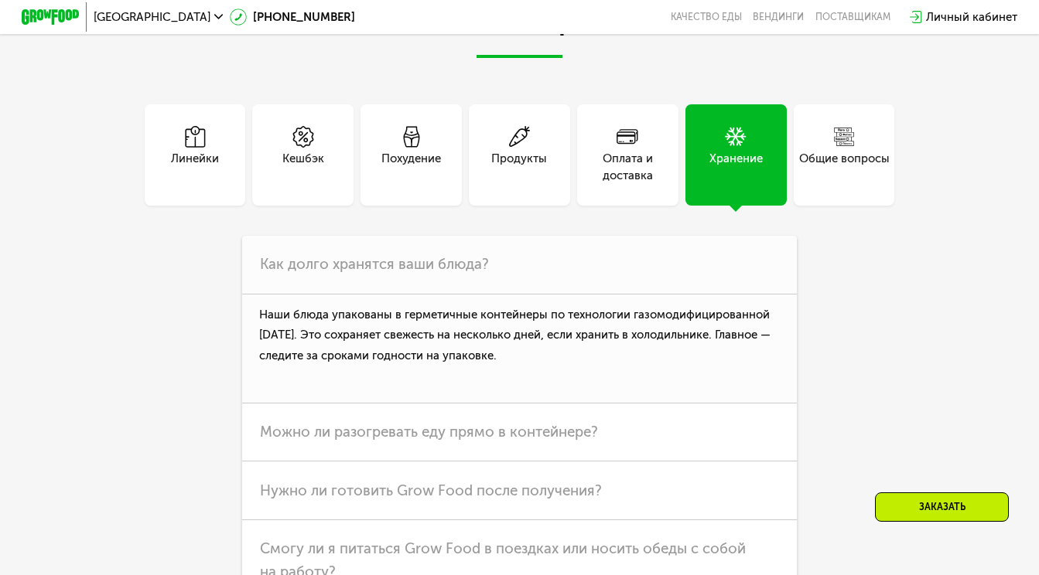
click at [823, 150] on div "Общие вопросы" at bounding box center [844, 167] width 90 height 35
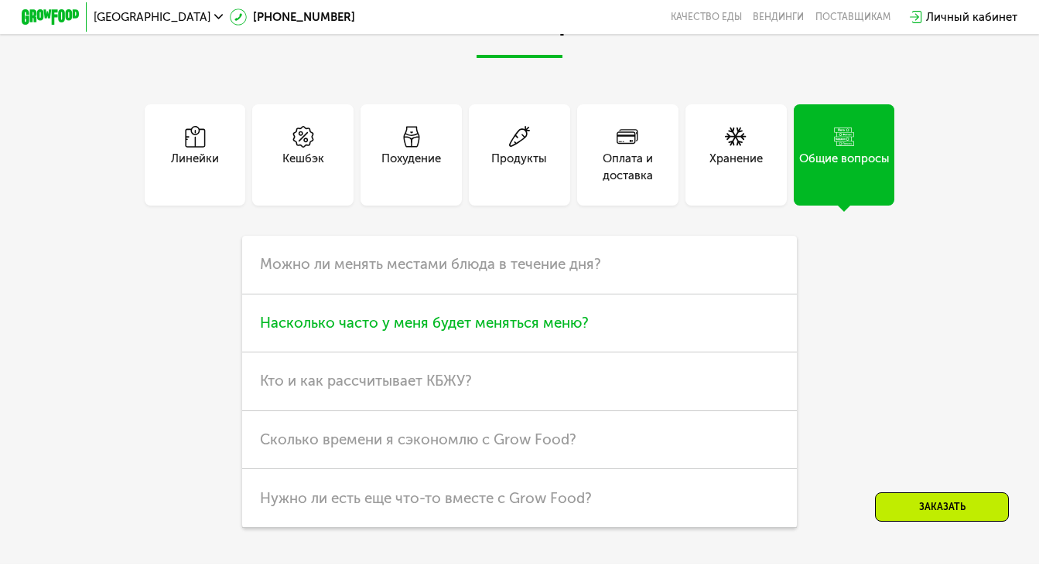
click at [739, 326] on h3 "Насколько часто у меня будет меняться меню?" at bounding box center [519, 324] width 554 height 59
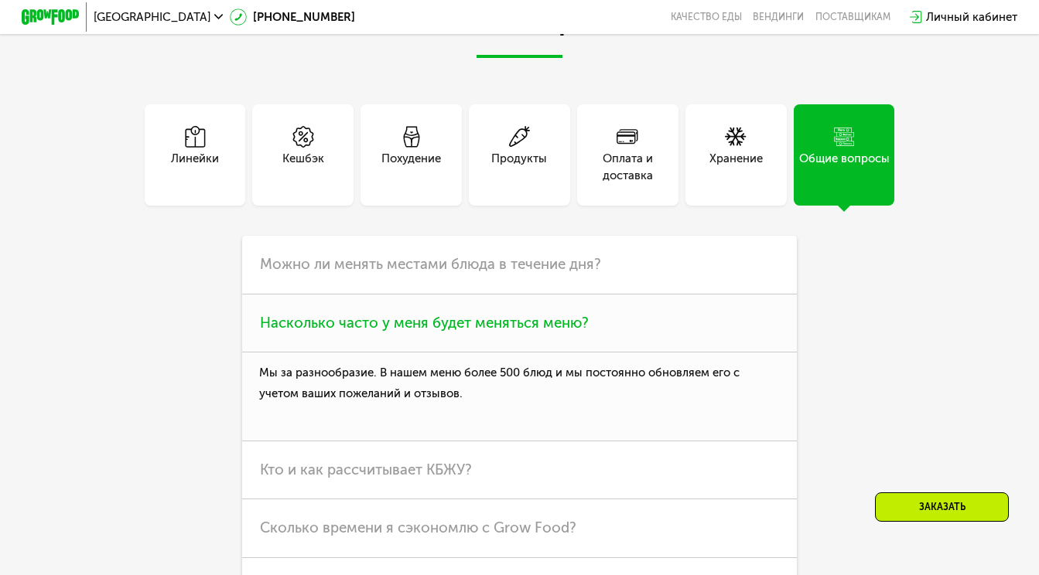
click at [739, 326] on h3 "Насколько часто у меня будет меняться меню?" at bounding box center [519, 324] width 554 height 59
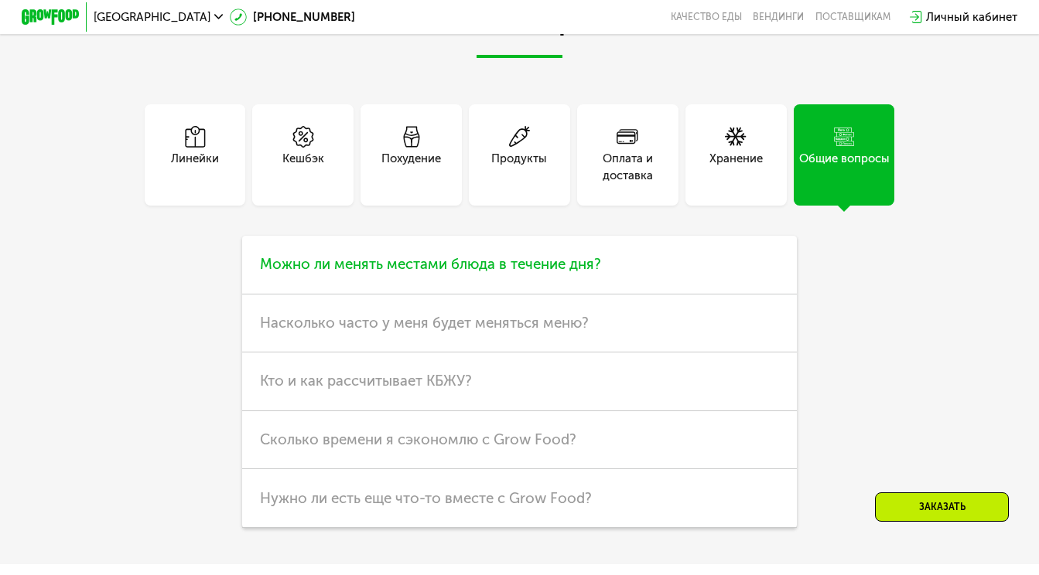
click at [703, 236] on h3 "Можно ли менять местами блюда в течение дня?" at bounding box center [519, 265] width 554 height 59
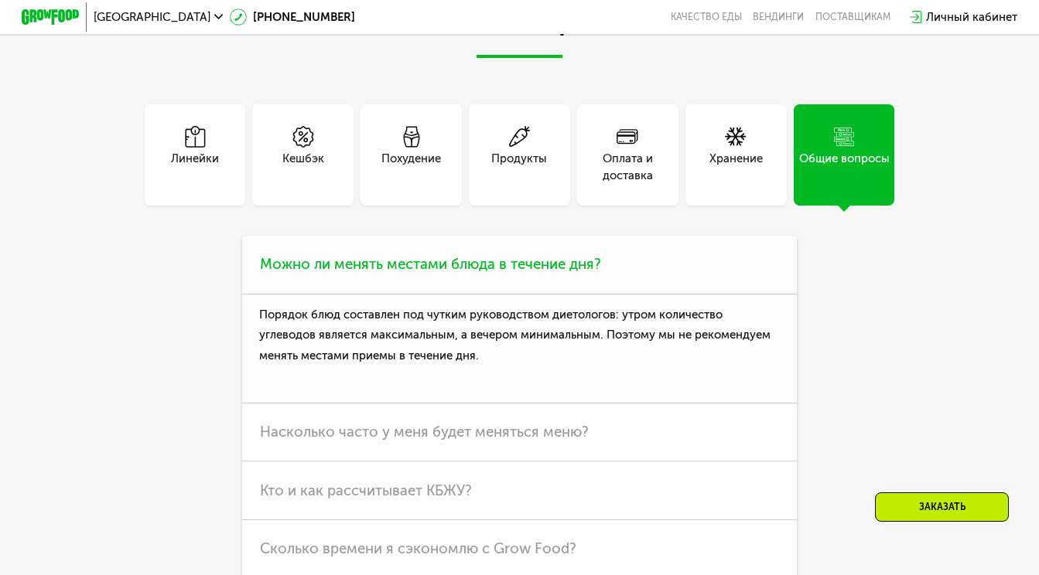
click at [703, 236] on h3 "Можно ли менять местами блюда в течение дня?" at bounding box center [519, 265] width 554 height 59
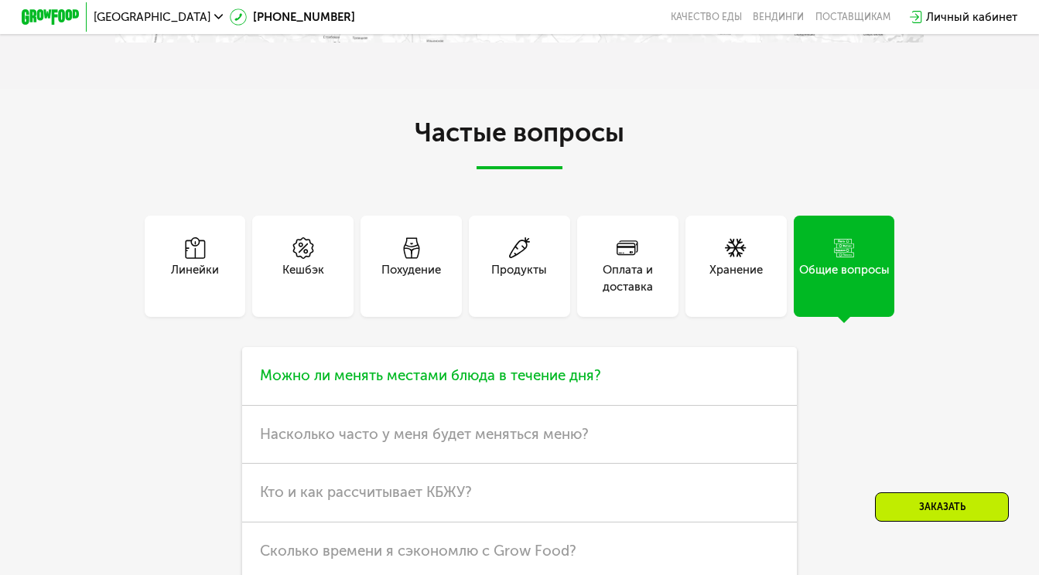
scroll to position [3535, 0]
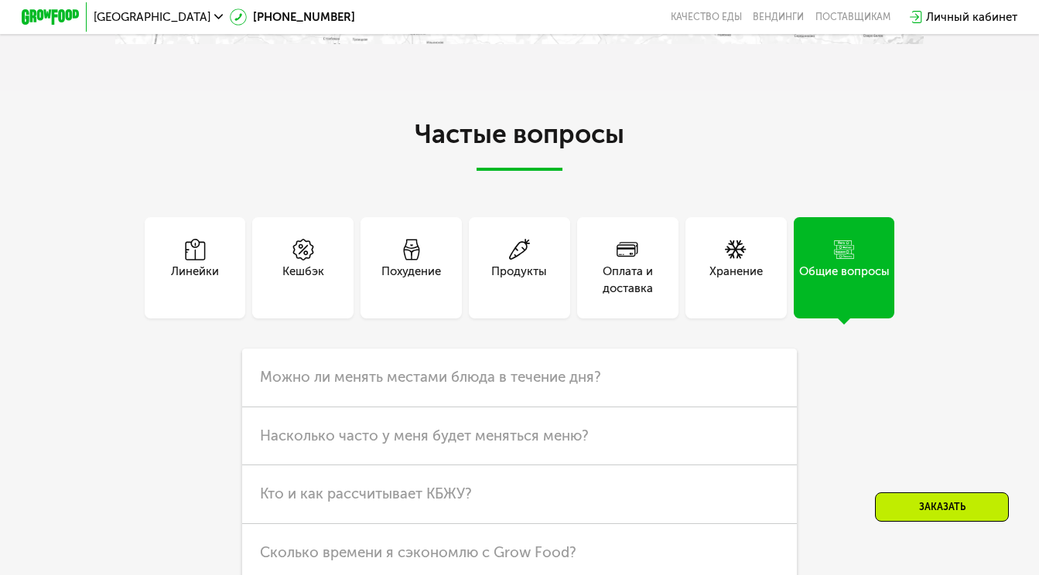
click at [740, 263] on div "Хранение" at bounding box center [735, 280] width 53 height 35
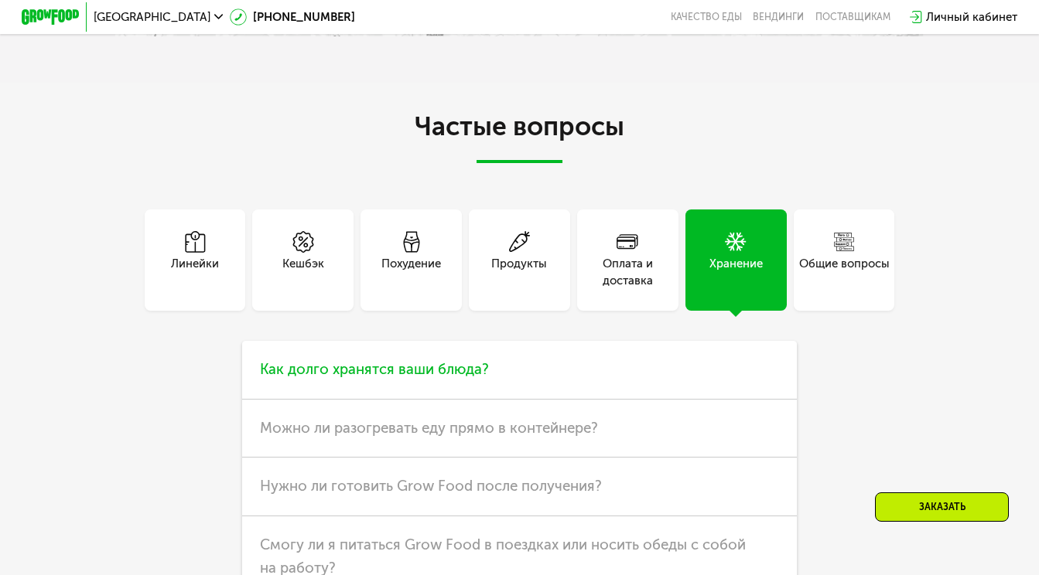
scroll to position [3476, 0]
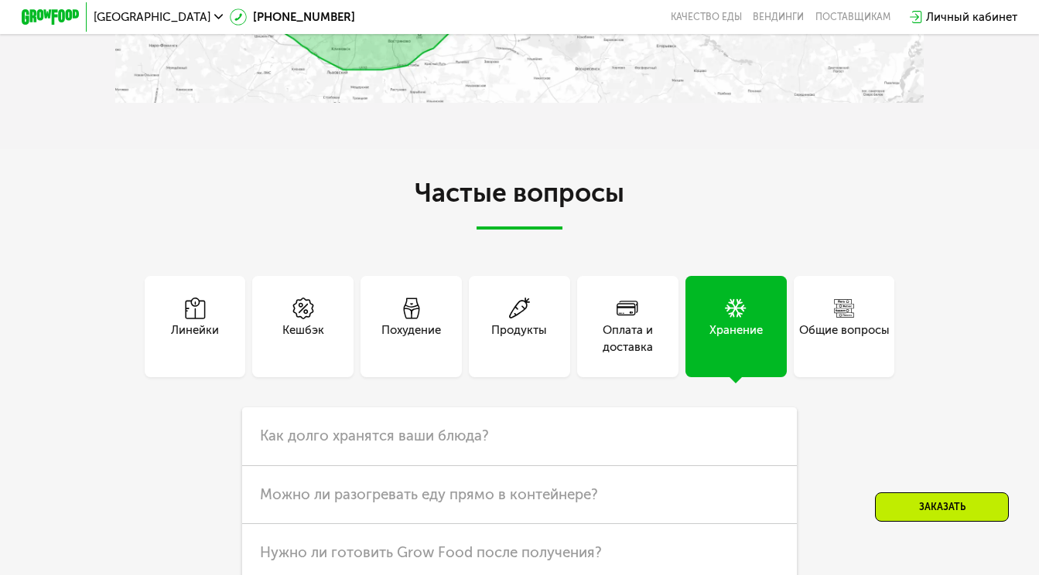
click at [205, 325] on div "Линейки" at bounding box center [195, 339] width 48 height 35
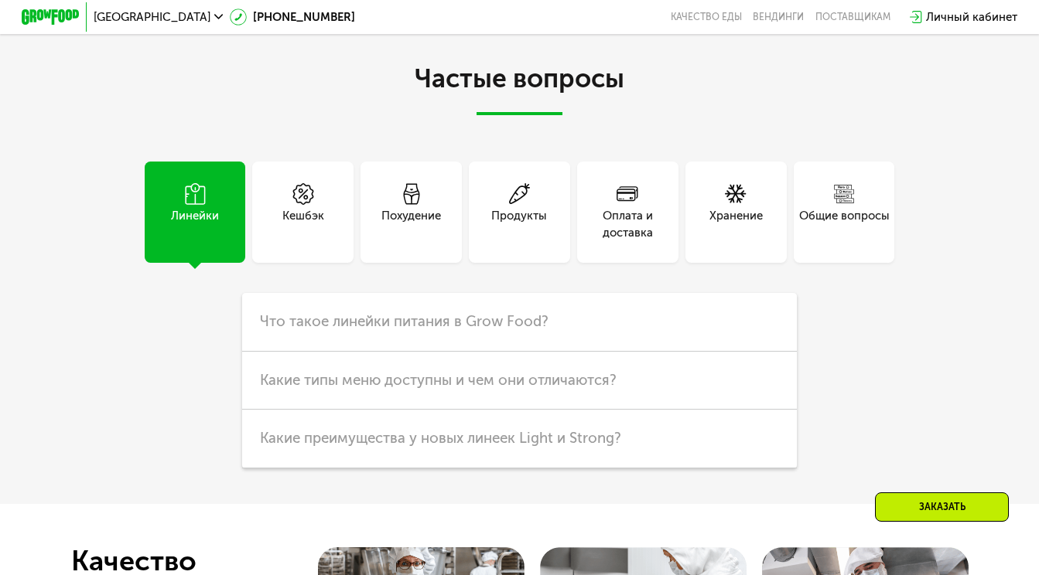
scroll to position [3594, 0]
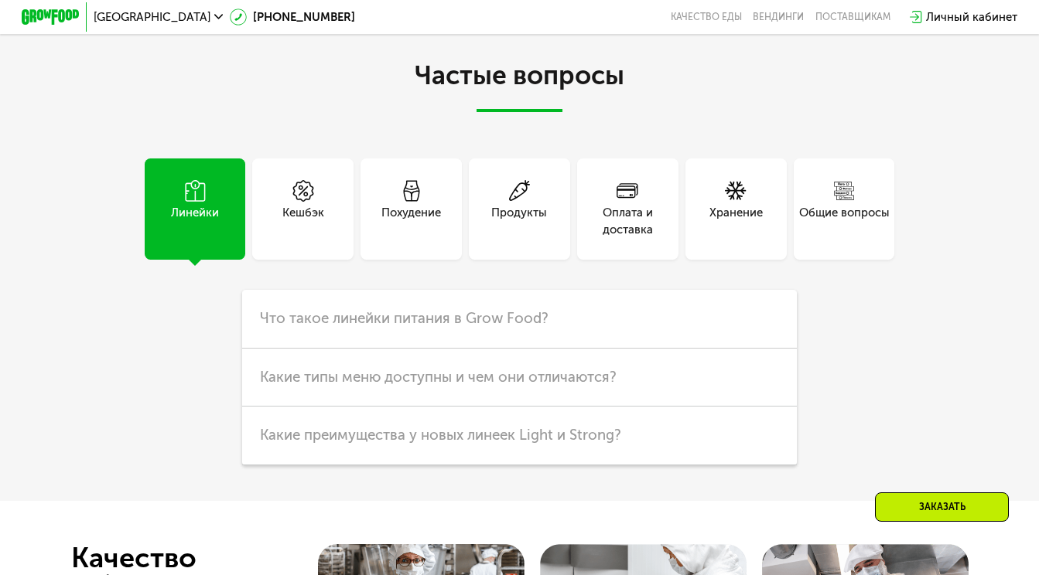
click at [294, 204] on div "Кешбэк" at bounding box center [303, 221] width 42 height 35
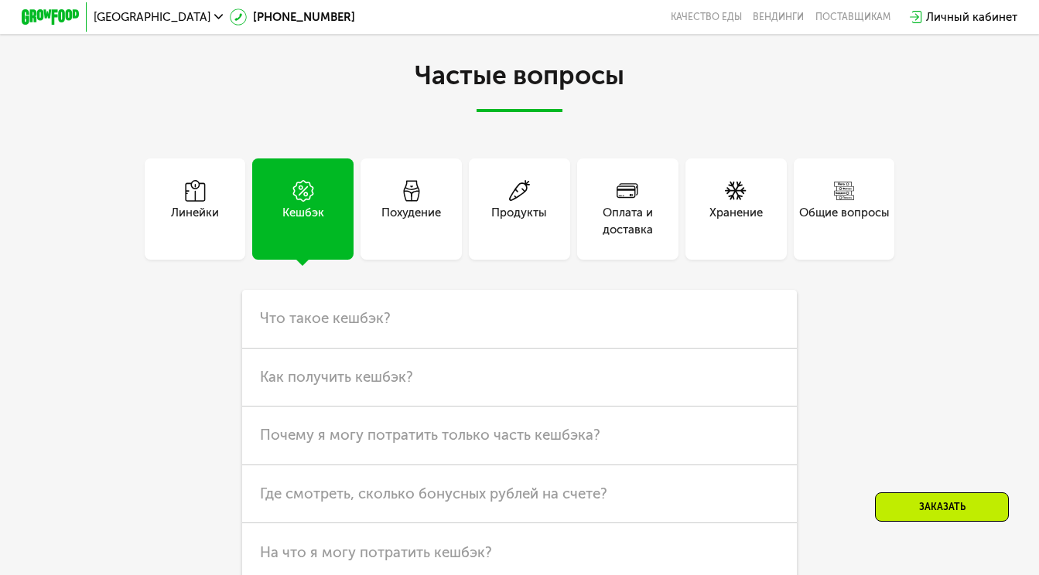
click at [394, 204] on div "Похудение" at bounding box center [411, 221] width 60 height 35
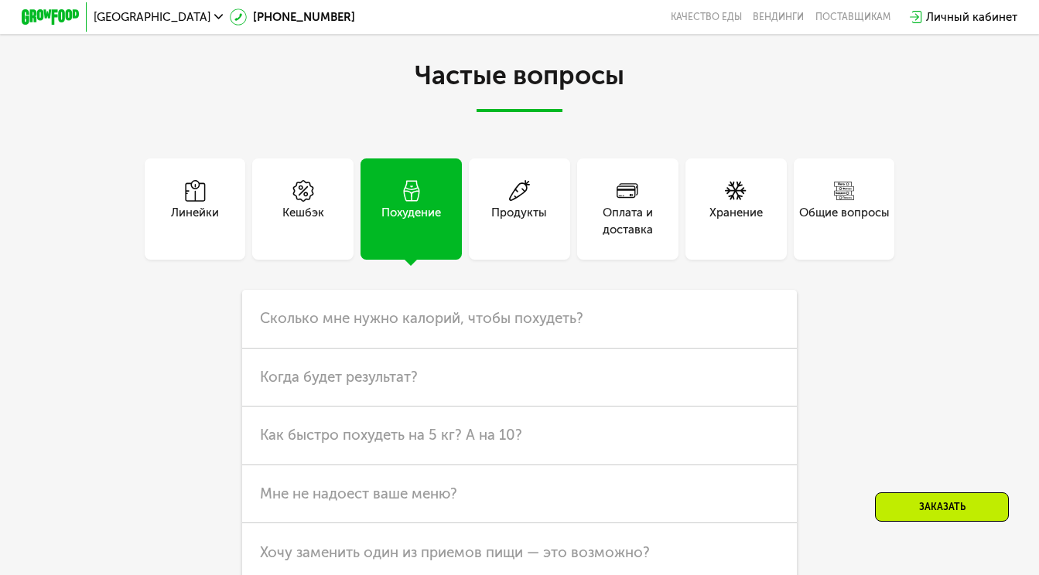
click at [489, 183] on div "Продукты" at bounding box center [519, 209] width 101 height 101
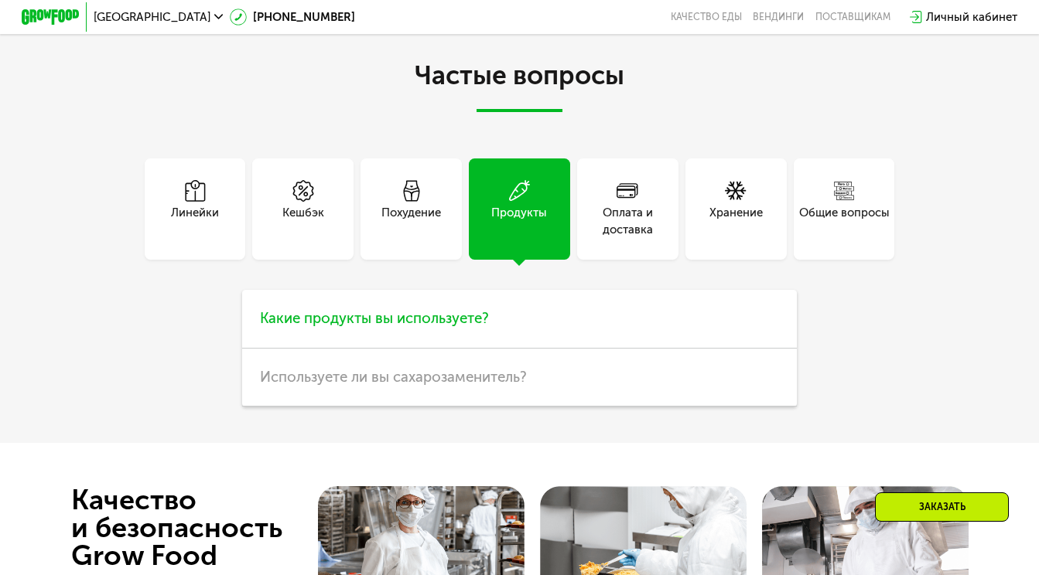
click at [464, 309] on span "Какие продукты вы используете?" at bounding box center [374, 318] width 229 height 18
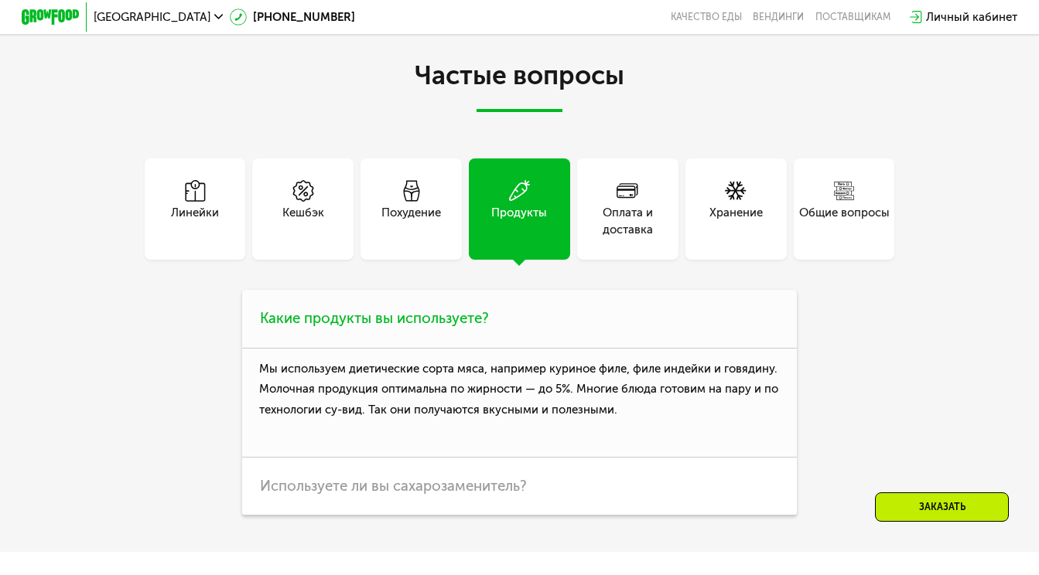
click at [464, 309] on span "Какие продукты вы используете?" at bounding box center [374, 318] width 229 height 18
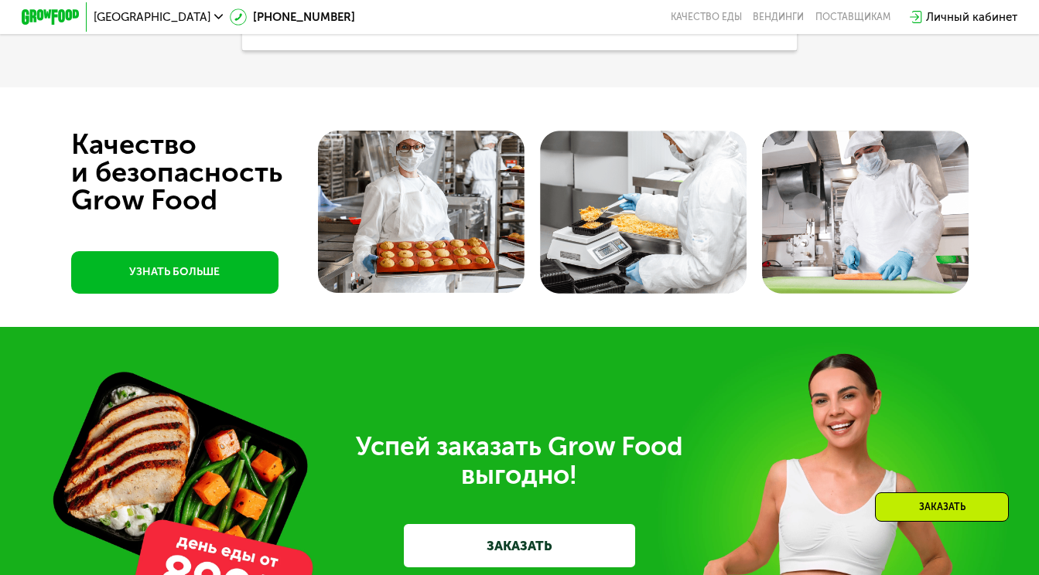
scroll to position [3963, 0]
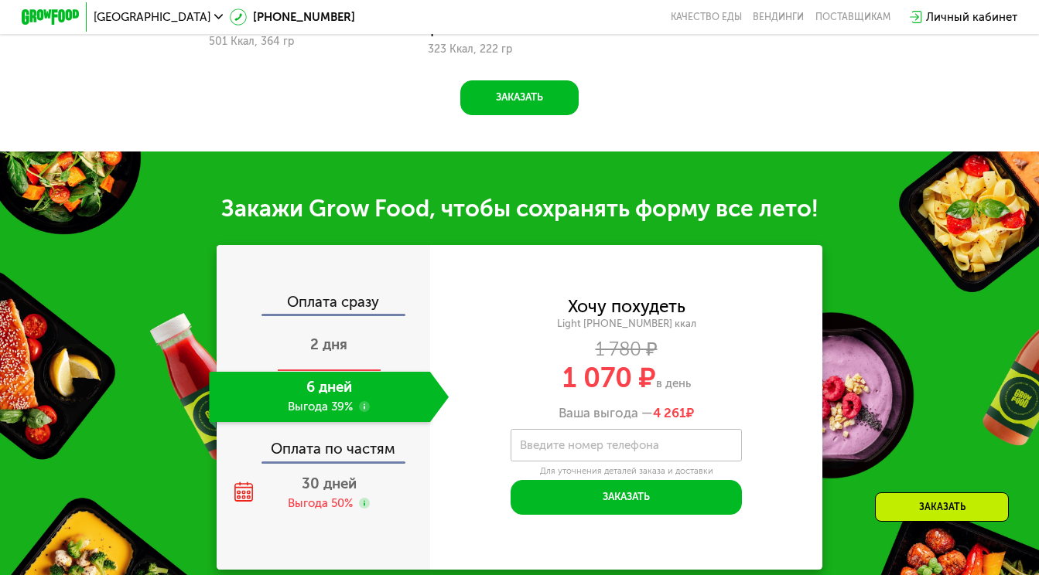
click at [356, 333] on div "2 дня" at bounding box center [329, 347] width 240 height 50
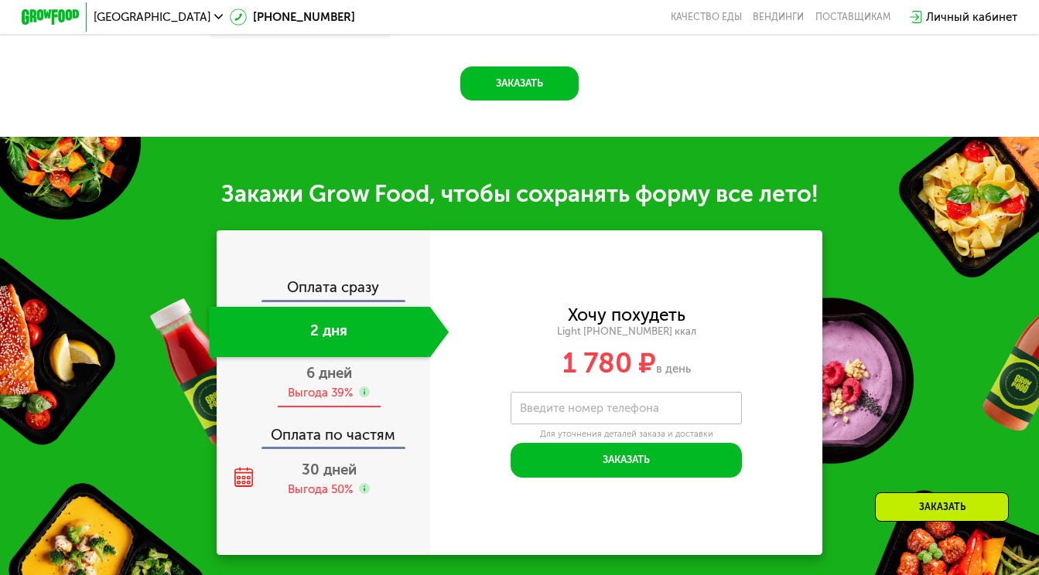
click at [346, 393] on div "Выгода 39%" at bounding box center [320, 393] width 65 height 16
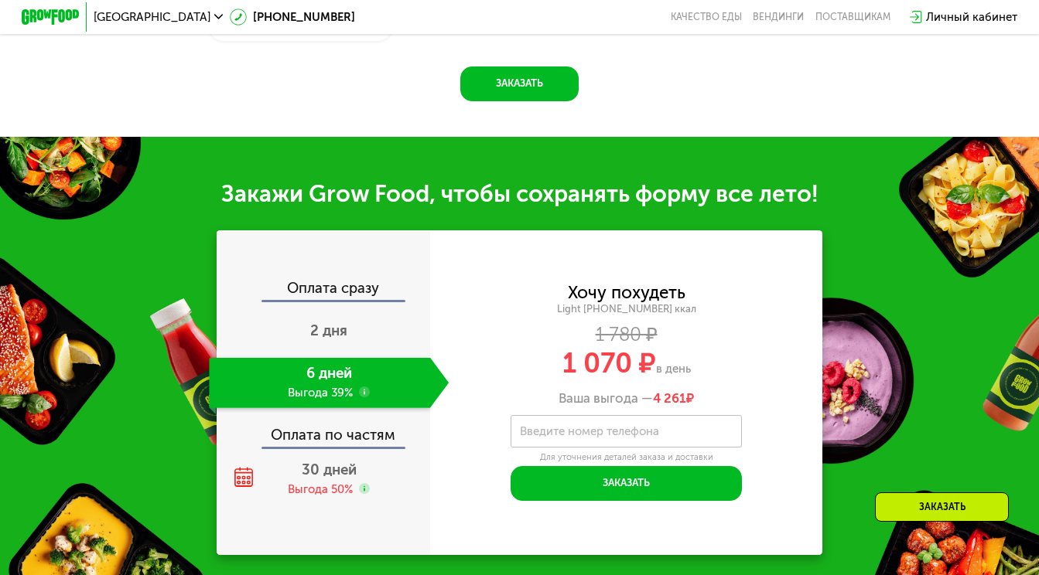
scroll to position [1343, 0]
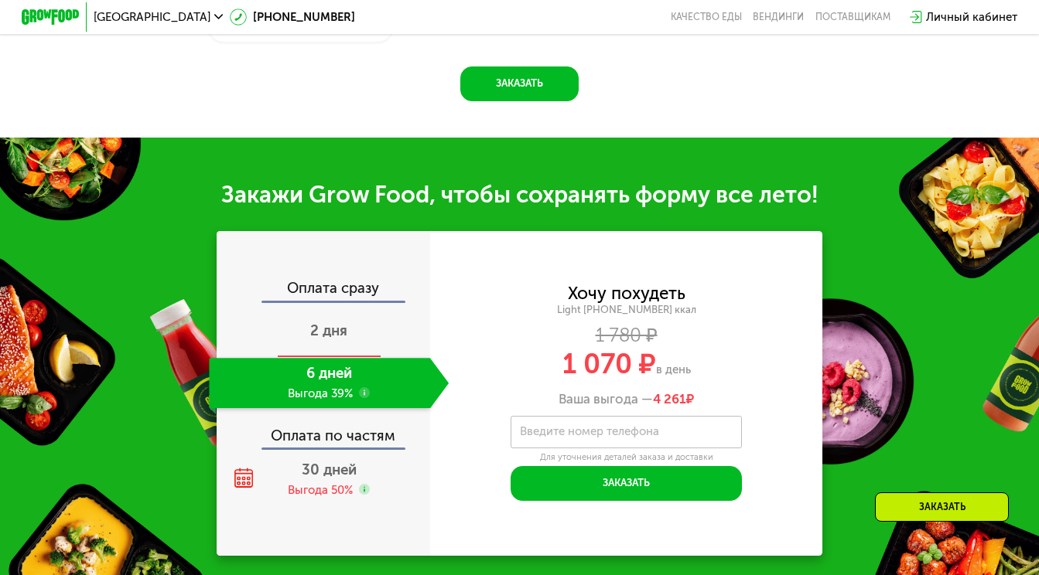
click at [346, 343] on div "2 дня" at bounding box center [329, 333] width 240 height 50
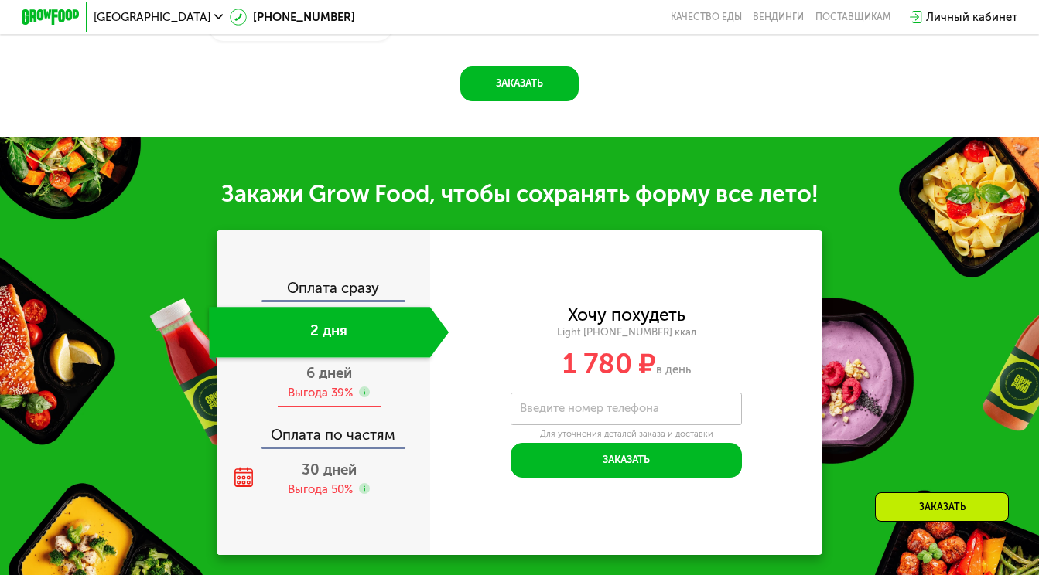
click at [336, 405] on div "6 дней Выгода 39%" at bounding box center [329, 383] width 240 height 50
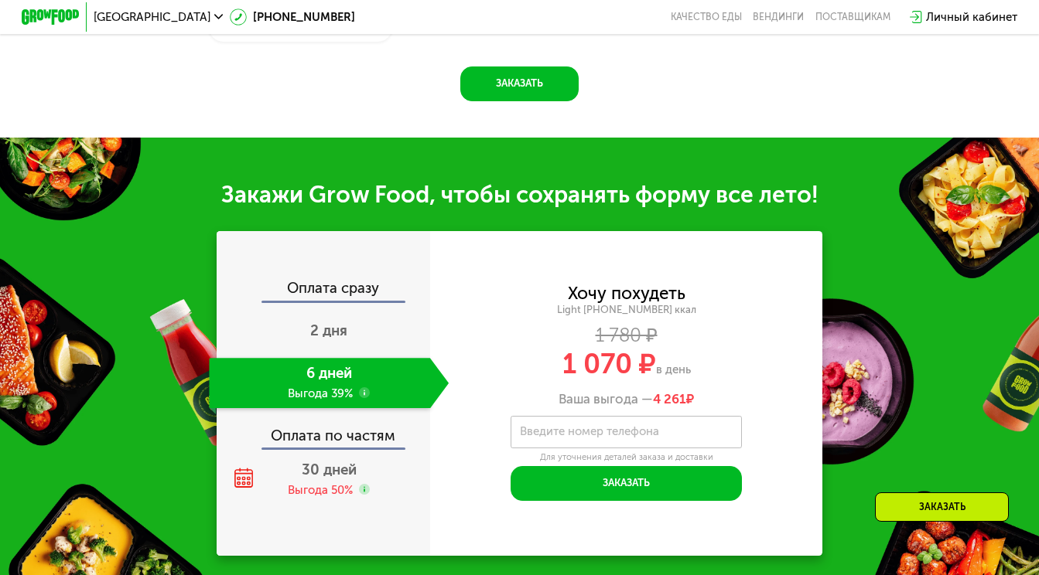
click at [367, 393] on use at bounding box center [365, 394] width 12 height 12
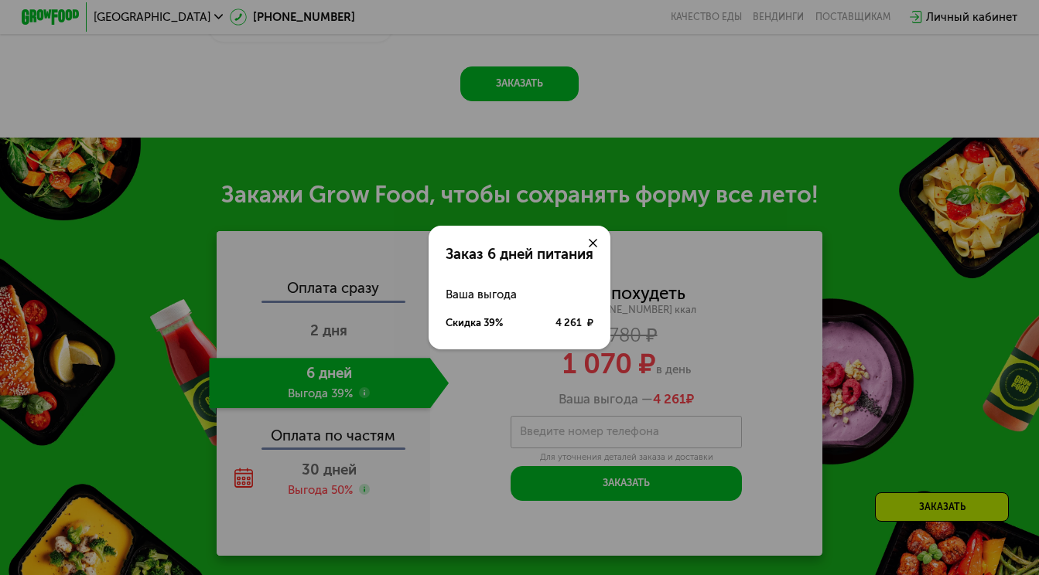
click at [596, 248] on div at bounding box center [593, 243] width 35 height 35
click at [596, 243] on icon at bounding box center [593, 243] width 9 height 9
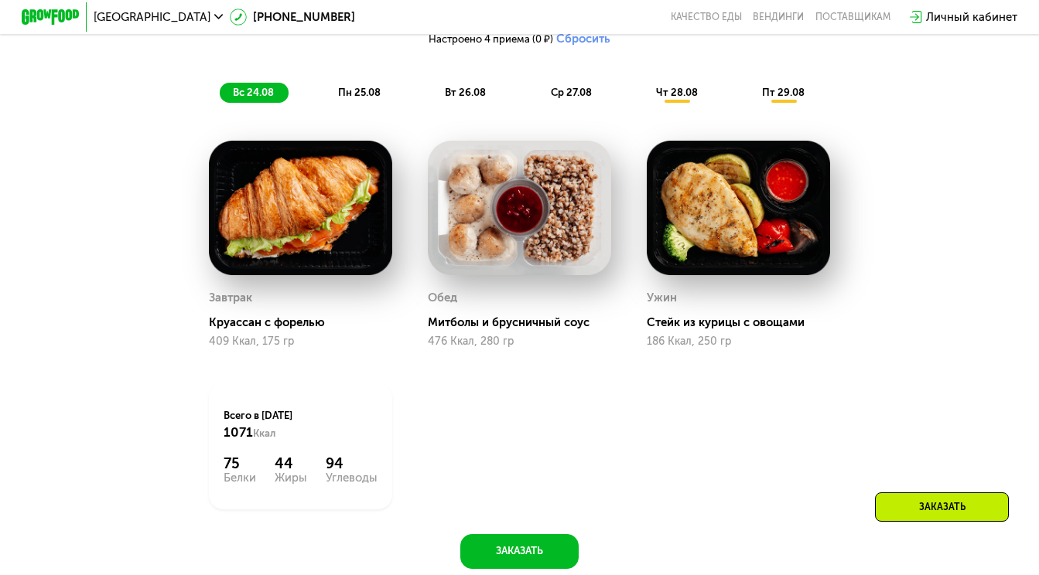
scroll to position [874, 0]
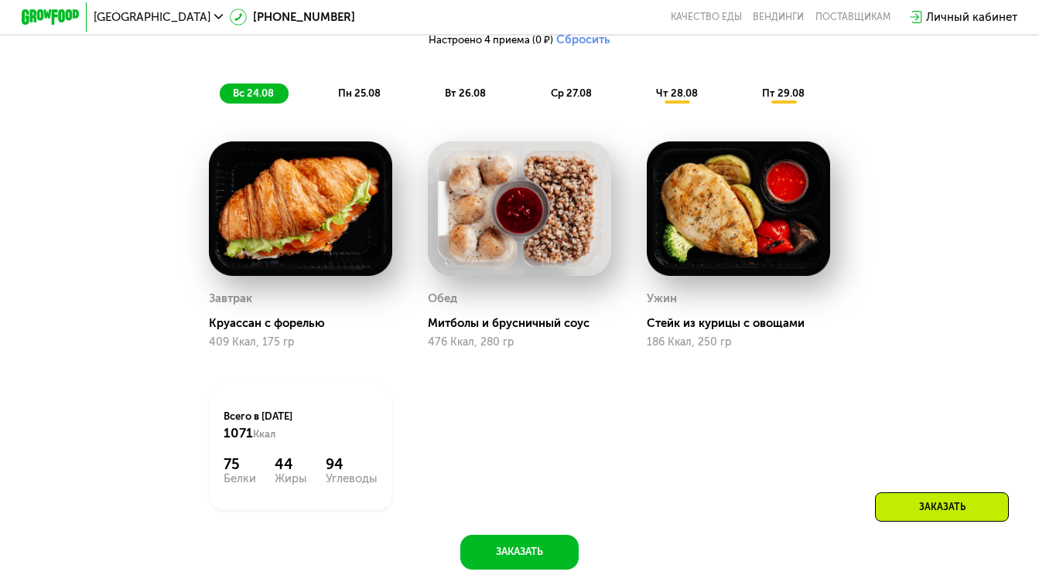
click at [378, 87] on span "пн 25.08" at bounding box center [359, 93] width 43 height 12
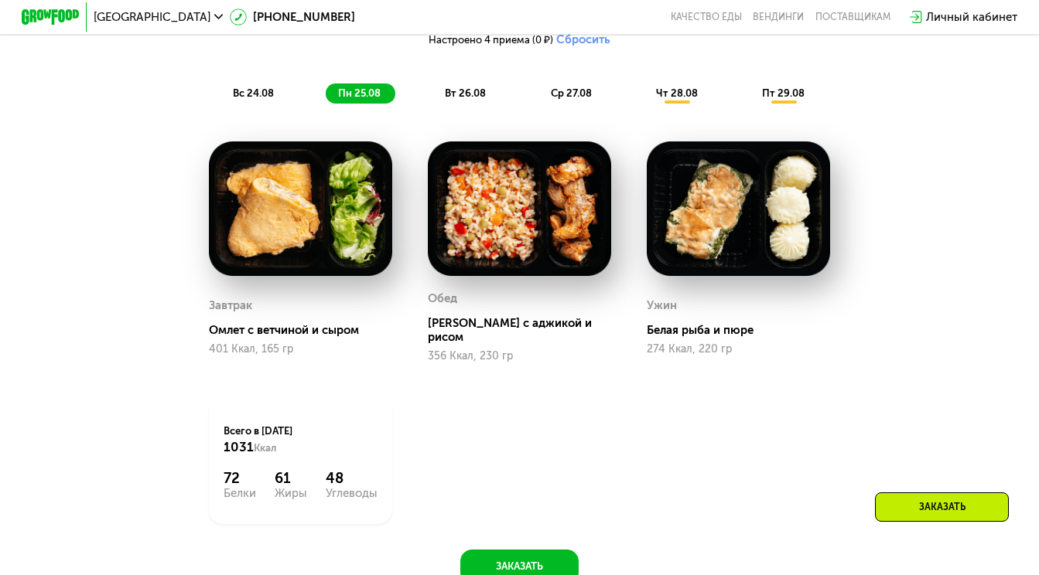
click at [261, 104] on div "Похудение и поддержание формы Доставка: 23 авг, сб Настроить меню Настроено 4 п…" at bounding box center [520, 23] width 872 height 178
click at [253, 97] on span "вс 24.08" at bounding box center [253, 93] width 41 height 12
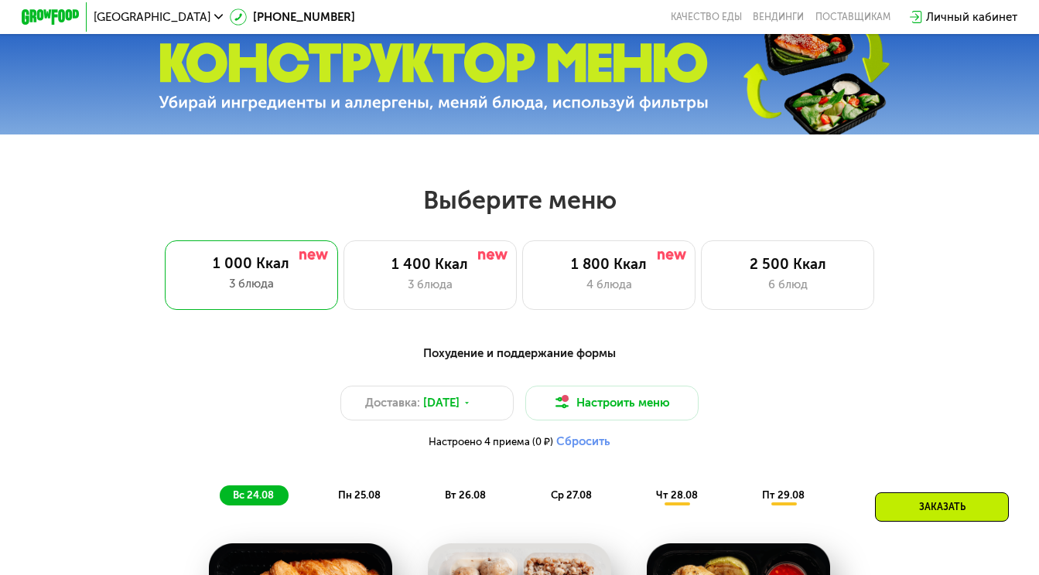
scroll to position [473, 0]
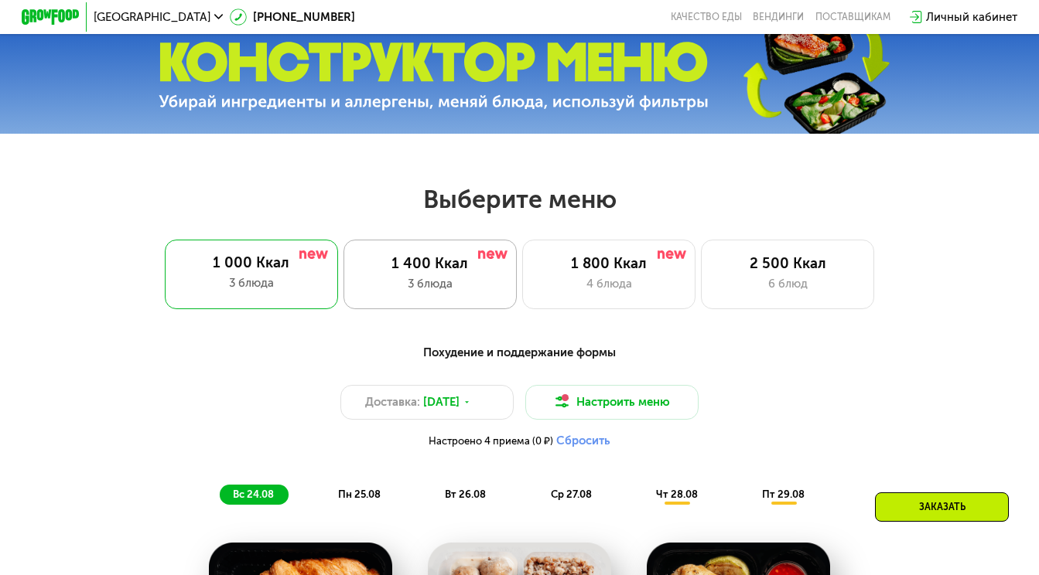
click at [412, 280] on div "3 блюда" at bounding box center [430, 283] width 143 height 17
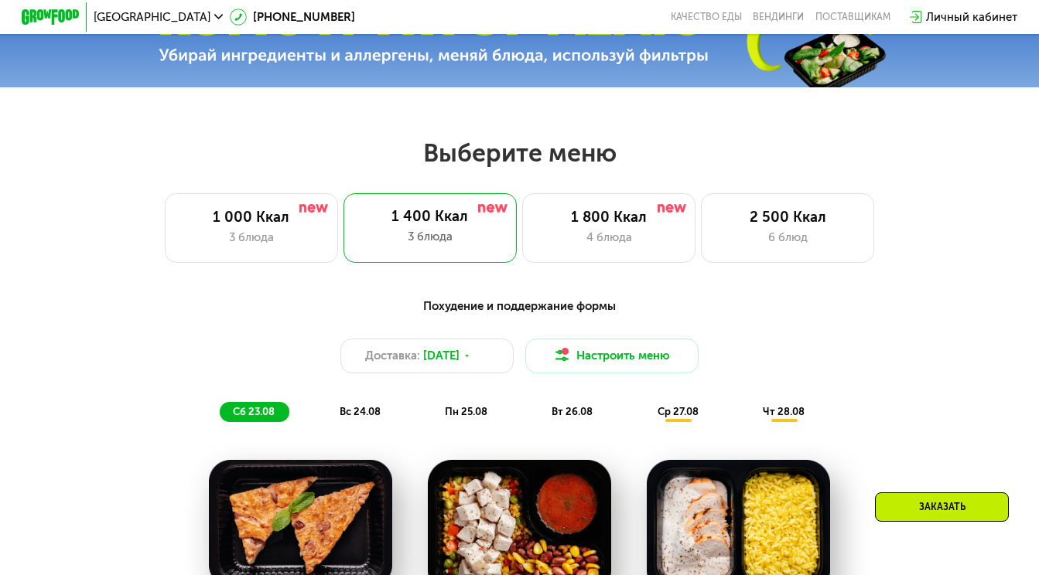
scroll to position [518, 0]
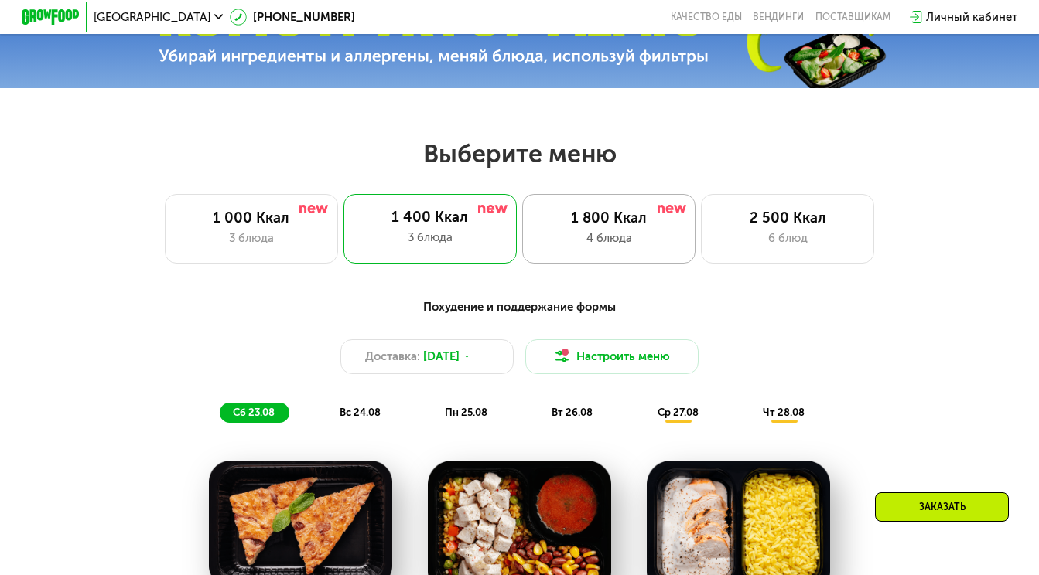
click at [701, 258] on div "1 800 Ккал 4 блюда" at bounding box center [787, 229] width 173 height 70
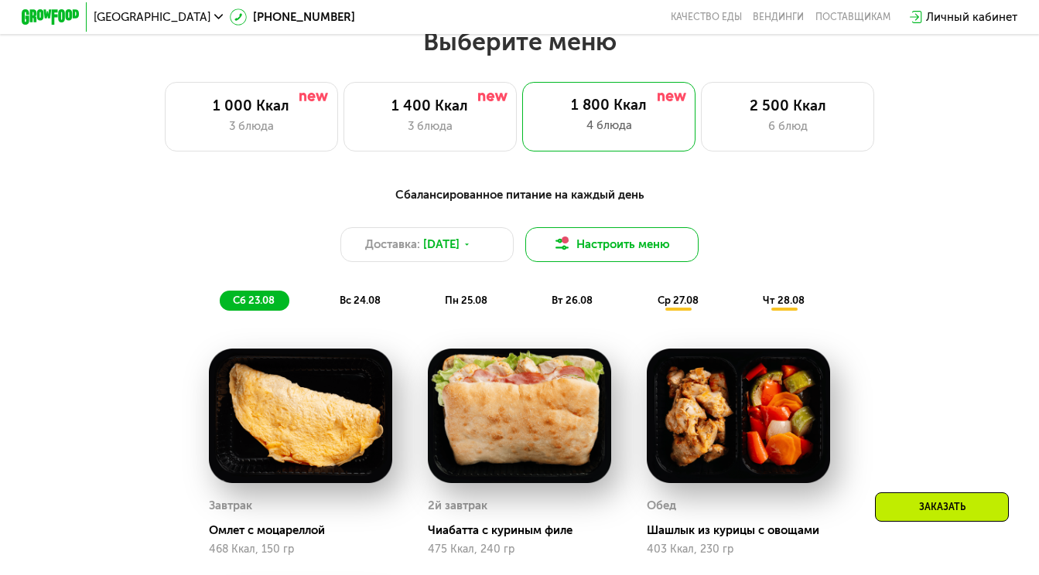
scroll to position [617, 0]
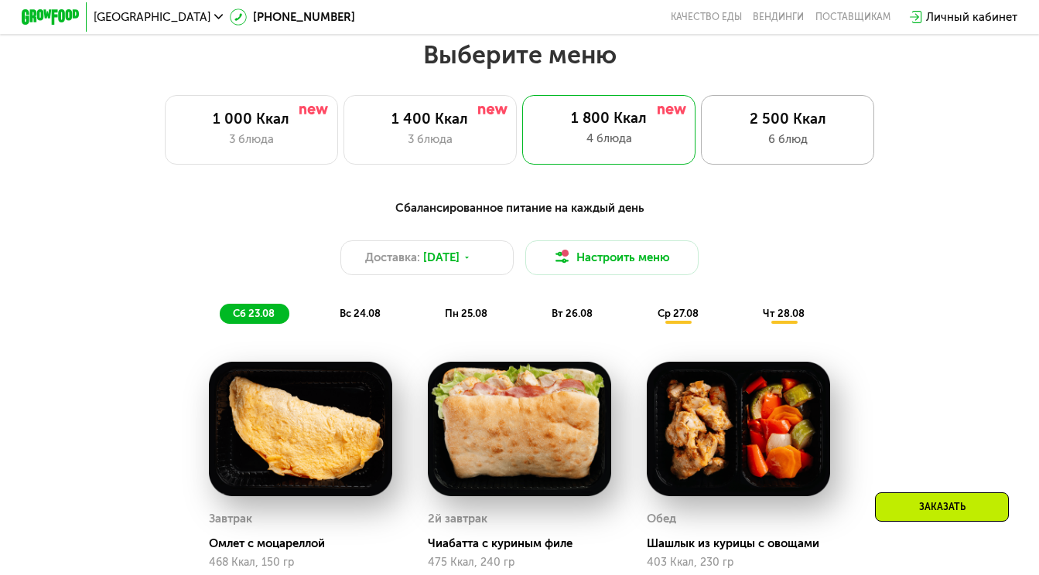
click at [794, 162] on div "2 500 Ккал 6 блюд" at bounding box center [787, 130] width 173 height 70
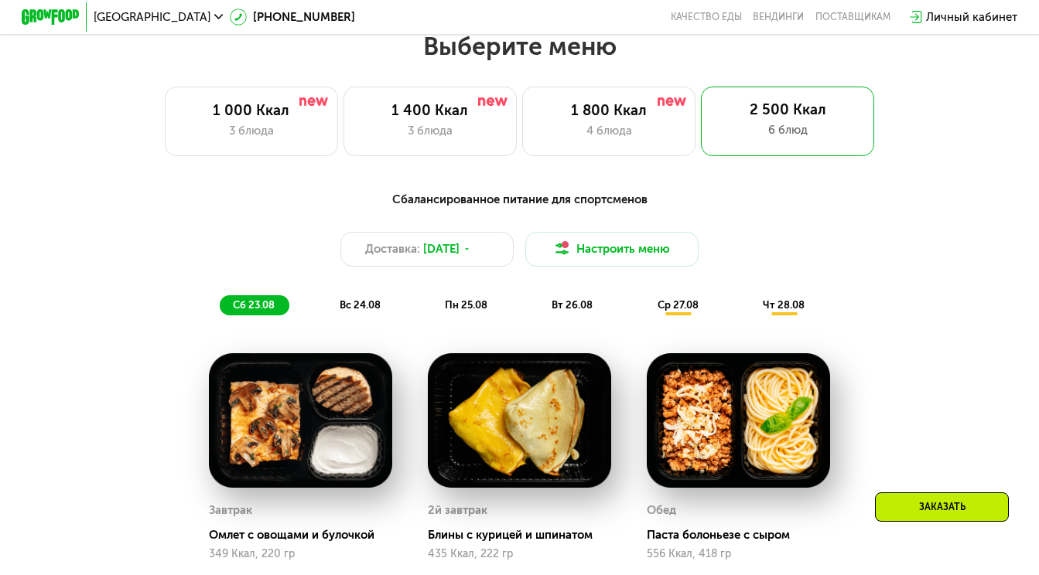
scroll to position [564, 0]
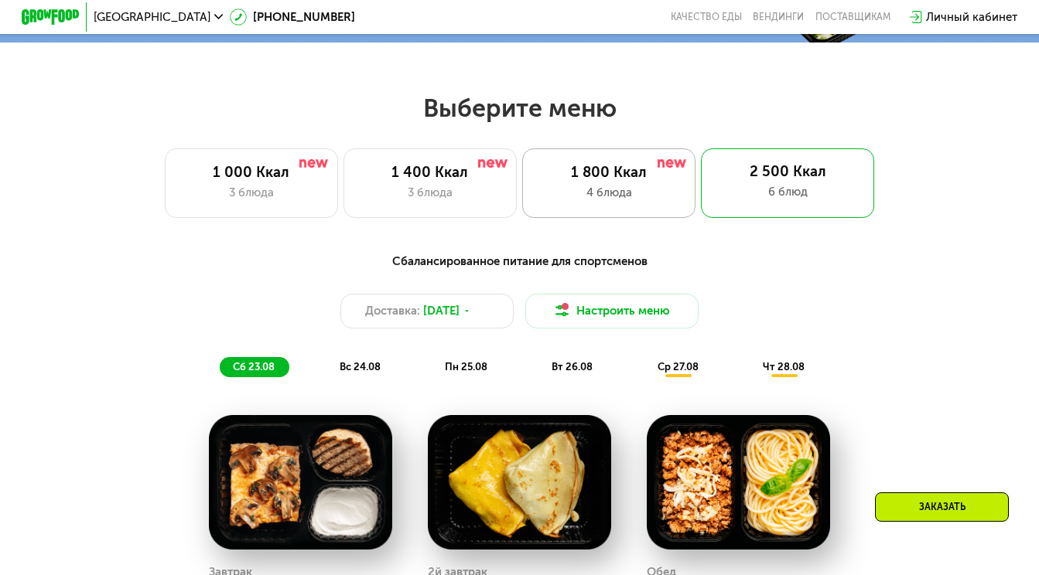
click at [701, 183] on div "1 800 Ккал 4 блюда" at bounding box center [787, 184] width 173 height 70
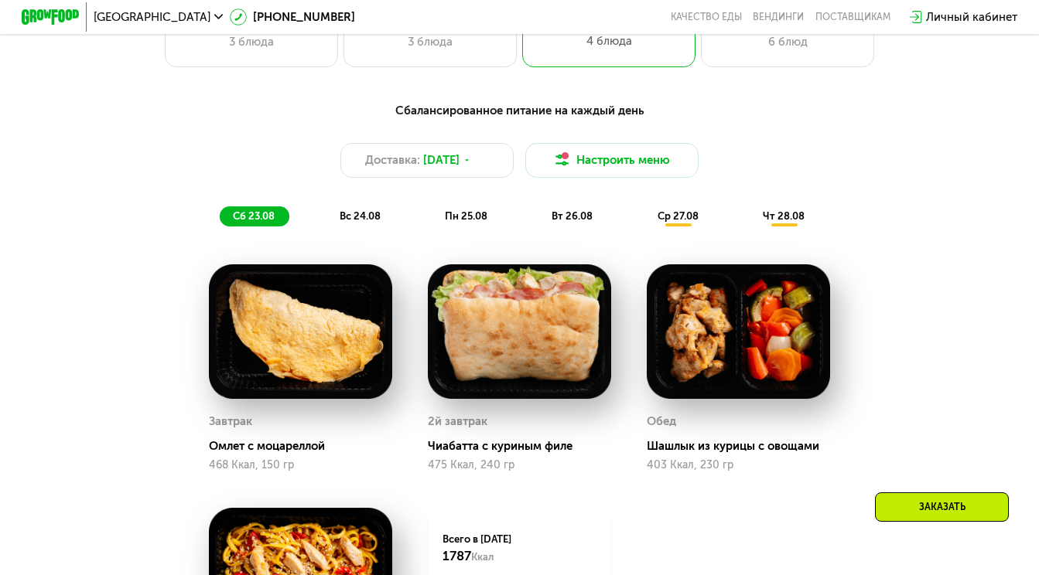
scroll to position [584, 0]
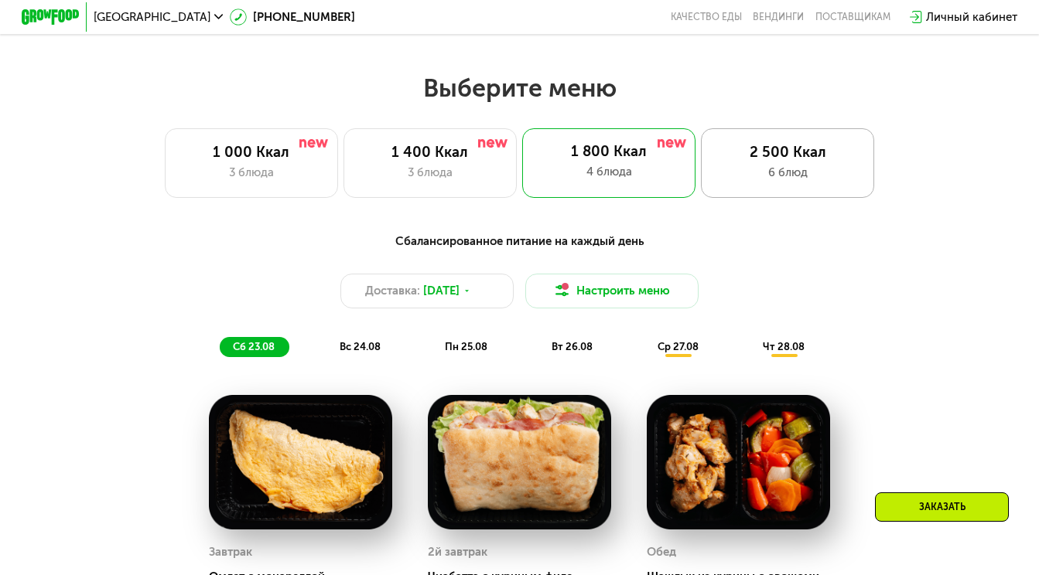
click at [798, 174] on div "6 блюд" at bounding box center [787, 172] width 143 height 17
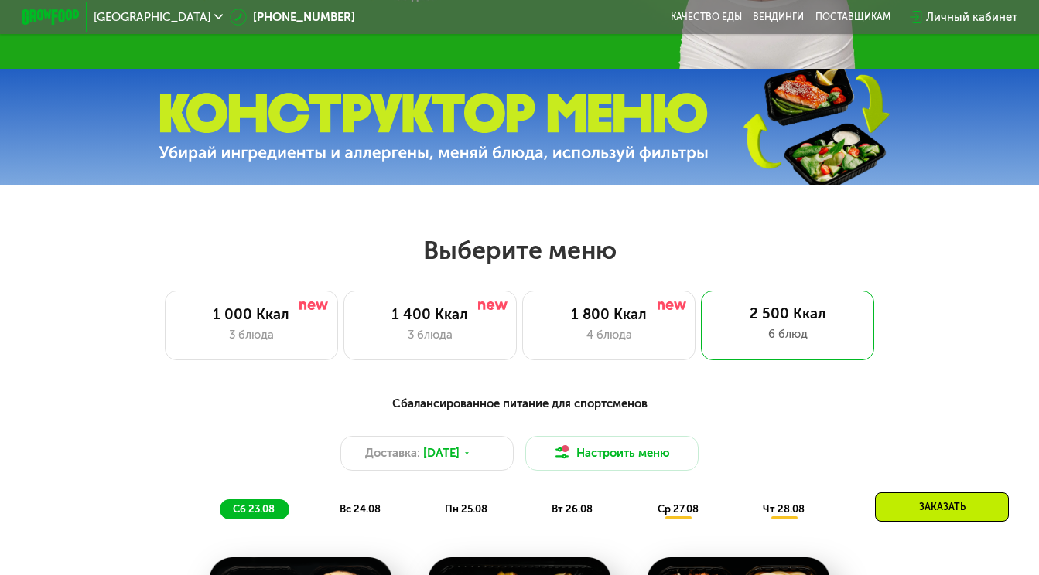
scroll to position [418, 0]
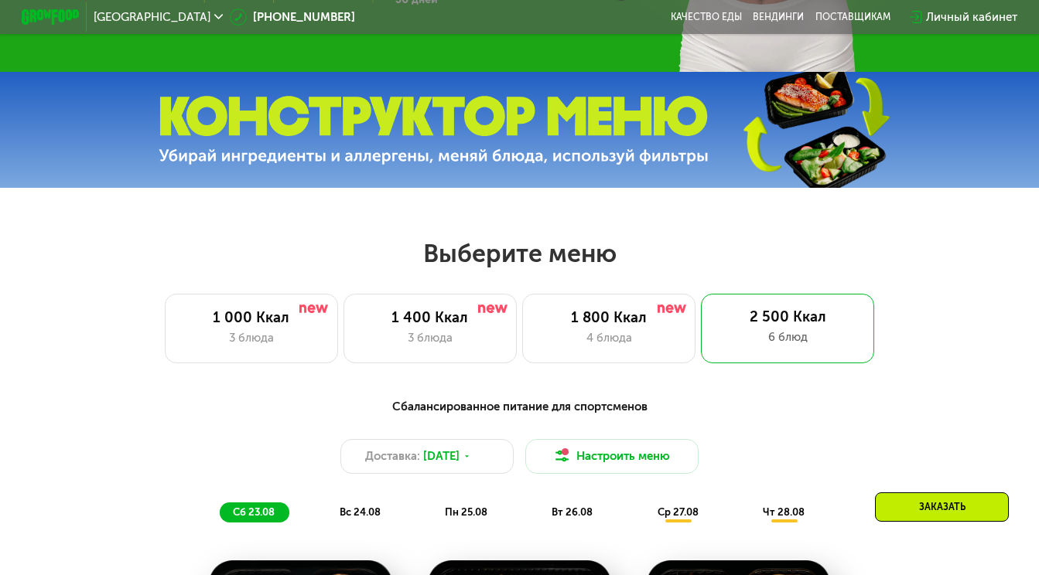
click at [687, 526] on div "Сбалансированное питание для спортсменов Доставка: 23 авг, сб Настроить меню сб…" at bounding box center [520, 461] width 872 height 142
click at [690, 510] on span "ср 27.08" at bounding box center [677, 513] width 41 height 12
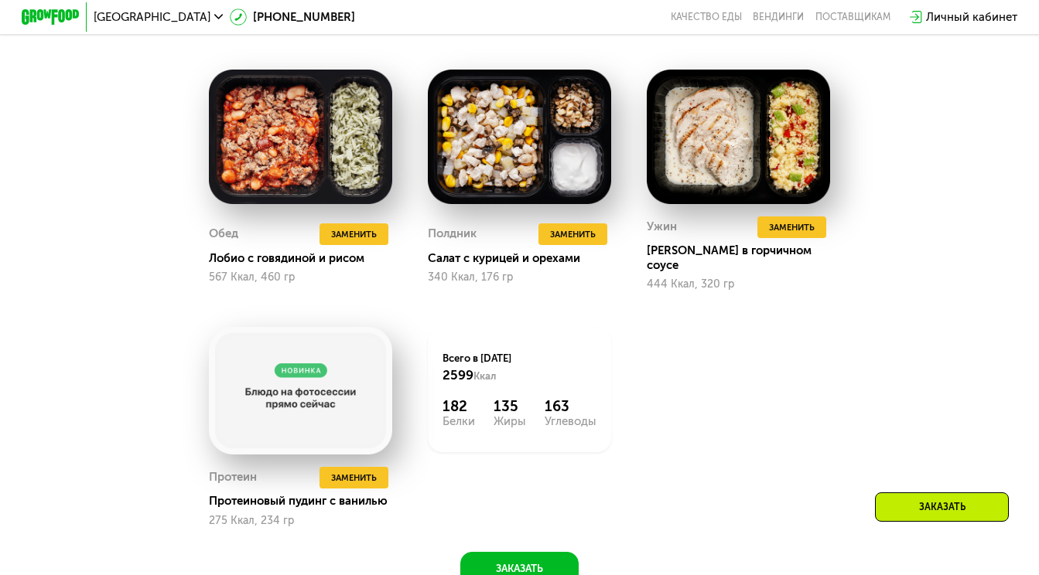
scroll to position [1162, 0]
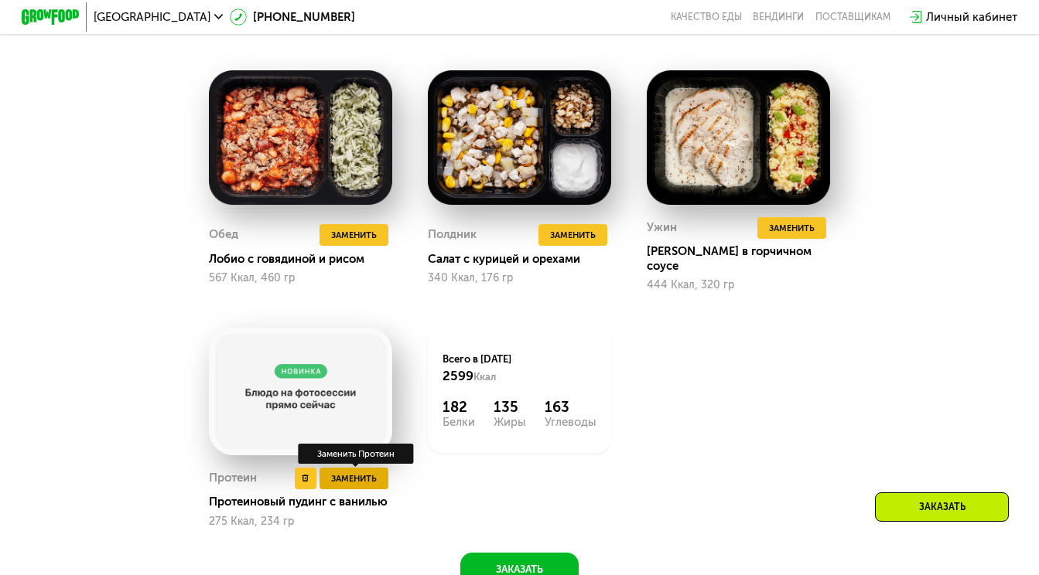
click at [349, 472] on span "Заменить" at bounding box center [354, 479] width 46 height 15
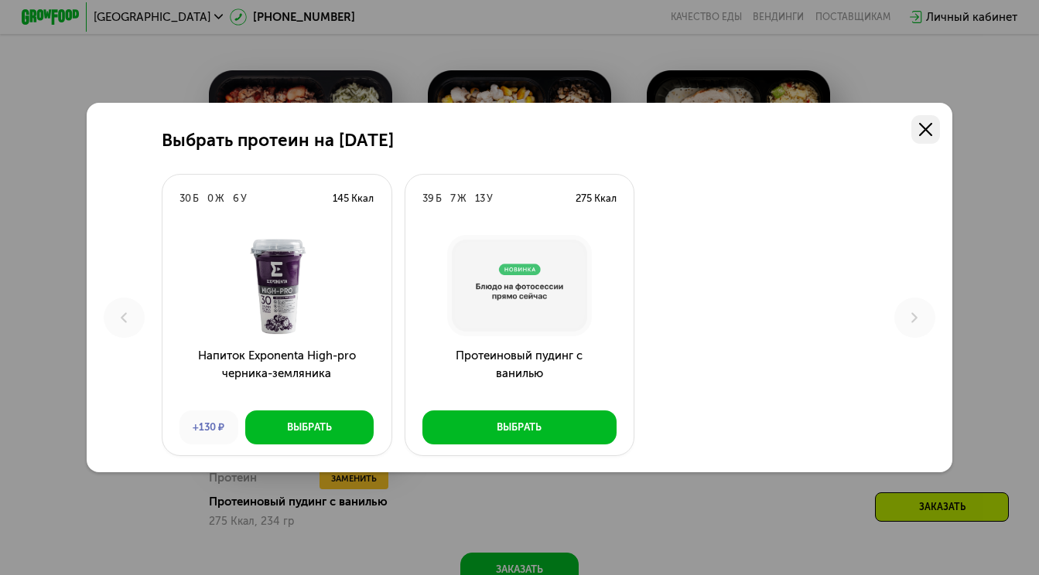
click at [916, 126] on link at bounding box center [925, 129] width 29 height 29
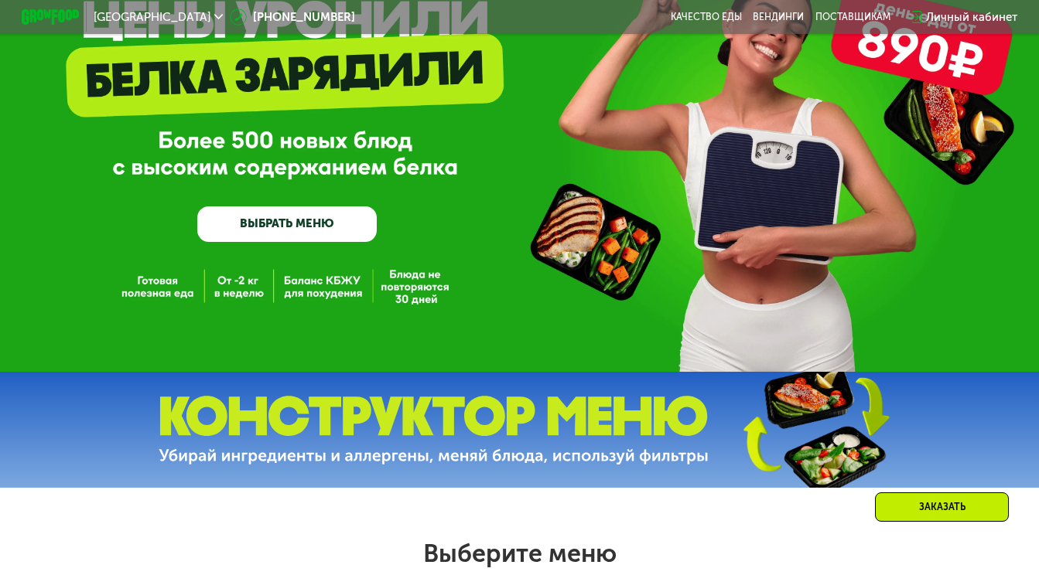
scroll to position [0, 0]
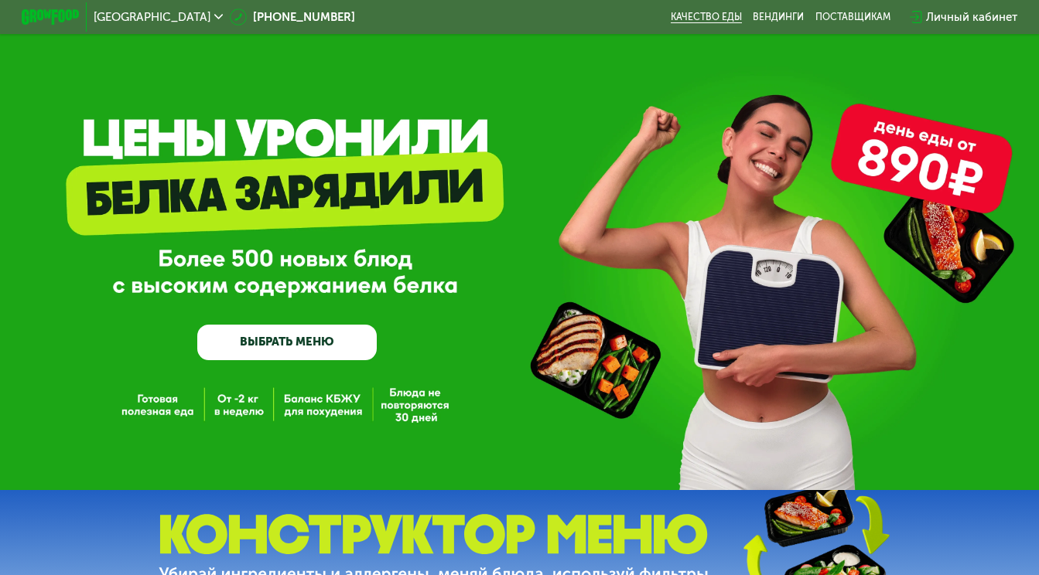
click at [688, 20] on link "Качество еды" at bounding box center [706, 18] width 71 height 12
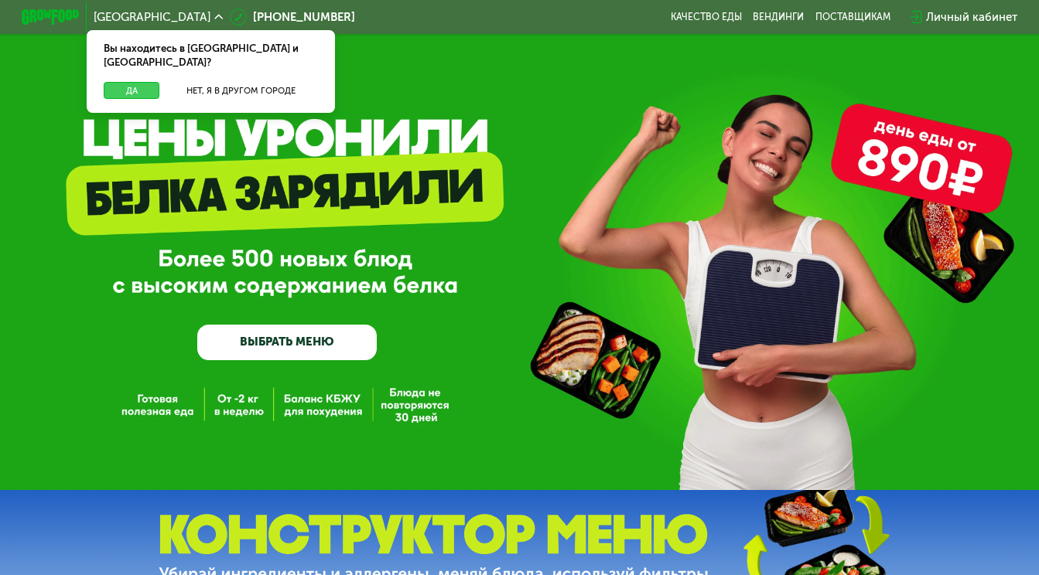
click at [114, 82] on button "Да" at bounding box center [132, 91] width 56 height 18
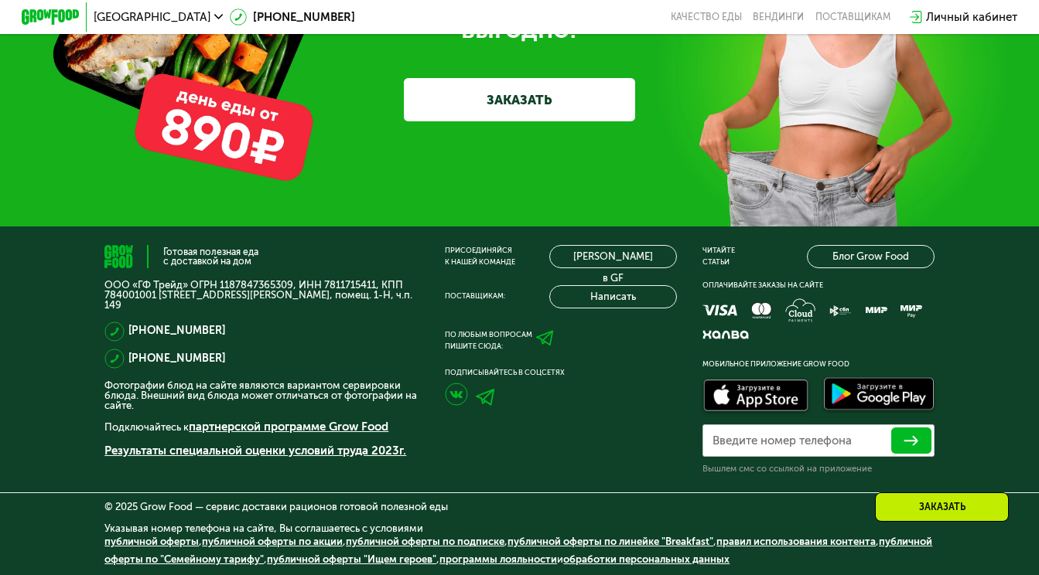
scroll to position [4313, 0]
click at [992, 18] on div "Личный кабинет" at bounding box center [971, 17] width 91 height 17
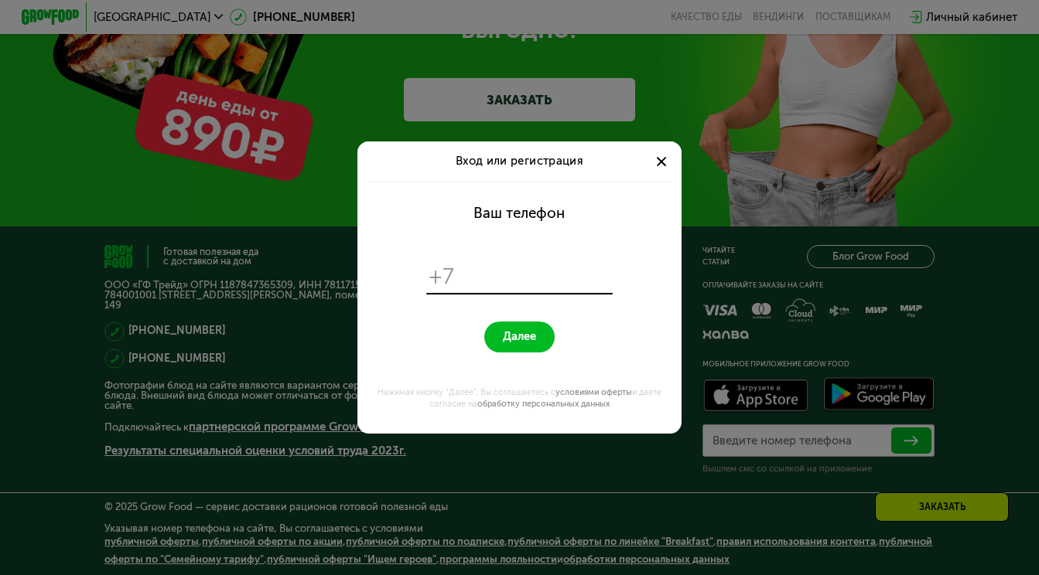
scroll to position [0, 0]
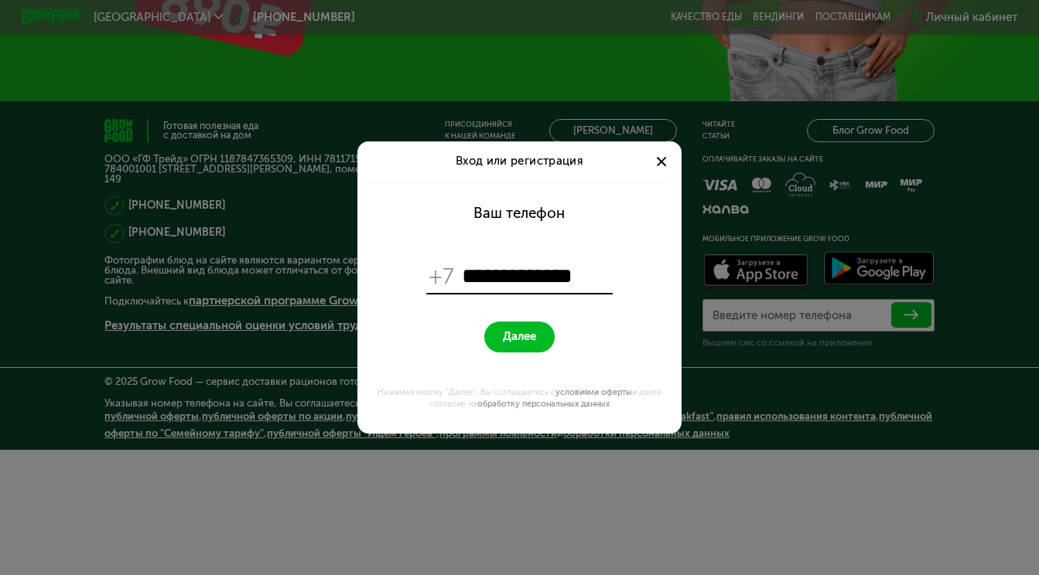
type input "**********"
click at [511, 343] on span "Далее" at bounding box center [519, 337] width 33 height 14
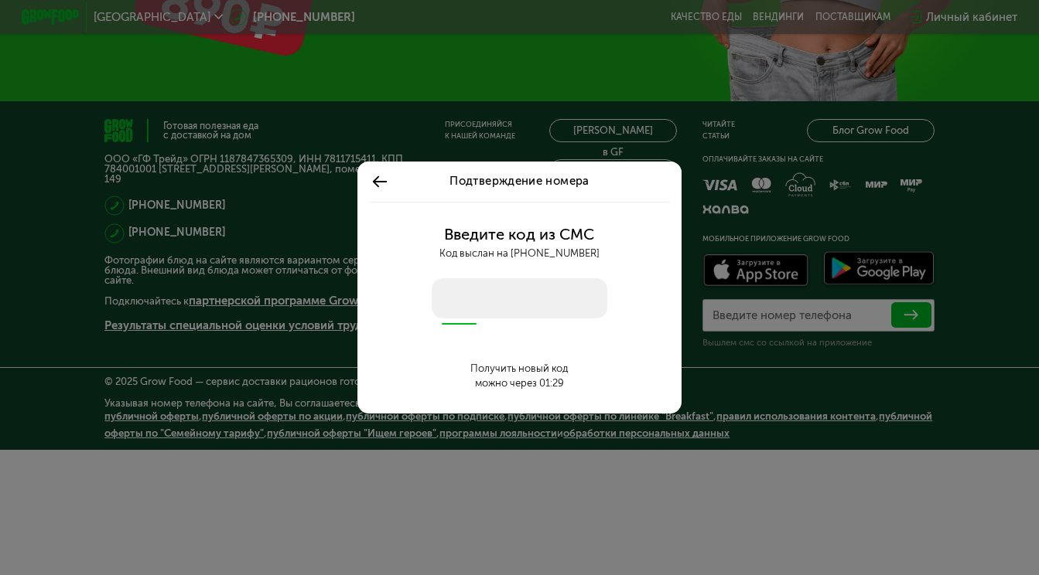
click at [510, 295] on input "number" at bounding box center [520, 298] width 176 height 40
type input "****"
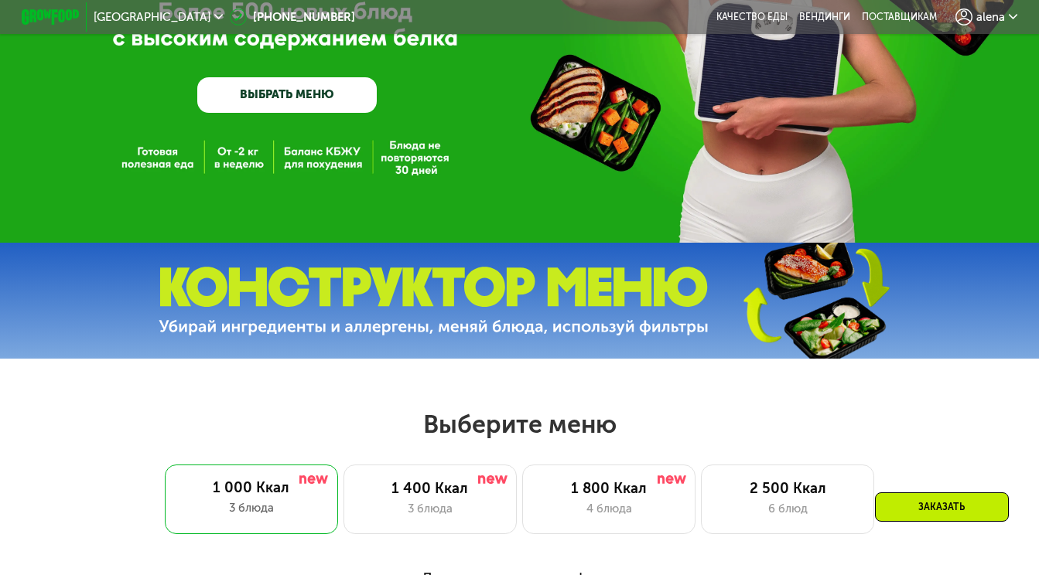
scroll to position [216, 0]
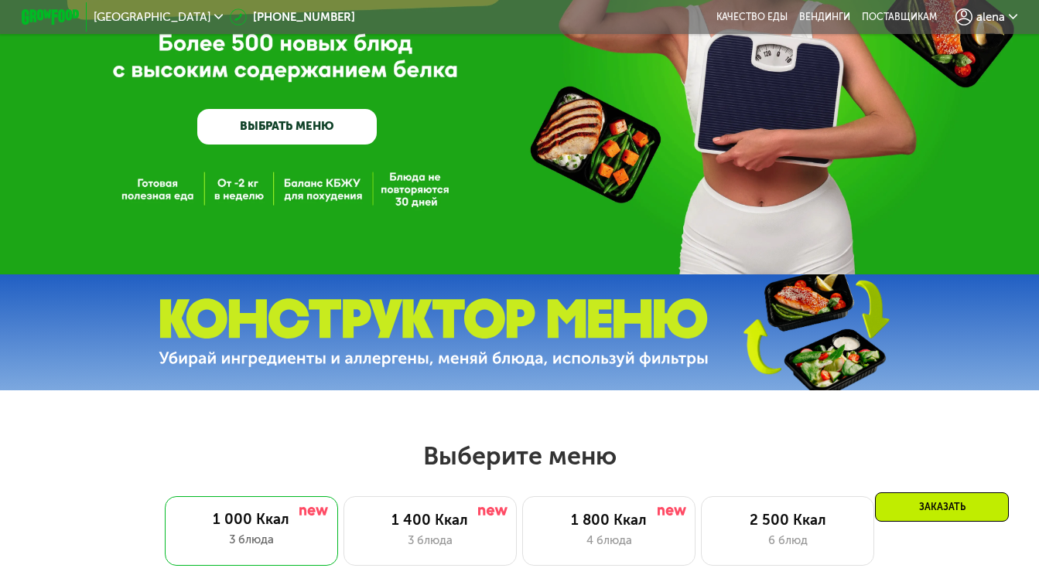
click at [986, 20] on span "alena" at bounding box center [990, 18] width 29 height 12
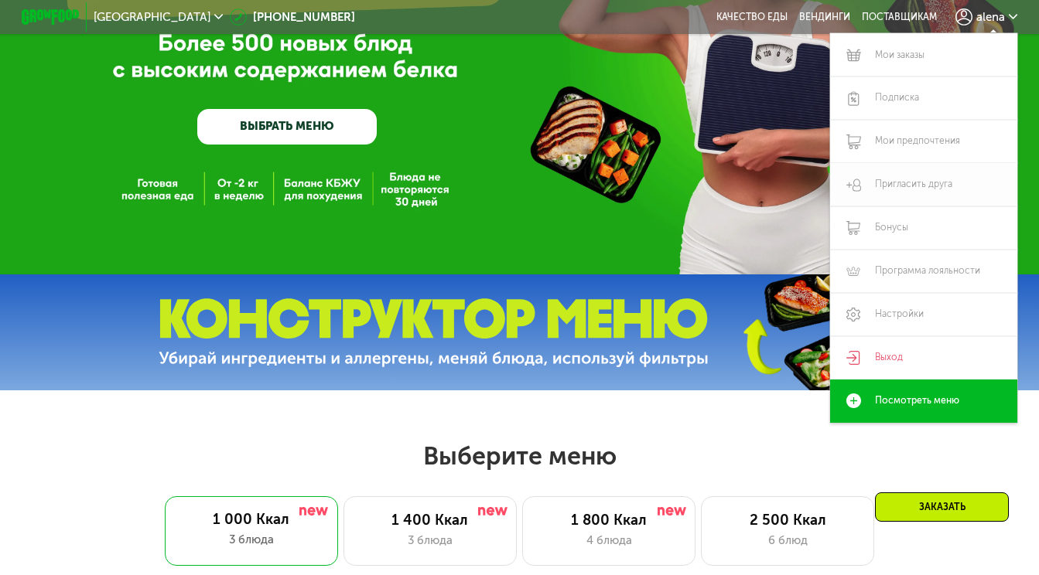
click at [927, 190] on link "Пригласить друга" at bounding box center [923, 184] width 187 height 43
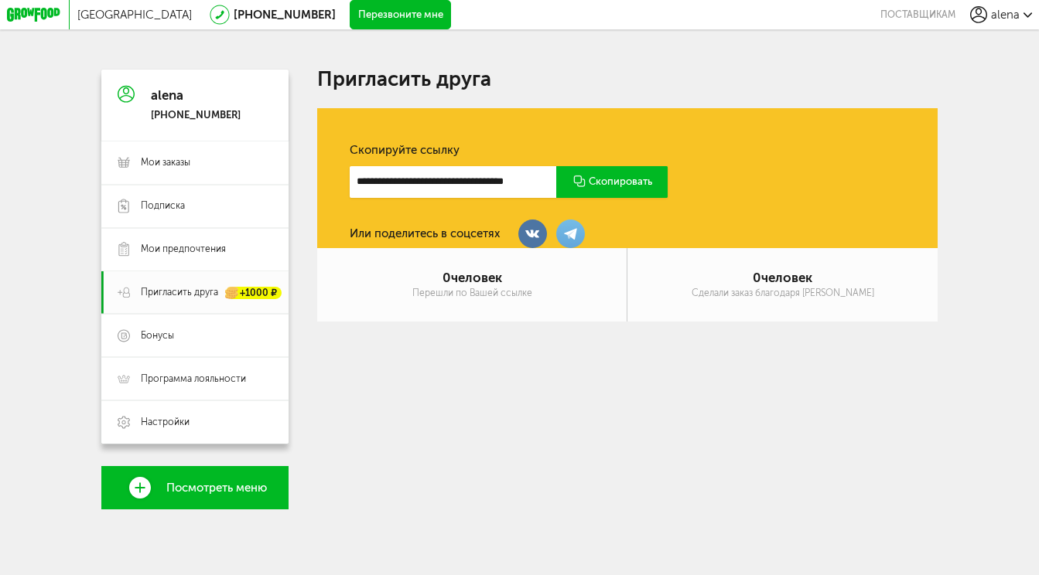
click at [789, 176] on div "**********" at bounding box center [627, 178] width 620 height 140
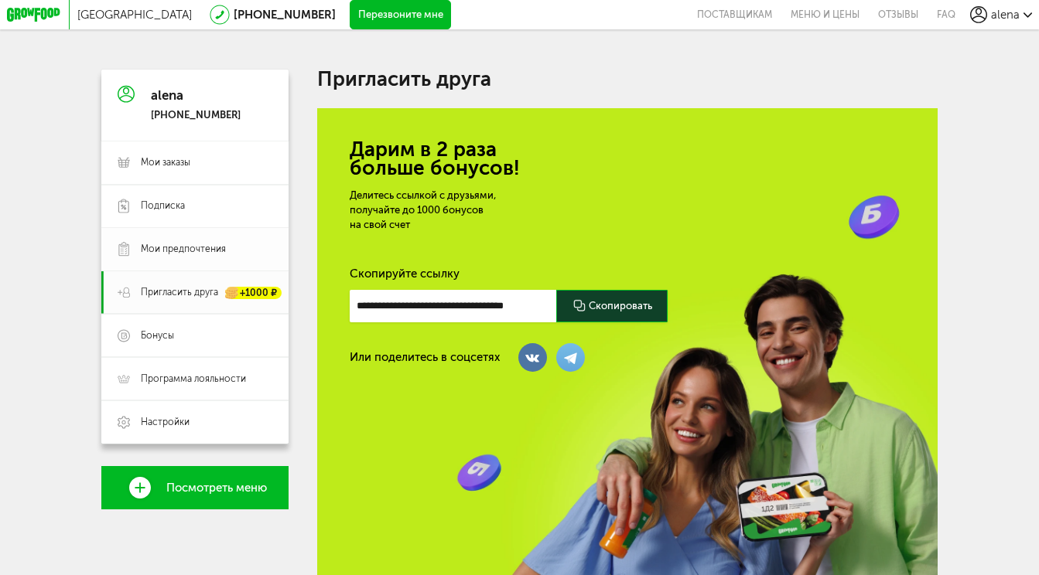
click at [203, 247] on span "Мои предпочтения" at bounding box center [183, 249] width 85 height 13
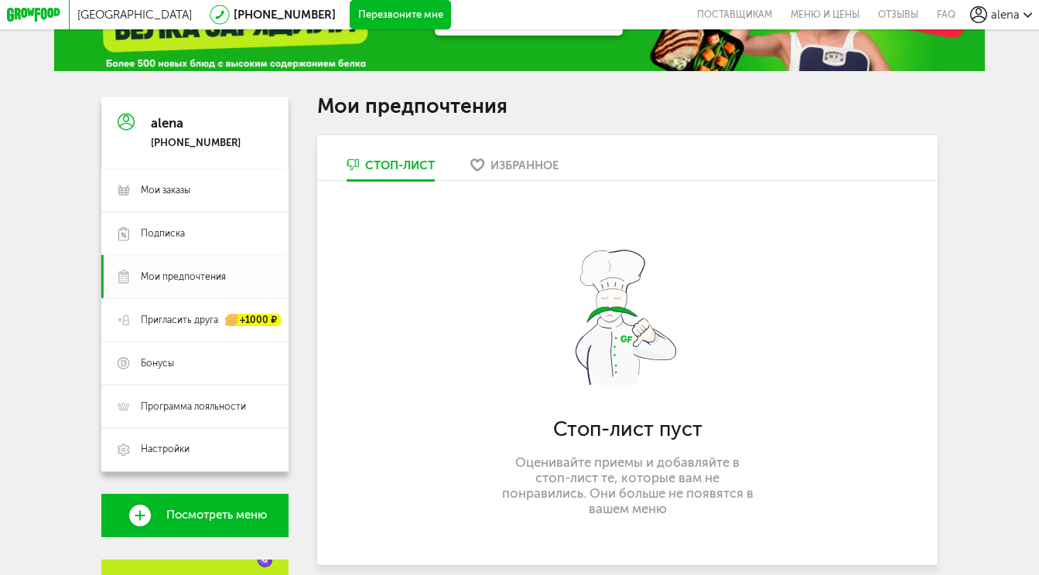
scroll to position [85, 0]
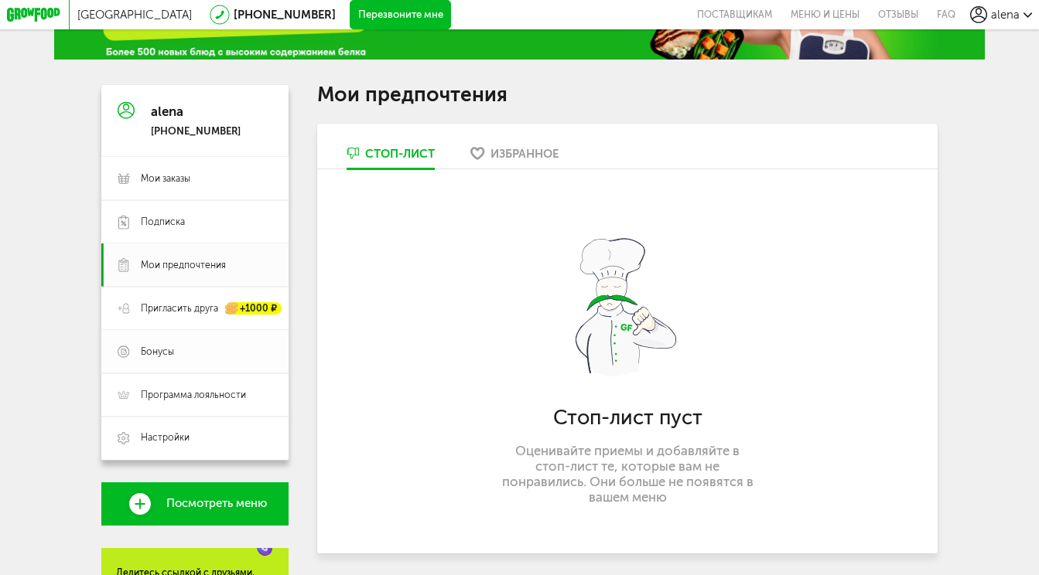
click at [194, 352] on span "Бонусы" at bounding box center [206, 352] width 131 height 13
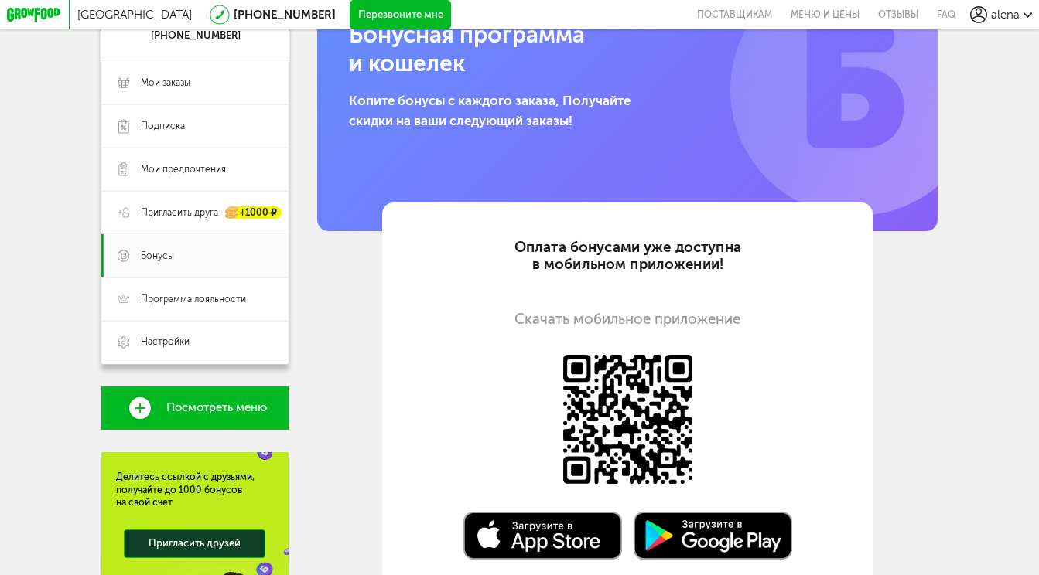
scroll to position [155, 0]
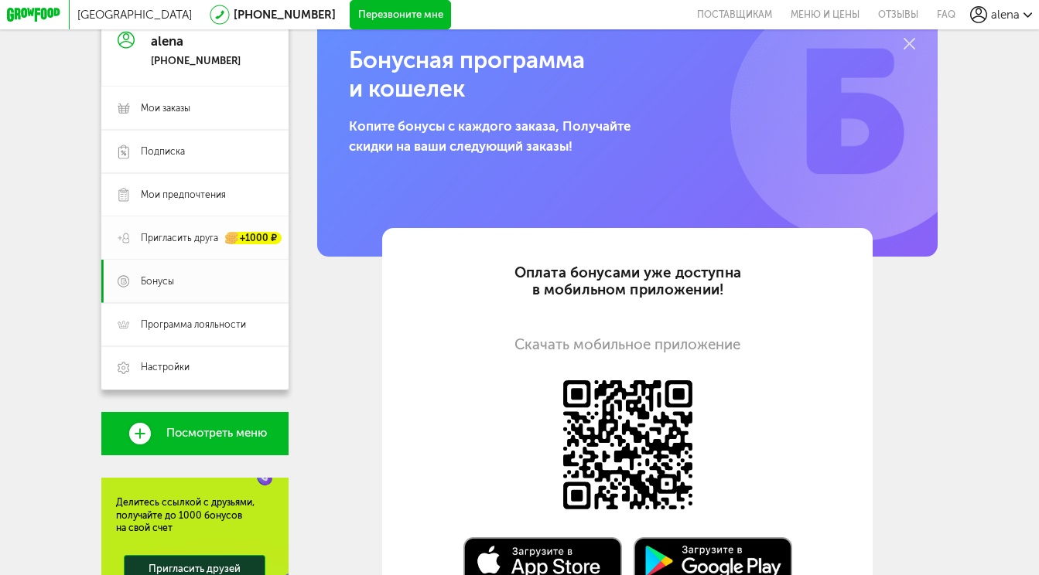
click at [264, 234] on div "+1000 ₽" at bounding box center [254, 238] width 56 height 12
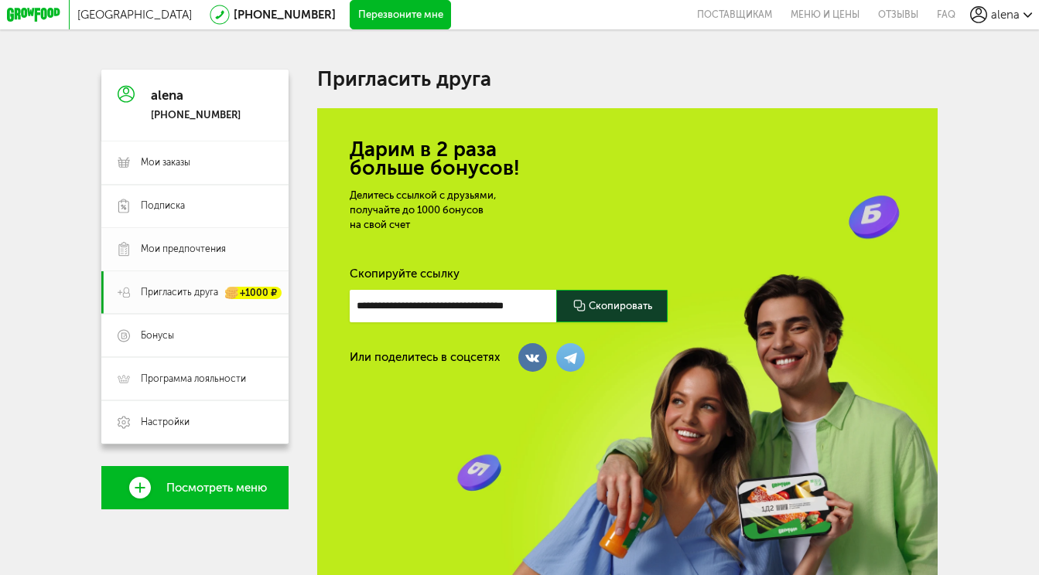
click at [193, 248] on span "Мои предпочтения" at bounding box center [183, 249] width 85 height 13
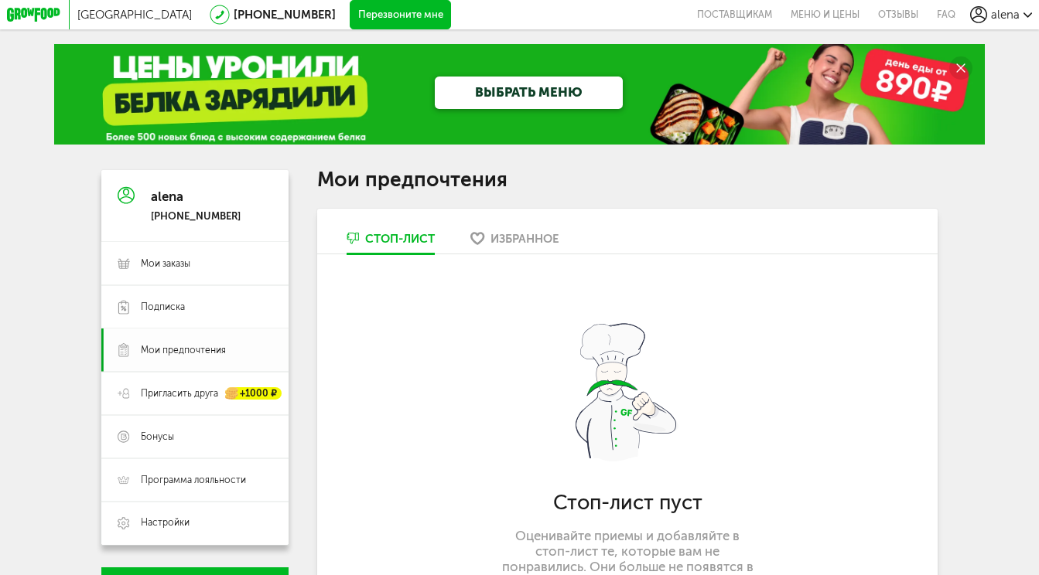
click at [190, 344] on span "Мои предпочтения" at bounding box center [183, 350] width 85 height 13
click at [186, 301] on span "Подписка" at bounding box center [206, 307] width 131 height 13
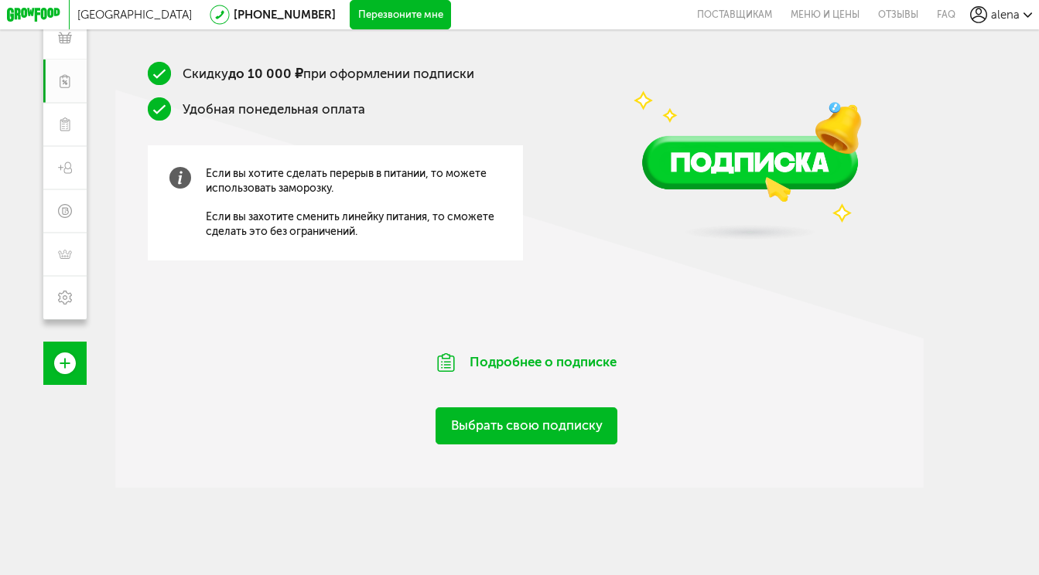
scroll to position [227, 0]
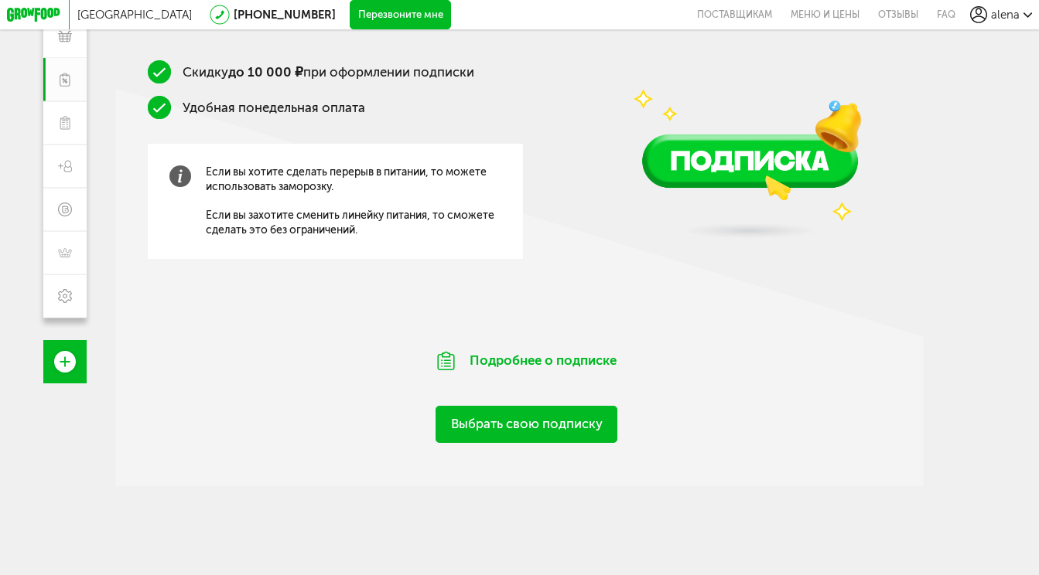
click at [182, 175] on img at bounding box center [180, 177] width 22 height 22
click at [176, 343] on div "Подробнее о подписке" at bounding box center [526, 361] width 822 height 55
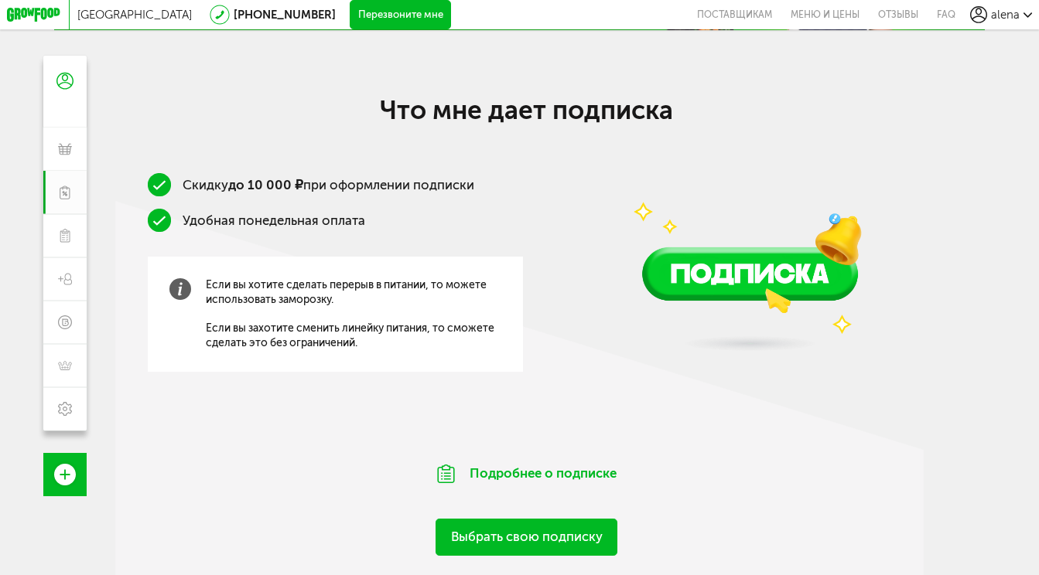
scroll to position [92, 0]
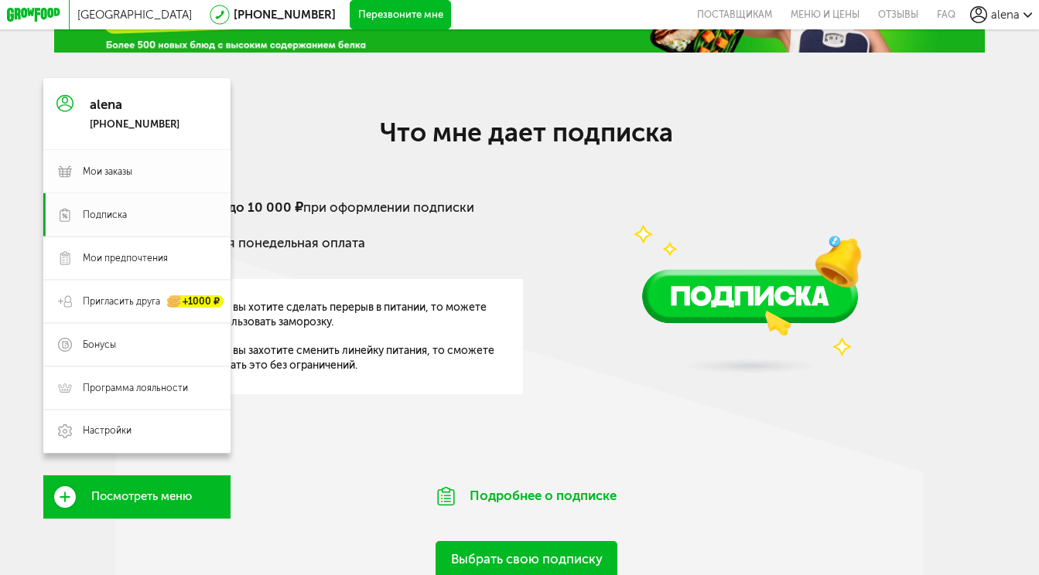
click at [108, 167] on span "Мои заказы" at bounding box center [108, 172] width 50 height 13
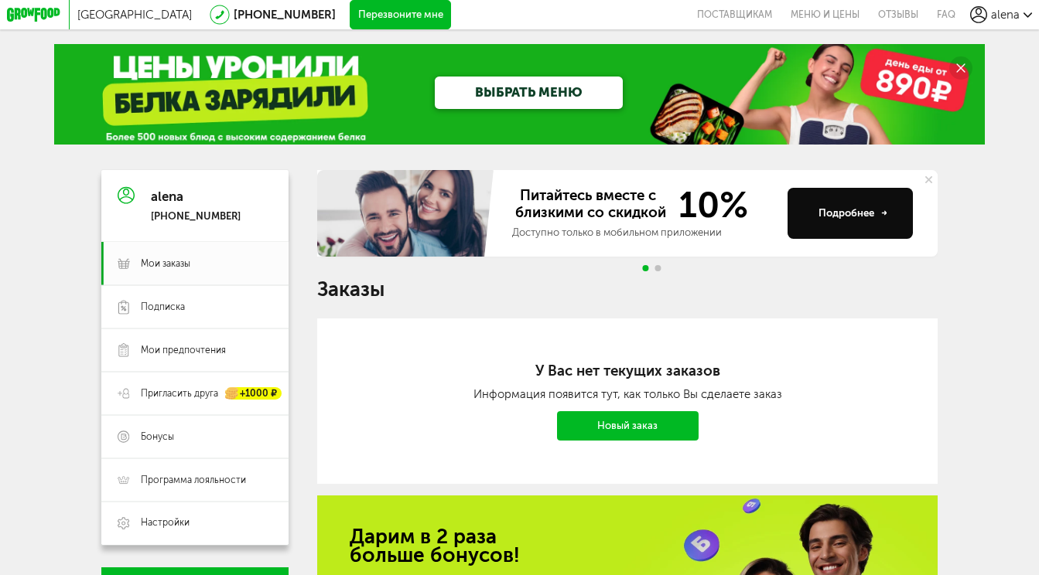
click at [831, 222] on button "Подробнее" at bounding box center [849, 213] width 125 height 50
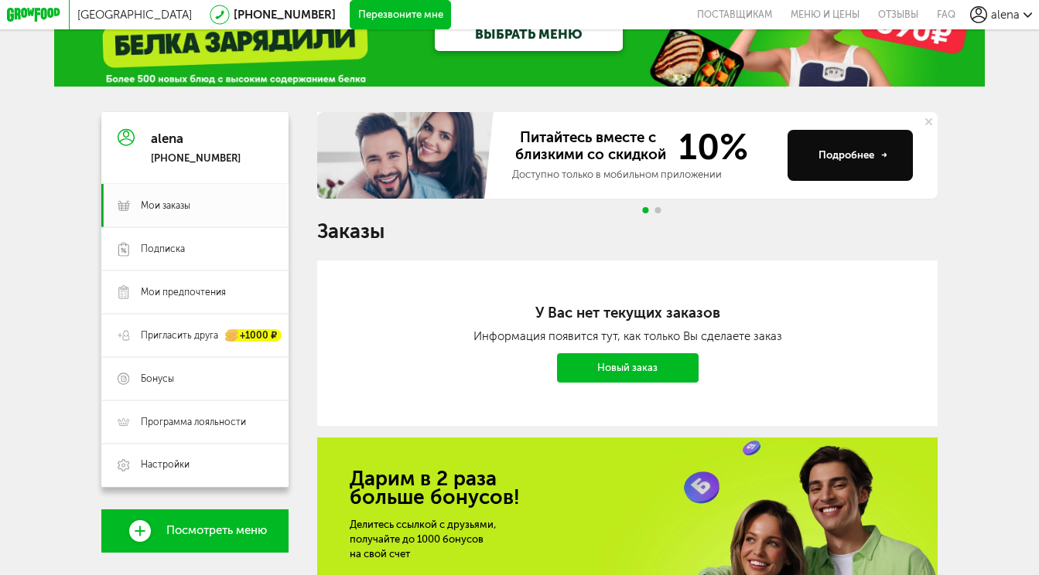
scroll to position [80, 0]
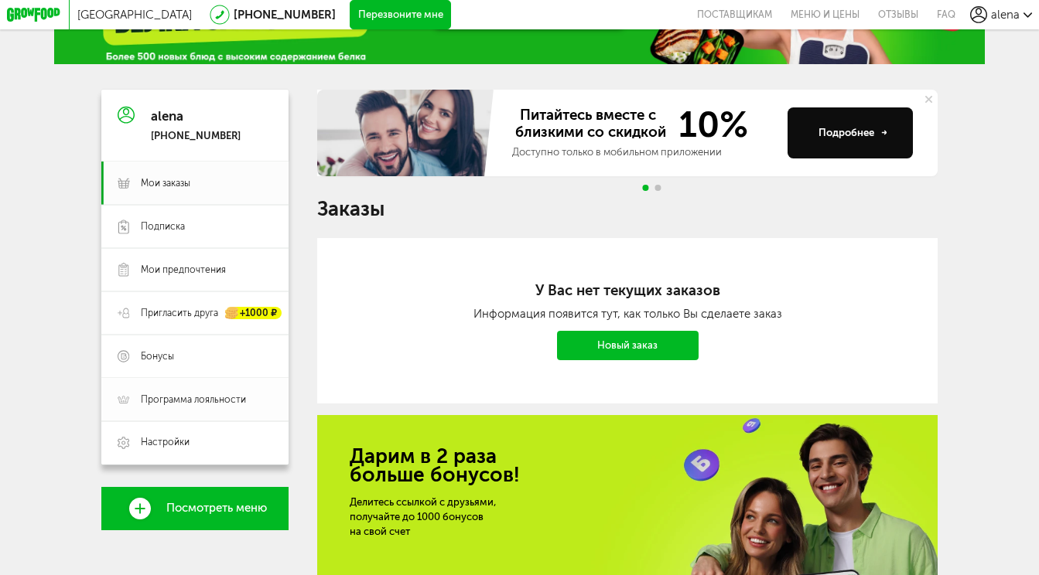
click at [247, 406] on span "Программа лояльности" at bounding box center [206, 400] width 131 height 13
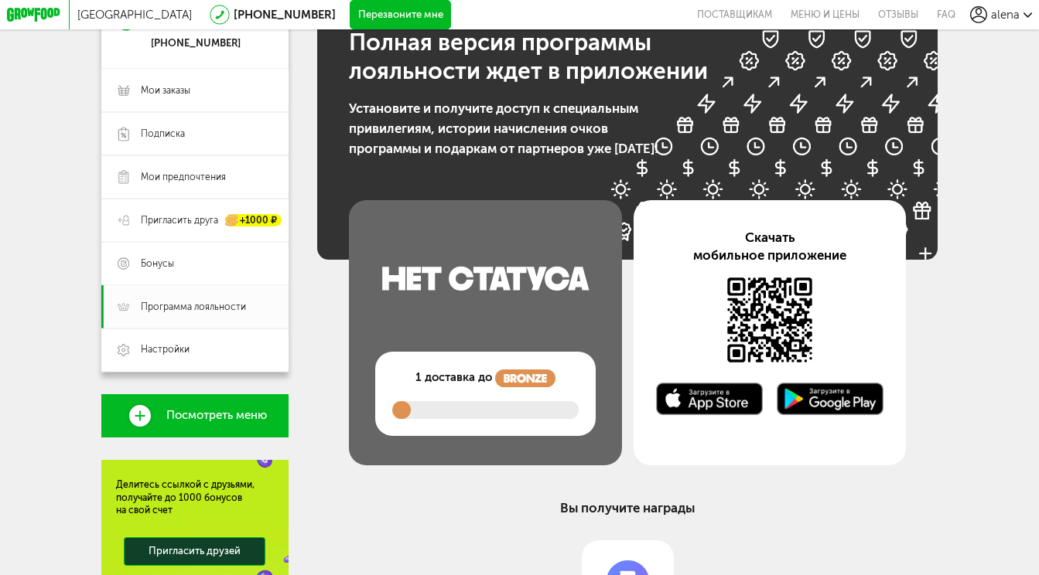
scroll to position [143, 0]
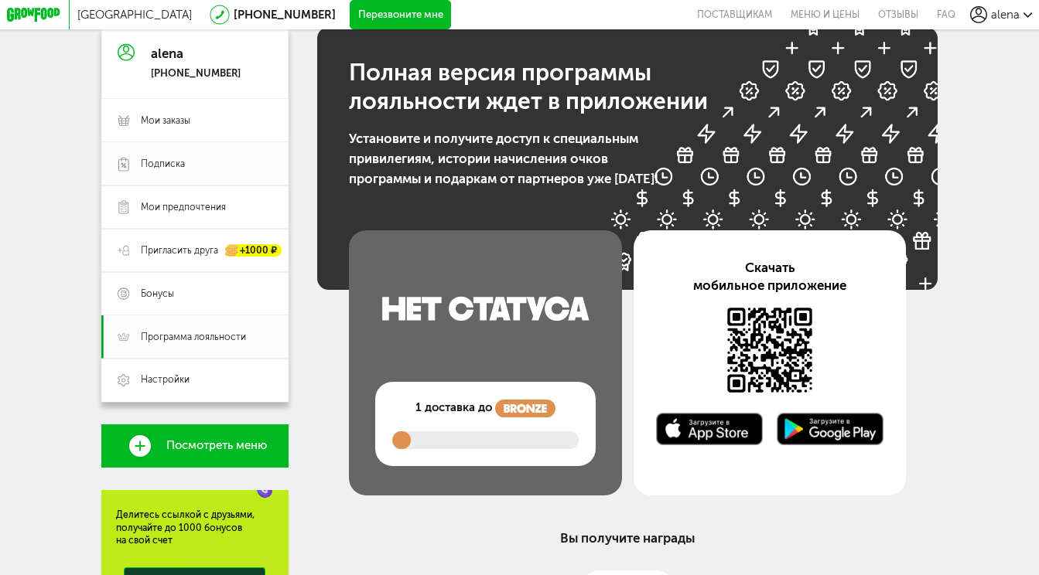
click at [190, 161] on span "Подписка" at bounding box center [206, 164] width 131 height 13
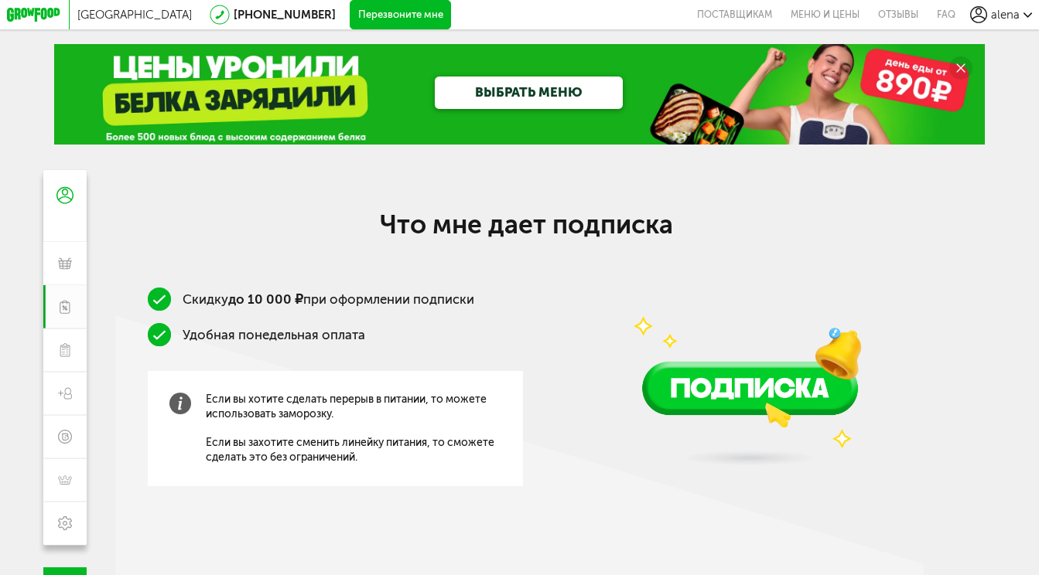
click at [247, 121] on div "ВЫБРАТЬ МЕНЮ" at bounding box center [519, 94] width 557 height 101
click at [487, 94] on link "ВЫБРАТЬ МЕНЮ" at bounding box center [528, 93] width 187 height 32
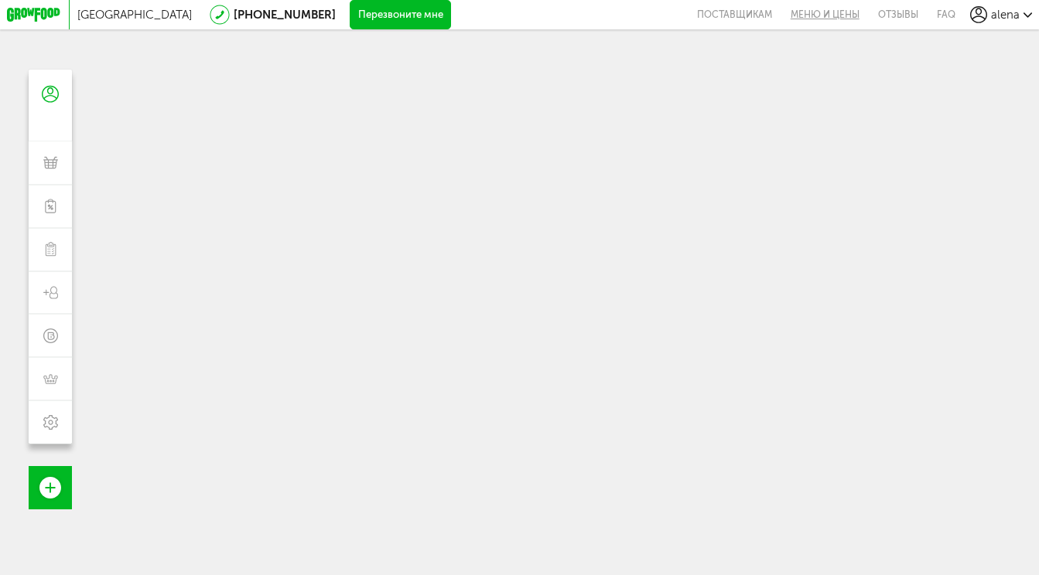
click at [817, 15] on link "Меню и цены" at bounding box center [824, 14] width 87 height 29
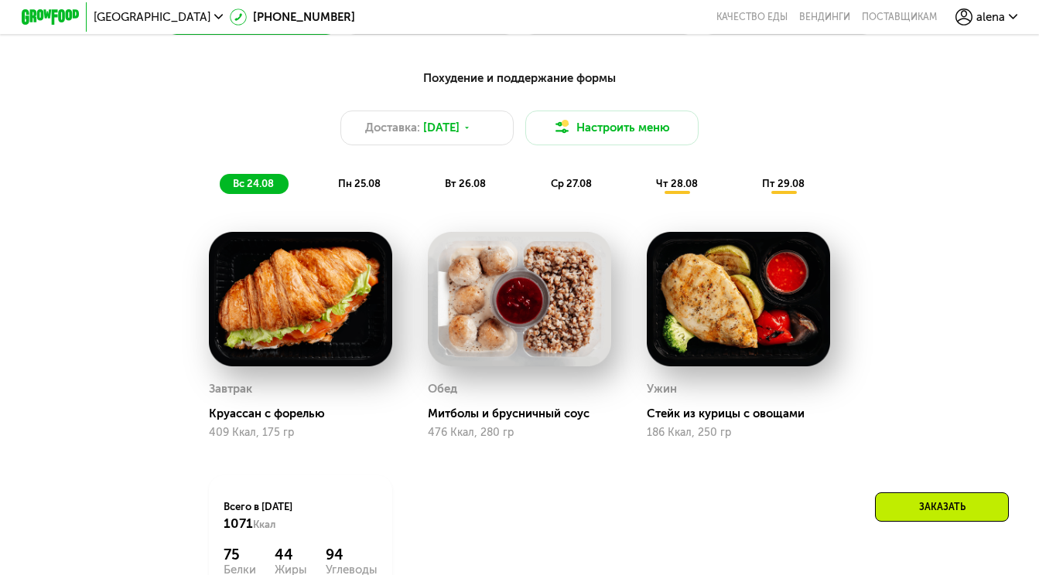
scroll to position [755, 0]
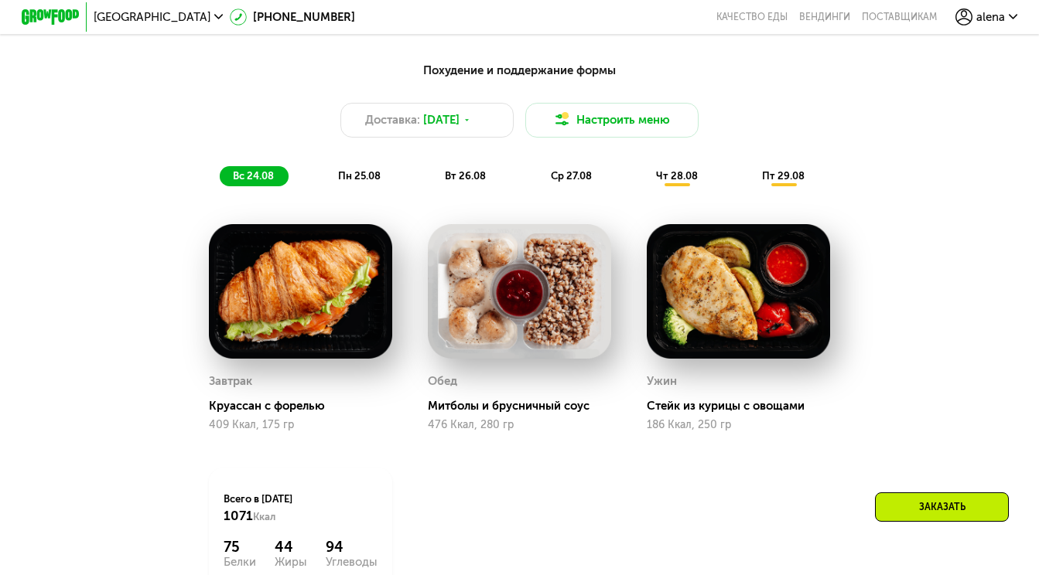
click at [524, 343] on img at bounding box center [519, 291] width 183 height 135
click at [538, 167] on div "вт 26.08" at bounding box center [572, 176] width 68 height 20
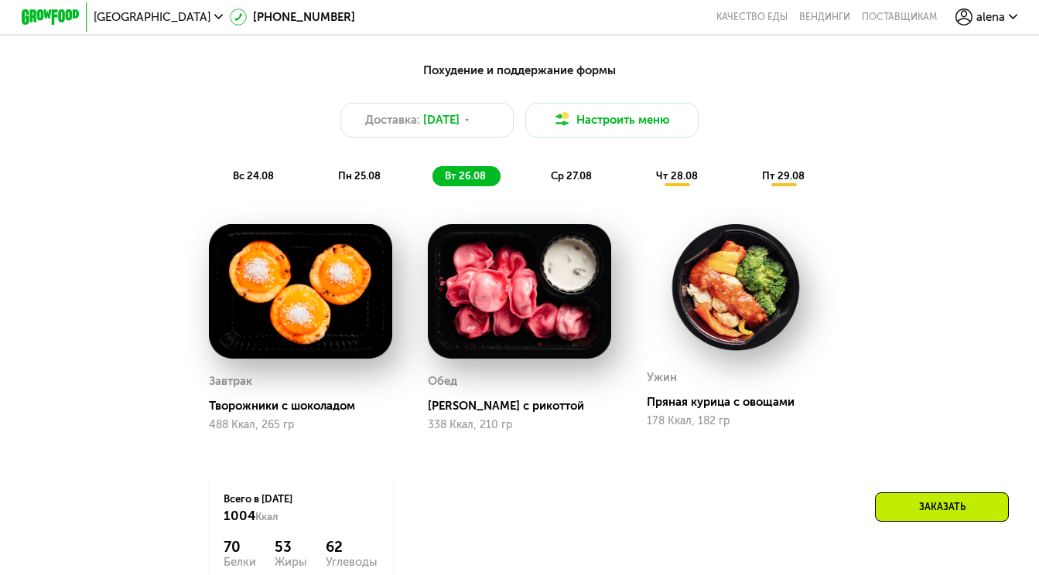
click at [372, 304] on img at bounding box center [300, 291] width 183 height 135
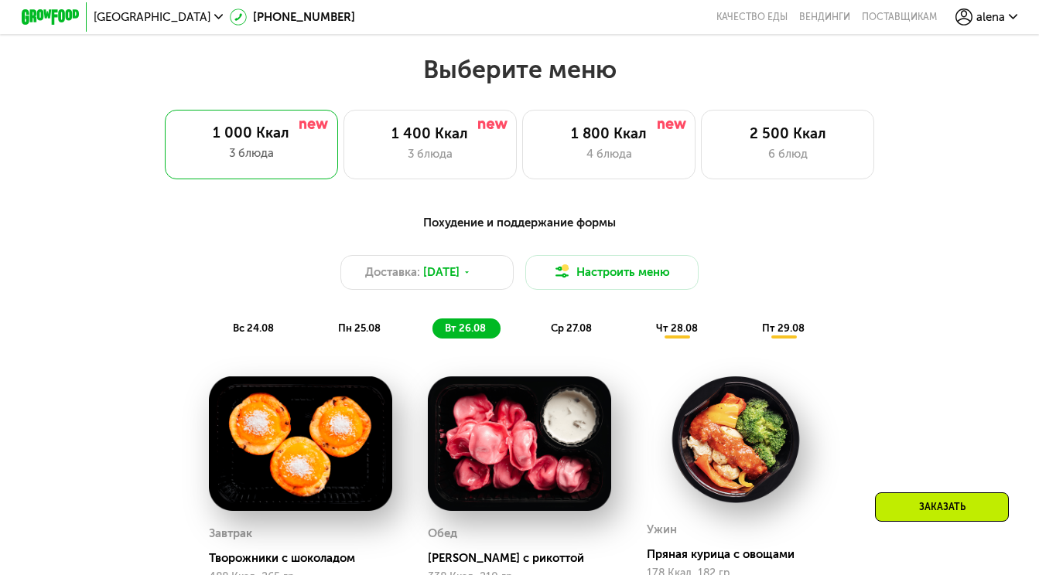
scroll to position [606, 0]
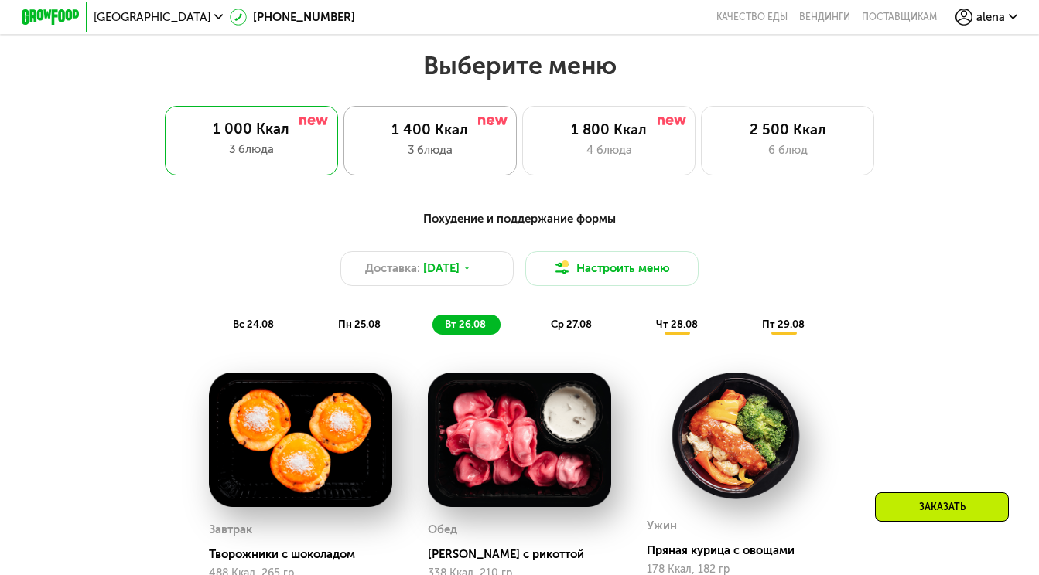
click at [439, 152] on div "3 блюда" at bounding box center [430, 150] width 143 height 17
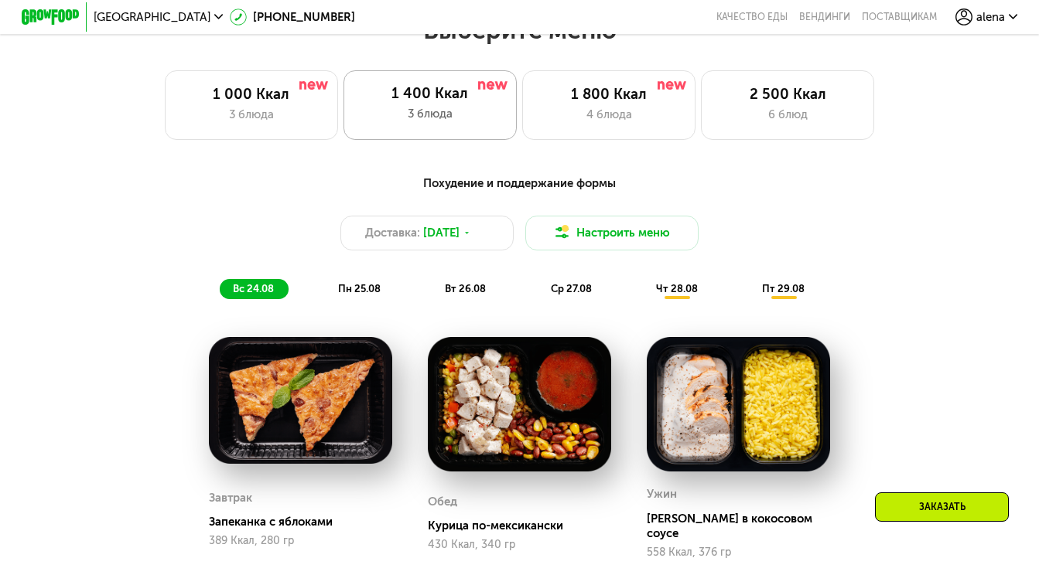
scroll to position [604, 0]
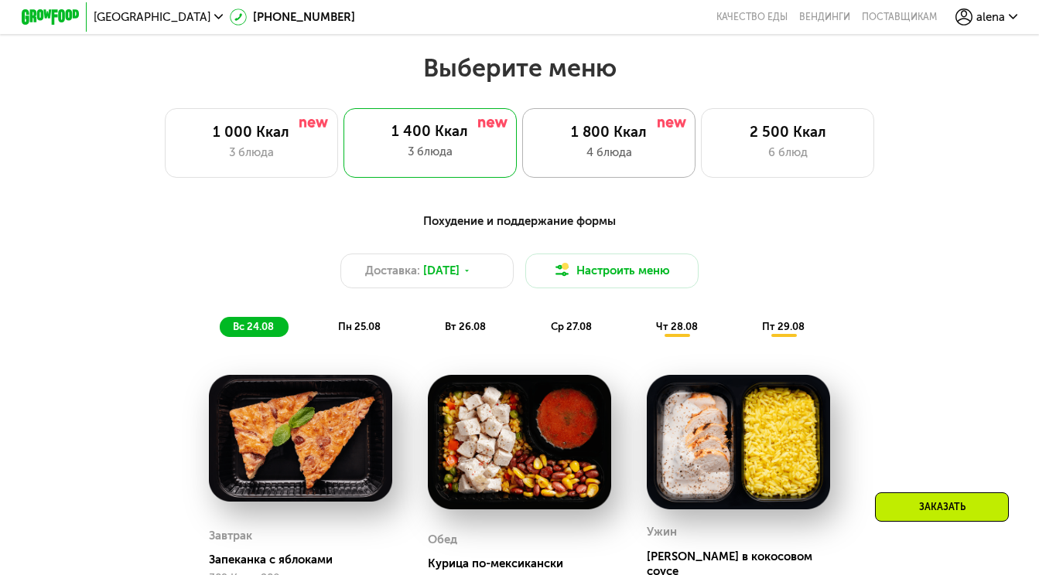
click at [701, 141] on div "1 800 Ккал 4 блюда" at bounding box center [787, 143] width 173 height 70
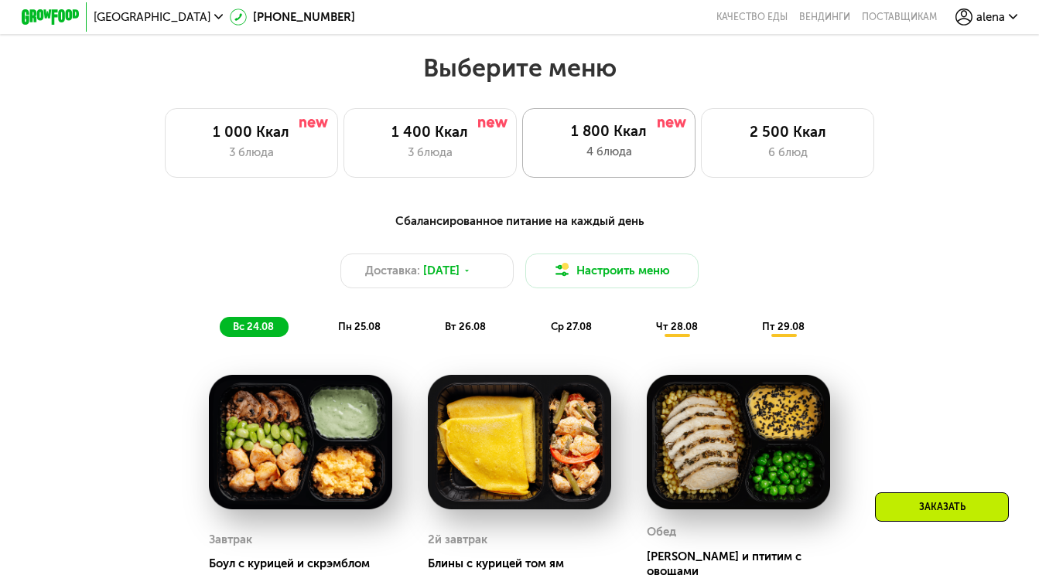
click at [604, 141] on div "1 800 Ккал 4 блюда" at bounding box center [608, 143] width 173 height 70
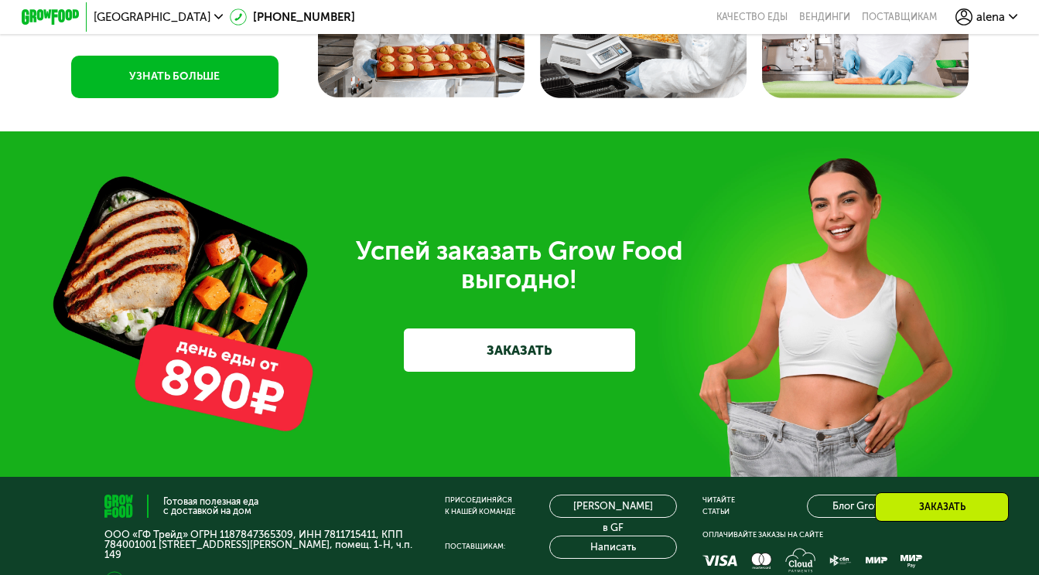
scroll to position [4141, 0]
